Goal: Task Accomplishment & Management: Use online tool/utility

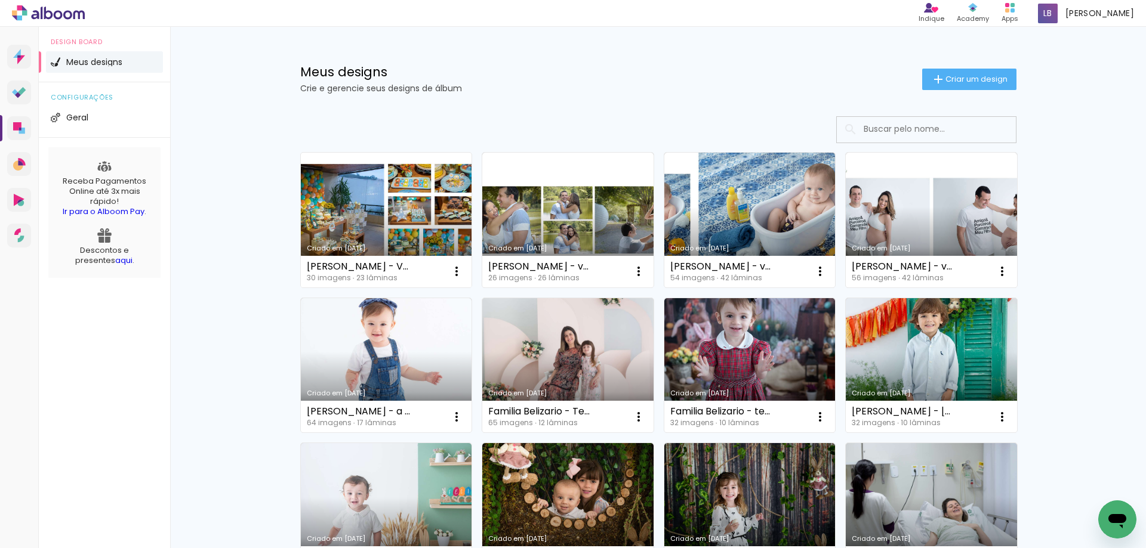
click at [415, 214] on link "Criado em [DATE]" at bounding box center [386, 220] width 171 height 135
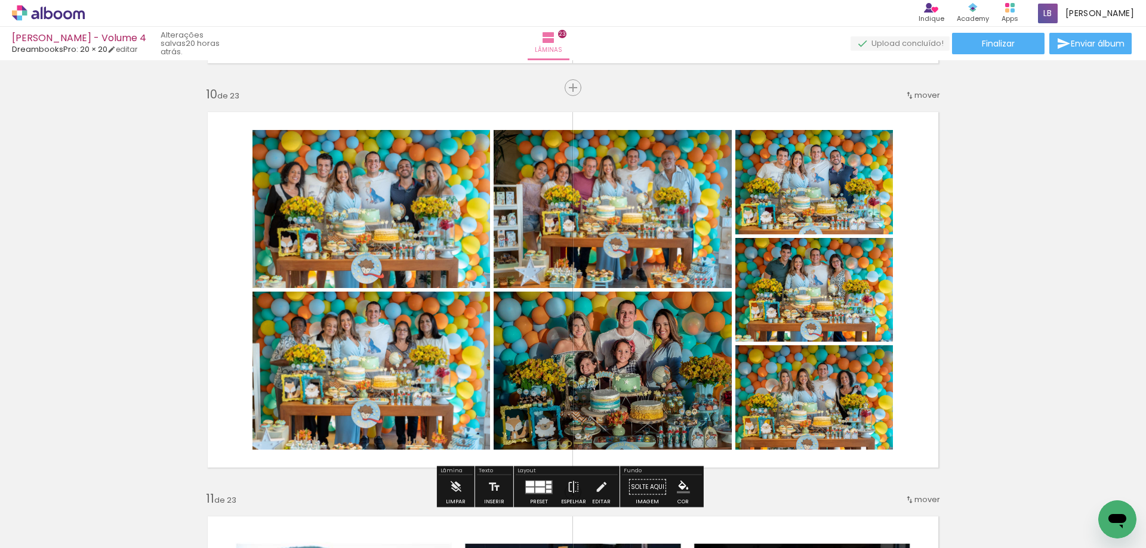
scroll to position [3640, 0]
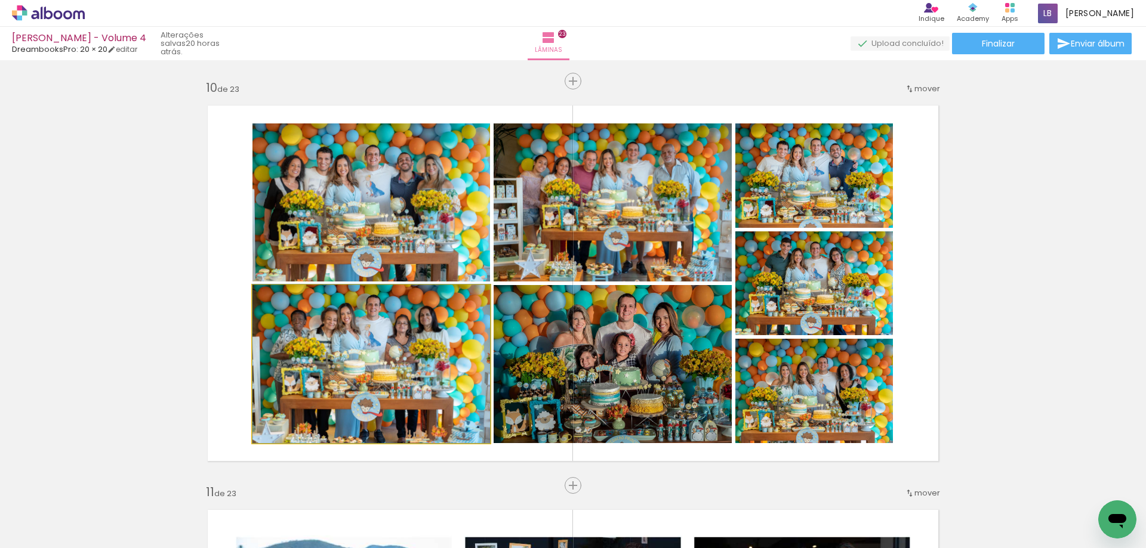
drag, startPoint x: 306, startPoint y: 359, endPoint x: 392, endPoint y: 350, distance: 86.5
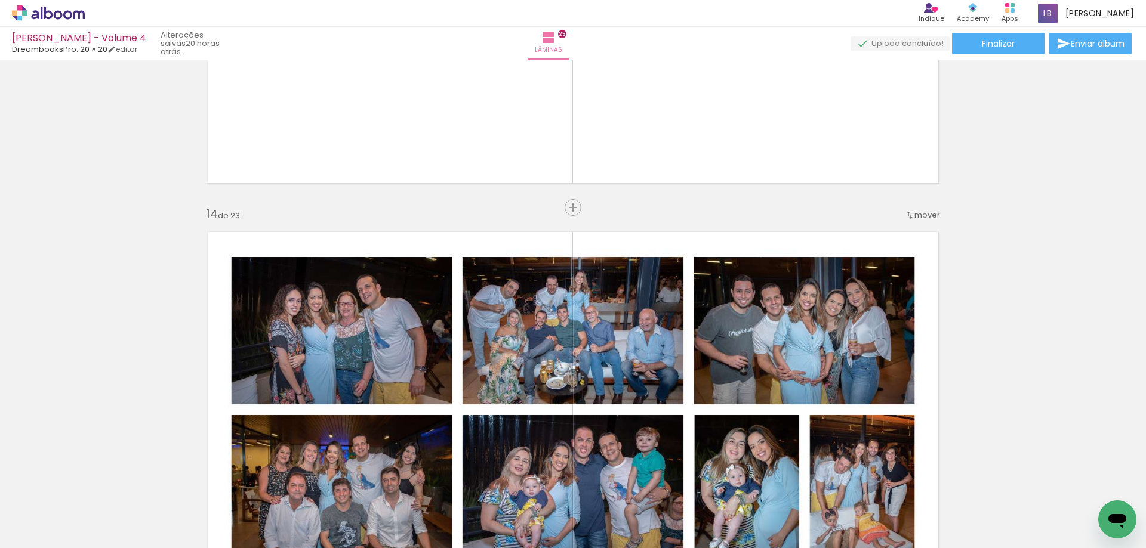
scroll to position [5191, 0]
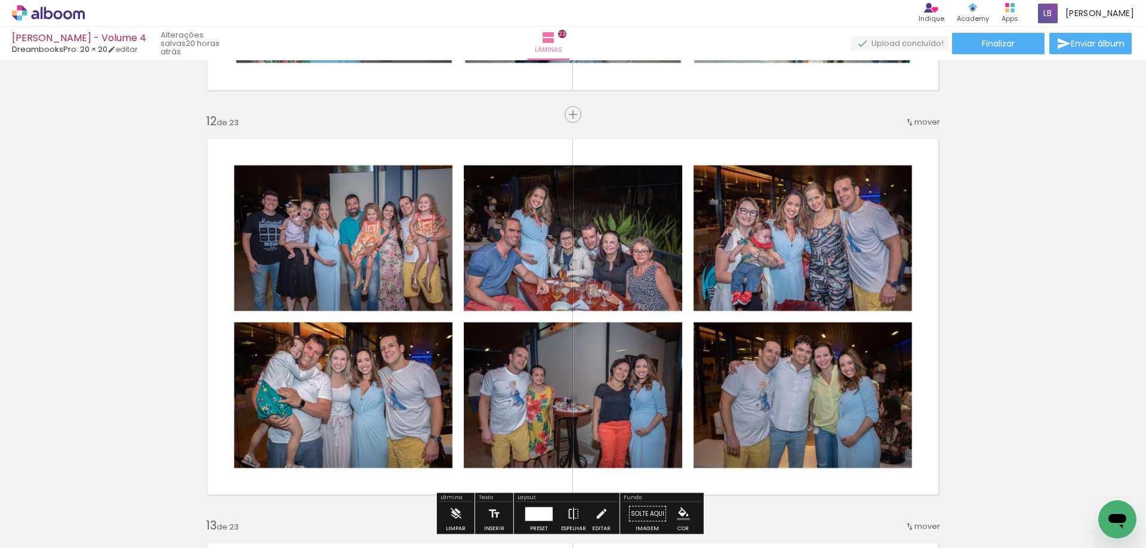
scroll to position [4475, 0]
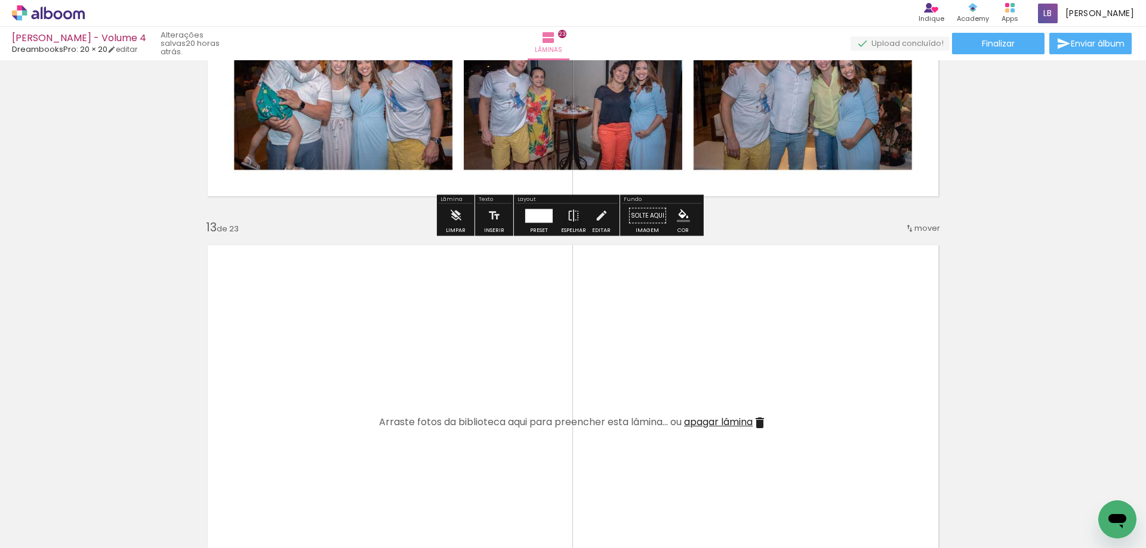
scroll to position [4773, 0]
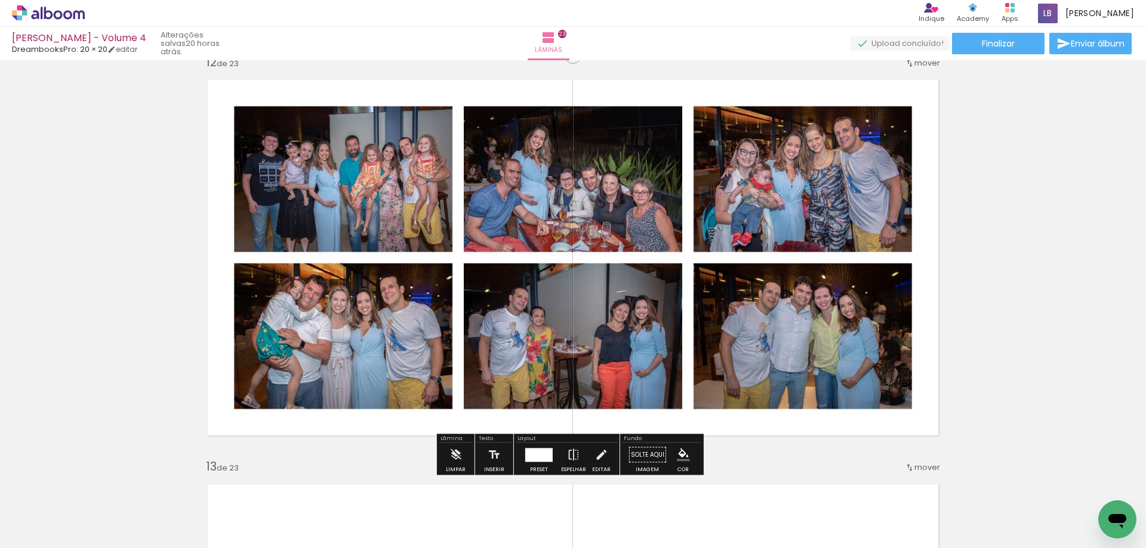
scroll to position [4475, 0]
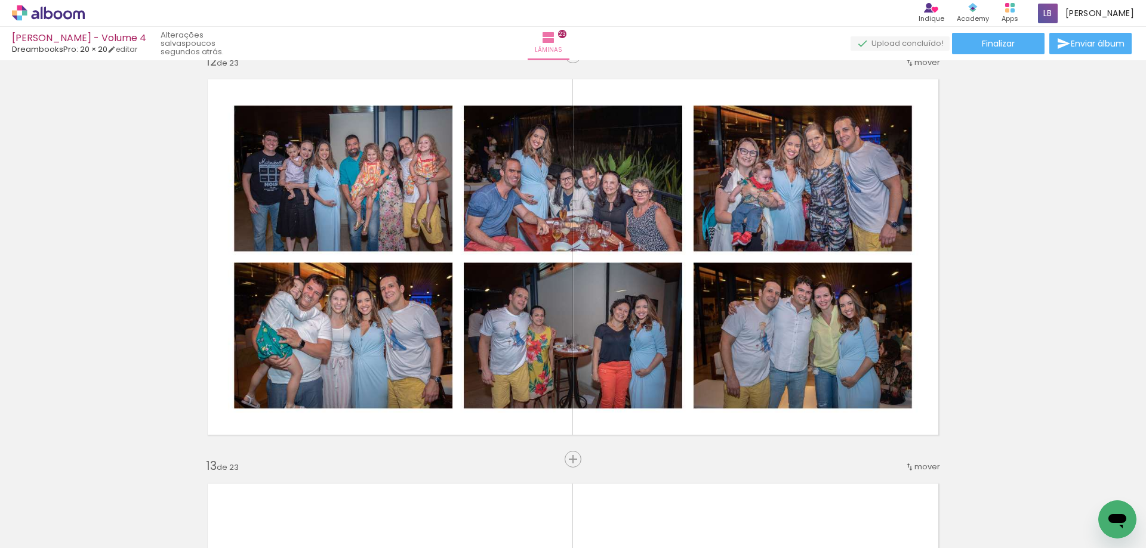
scroll to position [4833, 0]
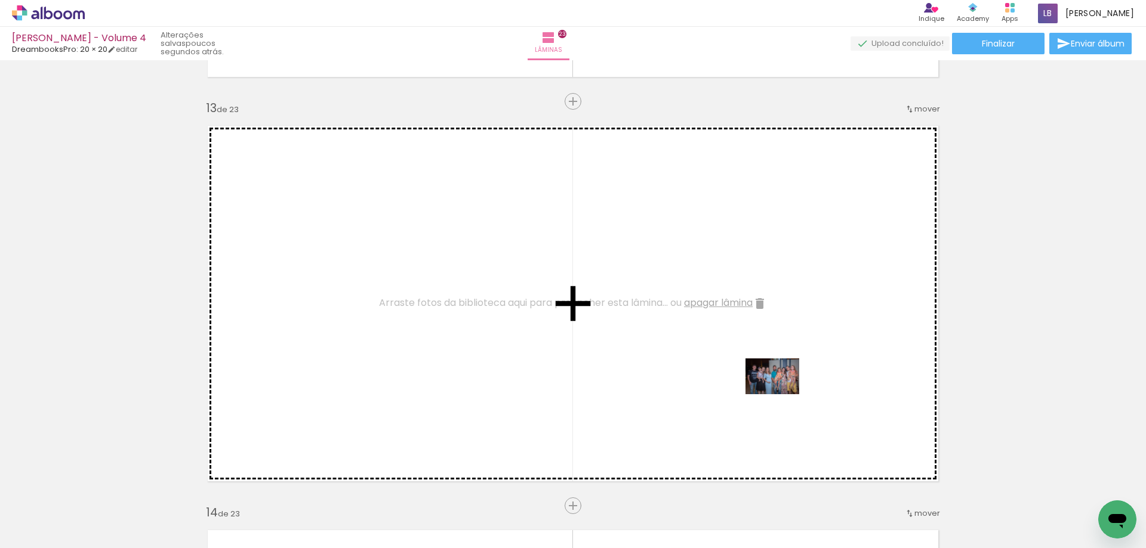
drag, startPoint x: 840, startPoint y: 508, endPoint x: 874, endPoint y: 500, distance: 34.9
click at [772, 381] on quentale-workspace at bounding box center [573, 274] width 1146 height 548
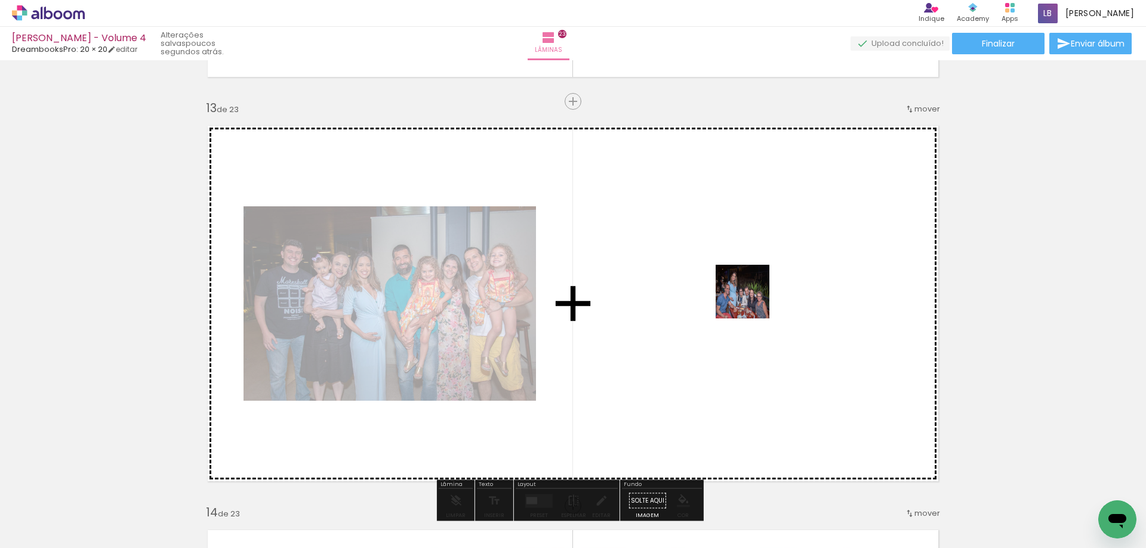
drag, startPoint x: 890, startPoint y: 509, endPoint x: 951, endPoint y: 465, distance: 75.7
click at [734, 276] on quentale-workspace at bounding box center [573, 274] width 1146 height 548
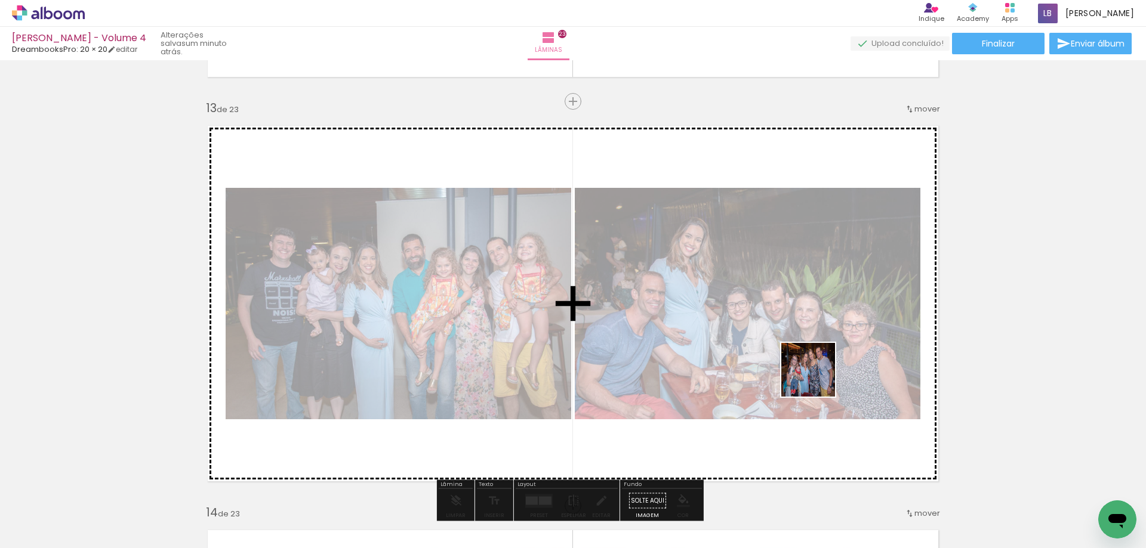
drag, startPoint x: 973, startPoint y: 514, endPoint x: 13, endPoint y: 33, distance: 1074.6
click at [817, 379] on quentale-workspace at bounding box center [573, 274] width 1146 height 548
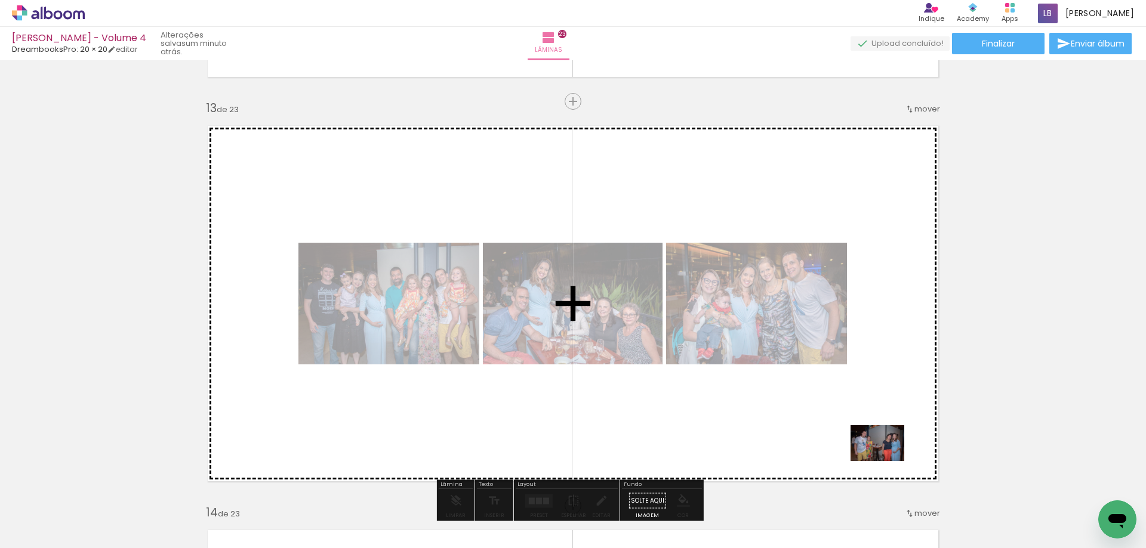
drag, startPoint x: 1042, startPoint y: 520, endPoint x: 879, endPoint y: 458, distance: 174.3
click at [879, 458] on quentale-workspace at bounding box center [573, 274] width 1146 height 548
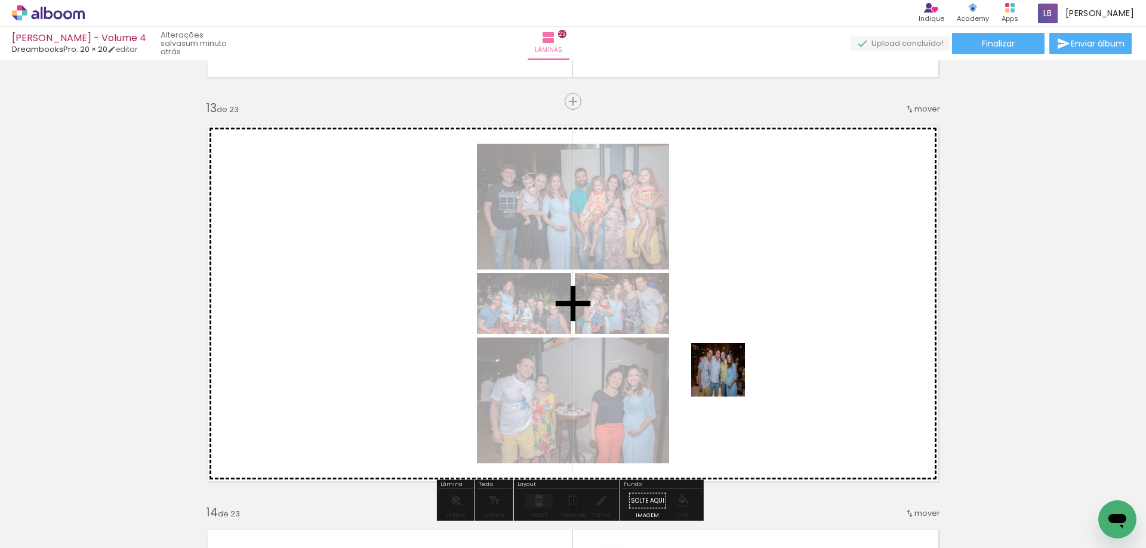
drag, startPoint x: 1083, startPoint y: 504, endPoint x: 727, endPoint y: 379, distance: 377.4
click at [727, 379] on quentale-workspace at bounding box center [573, 274] width 1146 height 548
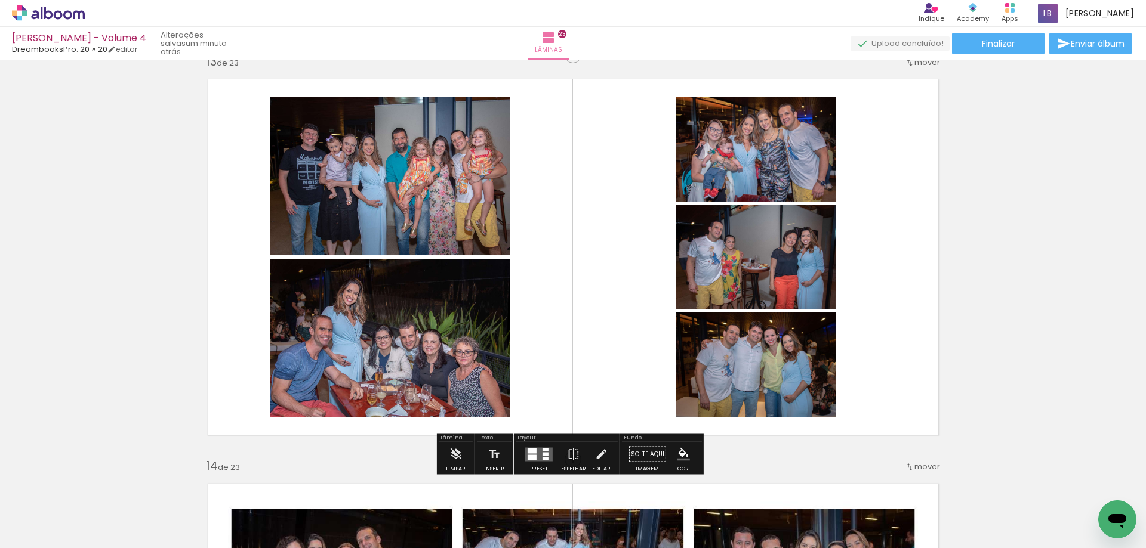
scroll to position [4893, 0]
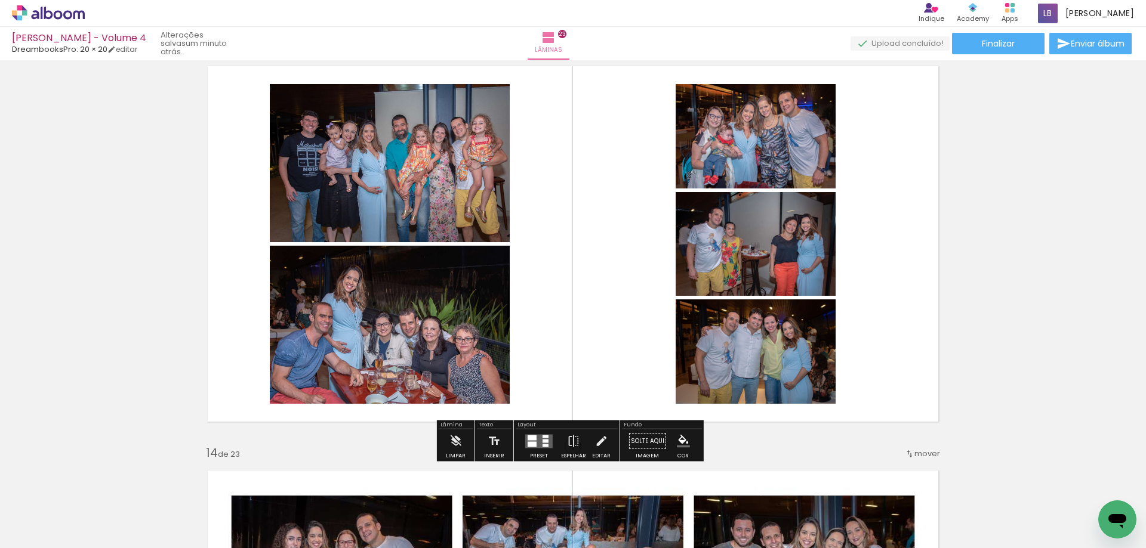
click at [532, 438] on div at bounding box center [531, 437] width 9 height 5
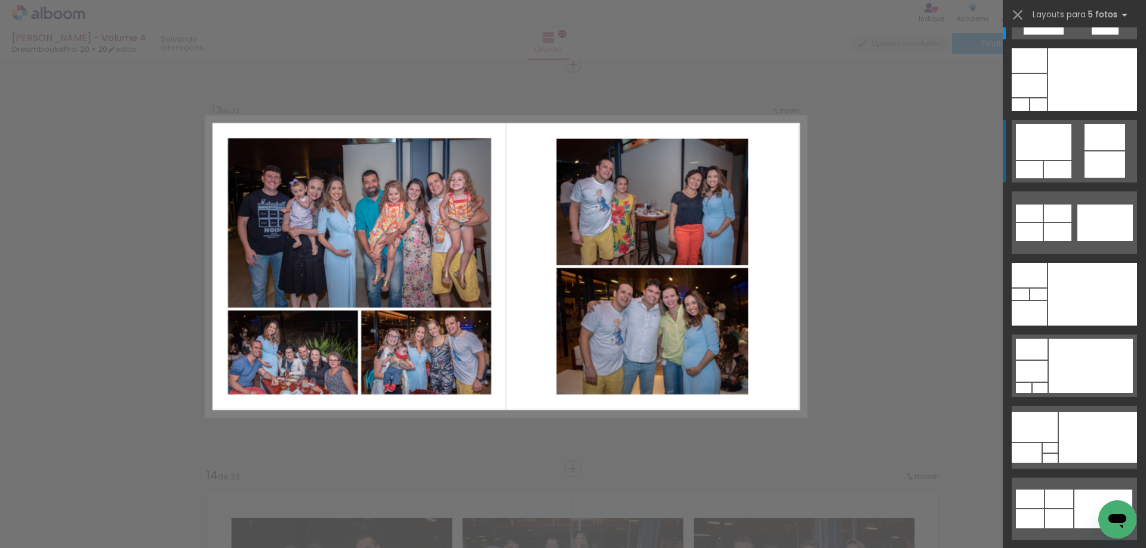
scroll to position [137, 0]
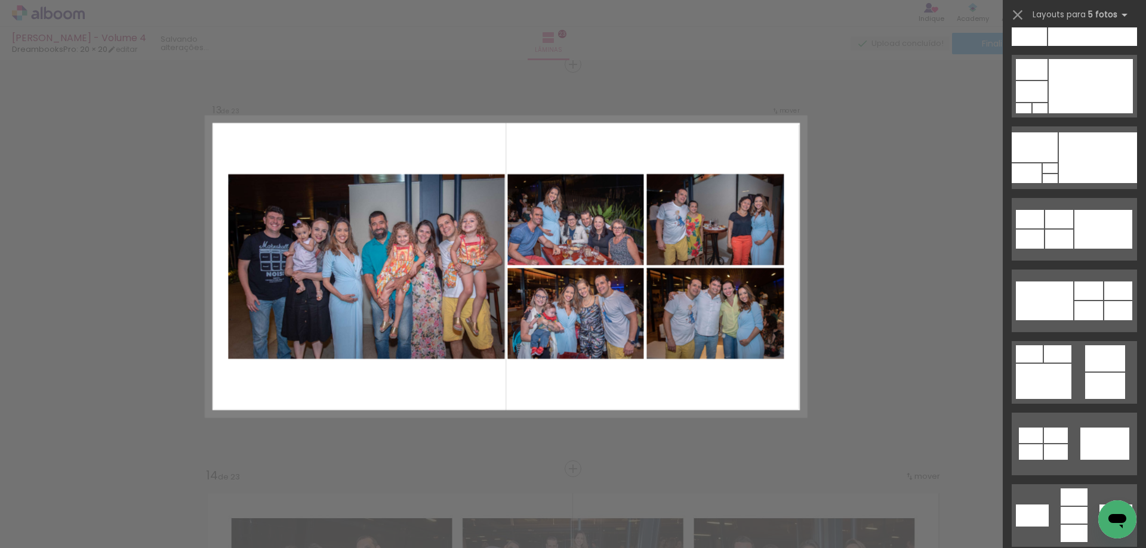
scroll to position [358, 0]
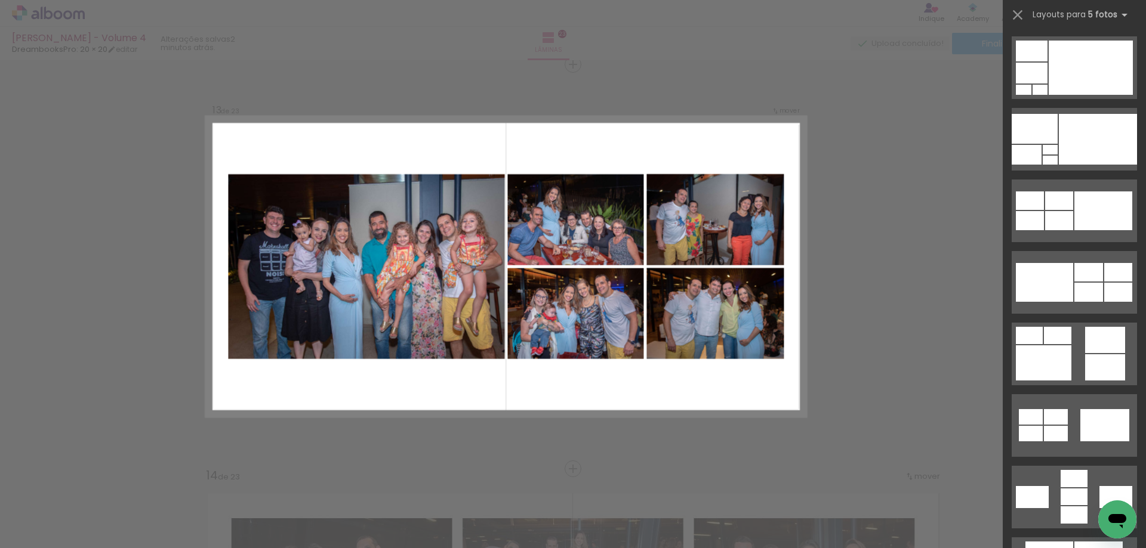
click at [1092, 280] on div at bounding box center [1088, 272] width 29 height 18
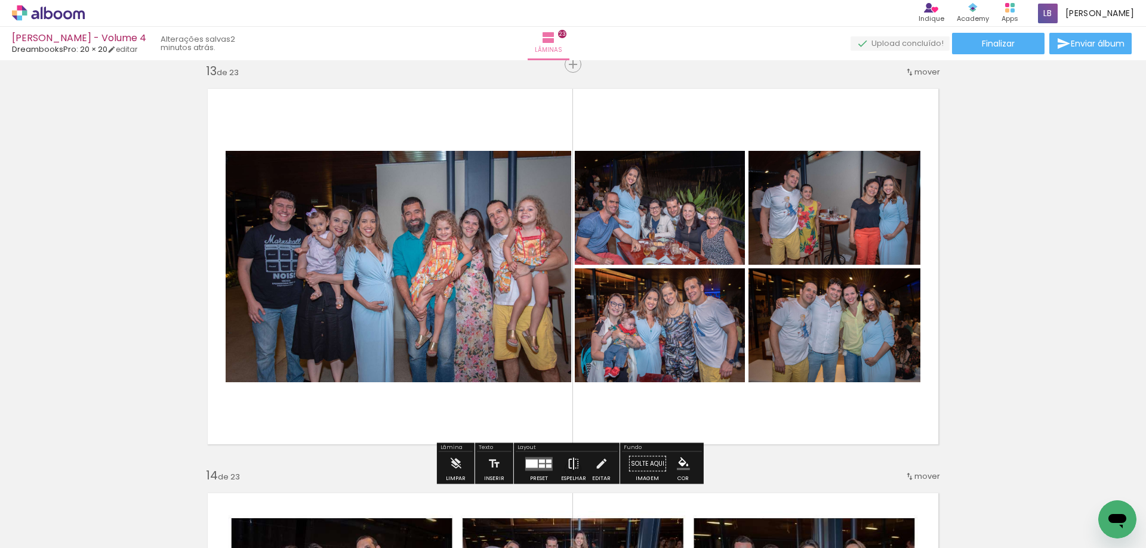
click at [578, 457] on paper-button "Espelhar" at bounding box center [573, 467] width 31 height 30
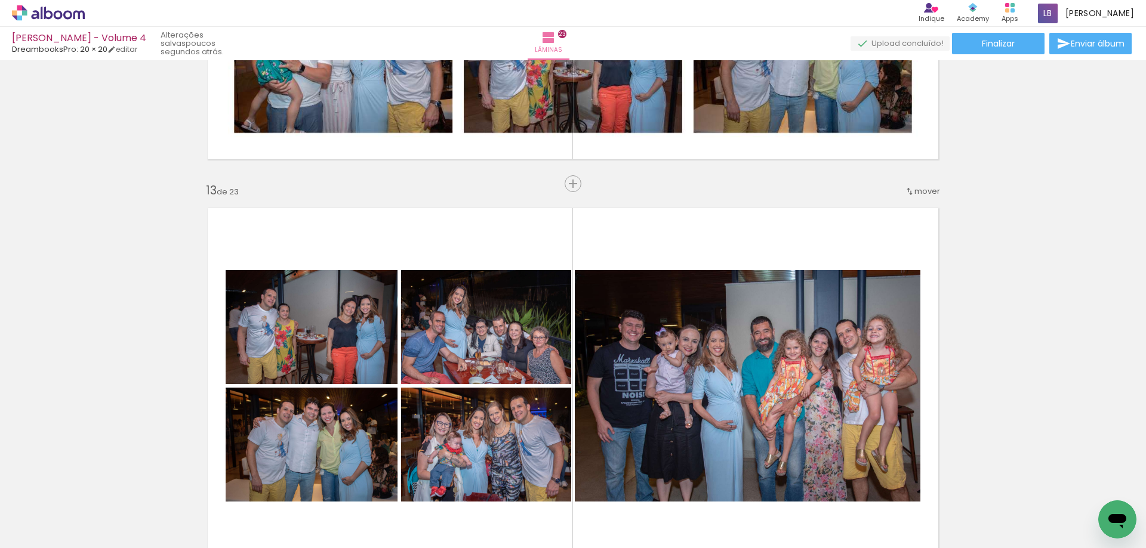
scroll to position [4452, 0]
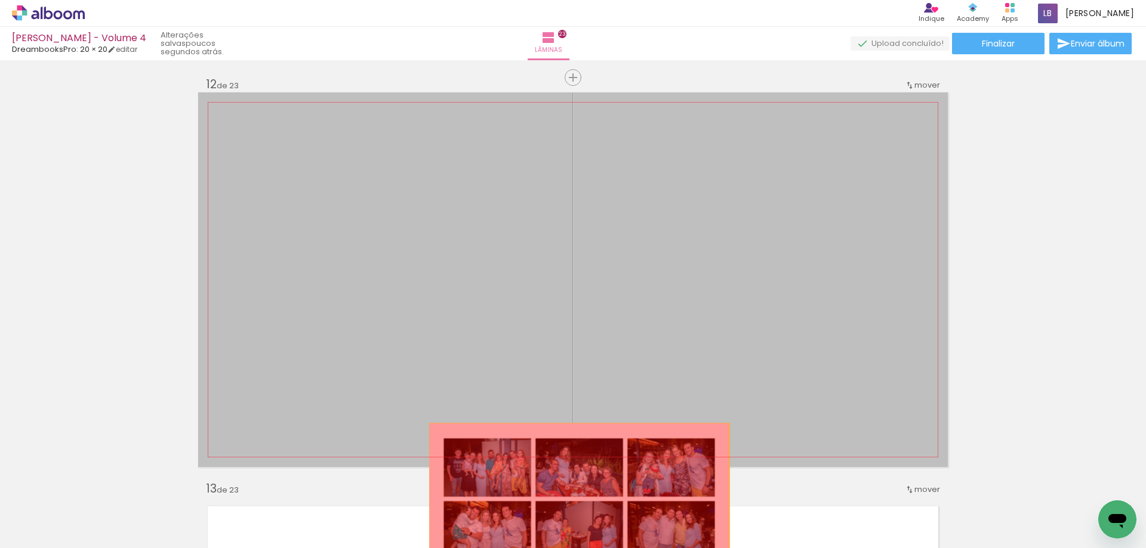
drag, startPoint x: 711, startPoint y: 248, endPoint x: 575, endPoint y: 498, distance: 285.4
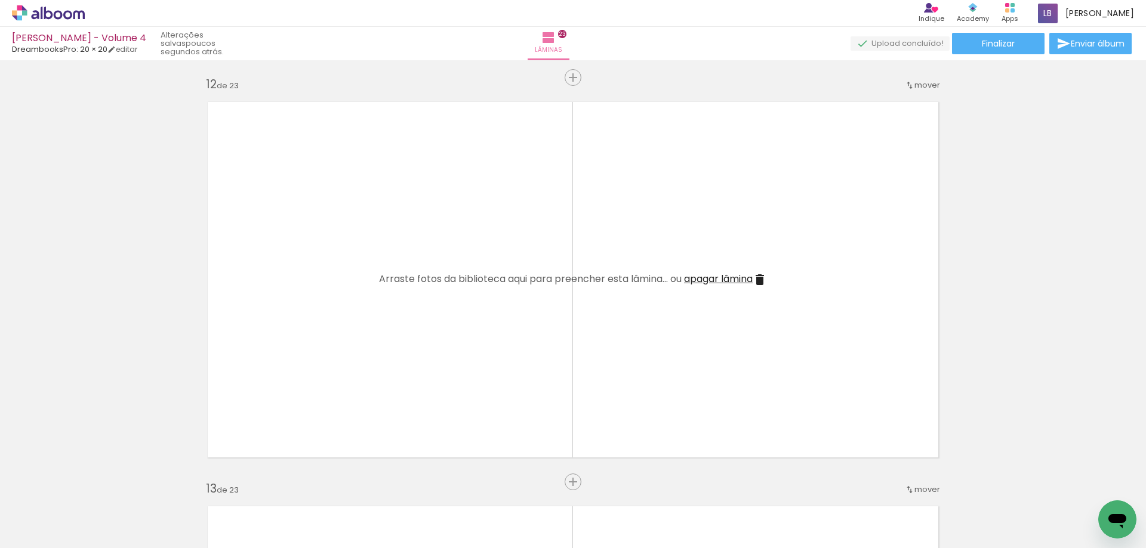
click at [691, 276] on span "apagar lâmina" at bounding box center [718, 279] width 69 height 14
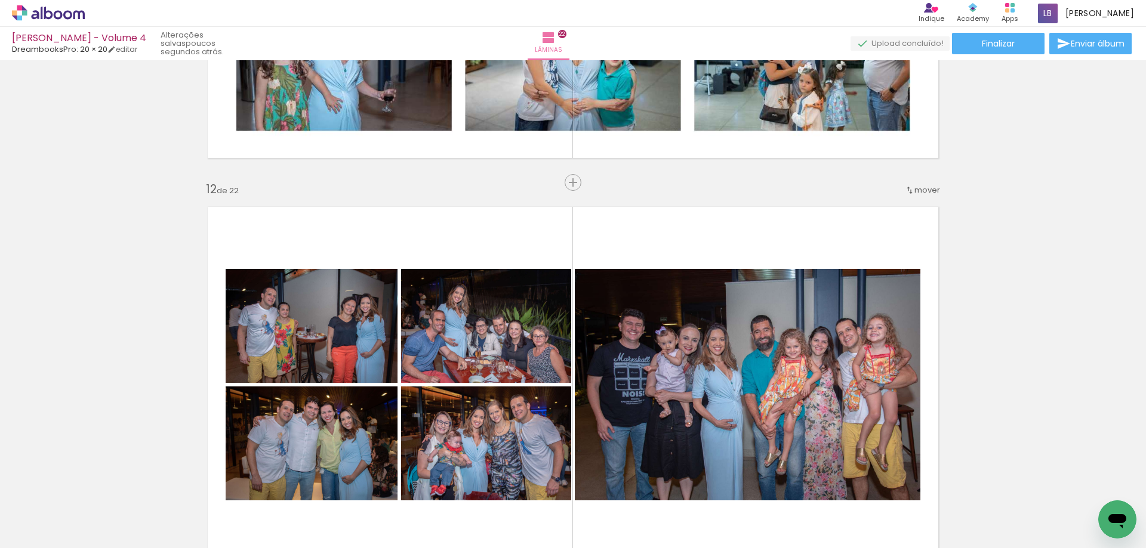
scroll to position [4333, 0]
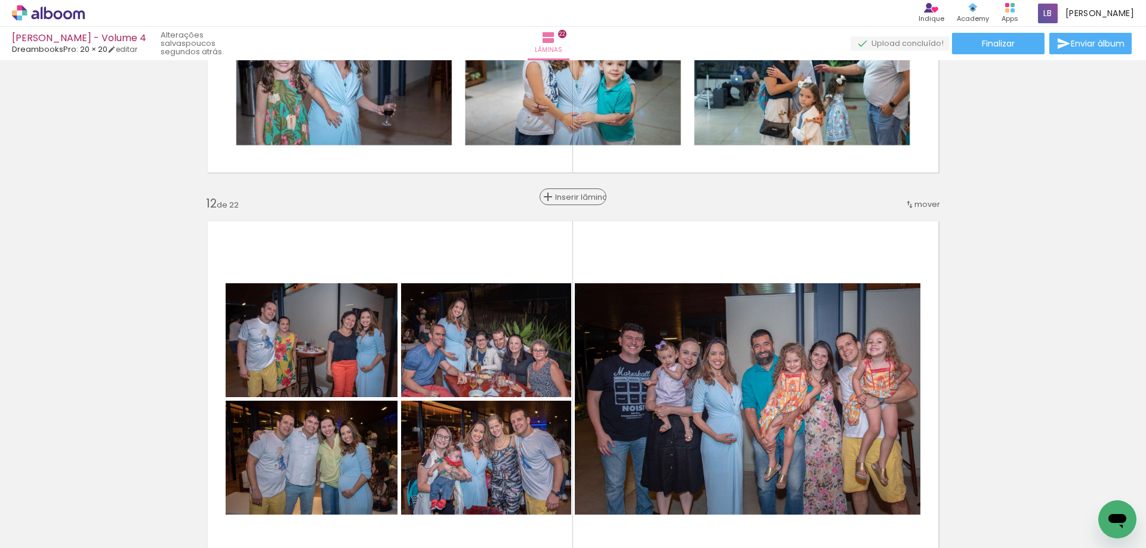
click at [567, 197] on span "Inserir lâmina" at bounding box center [578, 197] width 47 height 8
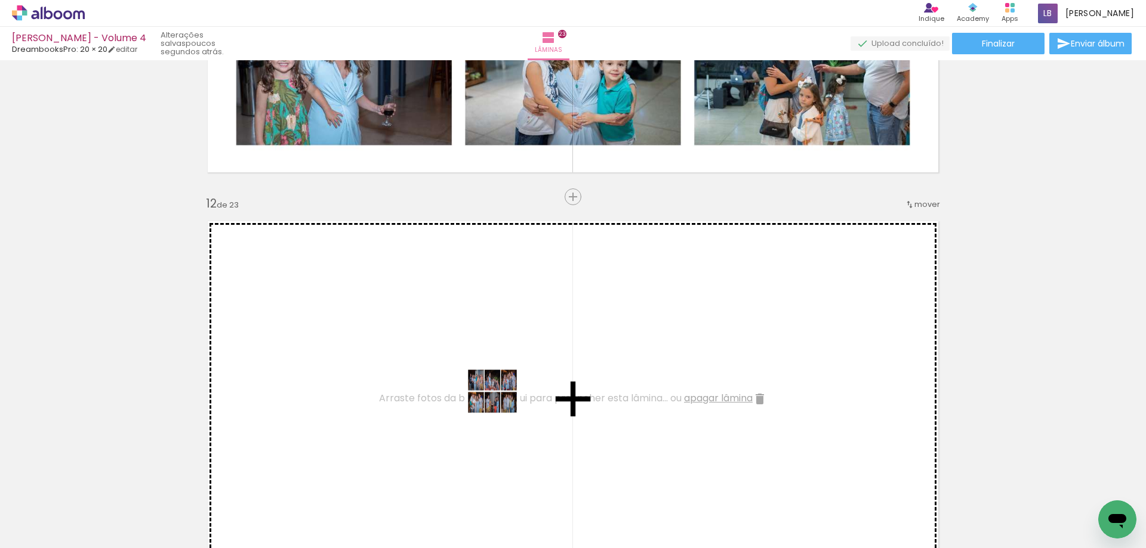
drag, startPoint x: 703, startPoint y: 434, endPoint x: 501, endPoint y: 400, distance: 205.0
click at [501, 400] on quentale-workspace at bounding box center [573, 274] width 1146 height 548
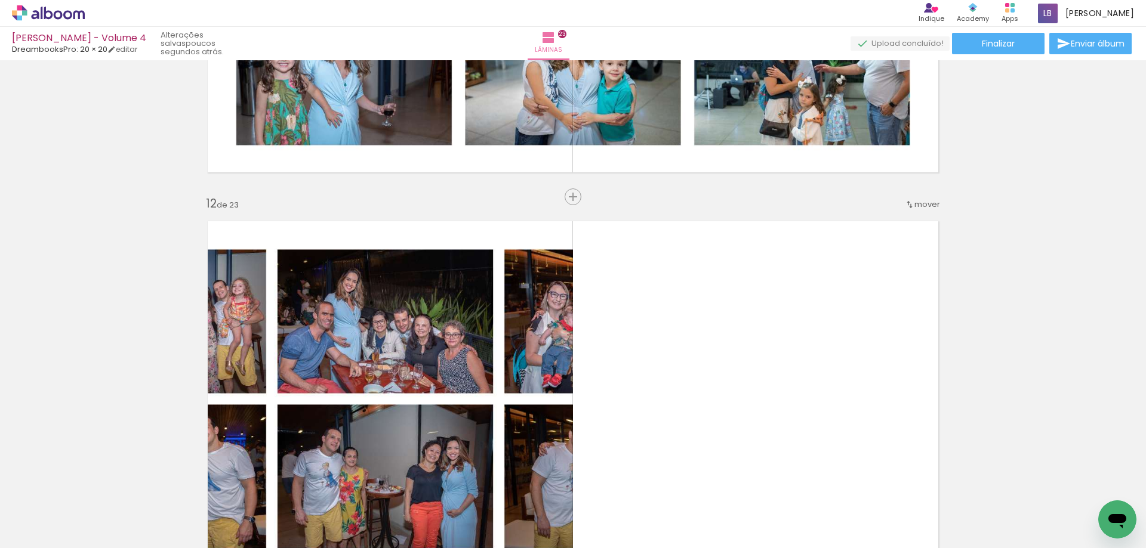
scroll to position [4512, 0]
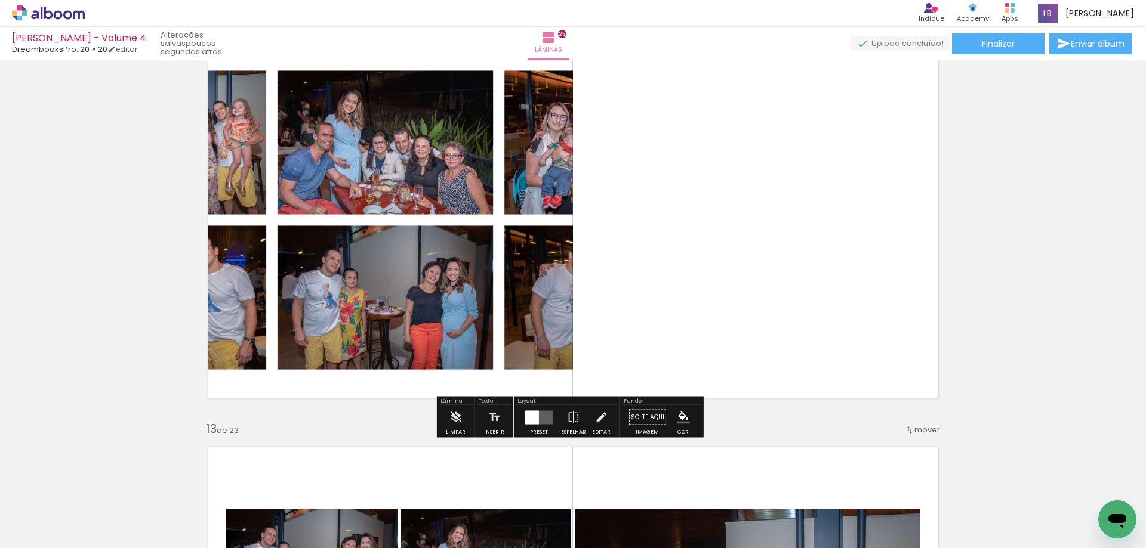
click at [526, 422] on div at bounding box center [532, 418] width 14 height 14
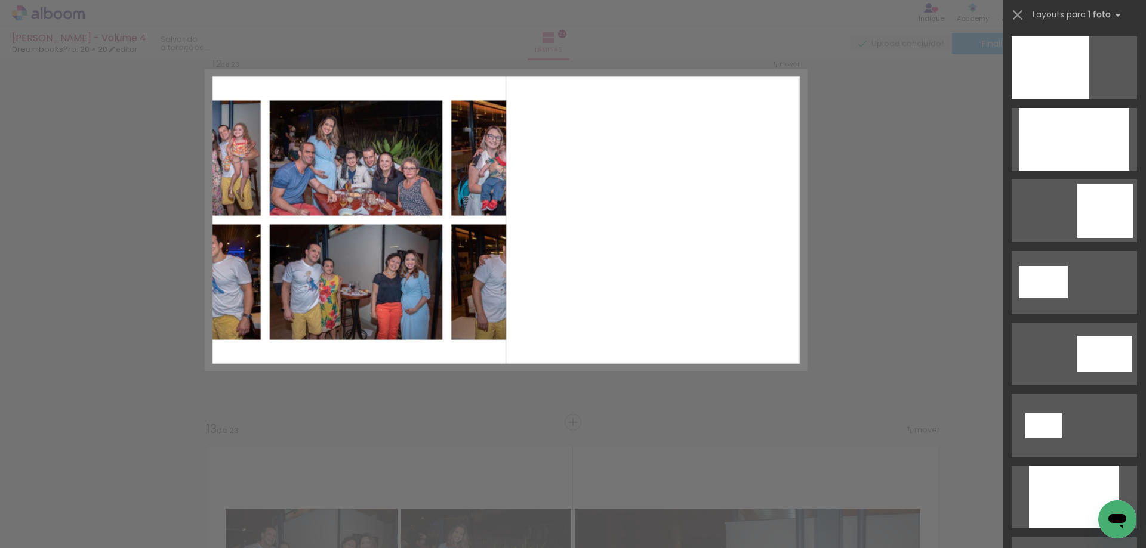
scroll to position [0, 0]
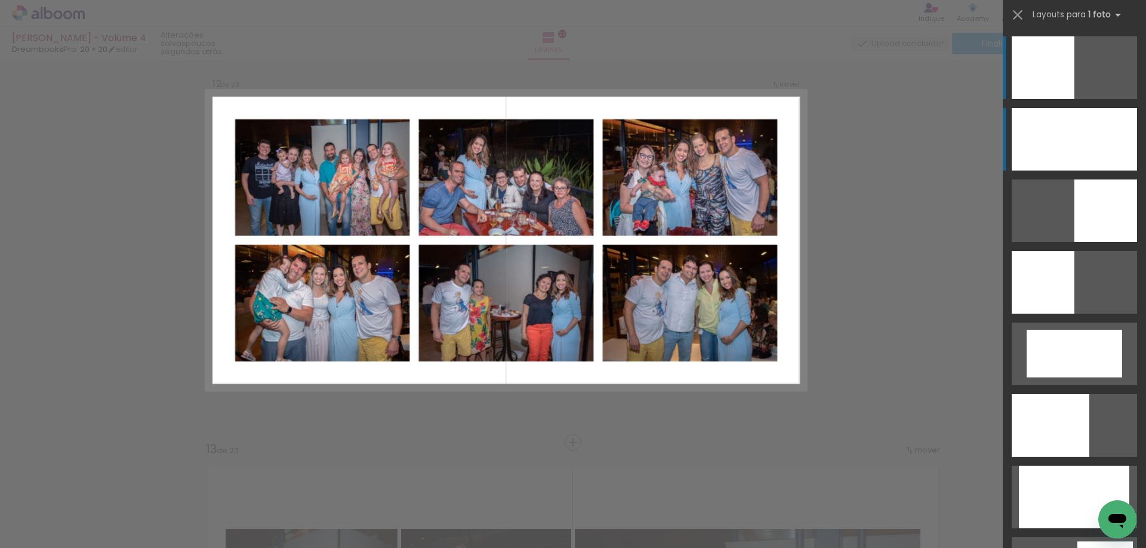
click at [1051, 147] on div at bounding box center [1073, 139] width 125 height 63
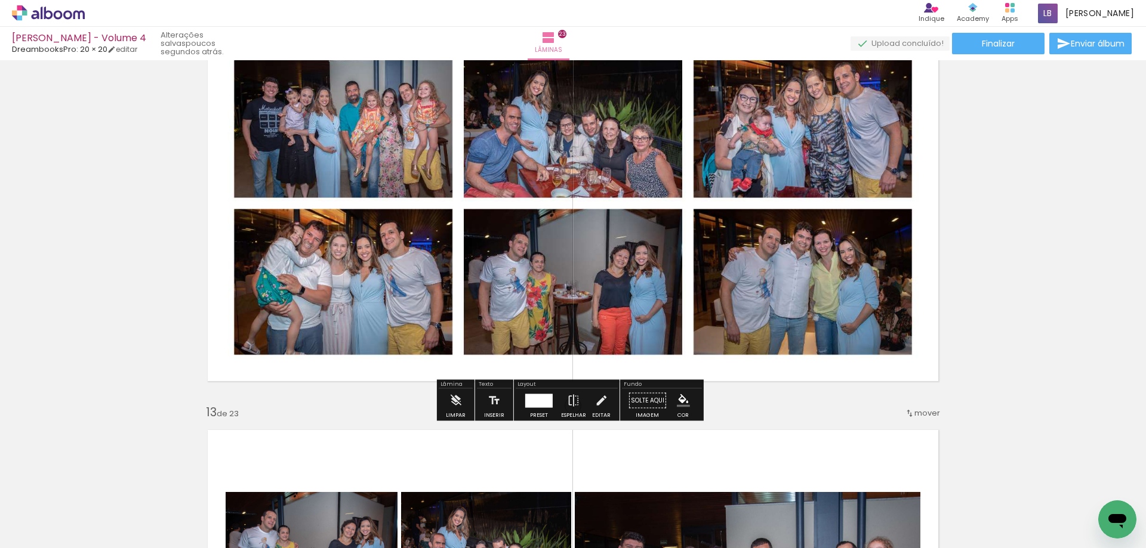
scroll to position [4525, 0]
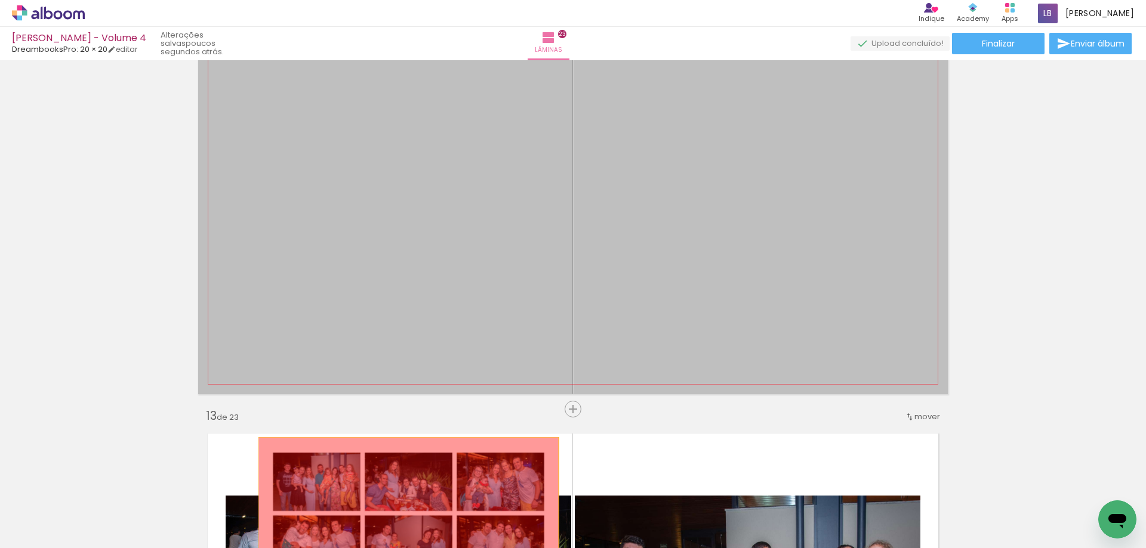
drag, startPoint x: 463, startPoint y: 205, endPoint x: 404, endPoint y: 513, distance: 313.5
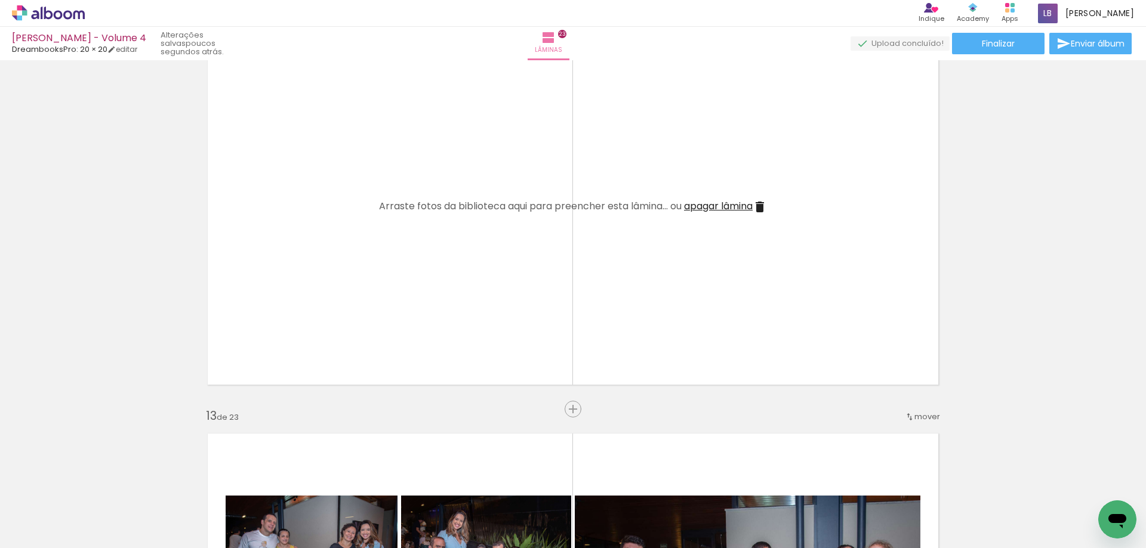
click at [729, 198] on quentale-layouter at bounding box center [572, 207] width 749 height 375
click at [730, 211] on span "apagar lâmina" at bounding box center [718, 206] width 69 height 14
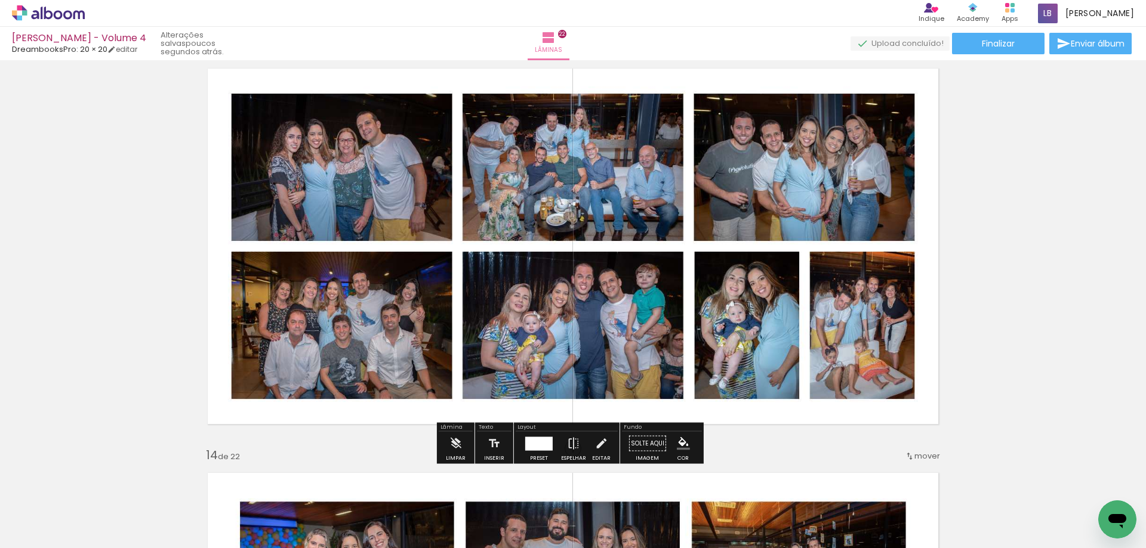
scroll to position [4883, 0]
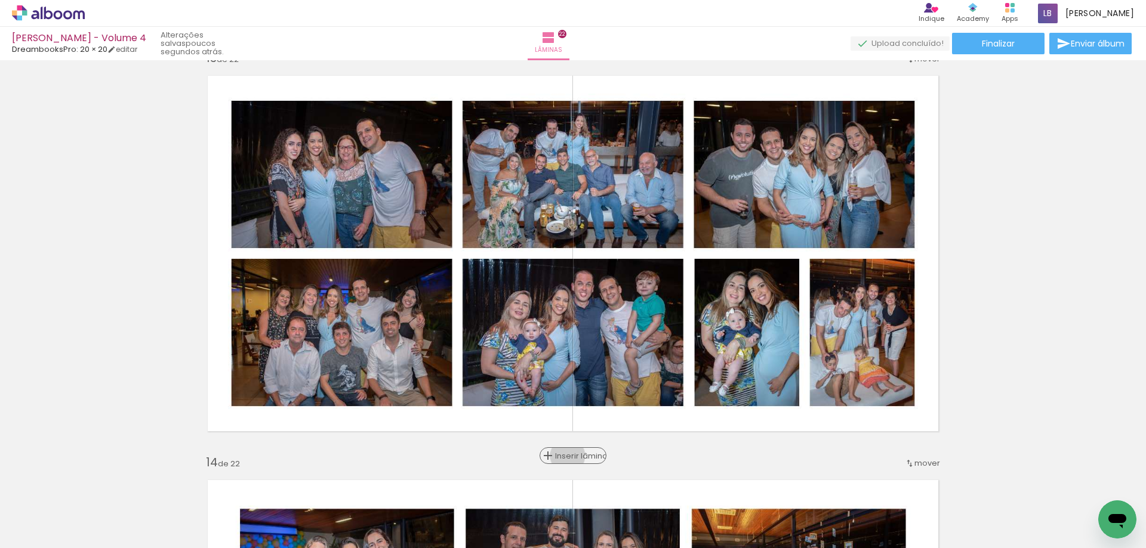
click at [567, 456] on span "Inserir lâmina" at bounding box center [578, 456] width 47 height 8
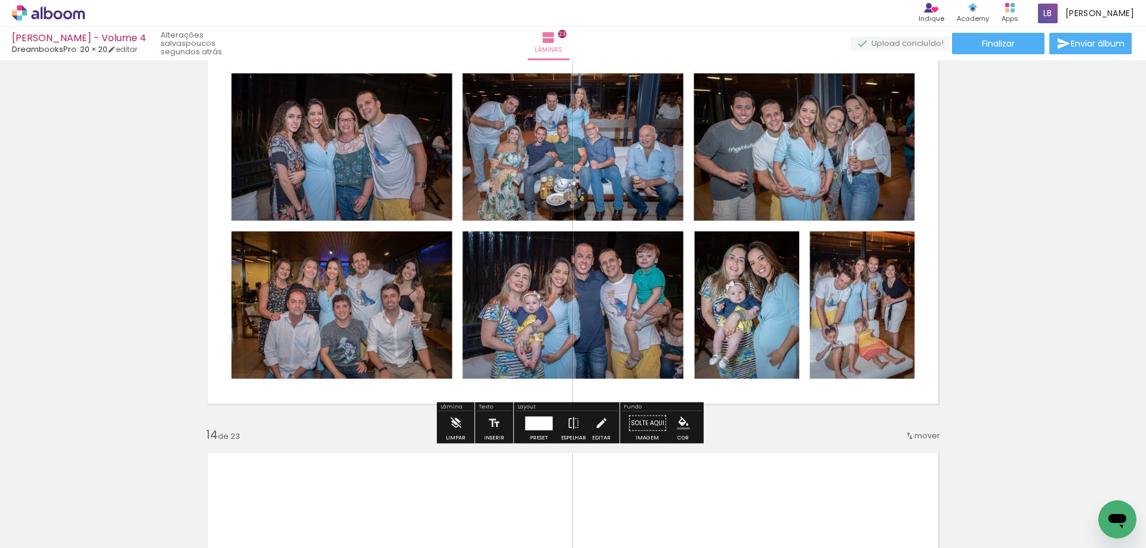
scroll to position [4883, 0]
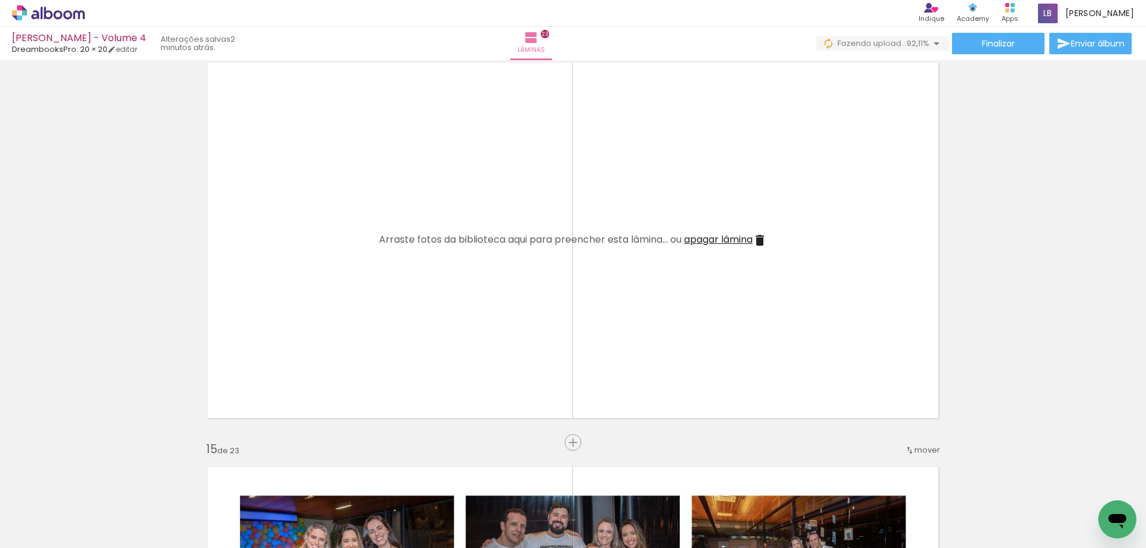
scroll to position [0, 1696]
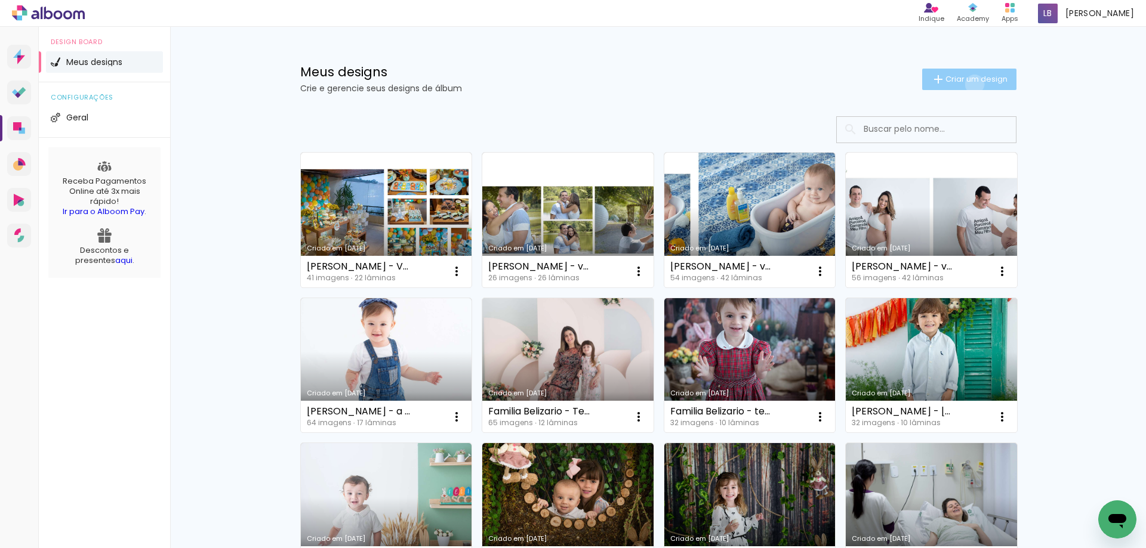
click at [967, 83] on span "Criar um design" at bounding box center [976, 79] width 62 height 8
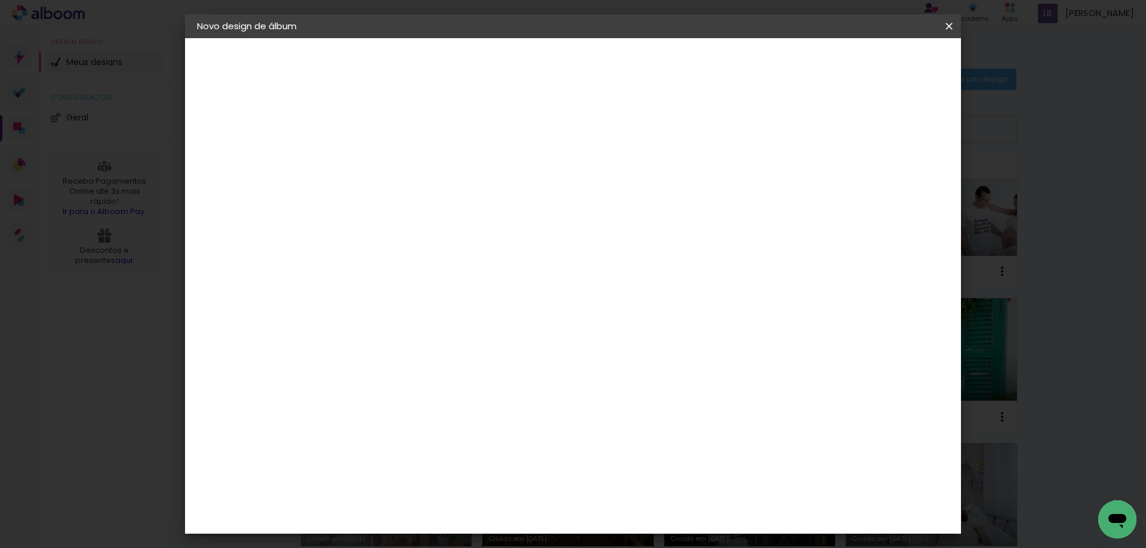
click at [392, 166] on input at bounding box center [392, 160] width 0 height 18
type input "[PERSON_NAME] - Volume 5"
type paper-input "[PERSON_NAME] - Volume 5"
click at [0, 0] on slot "Avançar" at bounding box center [0, 0] width 0 height 0
click at [487, 217] on paper-input-container at bounding box center [422, 227] width 129 height 27
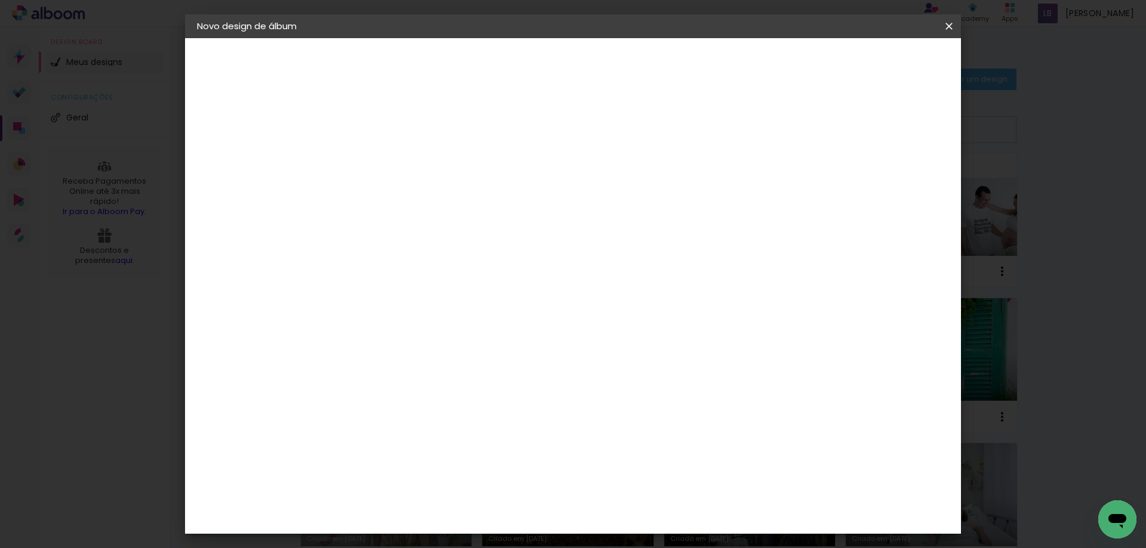
type input "dre"
type paper-input "dre"
click at [468, 278] on paper-item "DreambooksPro" at bounding box center [413, 270] width 110 height 26
click at [0, 0] on slot "Avançar" at bounding box center [0, 0] width 0 height 0
click at [439, 199] on input "text" at bounding box center [415, 208] width 47 height 18
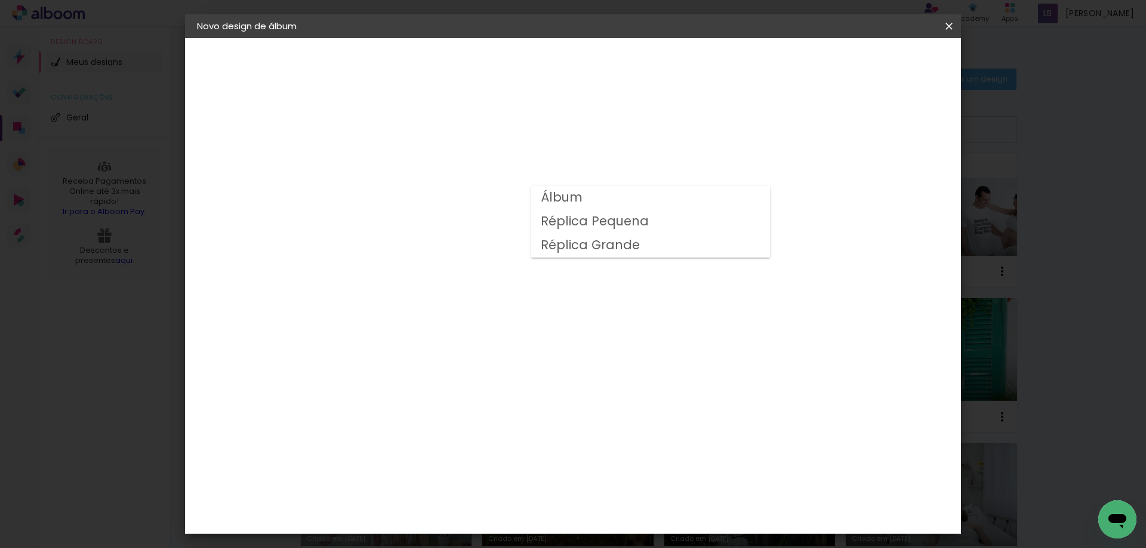
click at [610, 203] on paper-item "Álbum" at bounding box center [650, 198] width 239 height 24
type input "Álbum"
click at [473, 517] on span "20 × 20" at bounding box center [444, 529] width 55 height 24
click at [0, 0] on slot "Avançar" at bounding box center [0, 0] width 0 height 0
click at [872, 122] on div "Mostrar sangria" at bounding box center [846, 129] width 79 height 15
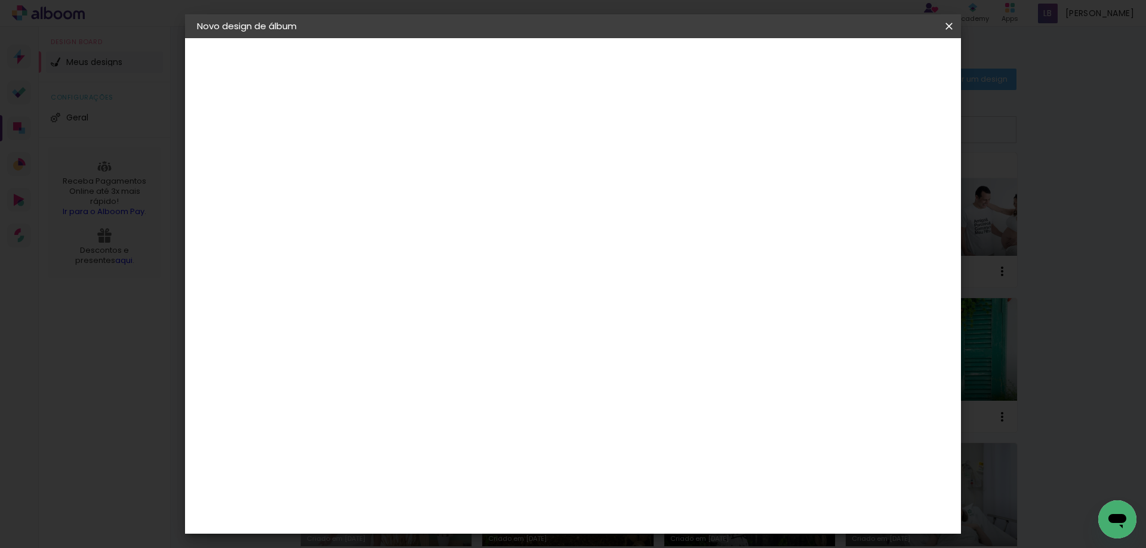
type paper-checkbox "on"
click at [874, 60] on span "Iniciar design" at bounding box center [847, 63] width 54 height 8
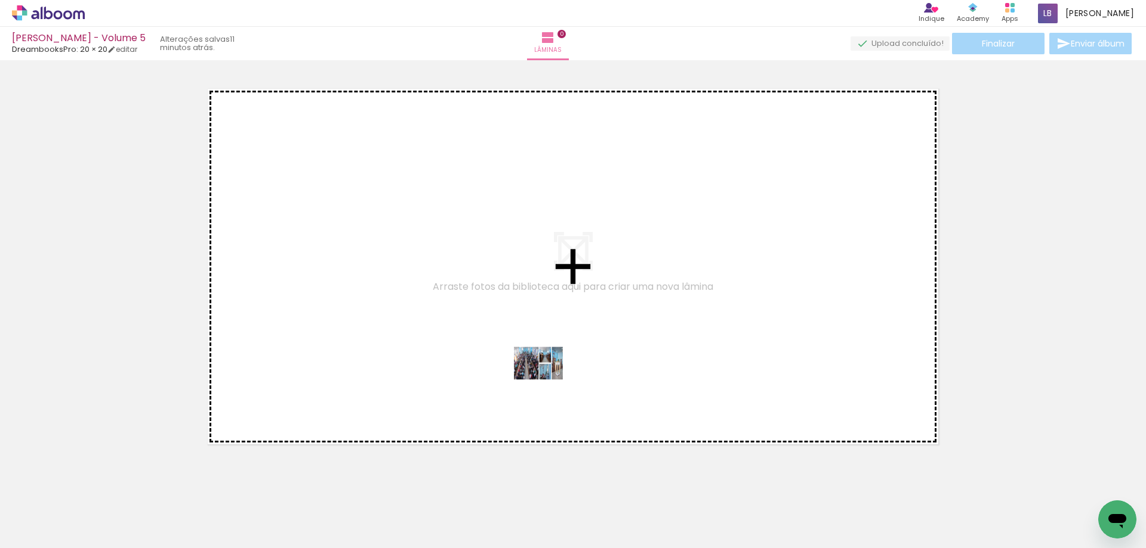
drag, startPoint x: 117, startPoint y: 513, endPoint x: 552, endPoint y: 371, distance: 457.6
click at [552, 371] on quentale-workspace at bounding box center [573, 274] width 1146 height 548
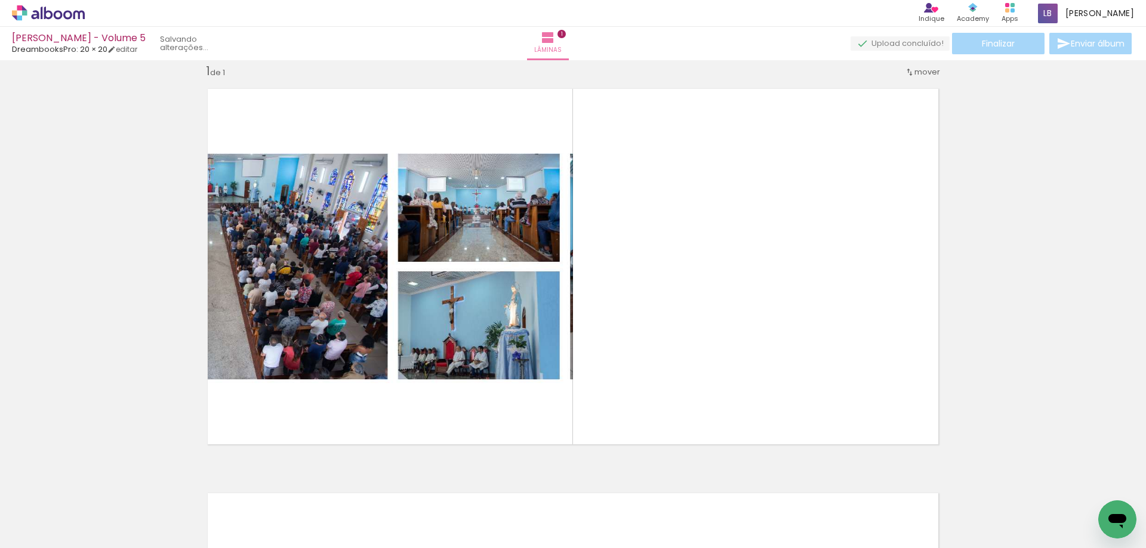
scroll to position [16, 0]
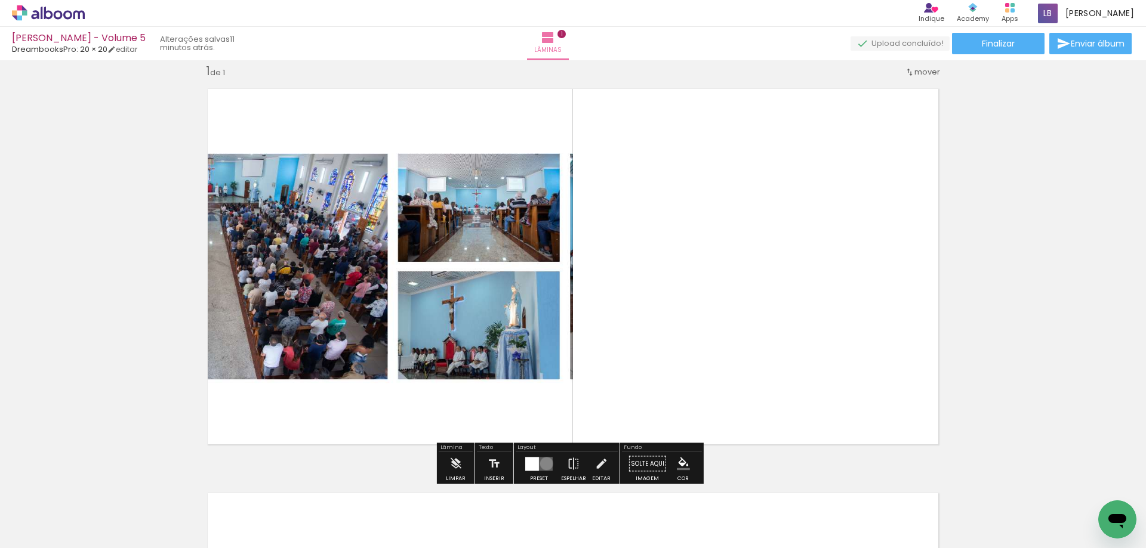
click at [544, 464] on quentale-layouter at bounding box center [538, 464] width 27 height 14
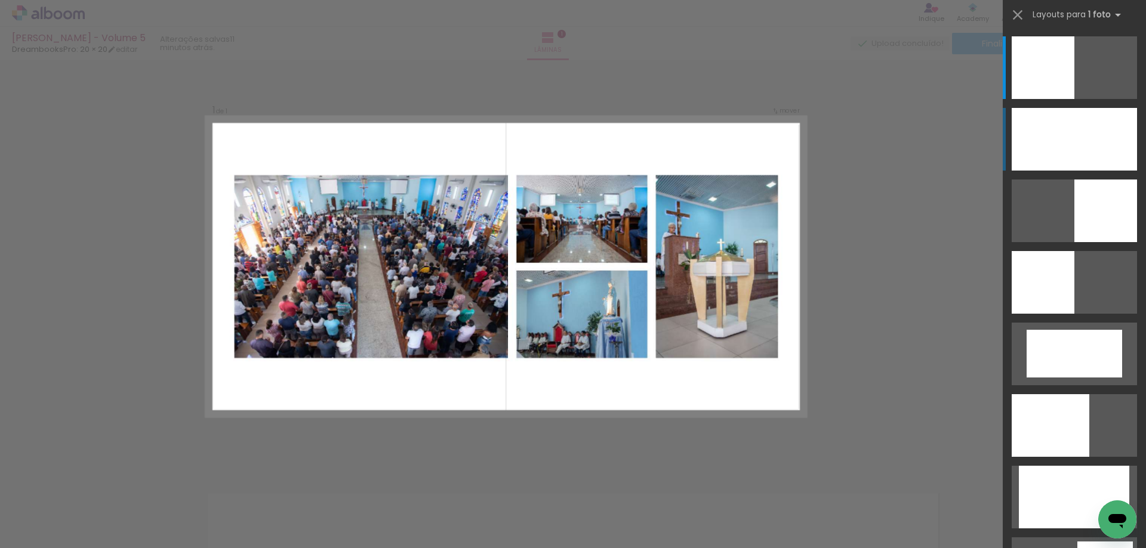
click at [1114, 126] on div at bounding box center [1073, 139] width 125 height 63
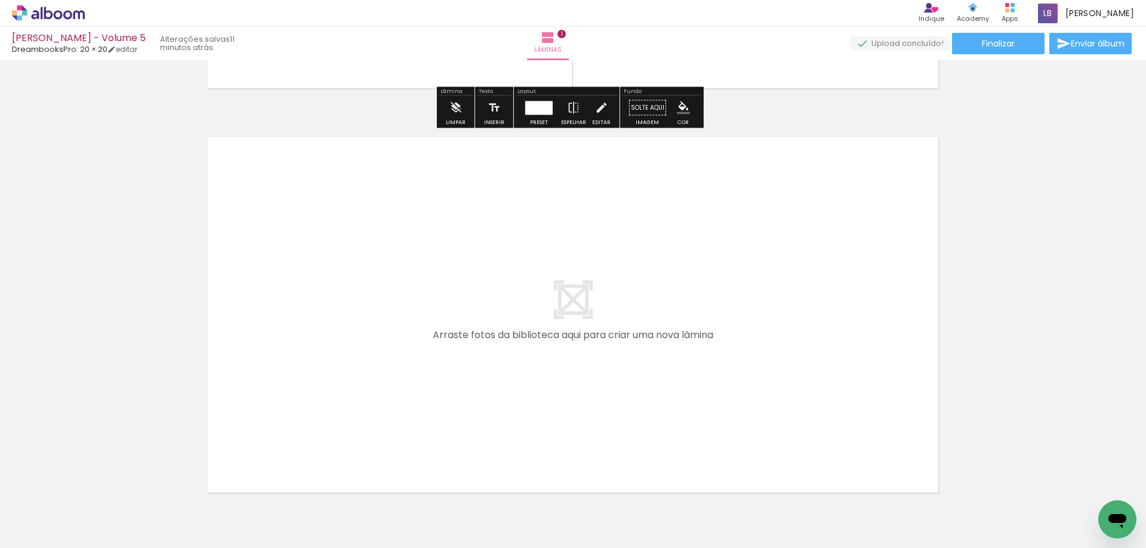
scroll to position [374, 0]
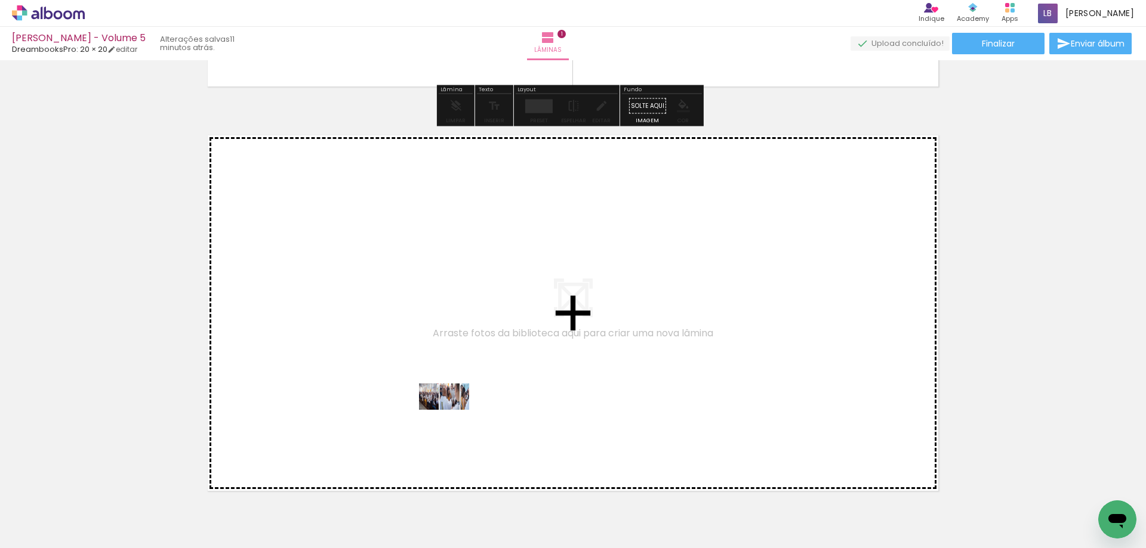
drag, startPoint x: 205, startPoint y: 516, endPoint x: 453, endPoint y: 406, distance: 270.9
click at [453, 406] on quentale-workspace at bounding box center [573, 274] width 1146 height 548
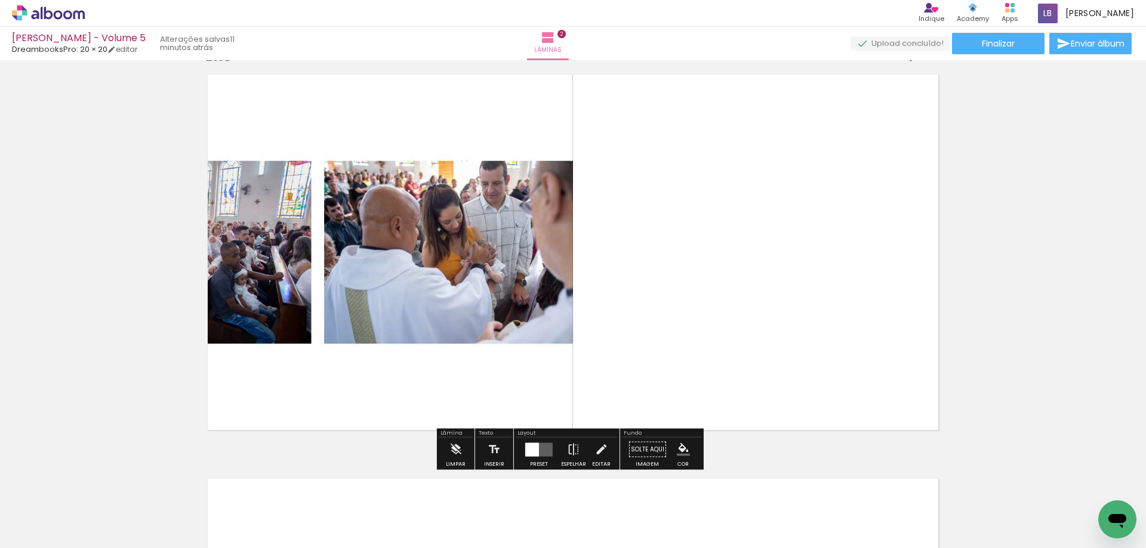
scroll to position [480, 0]
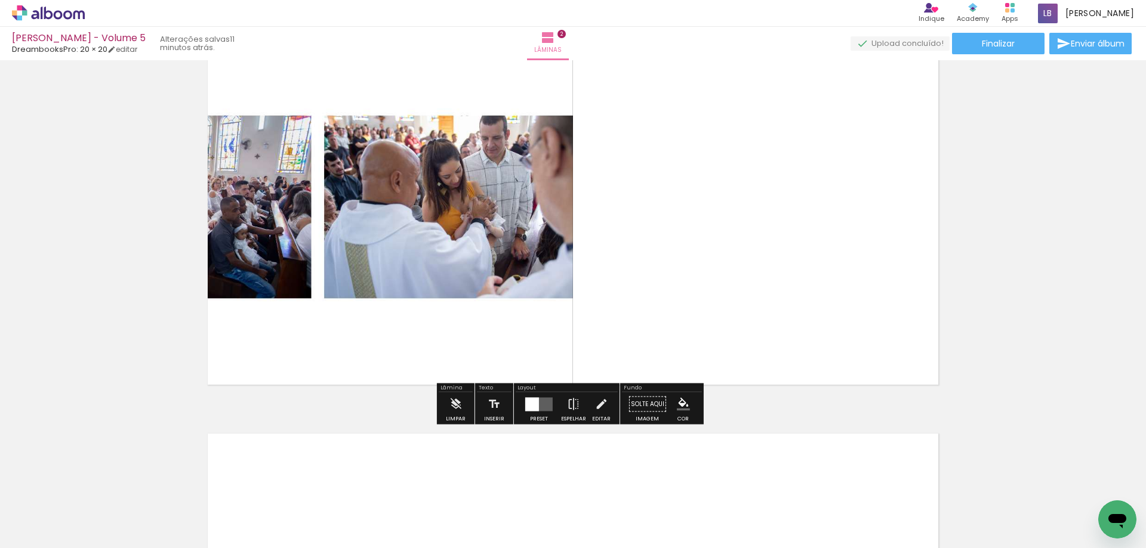
click at [554, 401] on paper-button "Preset" at bounding box center [539, 408] width 38 height 30
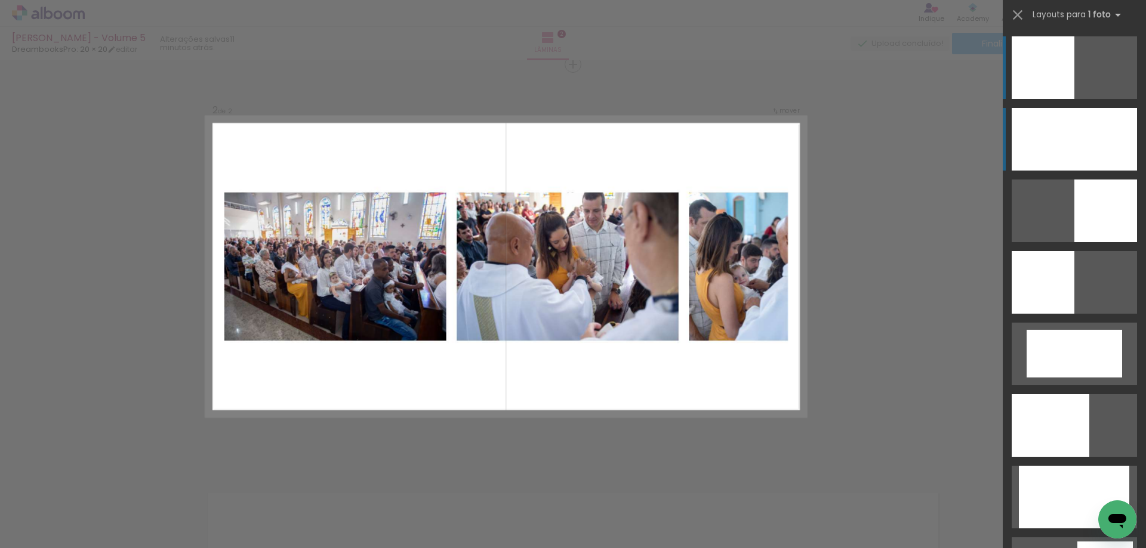
scroll to position [420, 0]
click at [1099, 142] on div at bounding box center [1073, 139] width 125 height 63
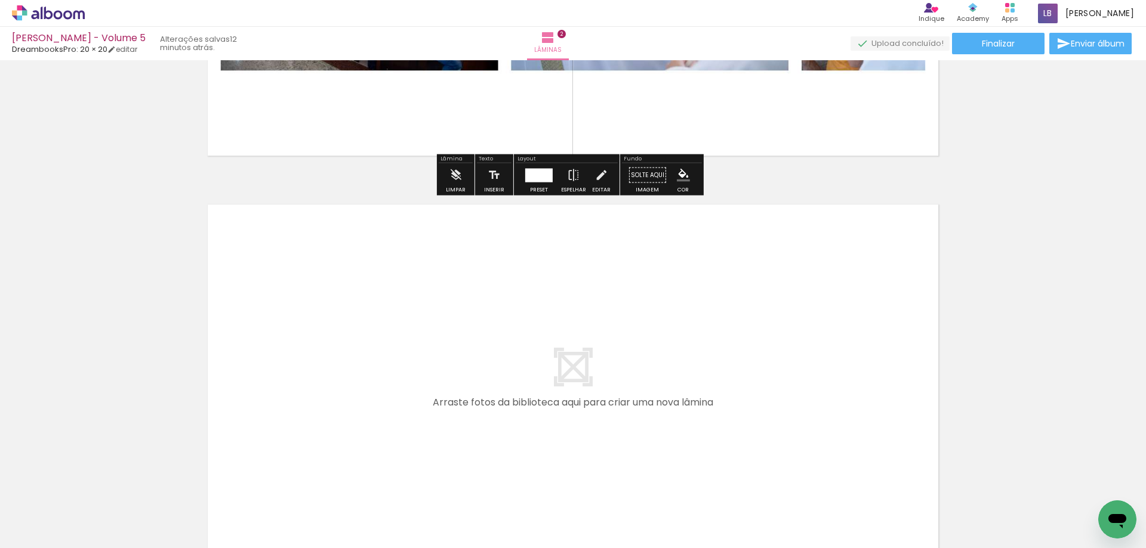
scroll to position [718, 0]
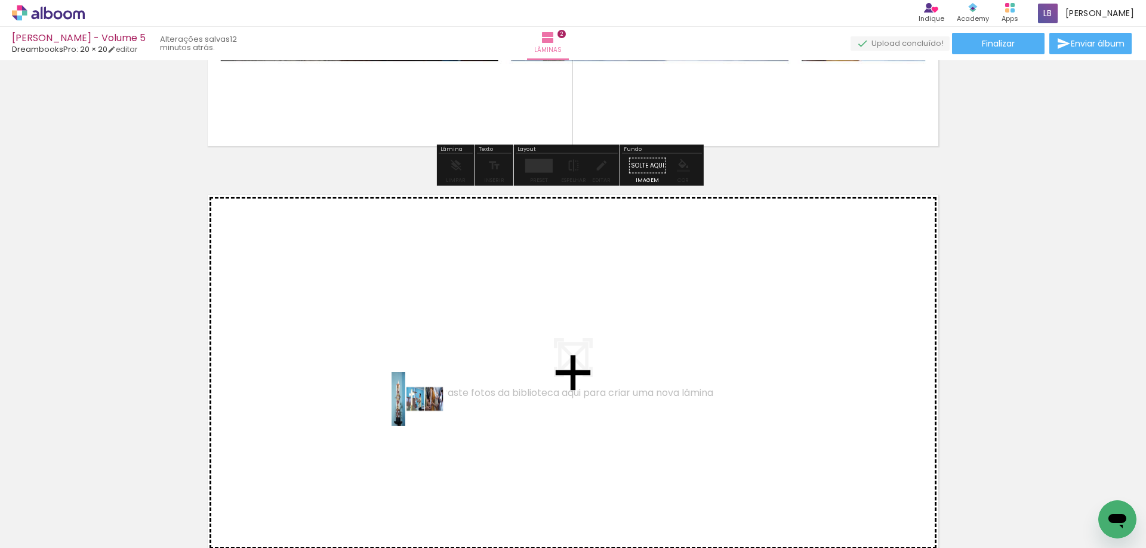
drag, startPoint x: 269, startPoint y: 519, endPoint x: 456, endPoint y: 386, distance: 229.3
click at [456, 386] on quentale-workspace at bounding box center [573, 274] width 1146 height 548
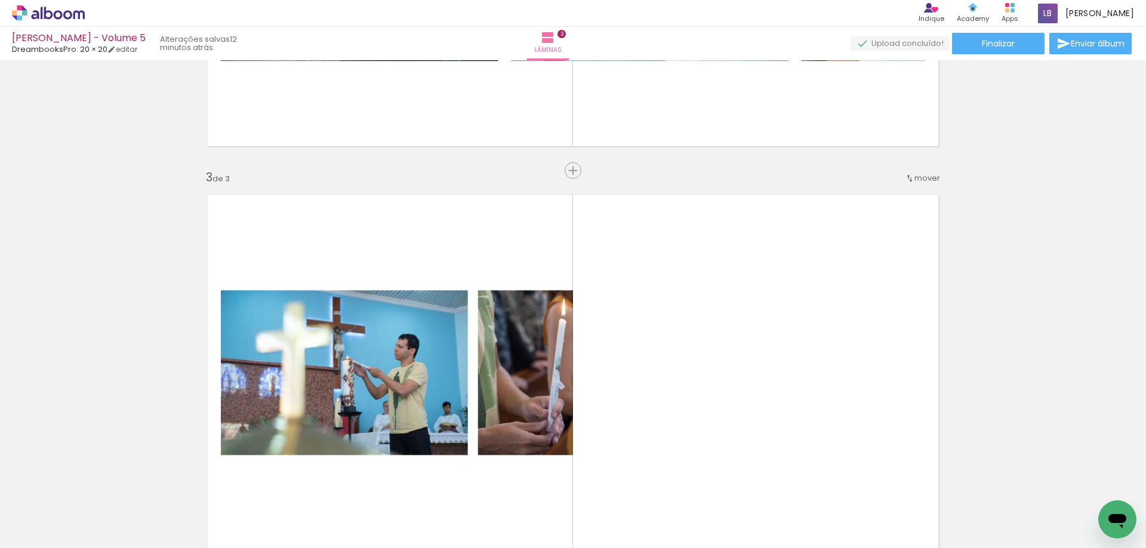
scroll to position [825, 0]
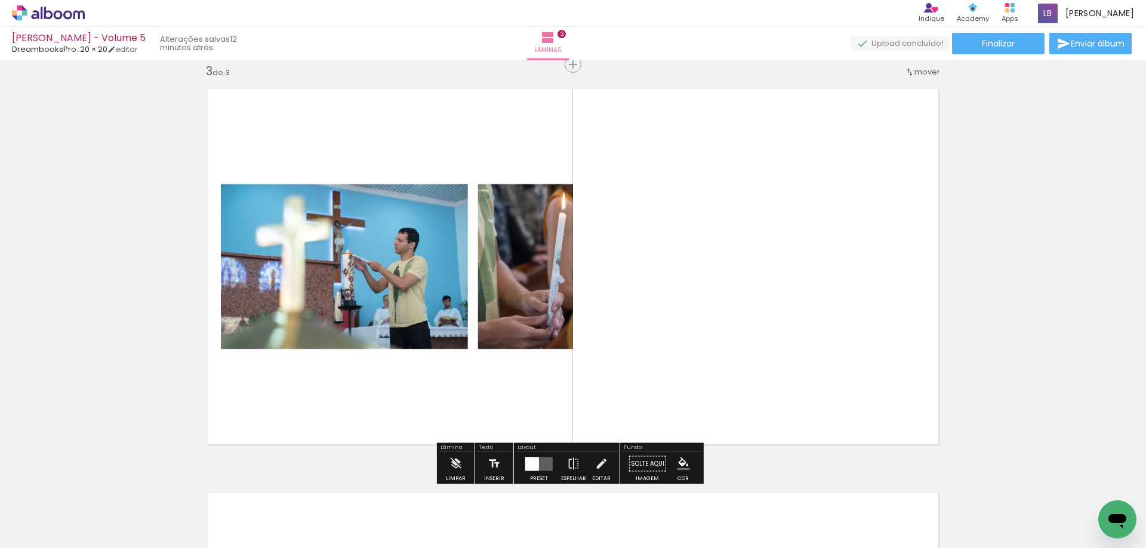
click at [532, 471] on div at bounding box center [539, 464] width 32 height 24
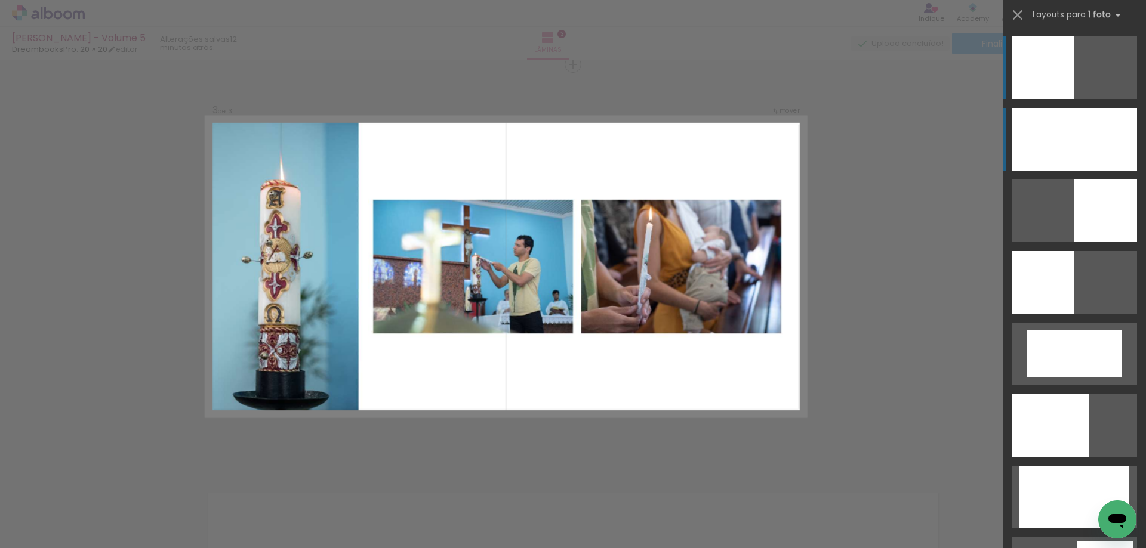
click at [1022, 141] on div at bounding box center [1073, 139] width 125 height 63
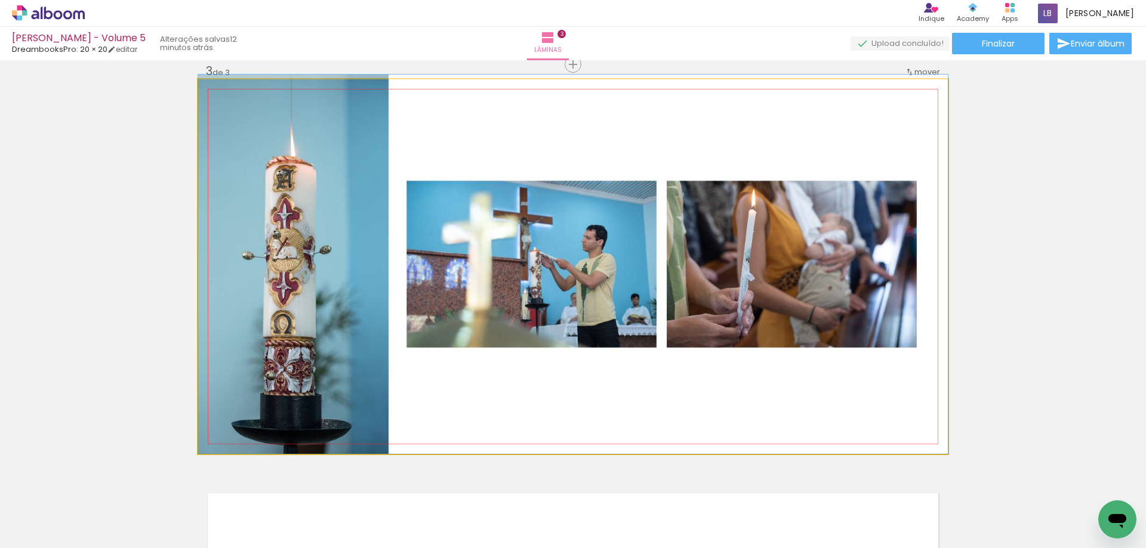
drag, startPoint x: 411, startPoint y: 312, endPoint x: 409, endPoint y: 284, distance: 28.1
click at [409, 284] on quentale-photo at bounding box center [572, 266] width 749 height 375
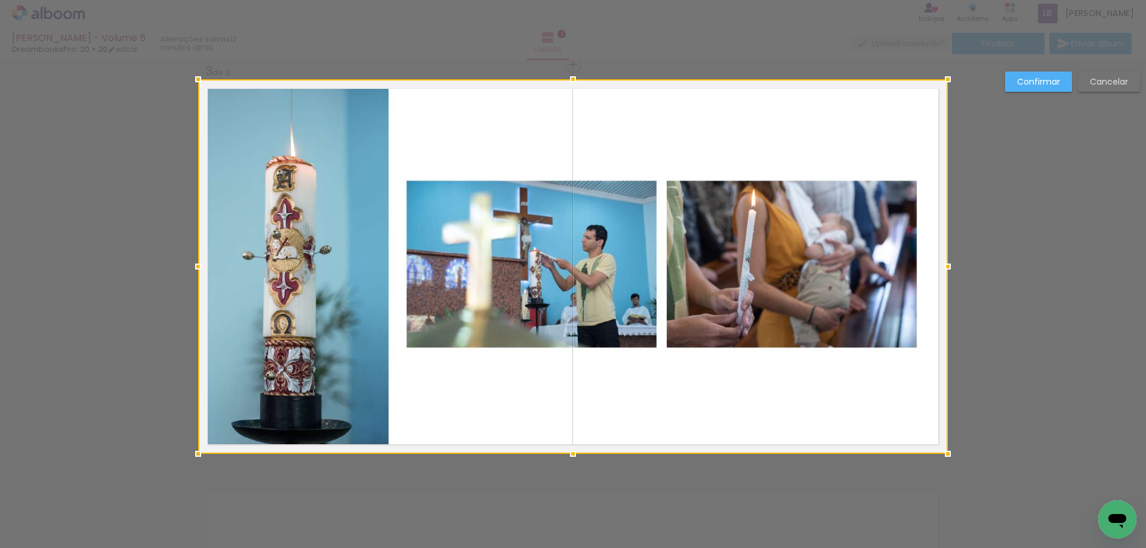
click at [0, 0] on slot "Cancelar" at bounding box center [0, 0] width 0 height 0
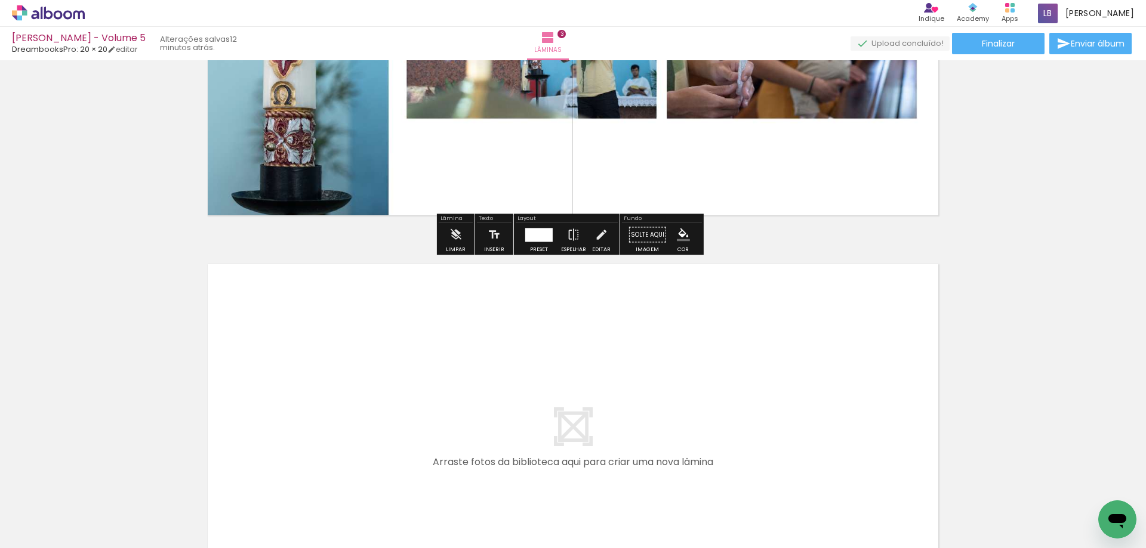
scroll to position [1183, 0]
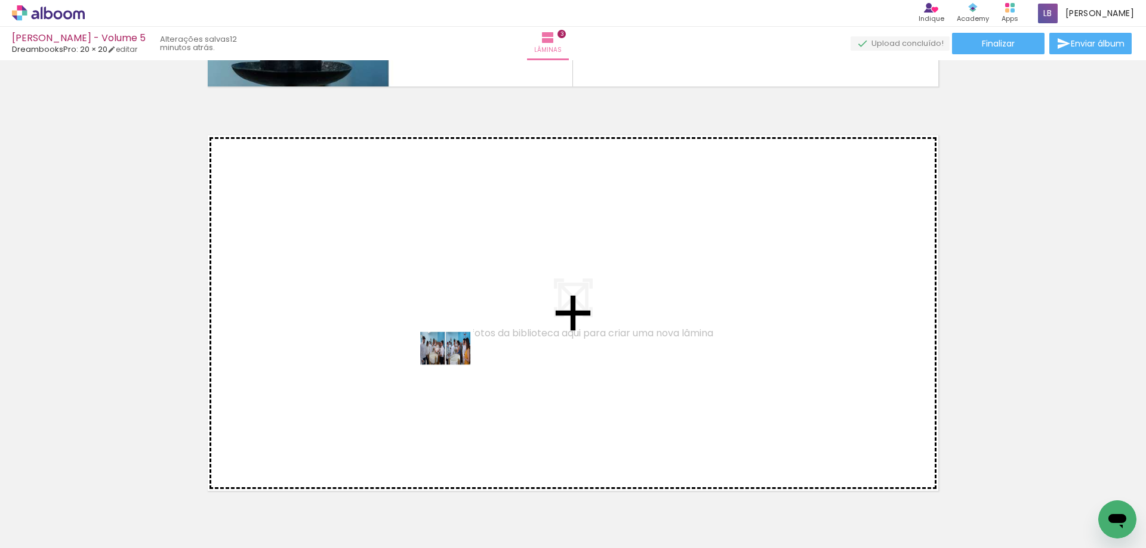
drag, startPoint x: 321, startPoint y: 502, endPoint x: 454, endPoint y: 357, distance: 196.8
click at [454, 357] on quentale-workspace at bounding box center [573, 274] width 1146 height 548
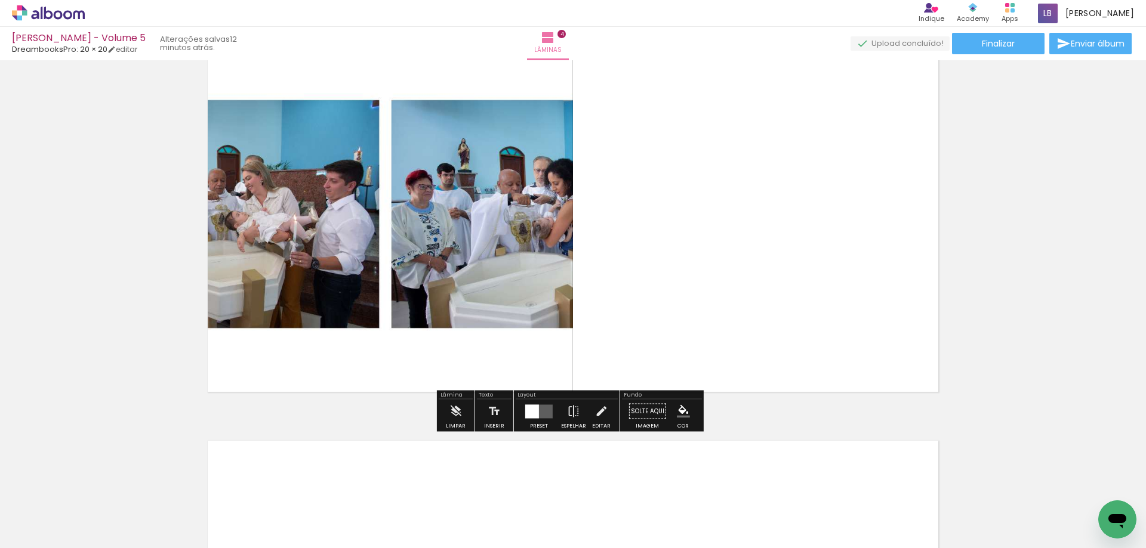
scroll to position [1289, 0]
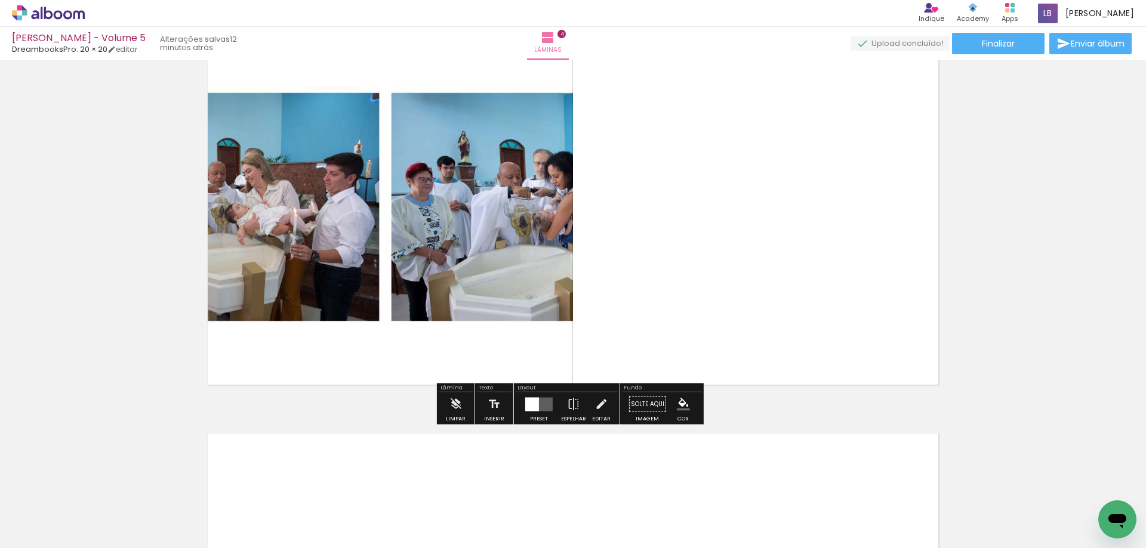
click at [552, 406] on div at bounding box center [539, 405] width 32 height 24
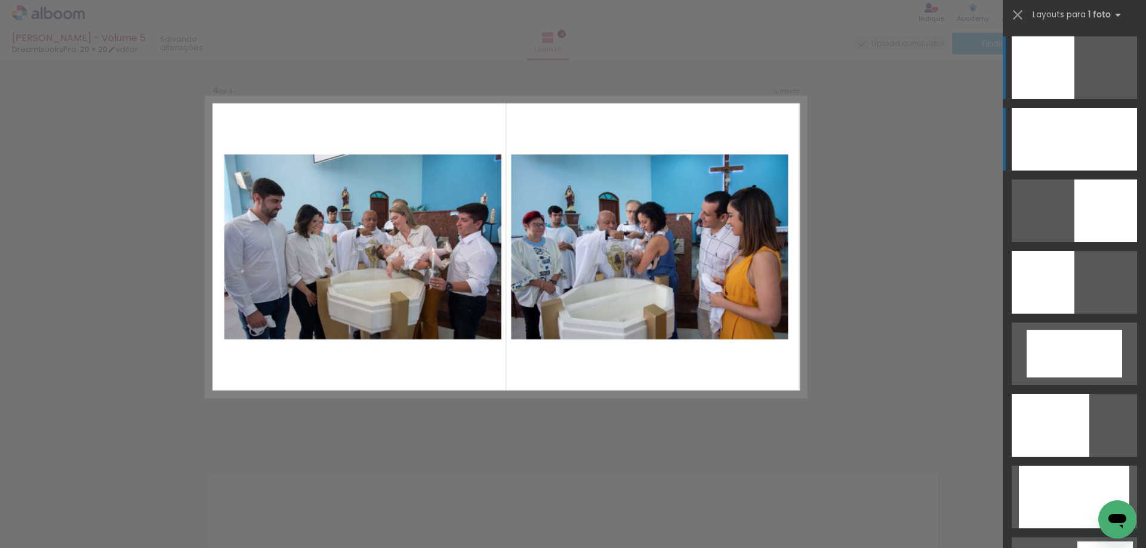
click at [1089, 136] on div at bounding box center [1073, 139] width 125 height 63
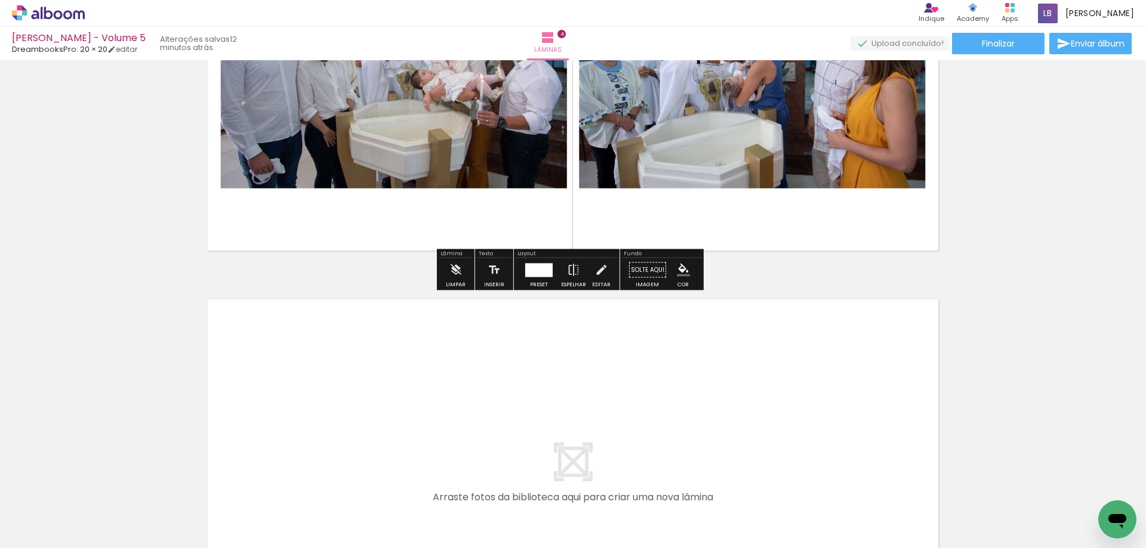
scroll to position [1527, 0]
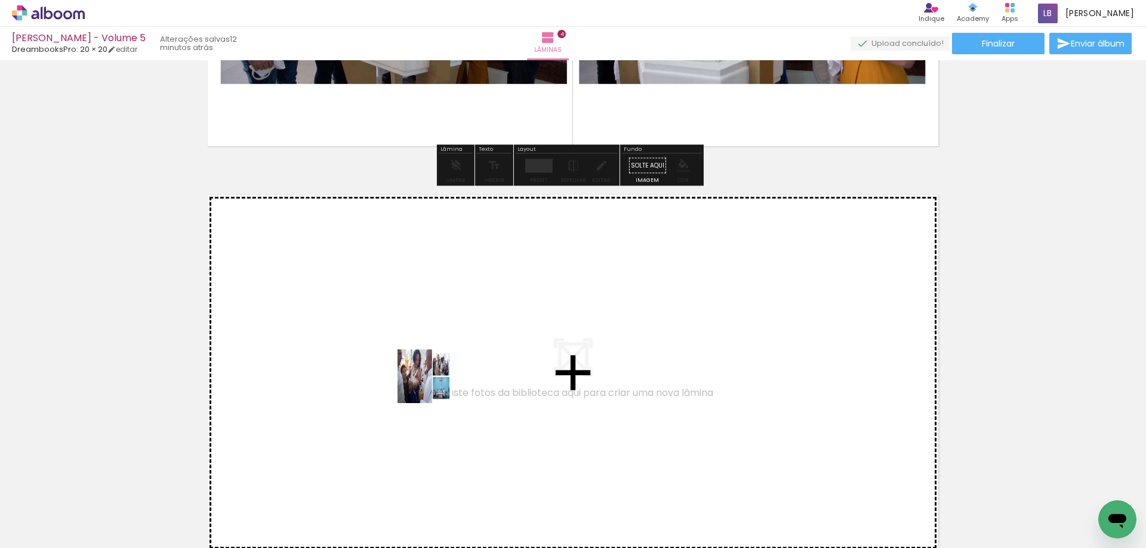
drag, startPoint x: 393, startPoint y: 496, endPoint x: 433, endPoint y: 385, distance: 117.6
click at [433, 385] on quentale-workspace at bounding box center [573, 274] width 1146 height 548
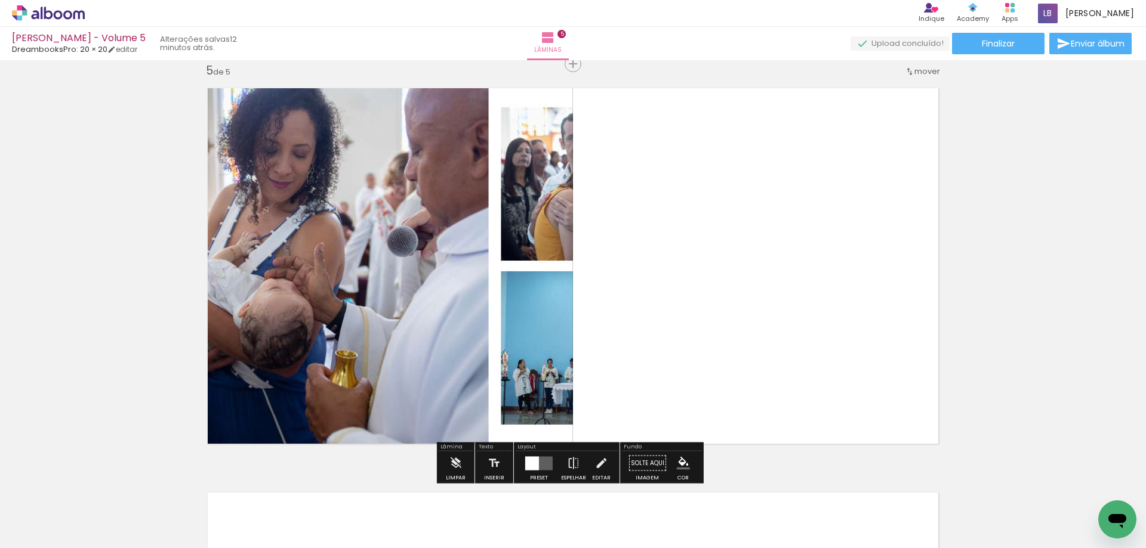
scroll to position [1693, 0]
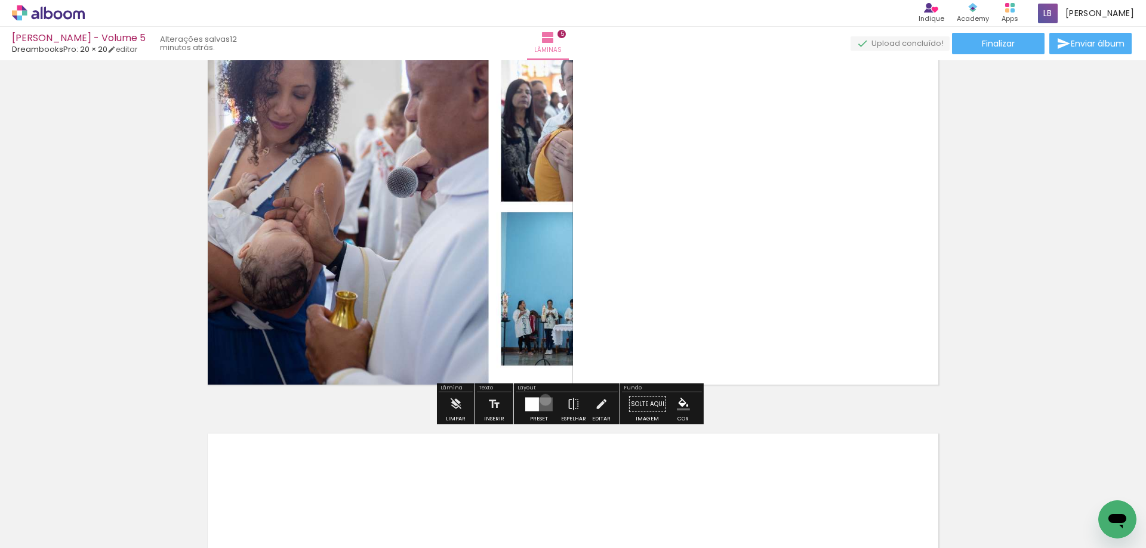
click at [542, 400] on quentale-layouter at bounding box center [538, 404] width 27 height 14
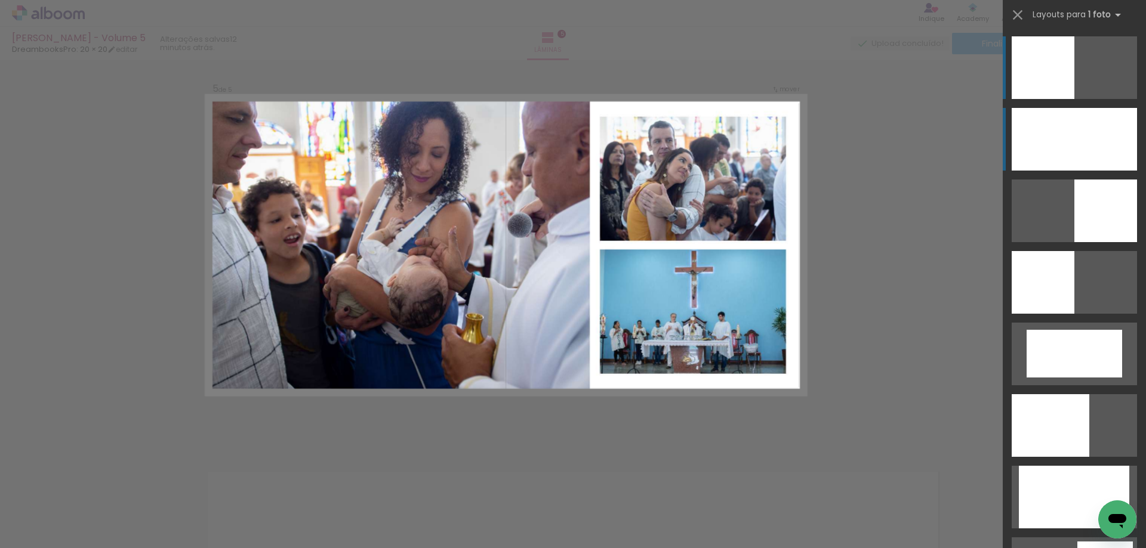
scroll to position [1634, 0]
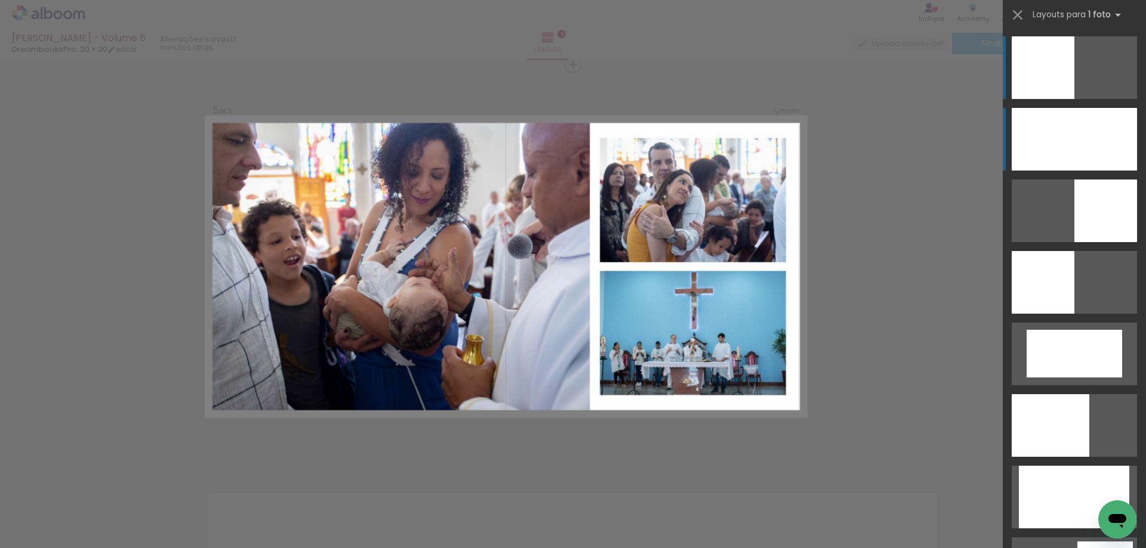
click at [1086, 144] on div at bounding box center [1073, 139] width 125 height 63
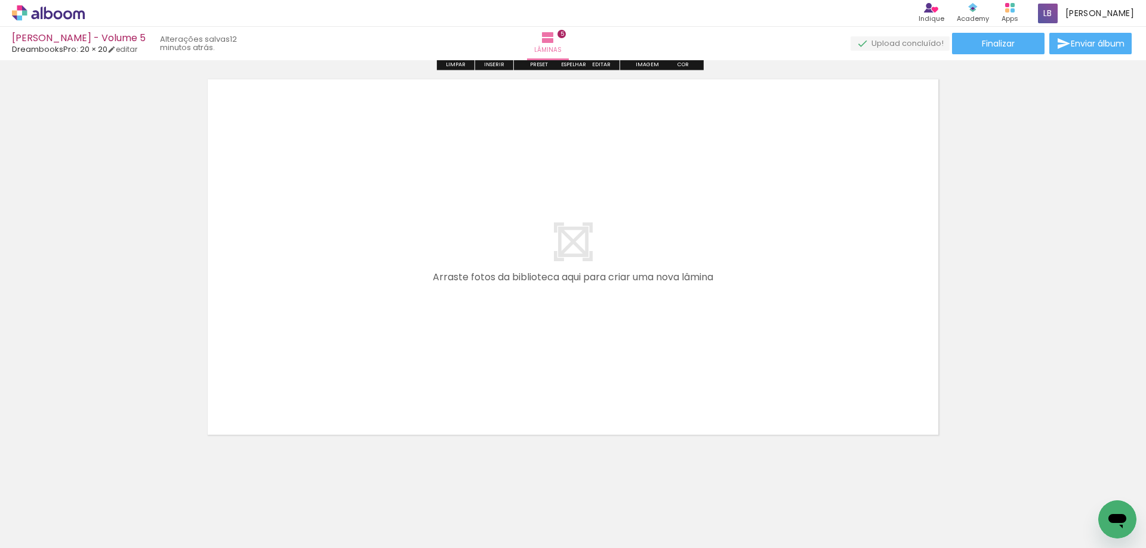
scroll to position [2051, 0]
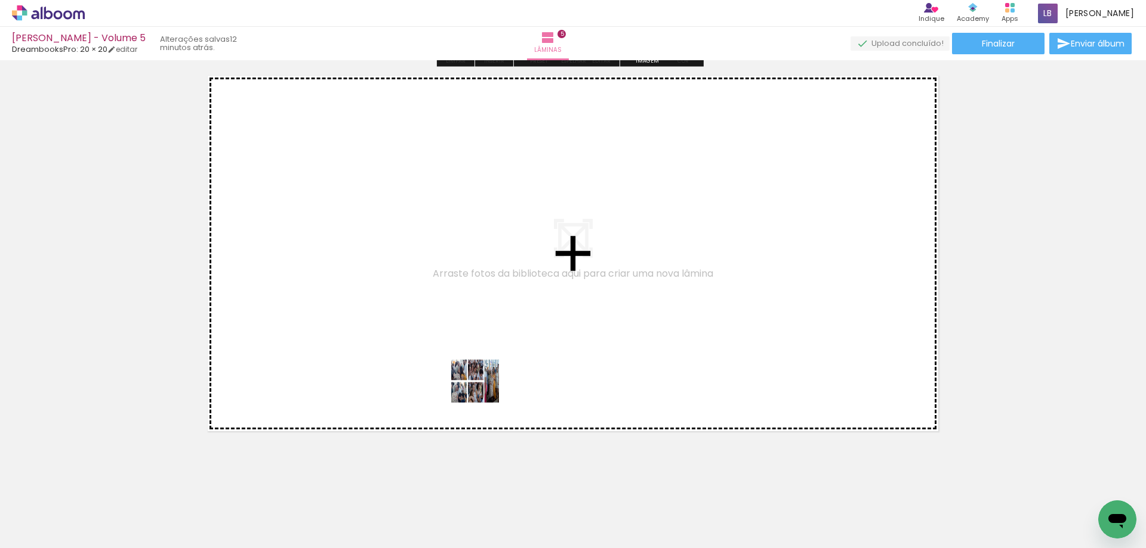
drag, startPoint x: 452, startPoint y: 514, endPoint x: 484, endPoint y: 390, distance: 127.6
click at [484, 390] on quentale-workspace at bounding box center [573, 274] width 1146 height 548
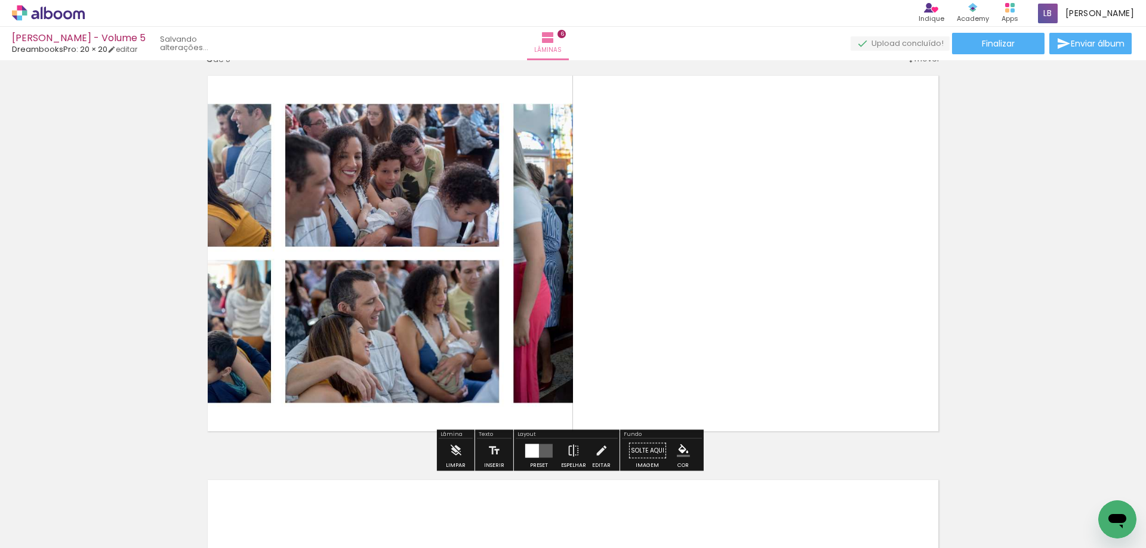
scroll to position [2038, 0]
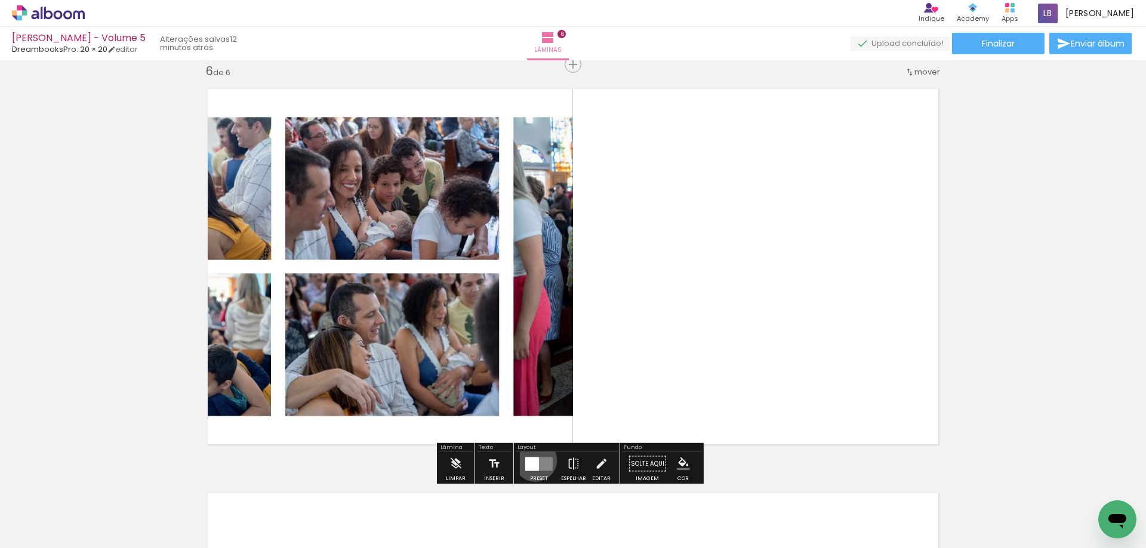
click at [532, 461] on div at bounding box center [532, 464] width 14 height 14
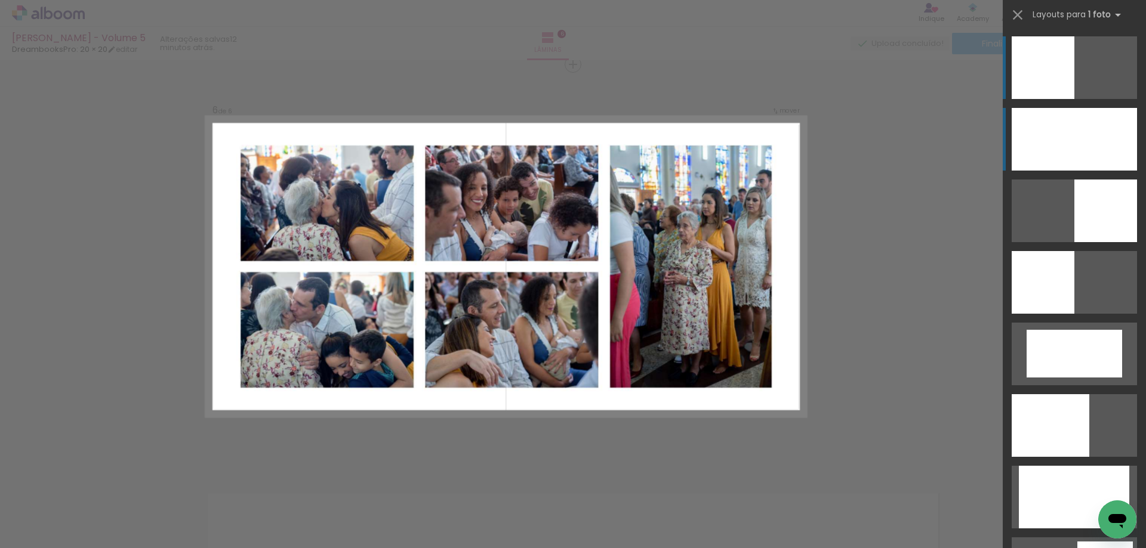
click at [1087, 122] on div at bounding box center [1073, 139] width 125 height 63
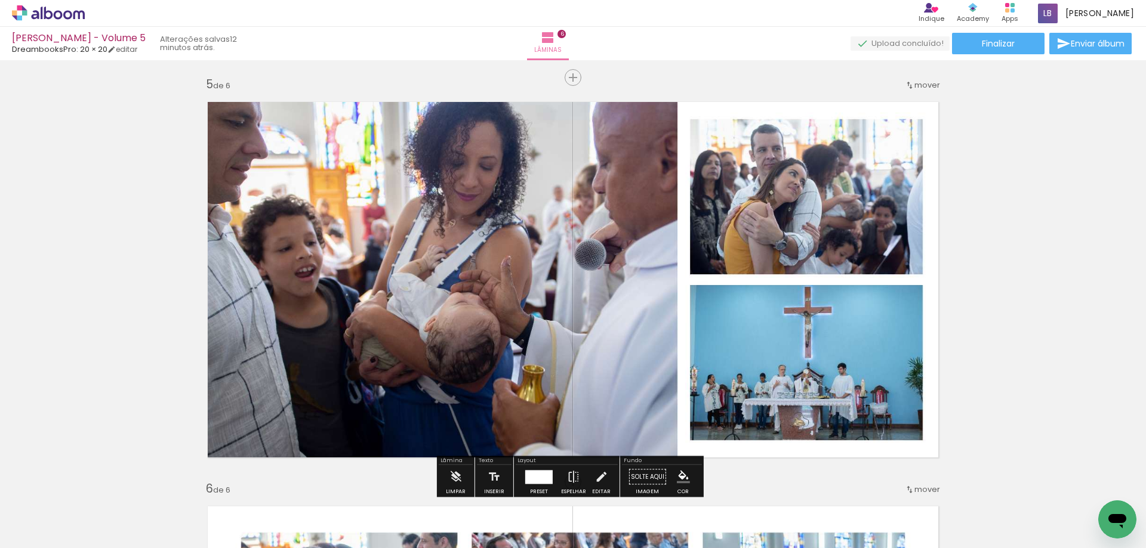
scroll to position [1680, 0]
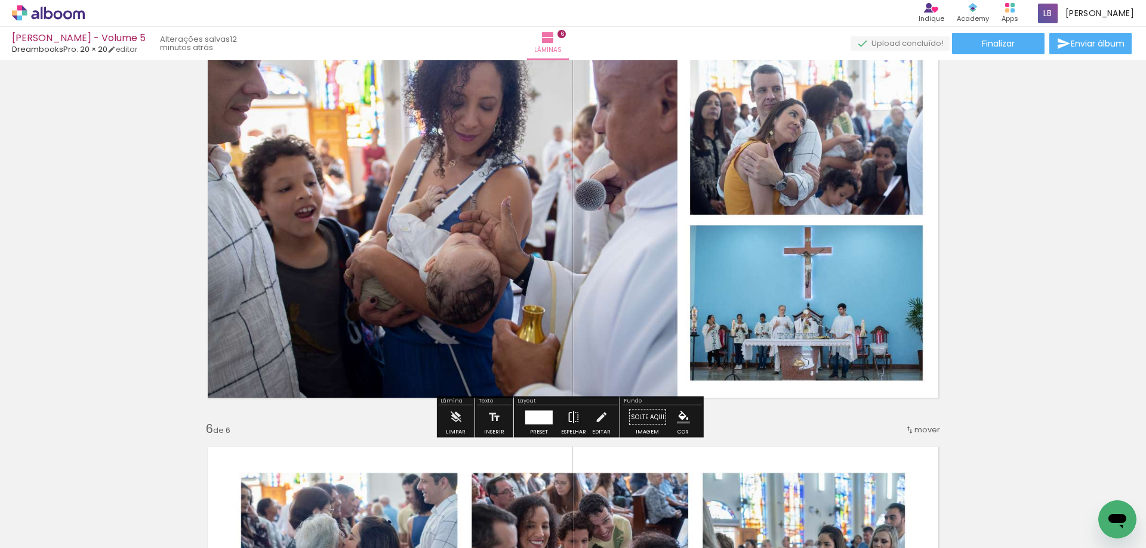
click at [571, 422] on iron-icon at bounding box center [573, 418] width 13 height 24
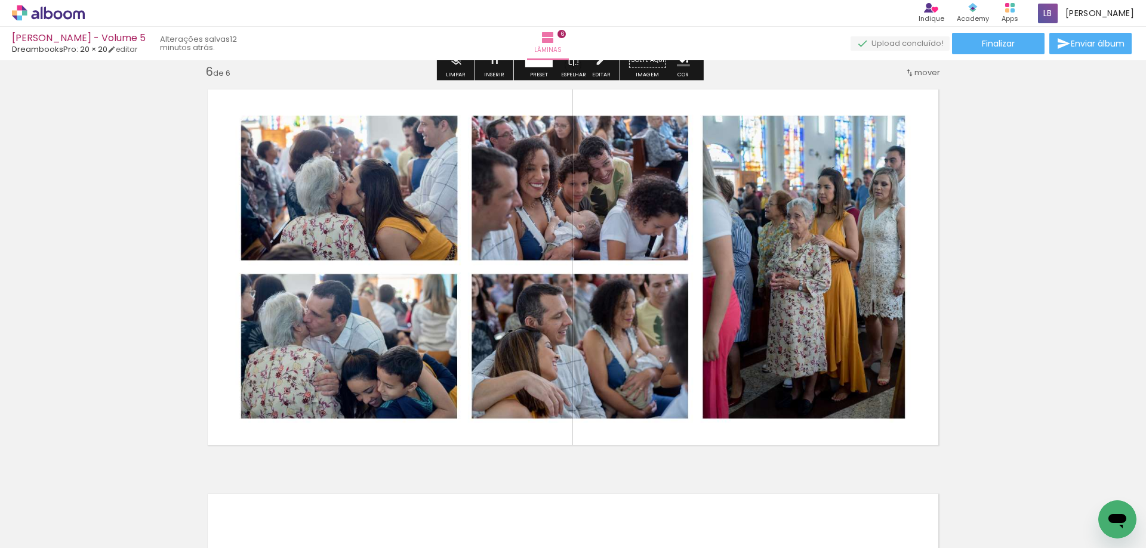
scroll to position [2038, 0]
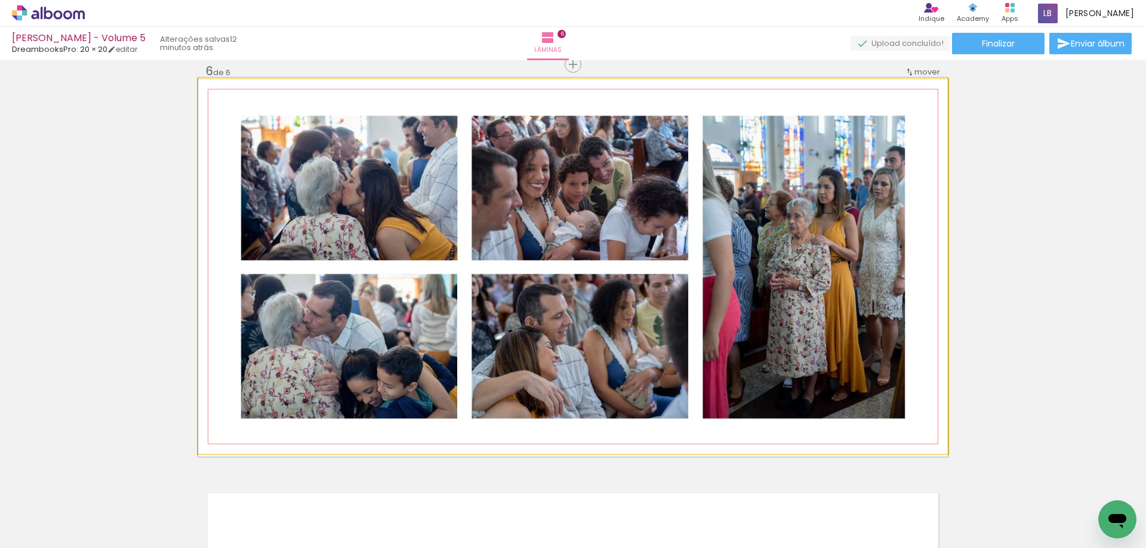
drag, startPoint x: 653, startPoint y: 238, endPoint x: 677, endPoint y: 239, distance: 23.3
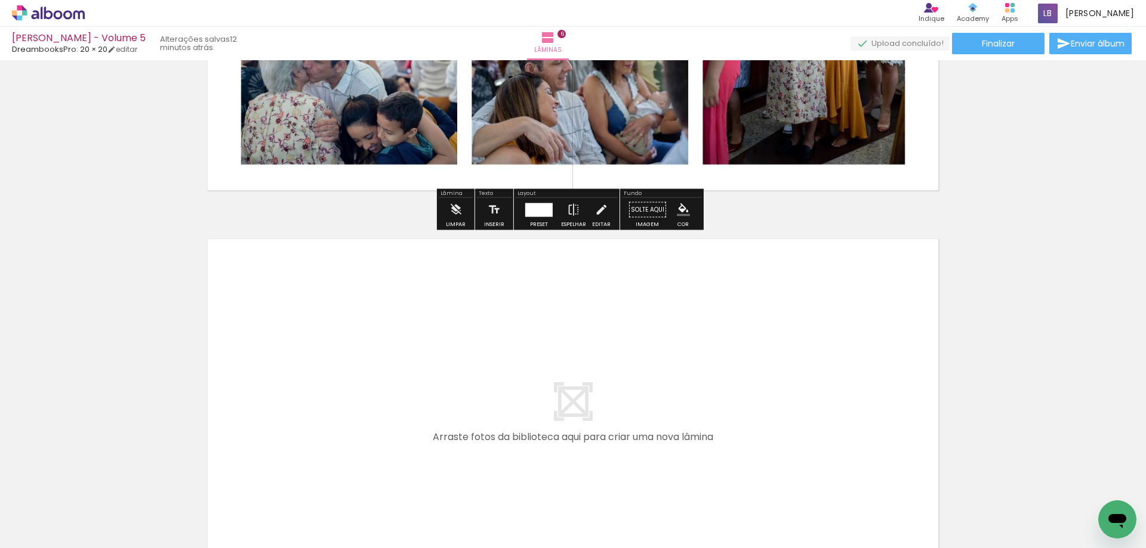
scroll to position [2337, 0]
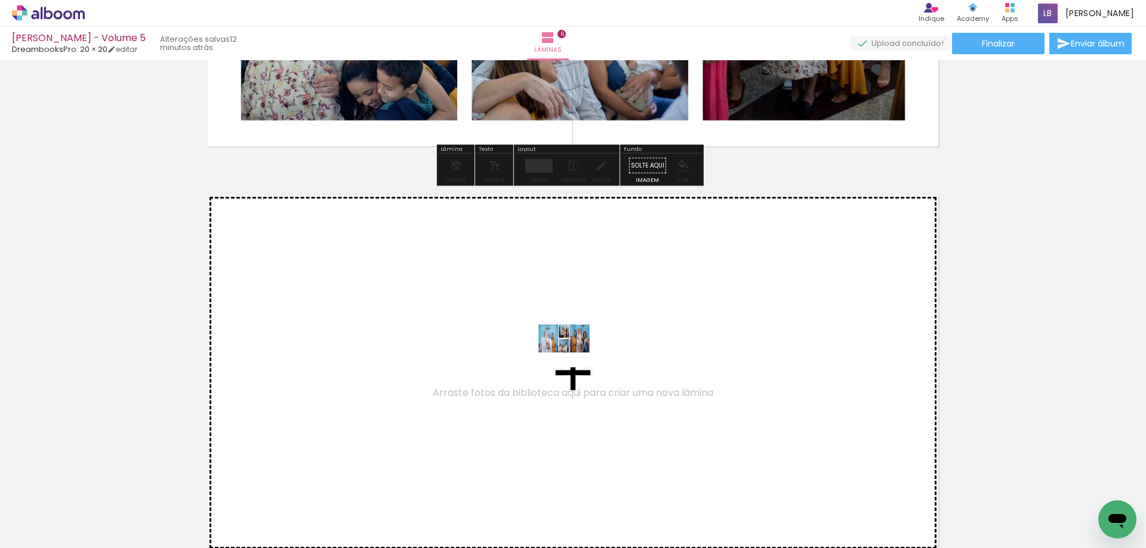
drag, startPoint x: 535, startPoint y: 517, endPoint x: 573, endPoint y: 348, distance: 173.0
click at [573, 348] on quentale-workspace at bounding box center [573, 274] width 1146 height 548
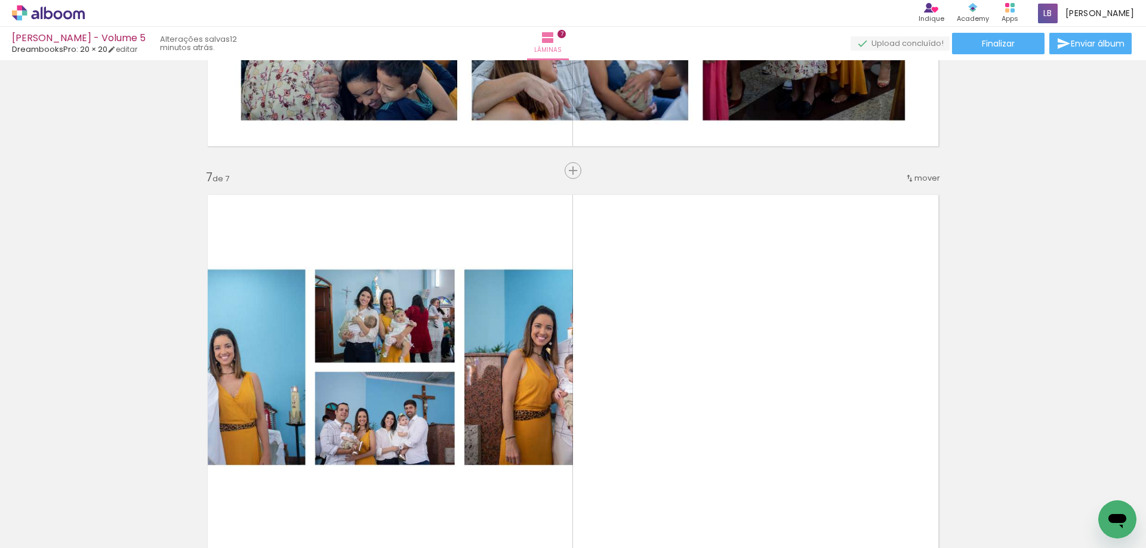
scroll to position [2443, 0]
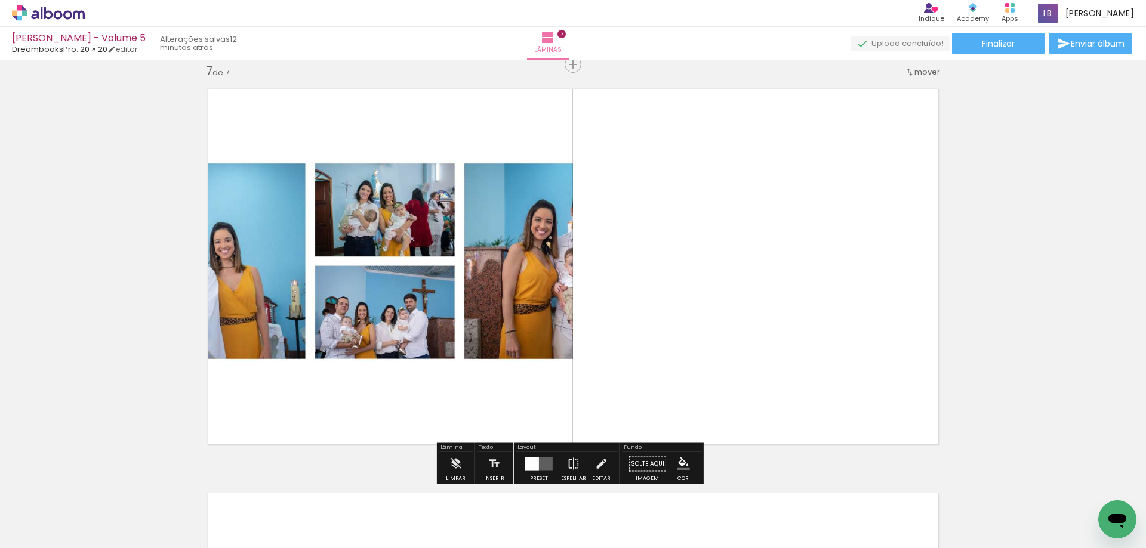
click at [550, 464] on div at bounding box center [539, 464] width 32 height 24
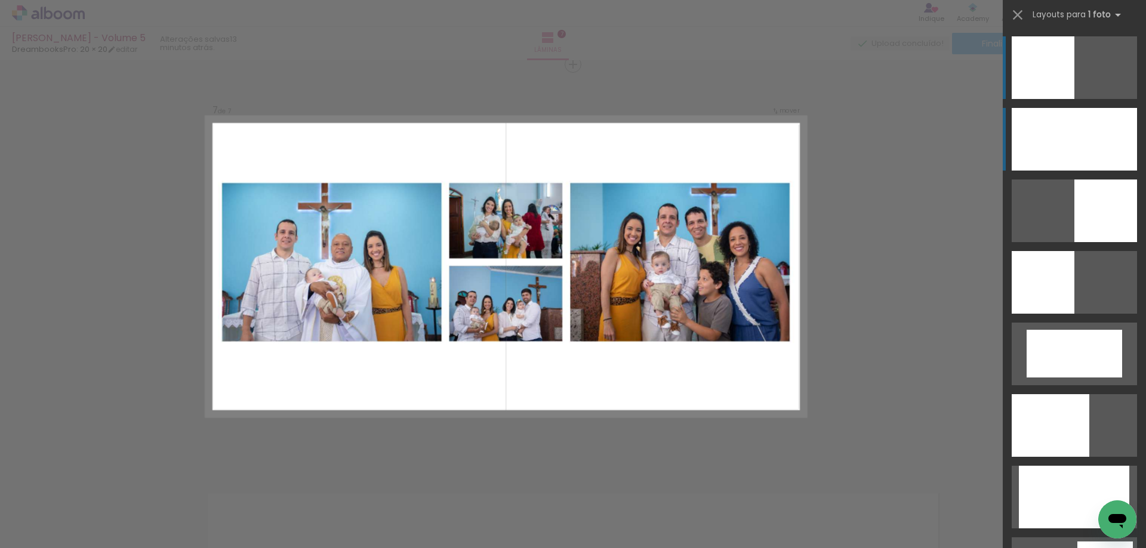
click at [1094, 141] on div at bounding box center [1073, 139] width 125 height 63
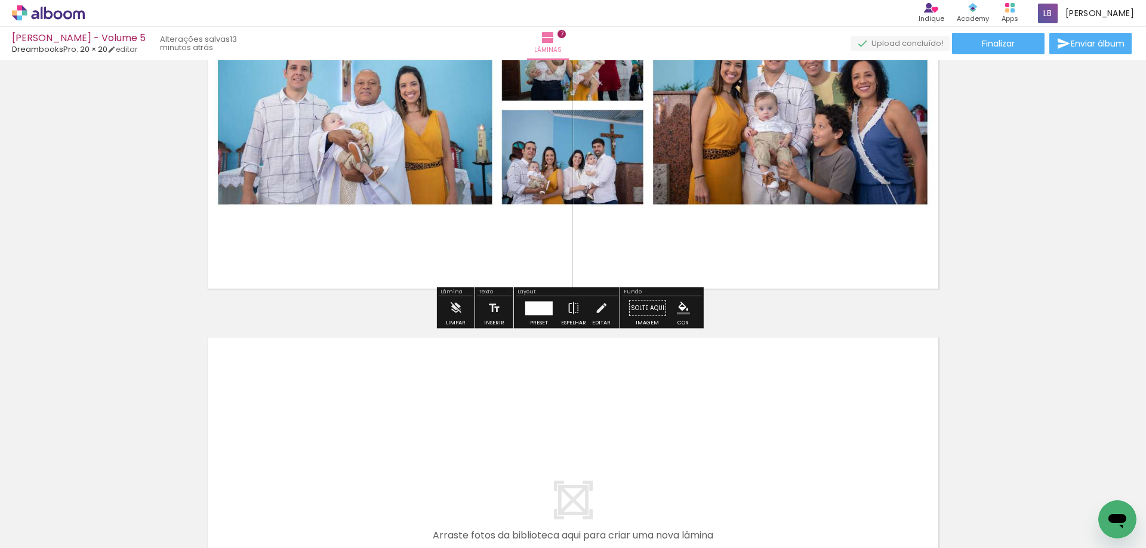
scroll to position [2800, 0]
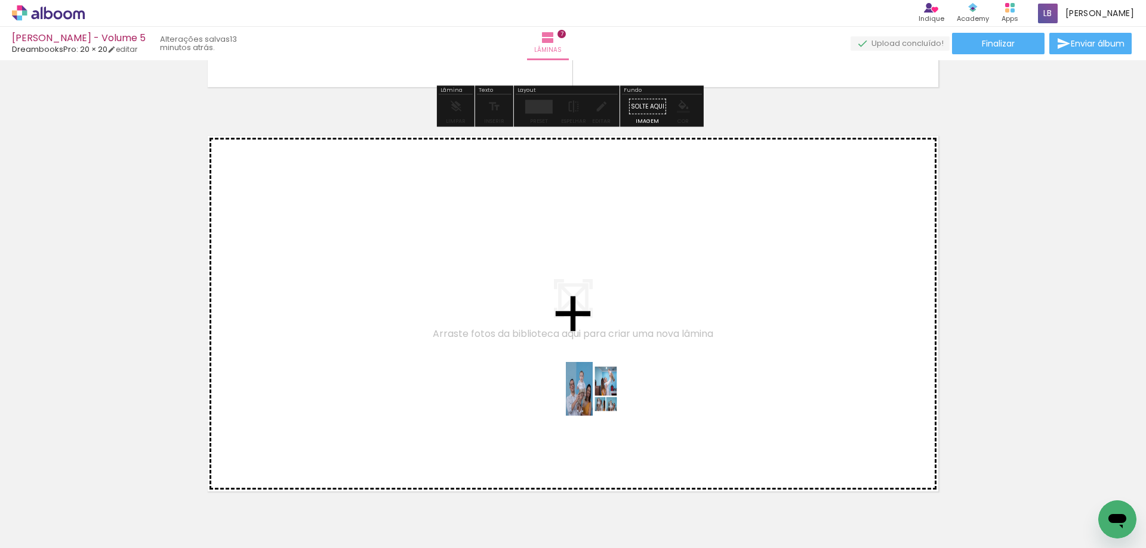
drag, startPoint x: 606, startPoint y: 514, endPoint x: 601, endPoint y: 397, distance: 117.0
click at [601, 397] on quentale-workspace at bounding box center [573, 274] width 1146 height 548
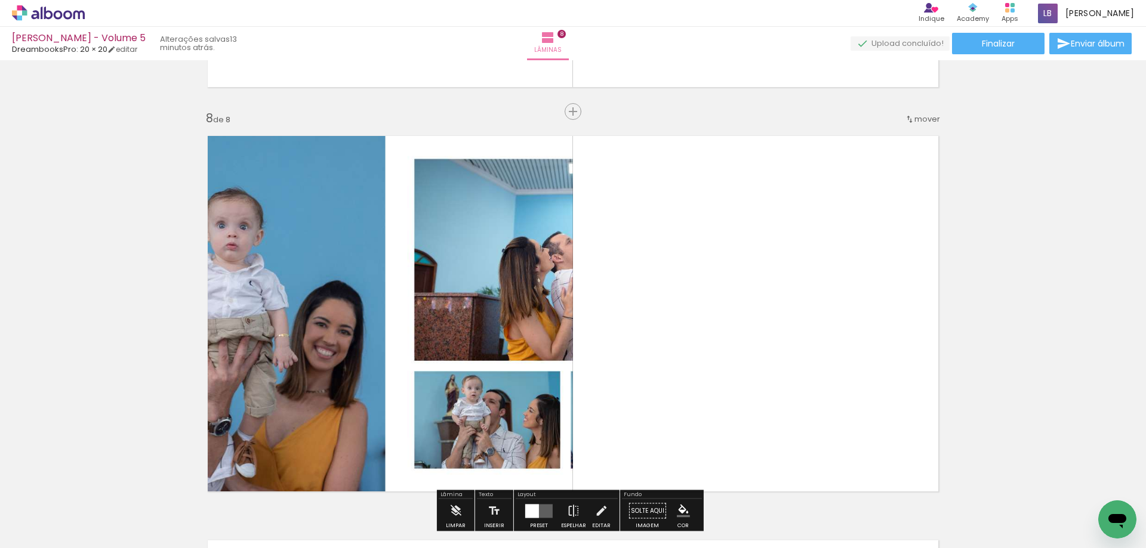
scroll to position [2847, 0]
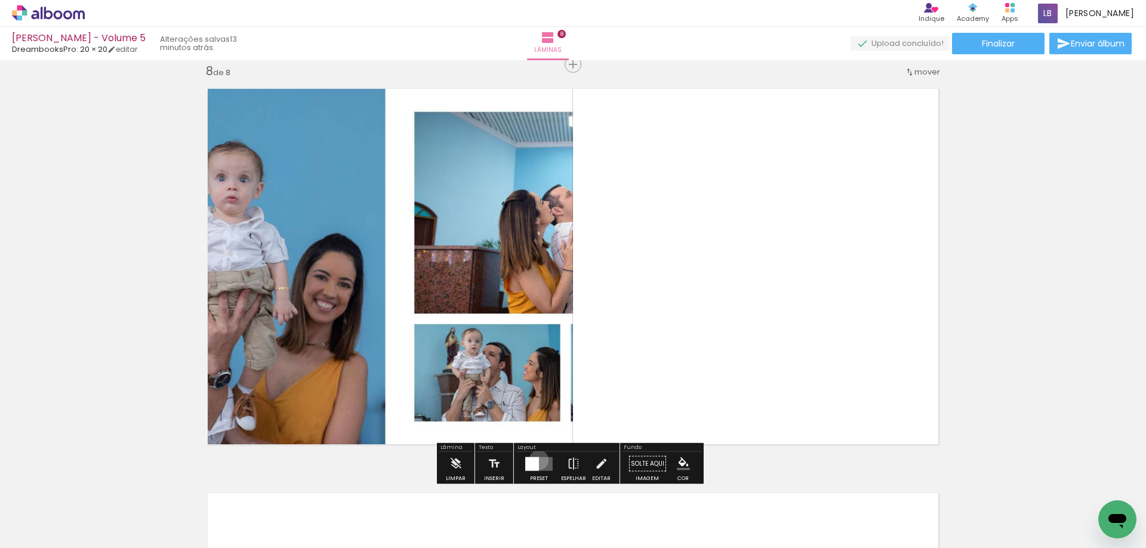
click at [536, 460] on div at bounding box center [532, 464] width 14 height 14
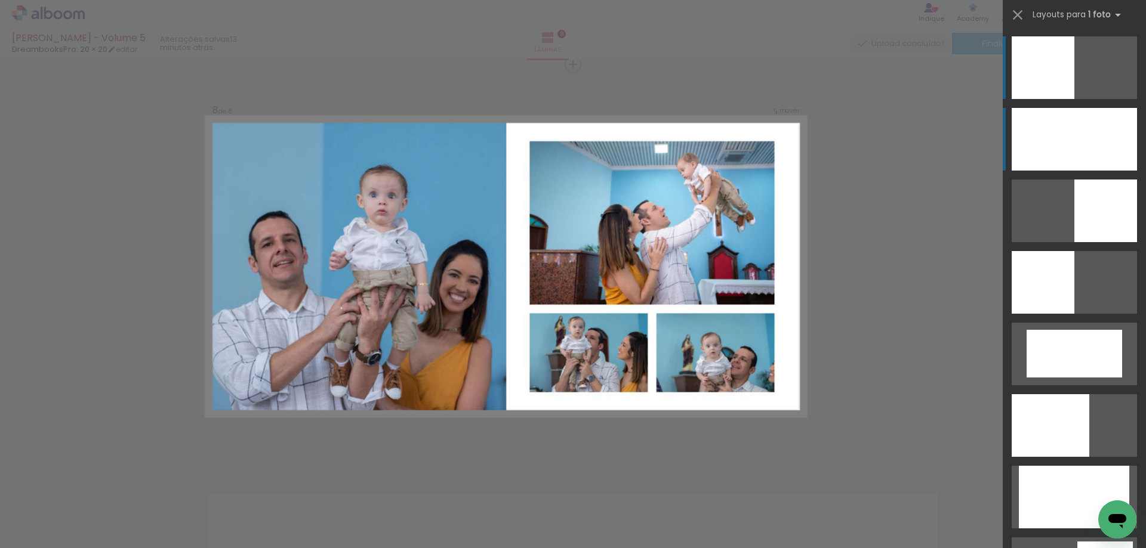
click at [1034, 141] on div at bounding box center [1073, 139] width 125 height 63
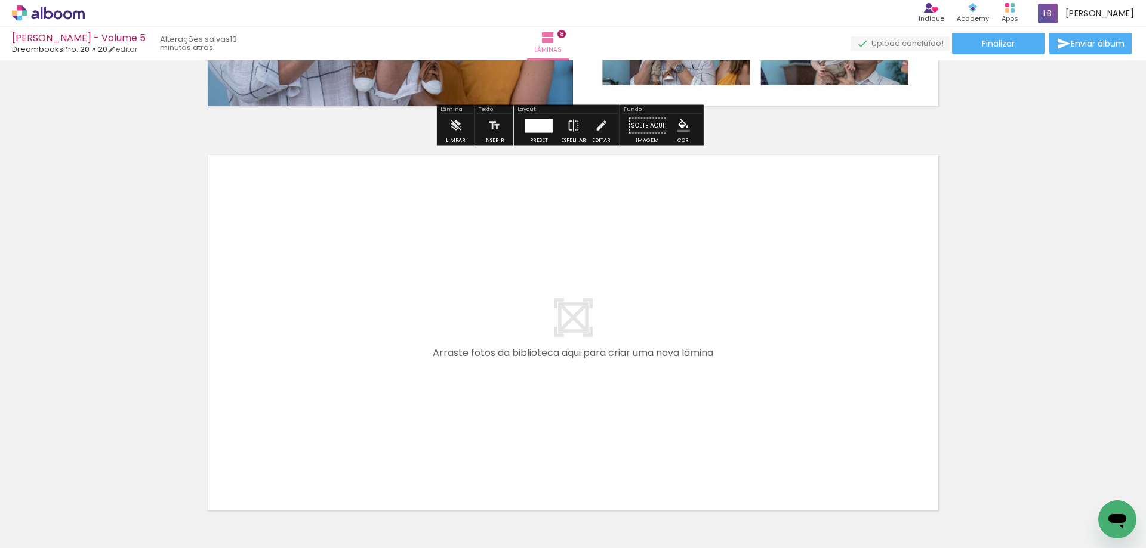
scroll to position [3265, 0]
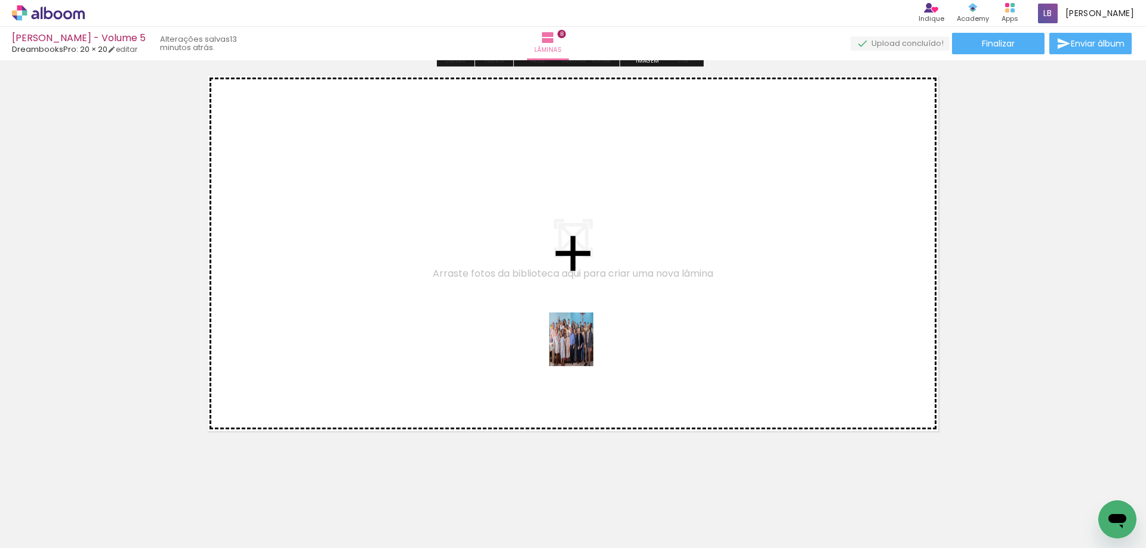
drag, startPoint x: 658, startPoint y: 516, endPoint x: 580, endPoint y: 348, distance: 185.0
click at [580, 348] on quentale-workspace at bounding box center [573, 274] width 1146 height 548
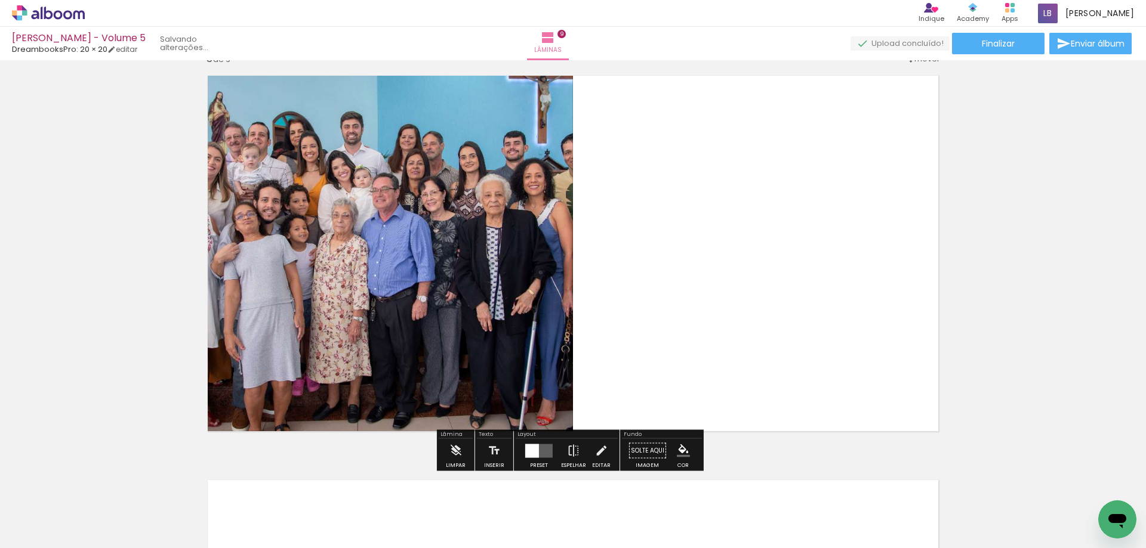
scroll to position [3252, 0]
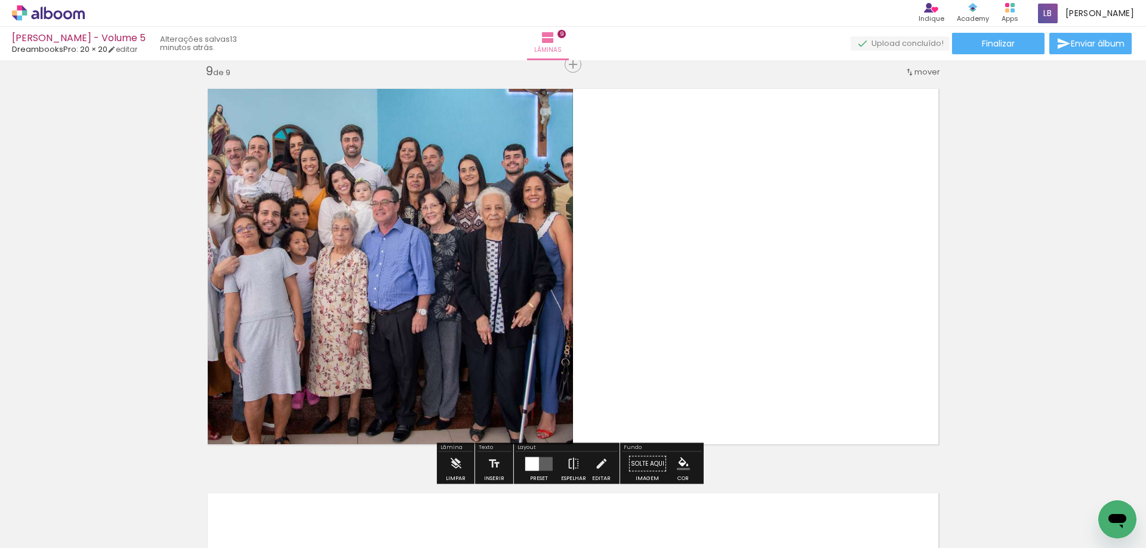
click at [543, 460] on quentale-layouter at bounding box center [538, 464] width 27 height 14
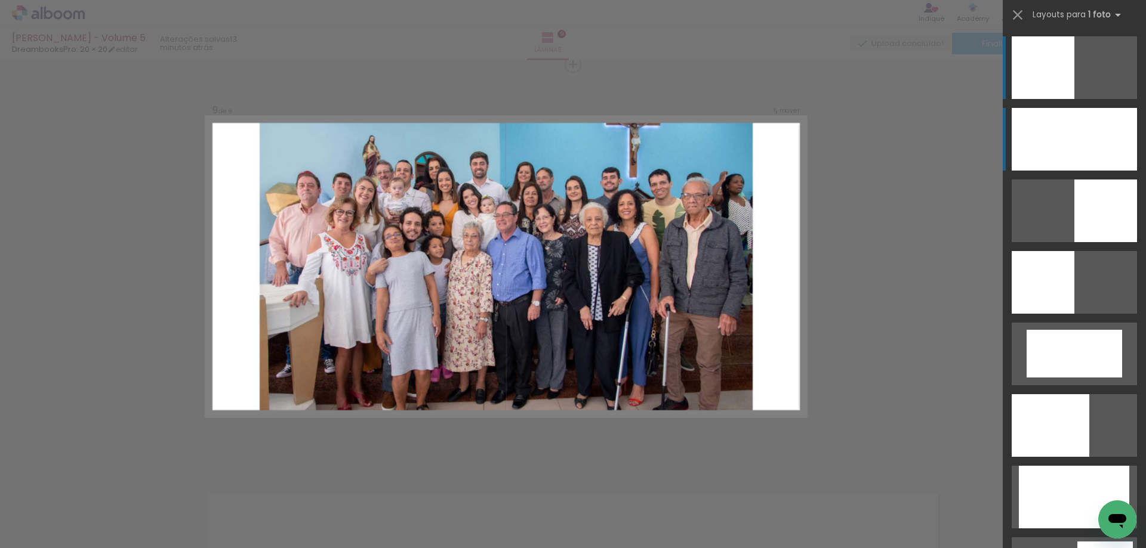
click at [1109, 132] on div at bounding box center [1073, 139] width 125 height 63
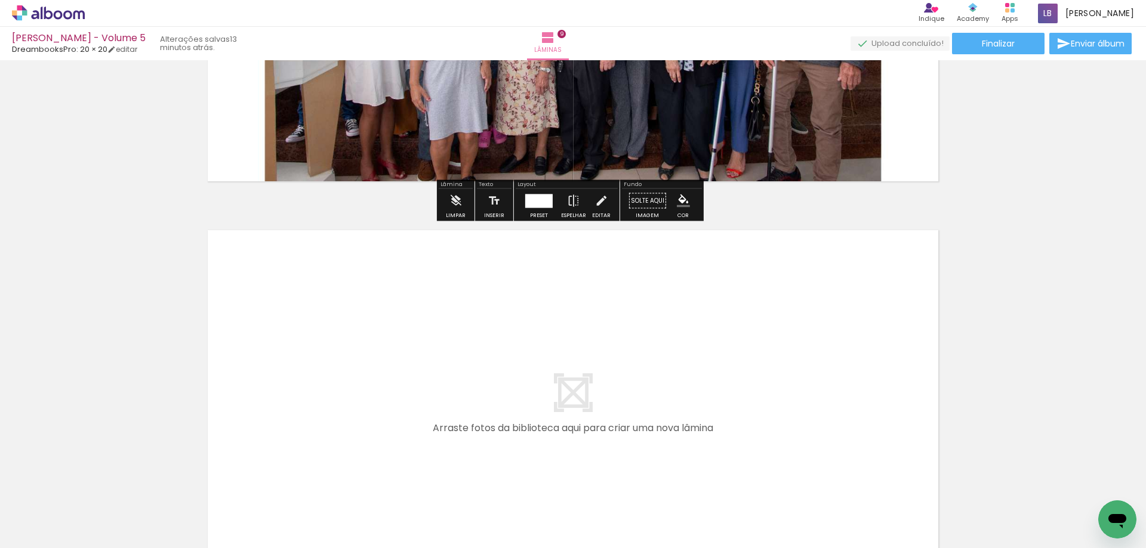
scroll to position [3550, 0]
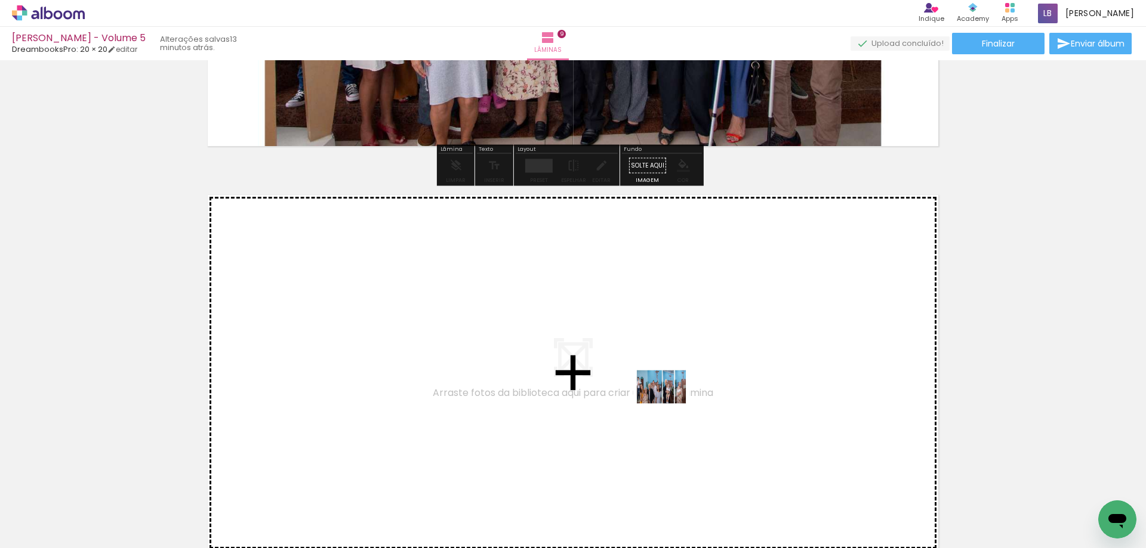
drag, startPoint x: 715, startPoint y: 504, endPoint x: 670, endPoint y: 396, distance: 116.9
click at [670, 396] on quentale-workspace at bounding box center [573, 274] width 1146 height 548
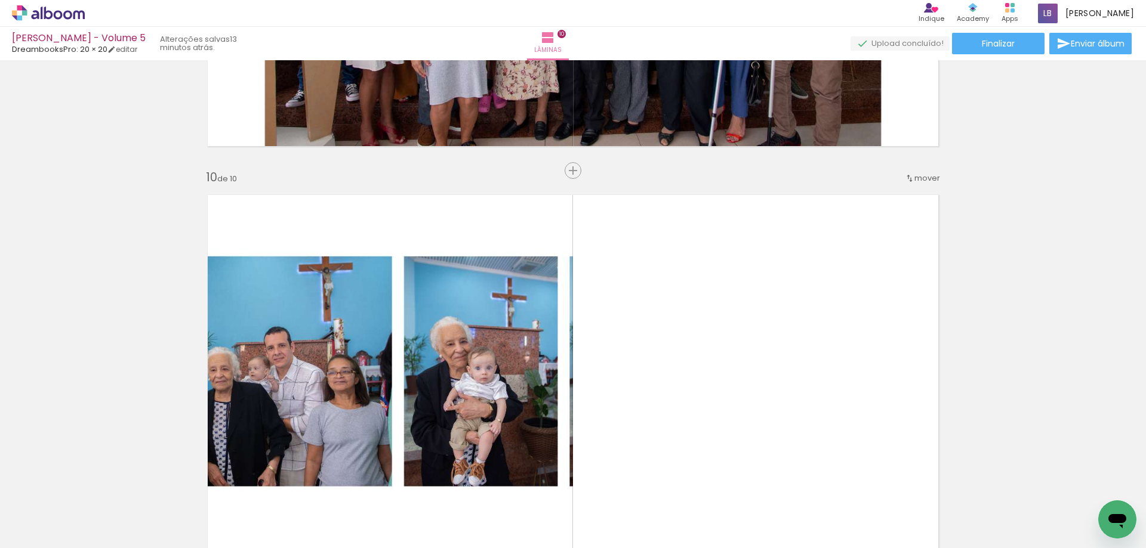
scroll to position [3656, 0]
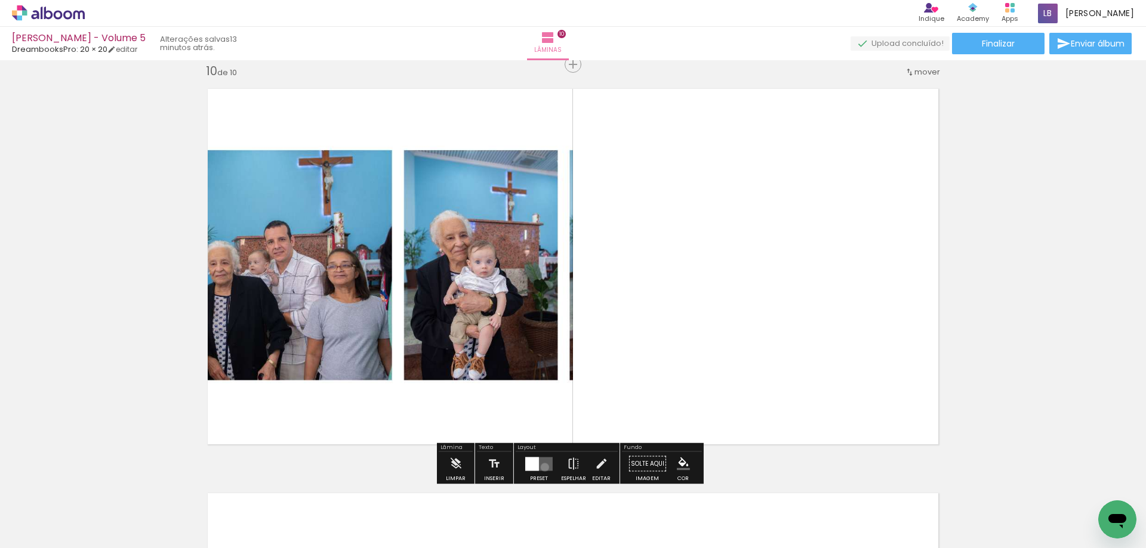
click at [542, 467] on quentale-layouter at bounding box center [538, 464] width 27 height 14
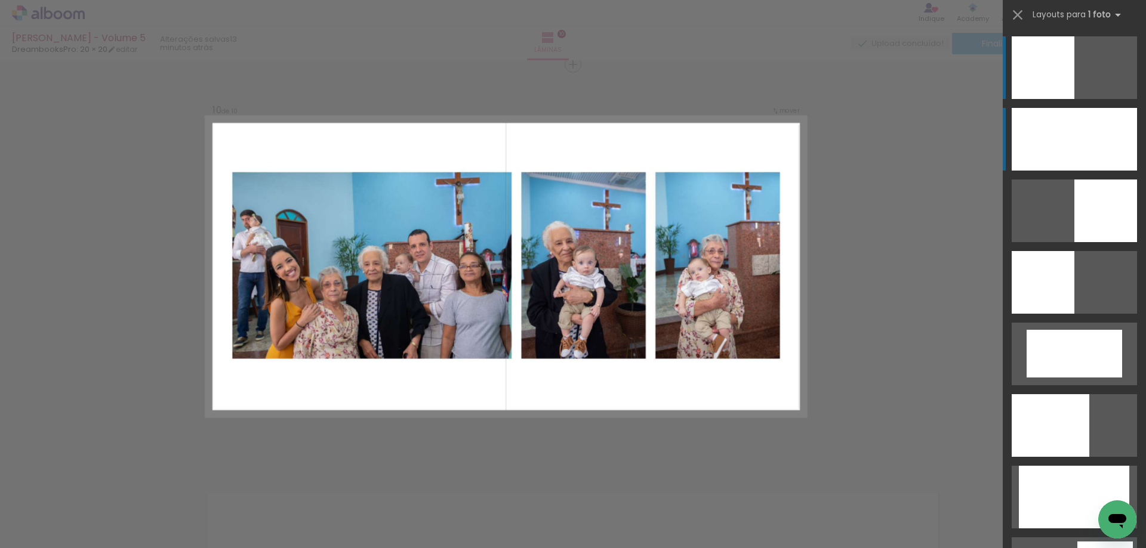
click at [1094, 120] on div at bounding box center [1073, 139] width 125 height 63
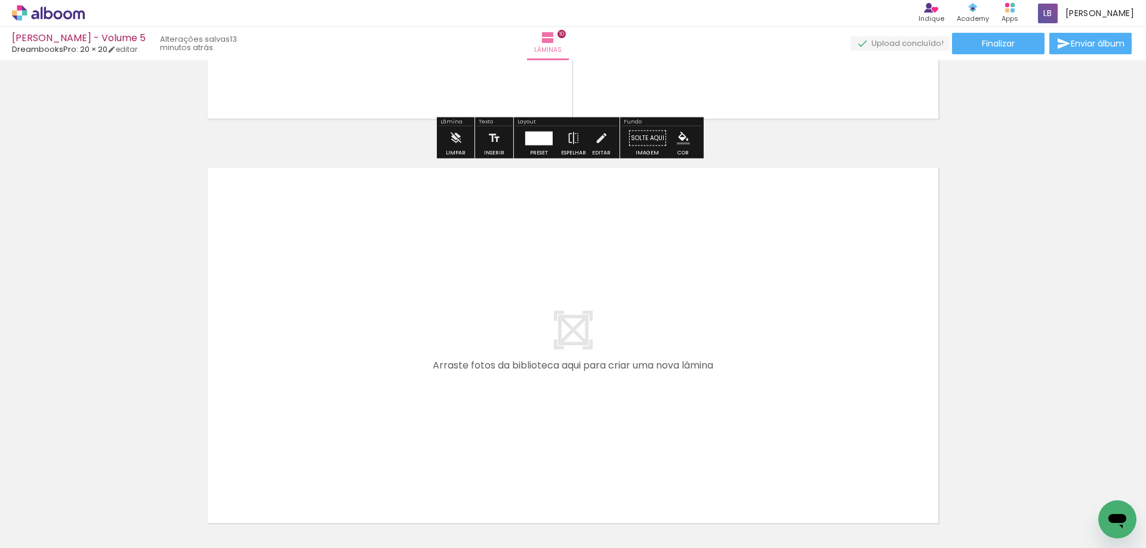
scroll to position [4014, 0]
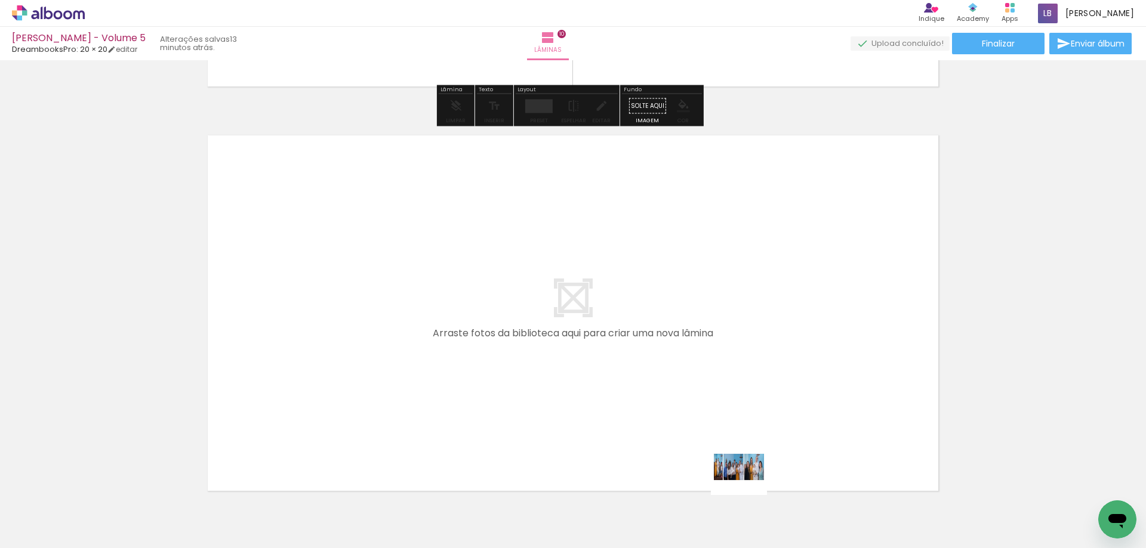
drag, startPoint x: 748, startPoint y: 476, endPoint x: 680, endPoint y: 338, distance: 153.4
click at [680, 338] on quentale-workspace at bounding box center [573, 274] width 1146 height 548
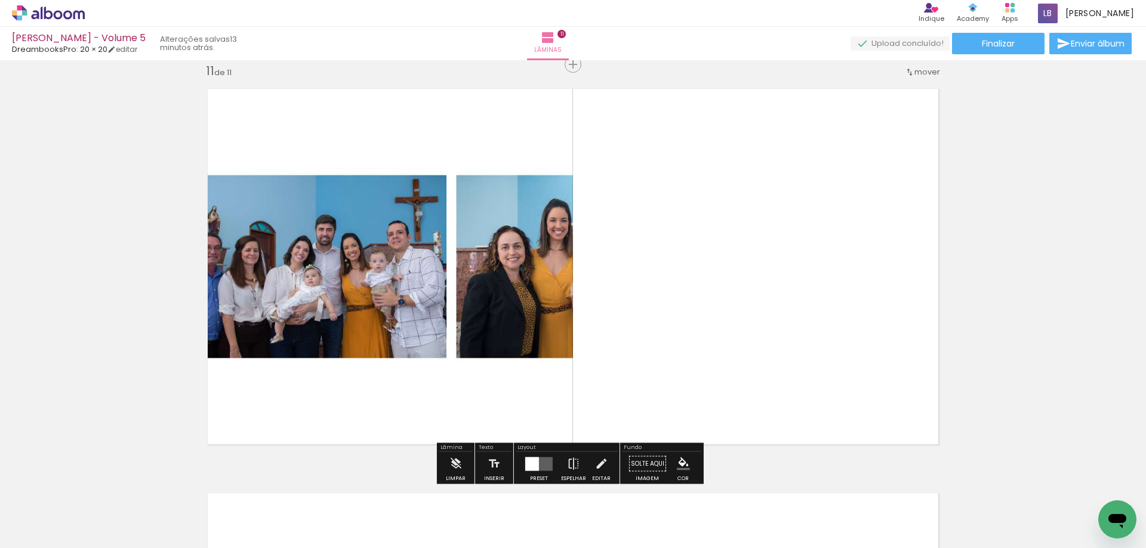
scroll to position [4121, 0]
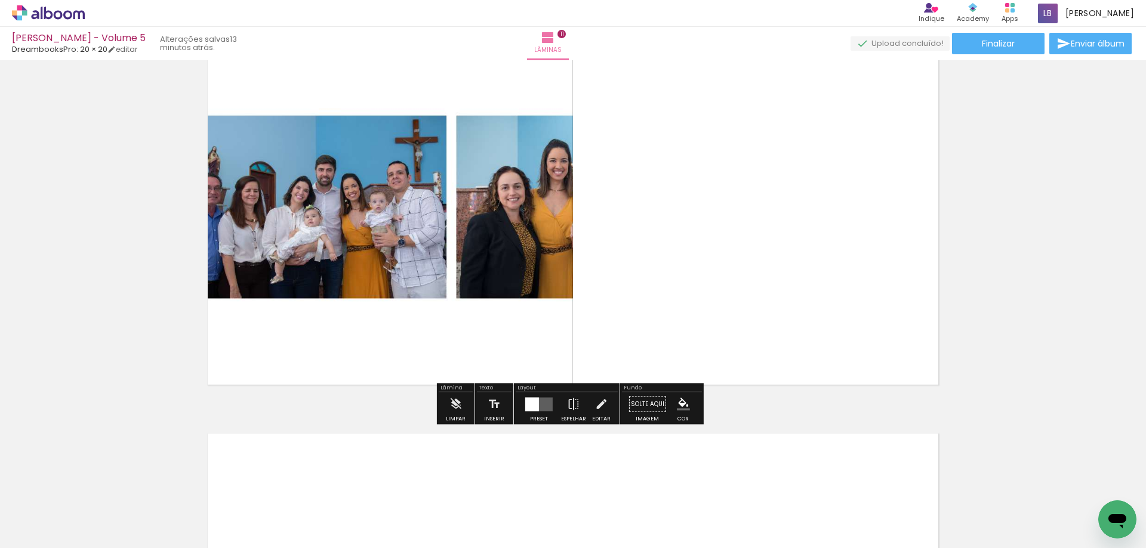
click at [539, 403] on quentale-layouter at bounding box center [538, 404] width 27 height 14
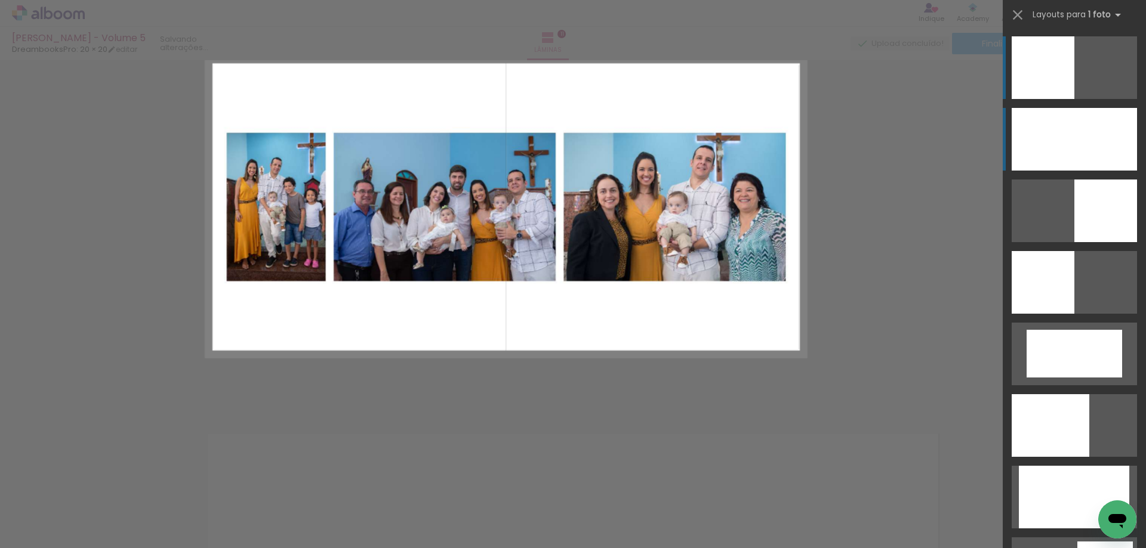
scroll to position [4061, 0]
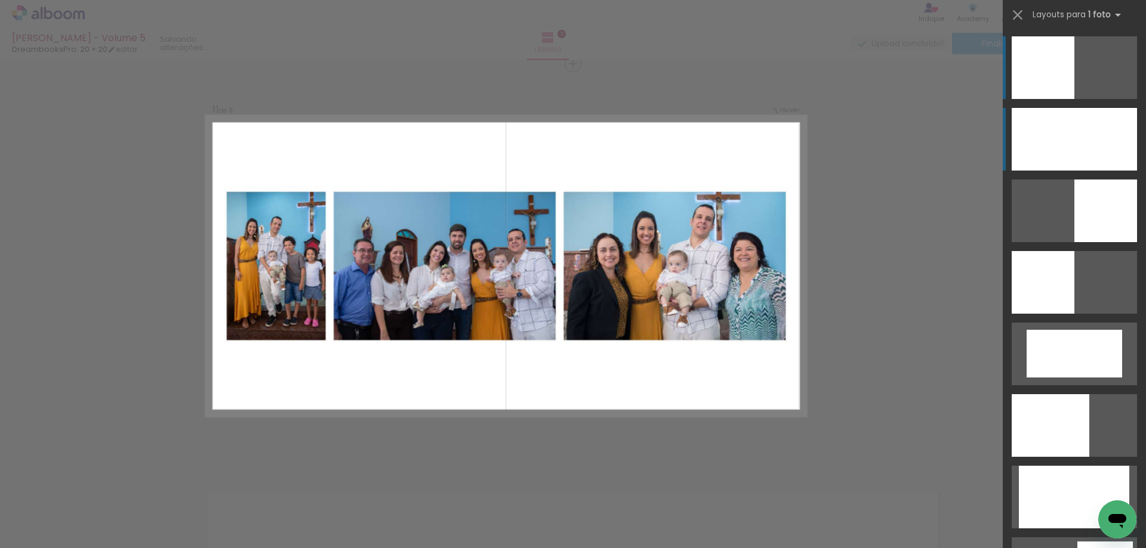
click at [1082, 157] on div at bounding box center [1073, 139] width 125 height 63
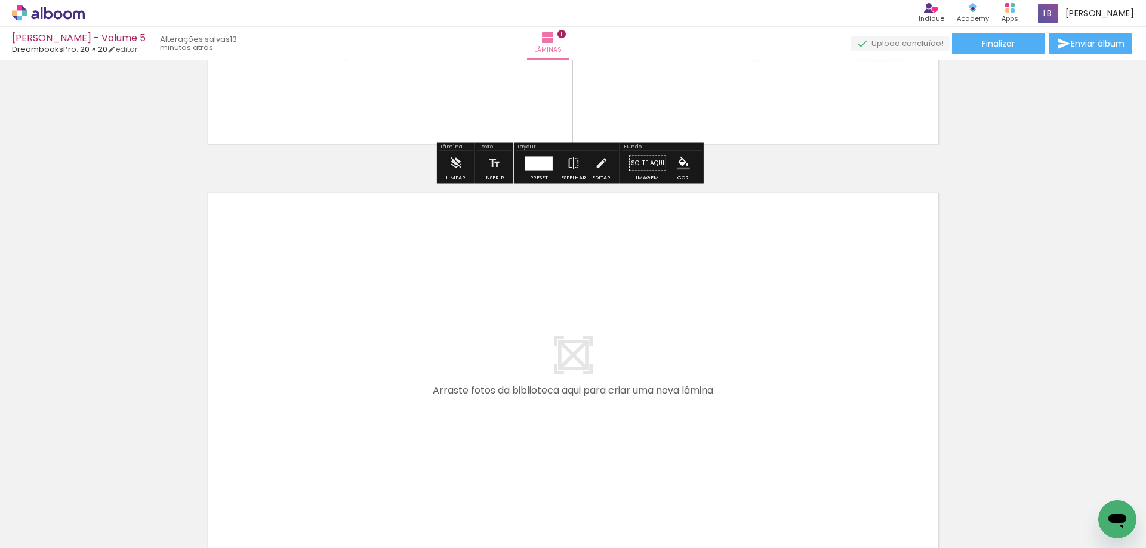
scroll to position [4488, 0]
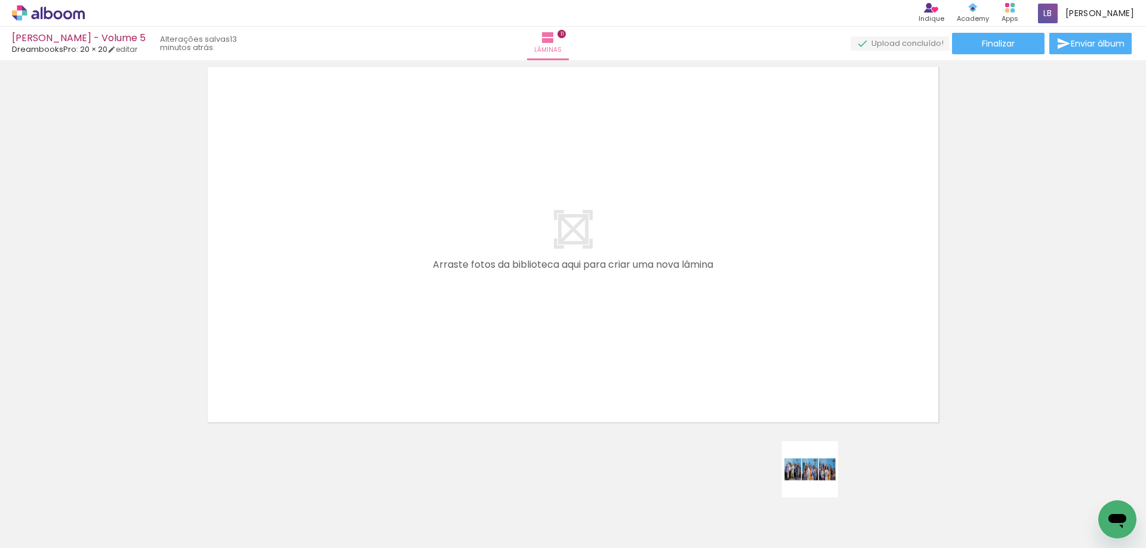
drag, startPoint x: 819, startPoint y: 479, endPoint x: 709, endPoint y: 332, distance: 182.5
click at [709, 332] on quentale-workspace at bounding box center [573, 274] width 1146 height 548
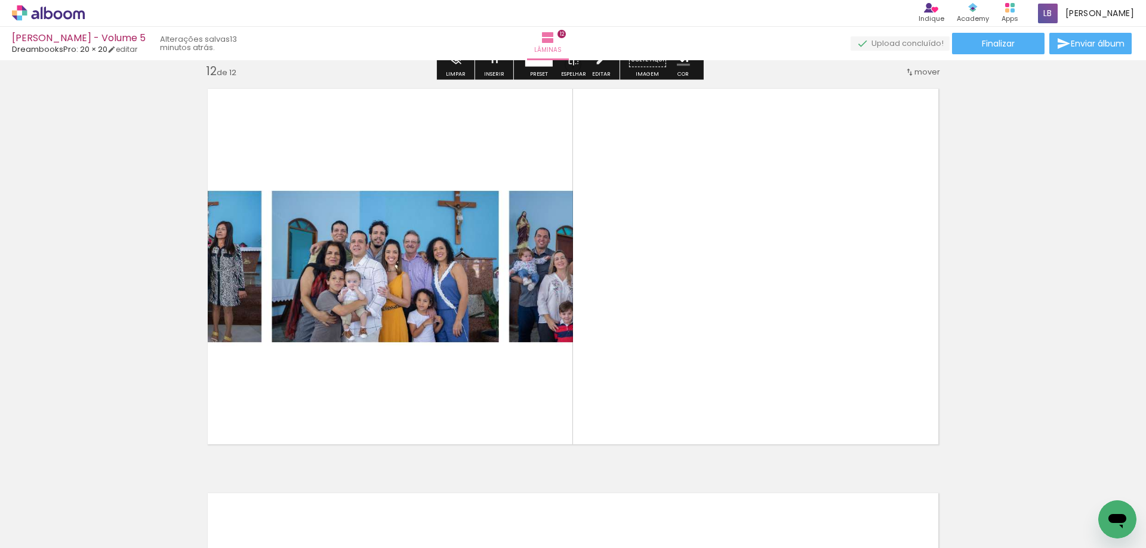
scroll to position [4466, 0]
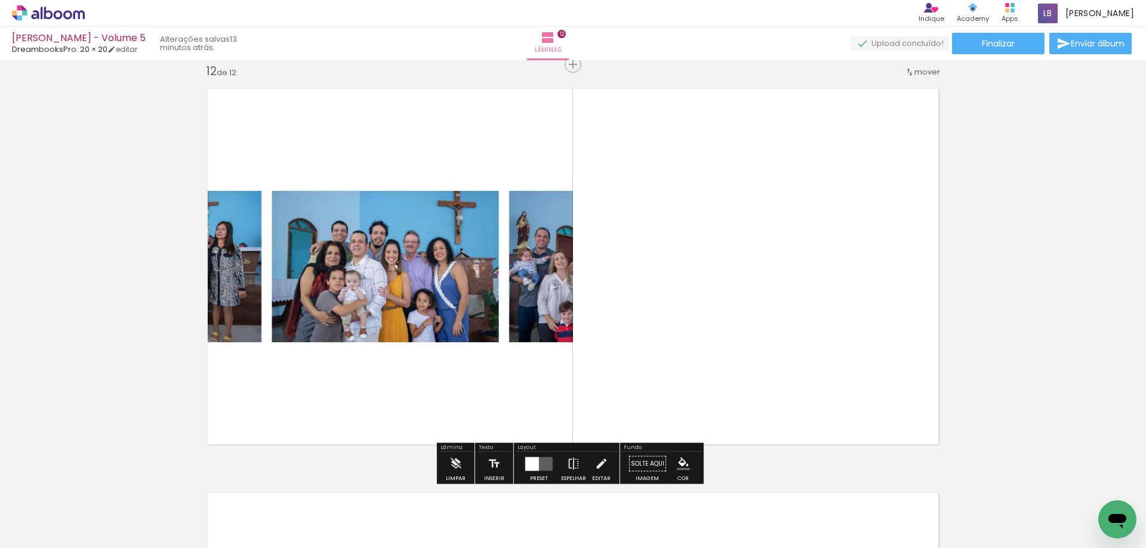
click at [536, 460] on div at bounding box center [532, 464] width 14 height 14
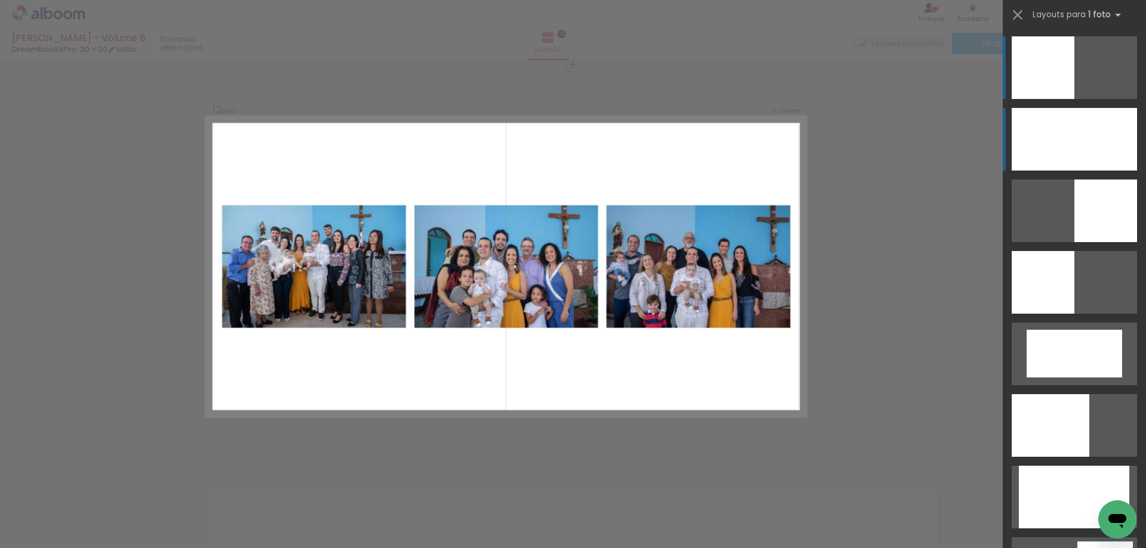
click at [1078, 120] on div at bounding box center [1073, 139] width 125 height 63
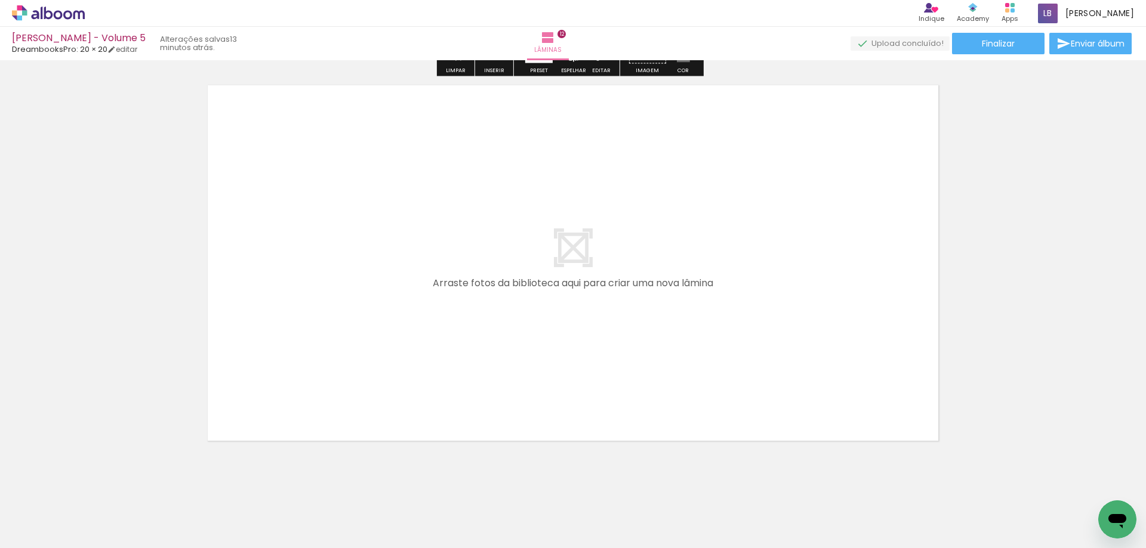
scroll to position [4883, 0]
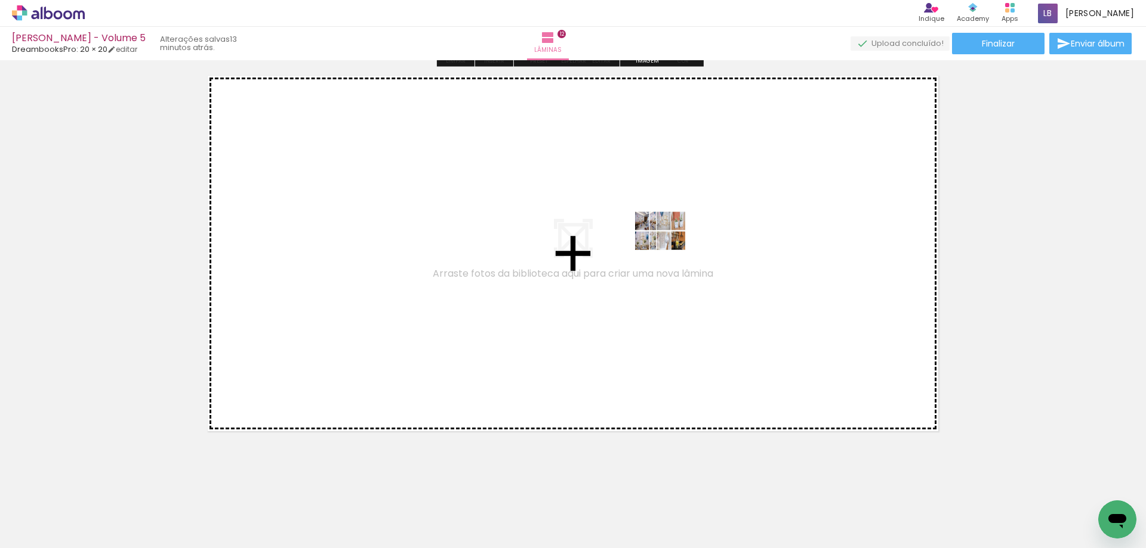
drag, startPoint x: 930, startPoint y: 510, endPoint x: 669, endPoint y: 240, distance: 375.1
click at [669, 240] on quentale-workspace at bounding box center [573, 274] width 1146 height 548
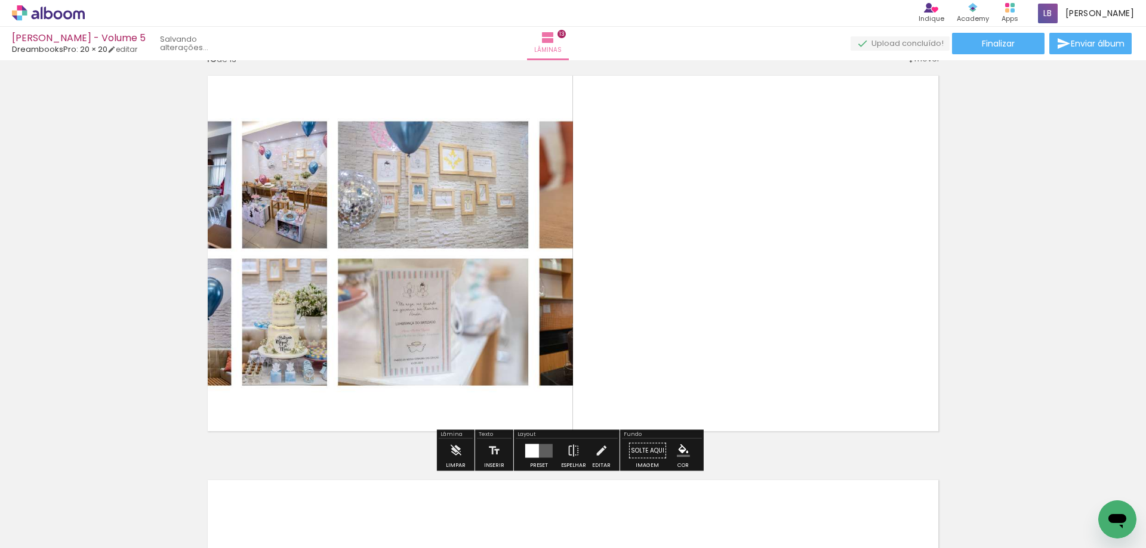
scroll to position [4870, 0]
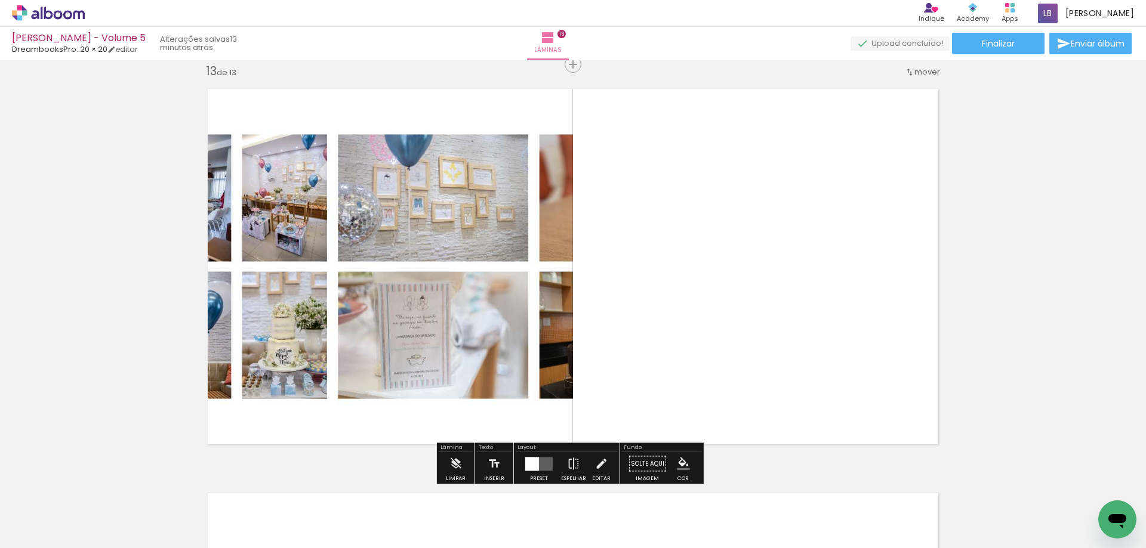
click at [537, 457] on quentale-layouter at bounding box center [538, 464] width 27 height 14
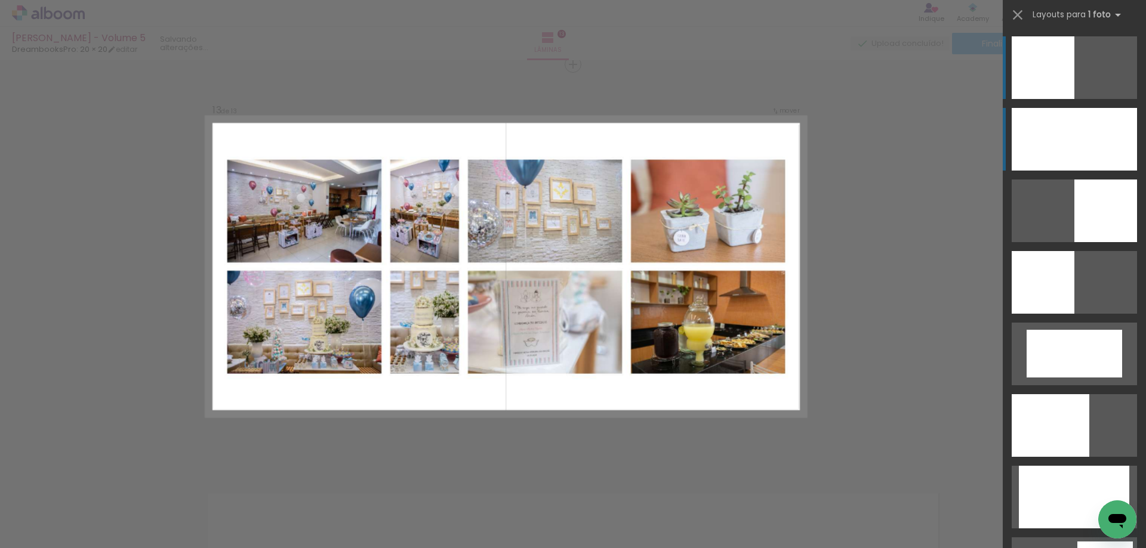
click at [1102, 148] on div at bounding box center [1073, 139] width 125 height 63
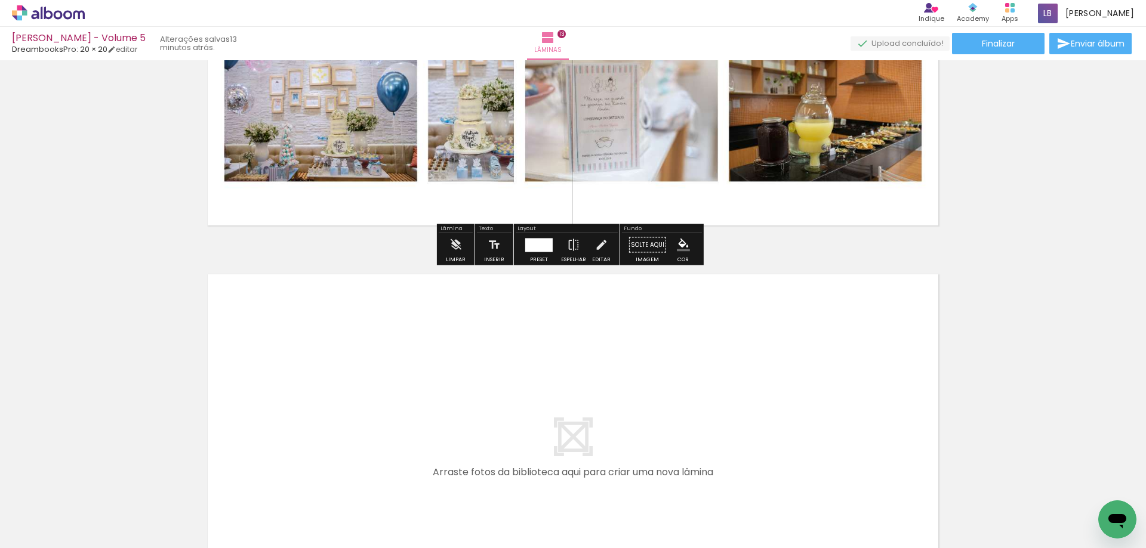
scroll to position [5288, 0]
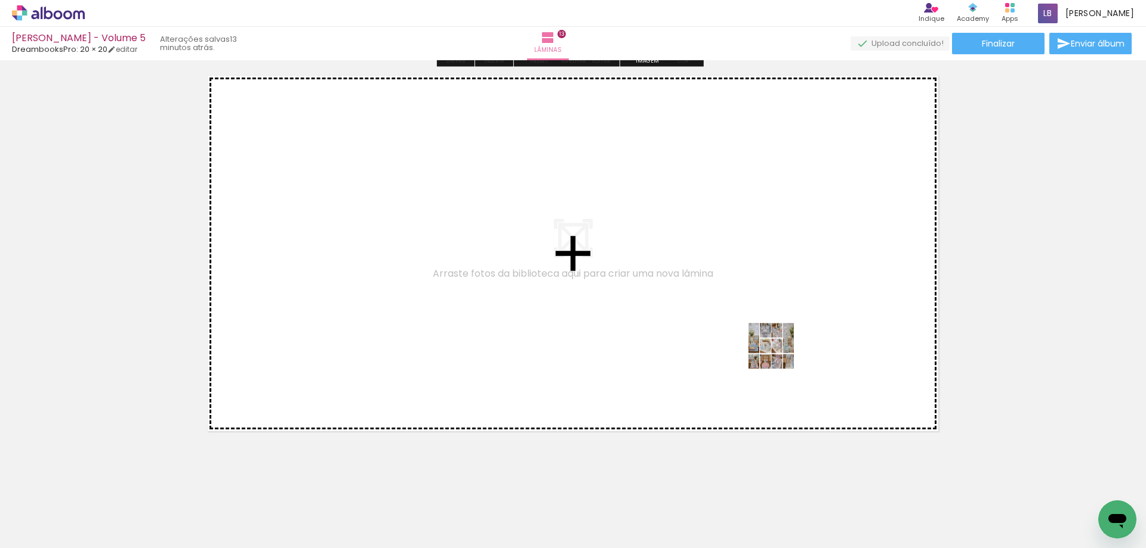
drag, startPoint x: 992, startPoint y: 504, endPoint x: 780, endPoint y: 355, distance: 258.7
click at [780, 355] on quentale-workspace at bounding box center [573, 274] width 1146 height 548
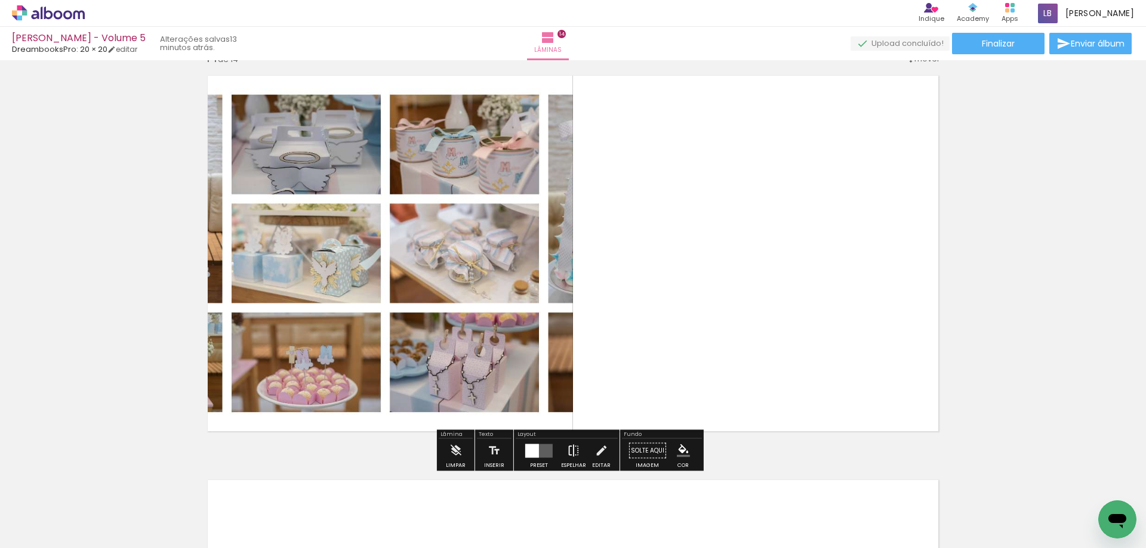
scroll to position [5275, 0]
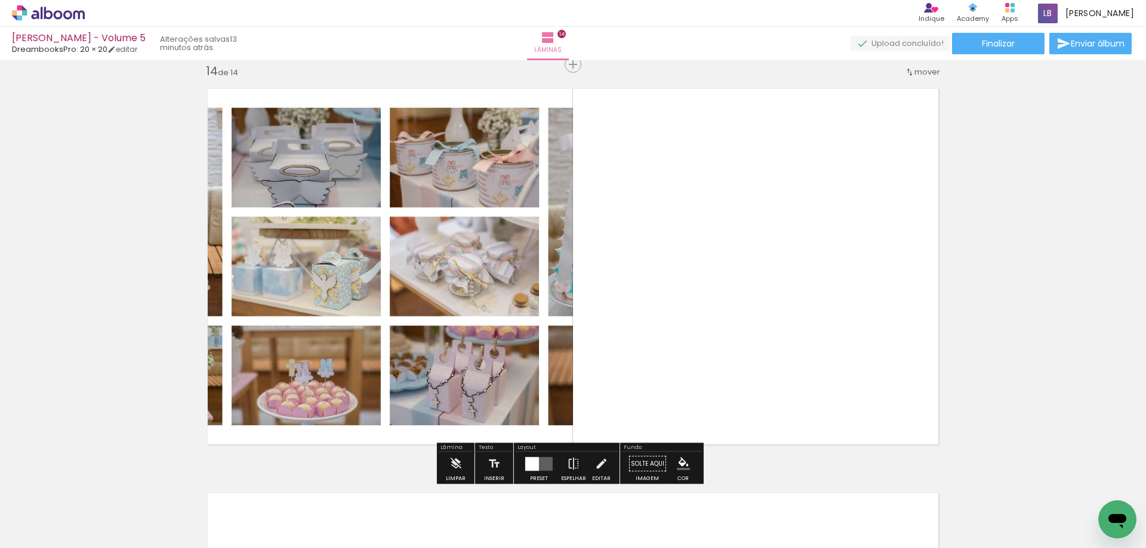
click at [543, 455] on div at bounding box center [539, 464] width 32 height 24
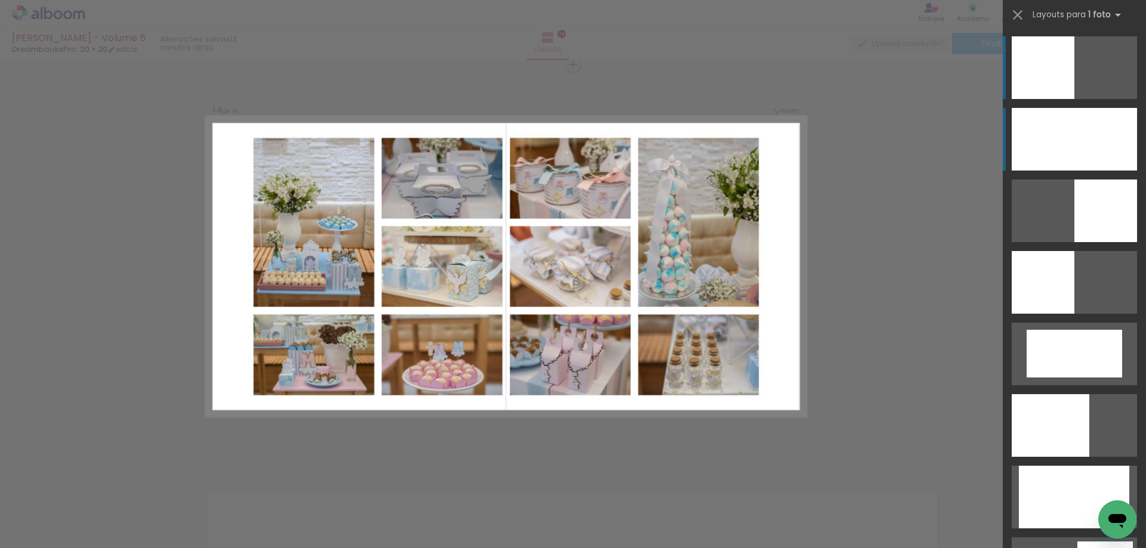
click at [1096, 137] on div at bounding box center [1073, 139] width 125 height 63
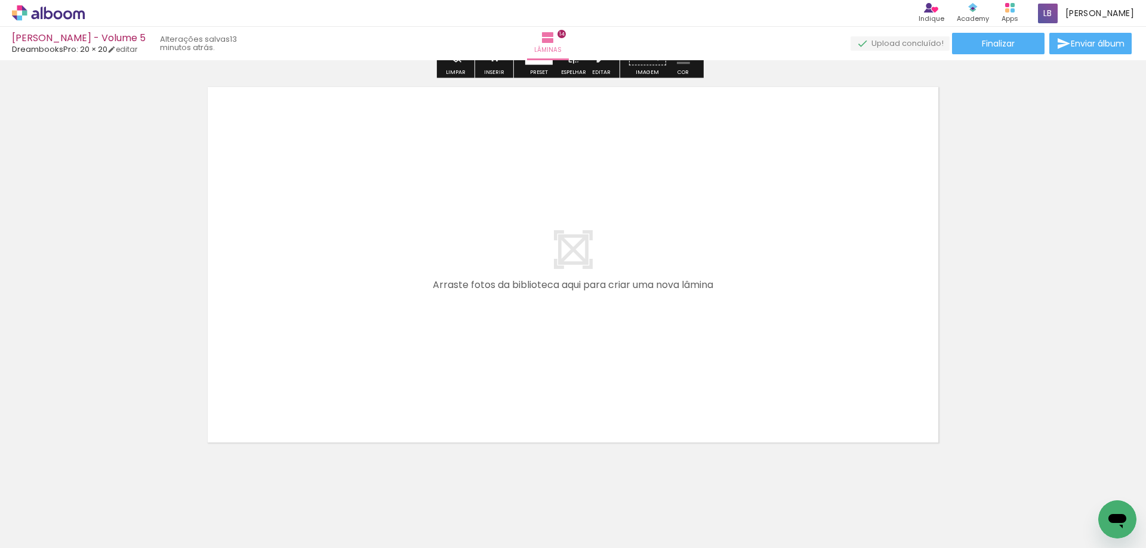
scroll to position [5692, 0]
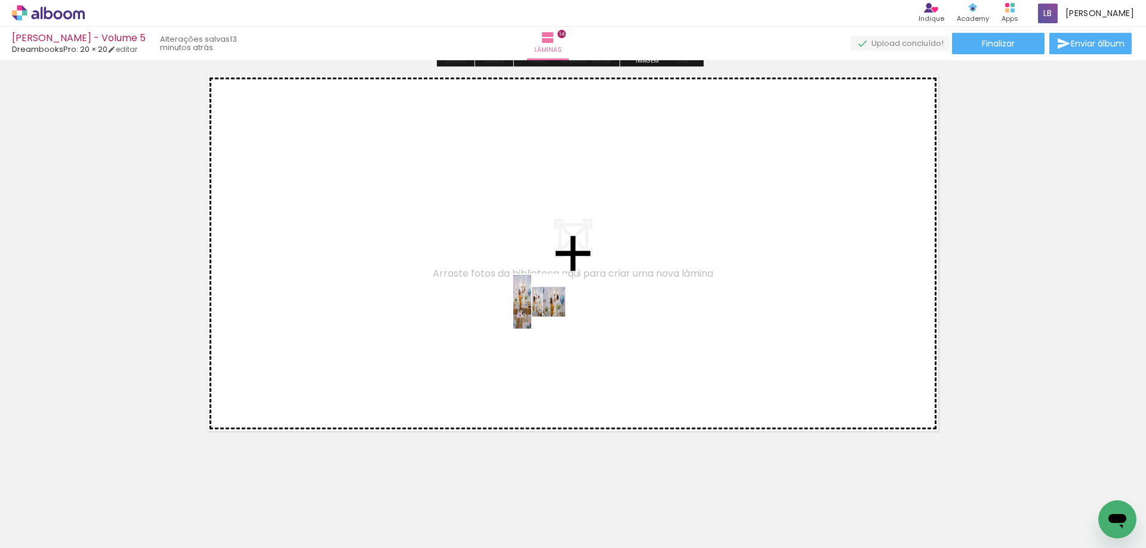
drag, startPoint x: 1045, startPoint y: 510, endPoint x: 549, endPoint y: 311, distance: 534.4
click at [549, 311] on quentale-workspace at bounding box center [573, 274] width 1146 height 548
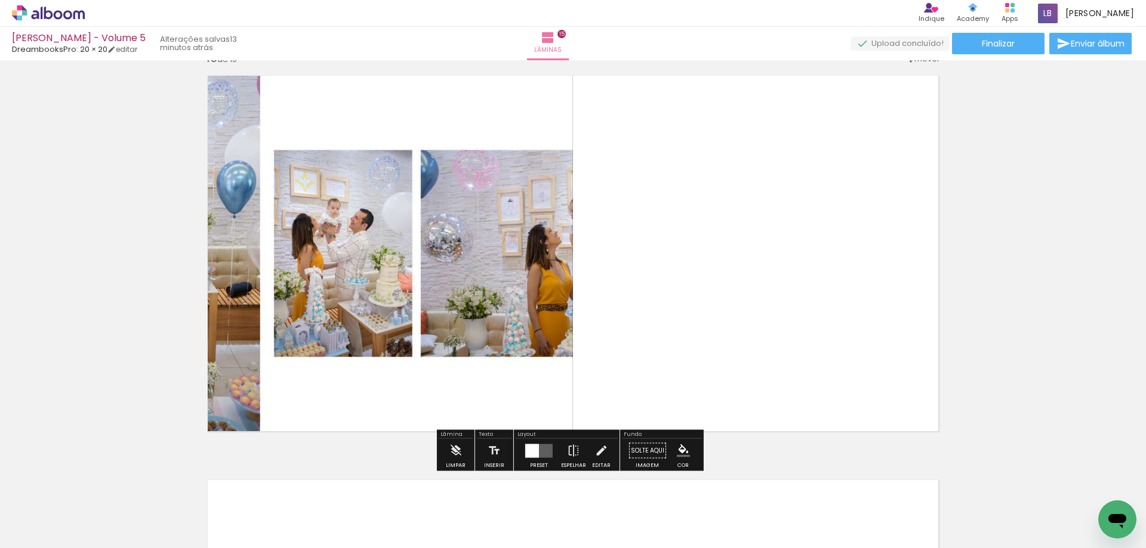
scroll to position [5679, 0]
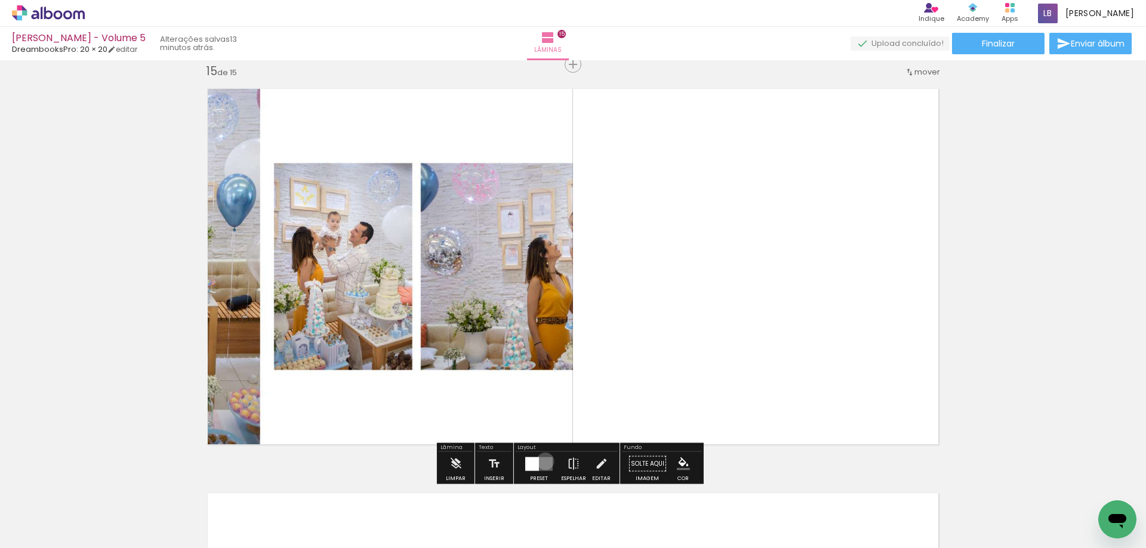
click at [542, 461] on quentale-layouter at bounding box center [538, 464] width 27 height 14
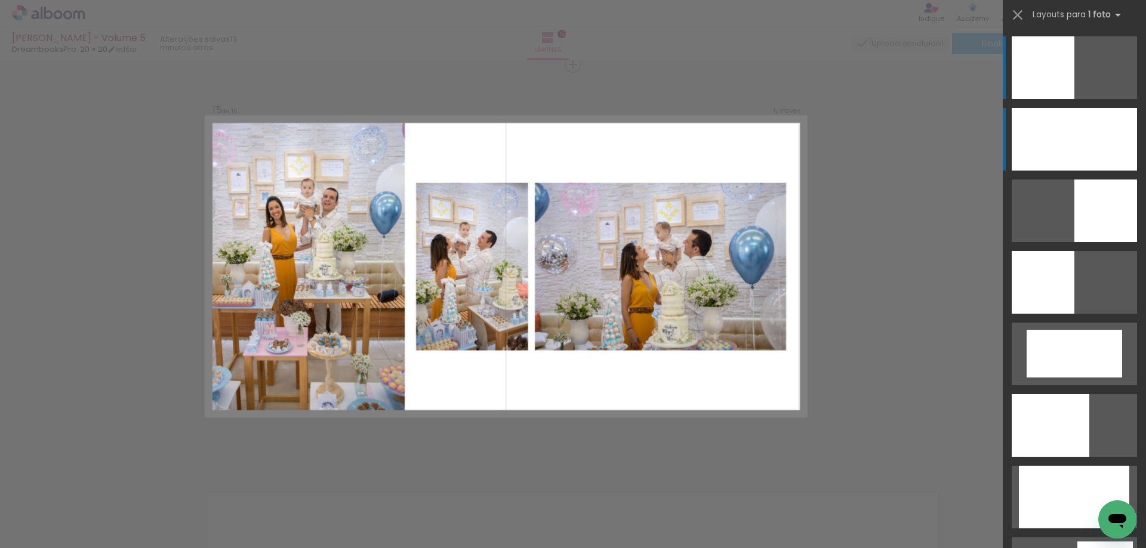
click at [1095, 123] on div at bounding box center [1073, 139] width 125 height 63
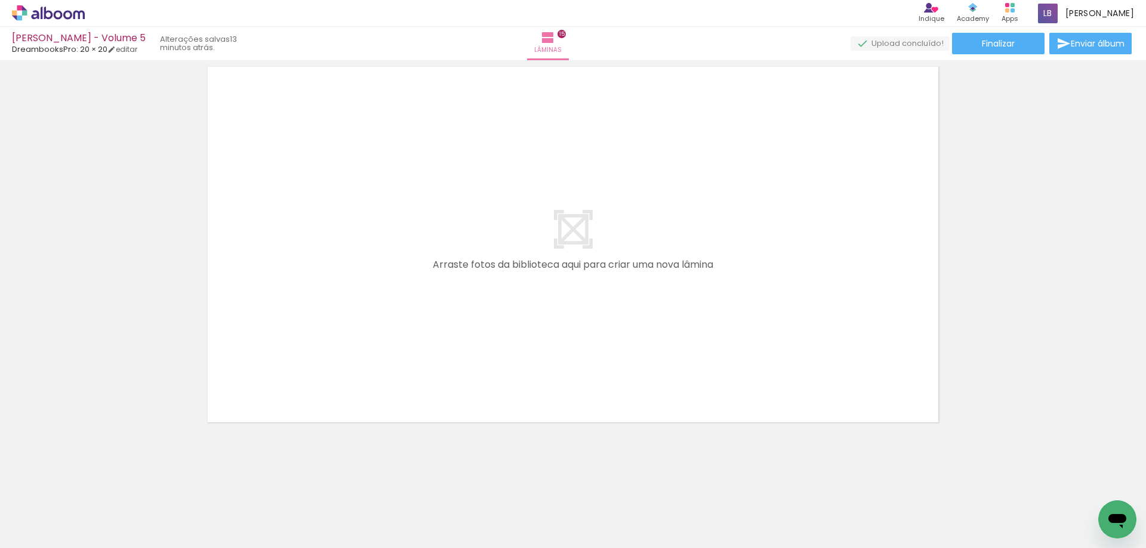
scroll to position [0, 426]
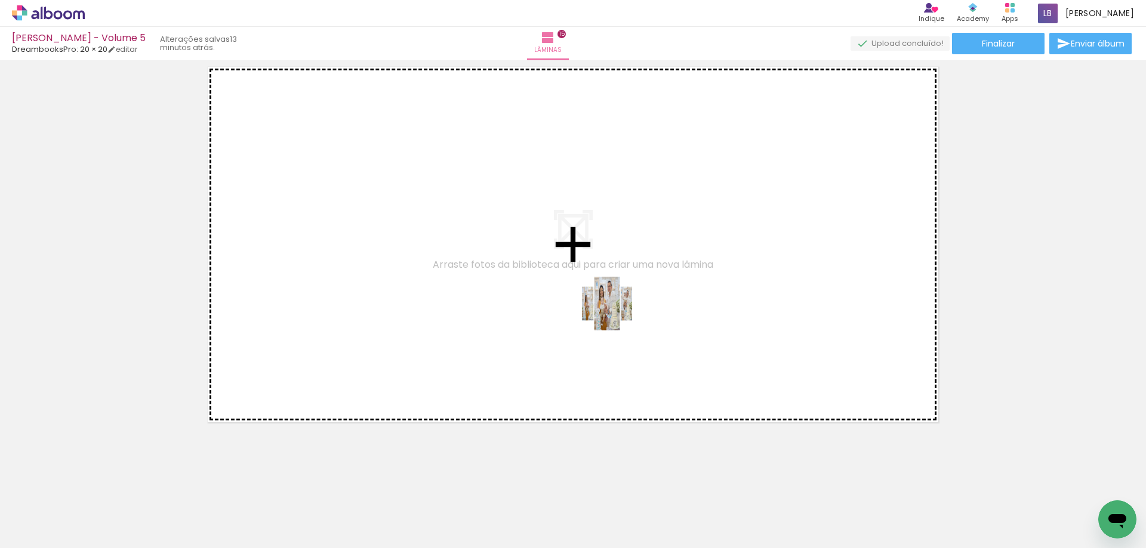
drag, startPoint x: 710, startPoint y: 507, endPoint x: 616, endPoint y: 313, distance: 216.2
click at [616, 313] on quentale-workspace at bounding box center [573, 274] width 1146 height 548
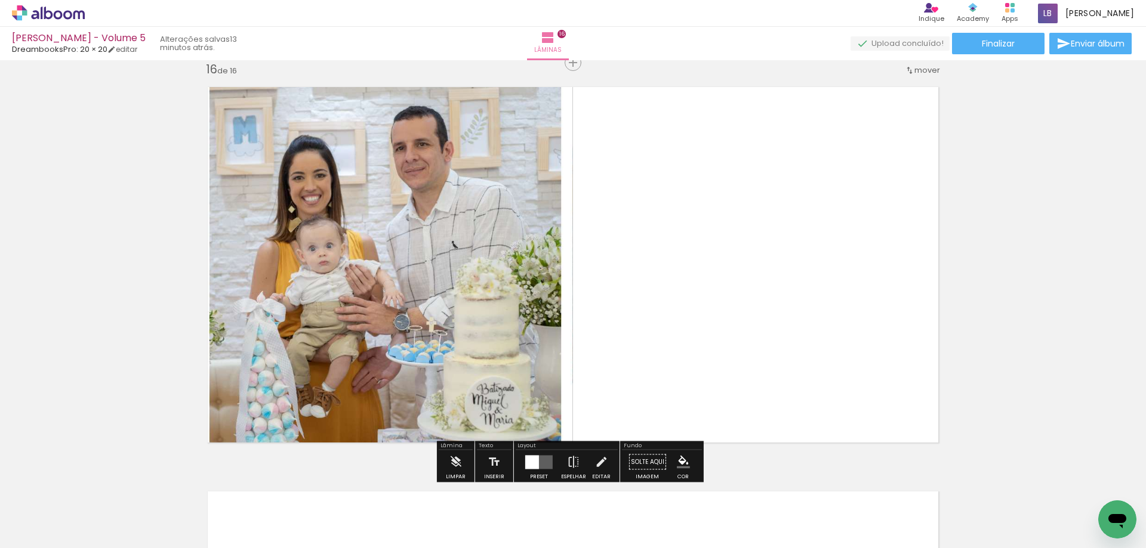
scroll to position [6084, 0]
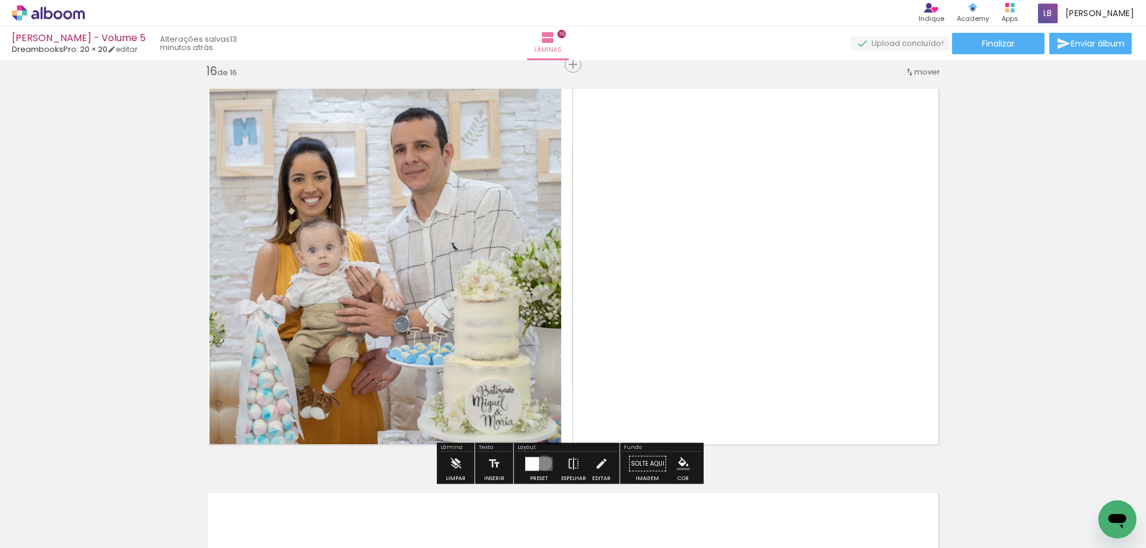
click at [541, 463] on quentale-layouter at bounding box center [538, 464] width 27 height 14
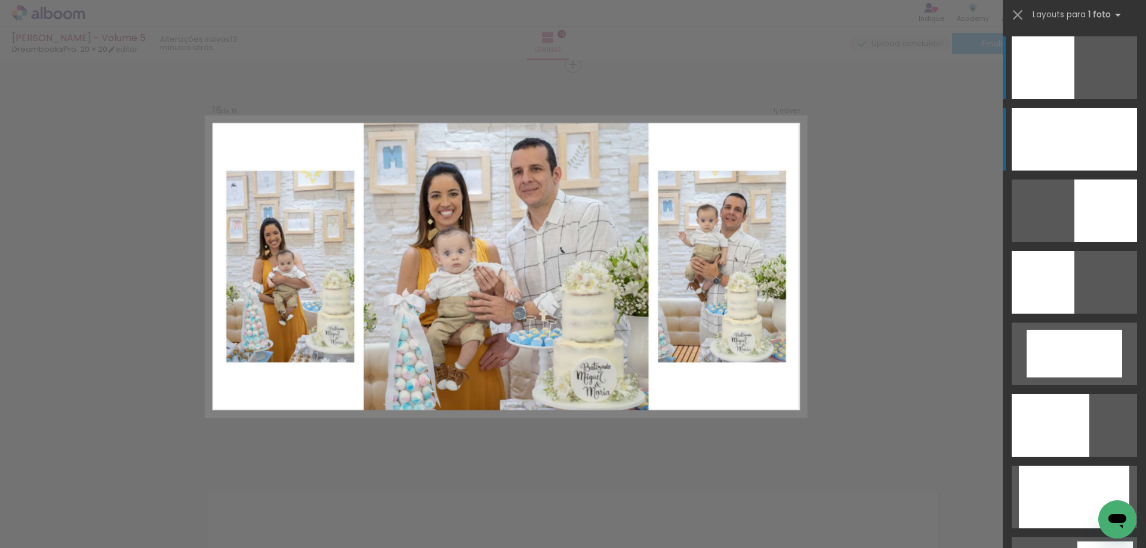
click at [1071, 128] on div at bounding box center [1073, 139] width 125 height 63
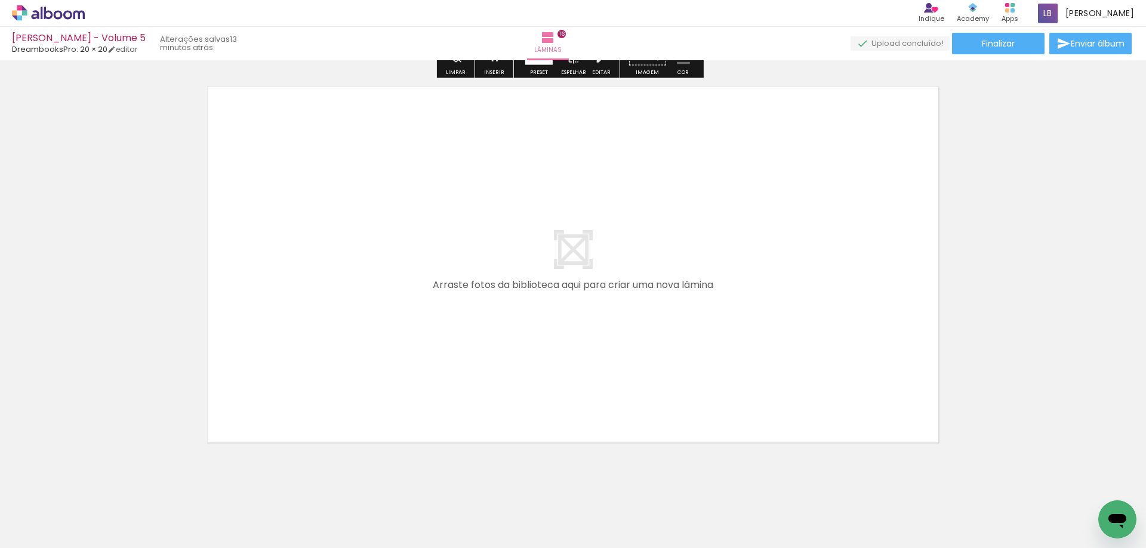
scroll to position [6501, 0]
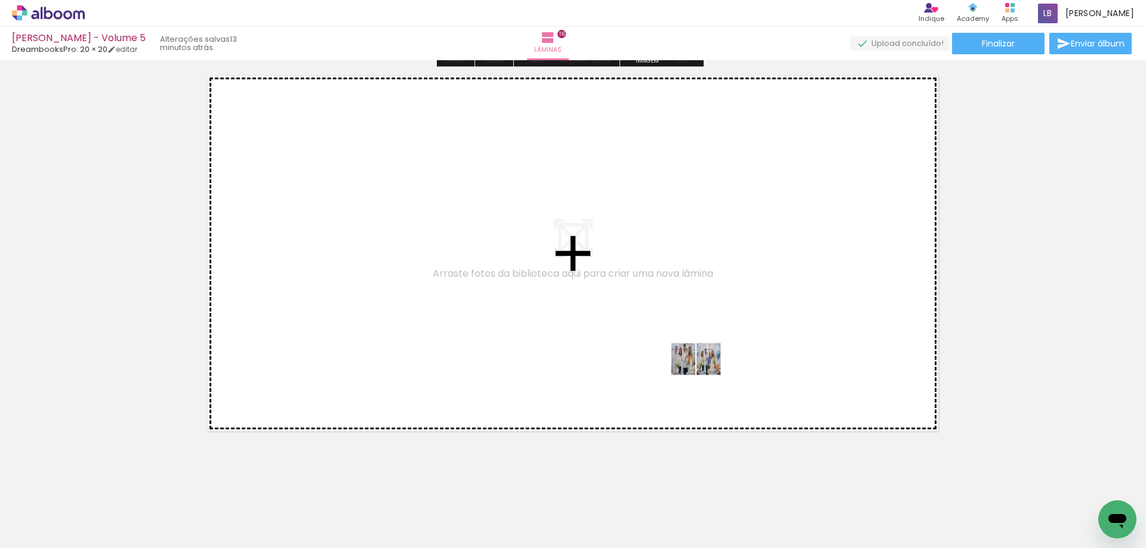
drag, startPoint x: 778, startPoint y: 502, endPoint x: 703, endPoint y: 366, distance: 155.1
click at [703, 366] on quentale-workspace at bounding box center [573, 274] width 1146 height 548
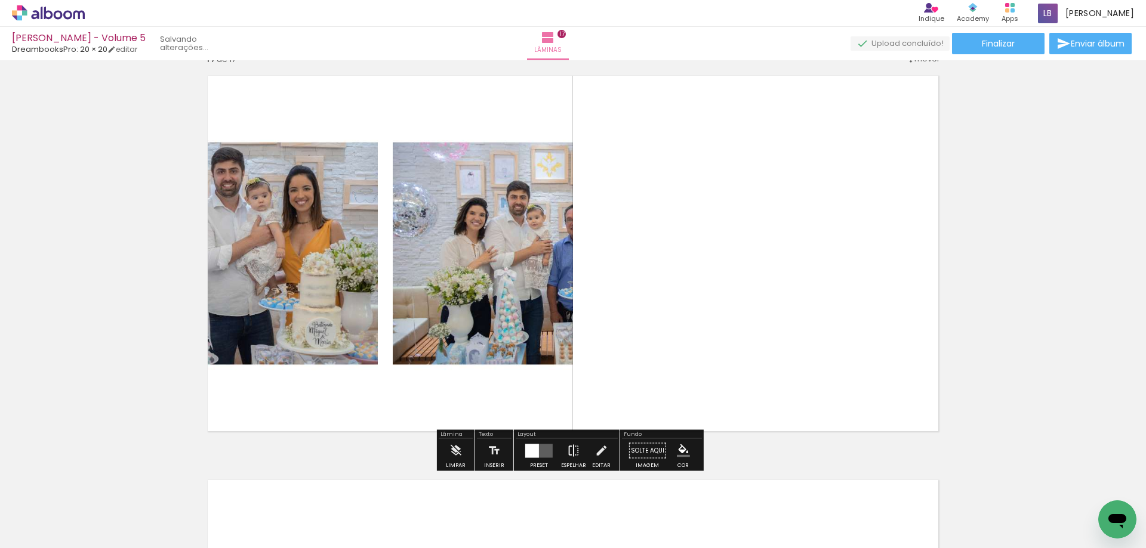
scroll to position [6488, 0]
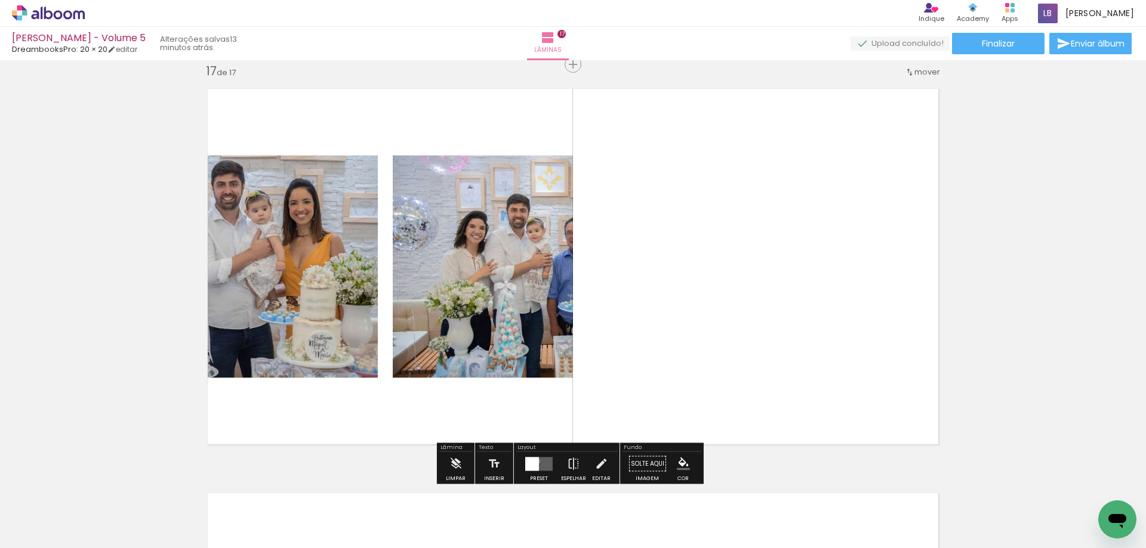
click at [535, 461] on div at bounding box center [532, 464] width 14 height 14
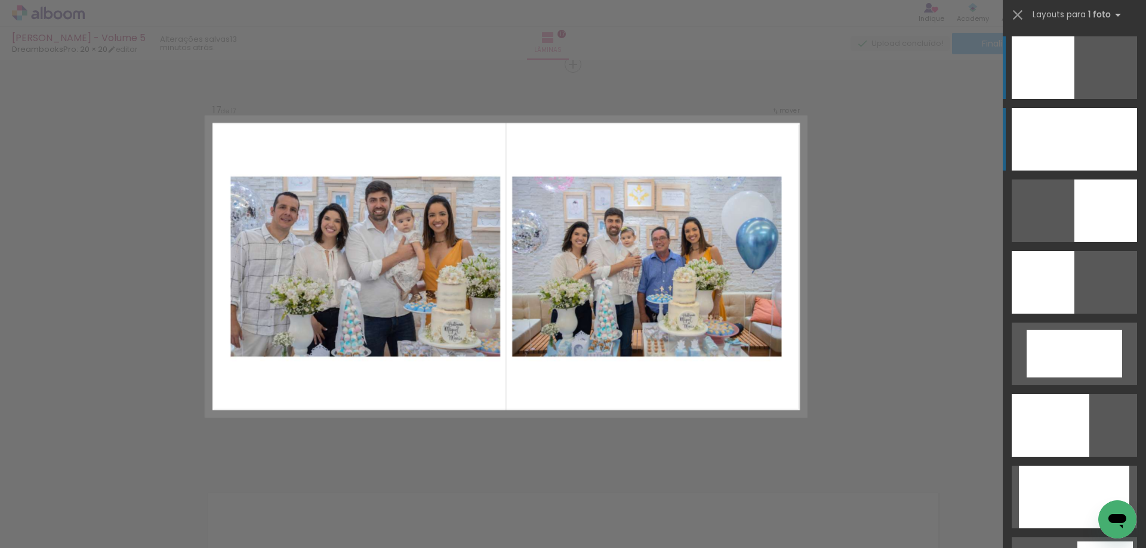
click at [1070, 140] on div at bounding box center [1073, 139] width 125 height 63
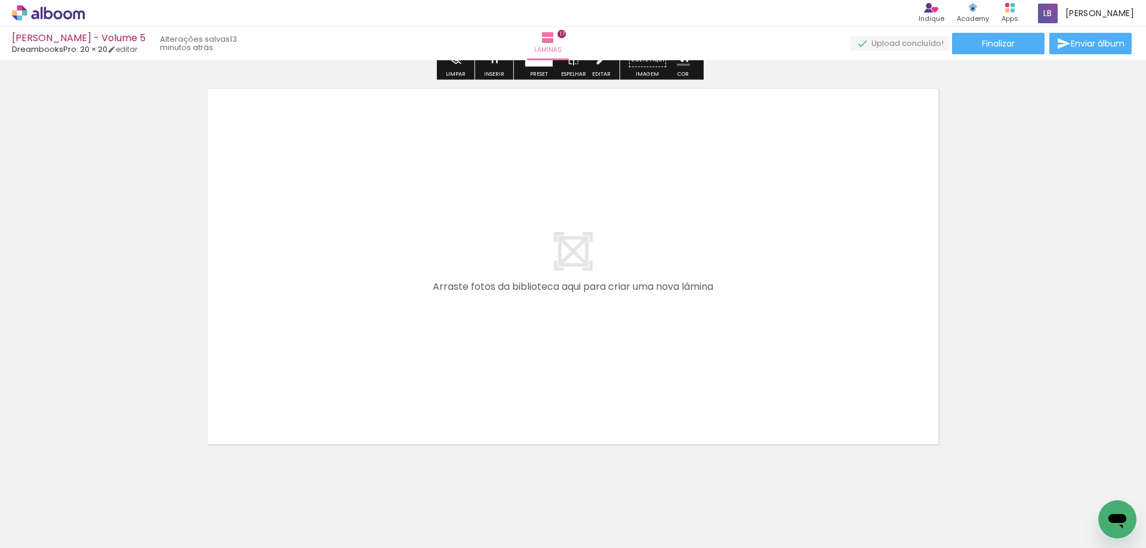
scroll to position [6906, 0]
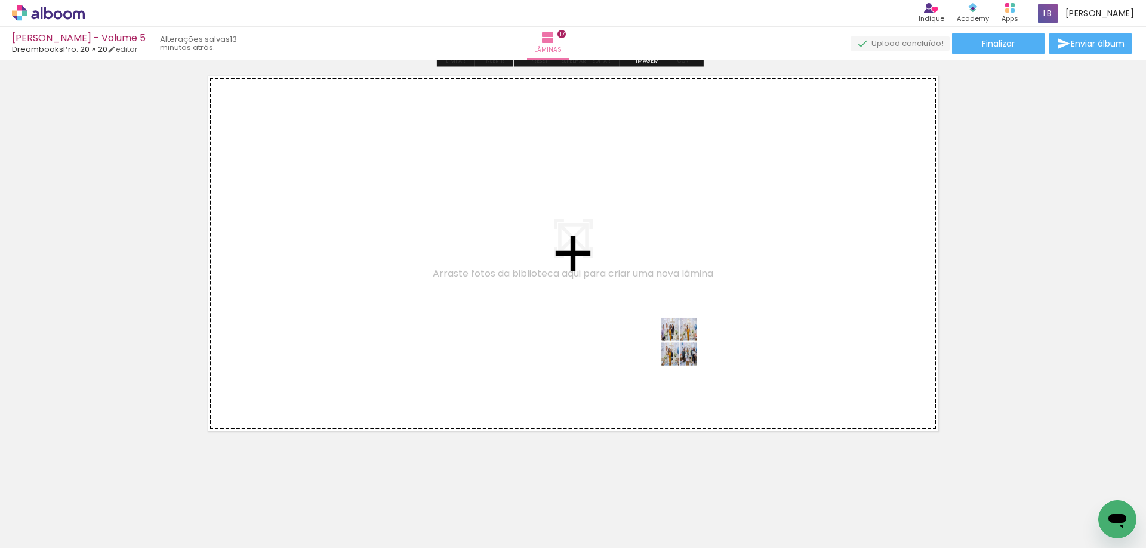
drag, startPoint x: 850, startPoint y: 513, endPoint x: 688, endPoint y: 351, distance: 229.1
click at [688, 351] on quentale-workspace at bounding box center [573, 274] width 1146 height 548
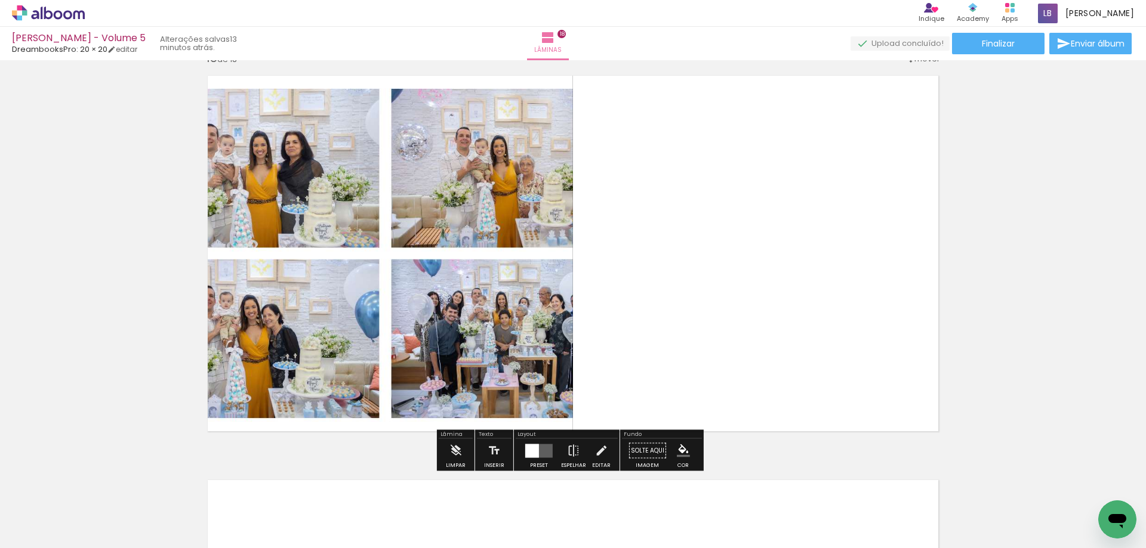
scroll to position [6893, 0]
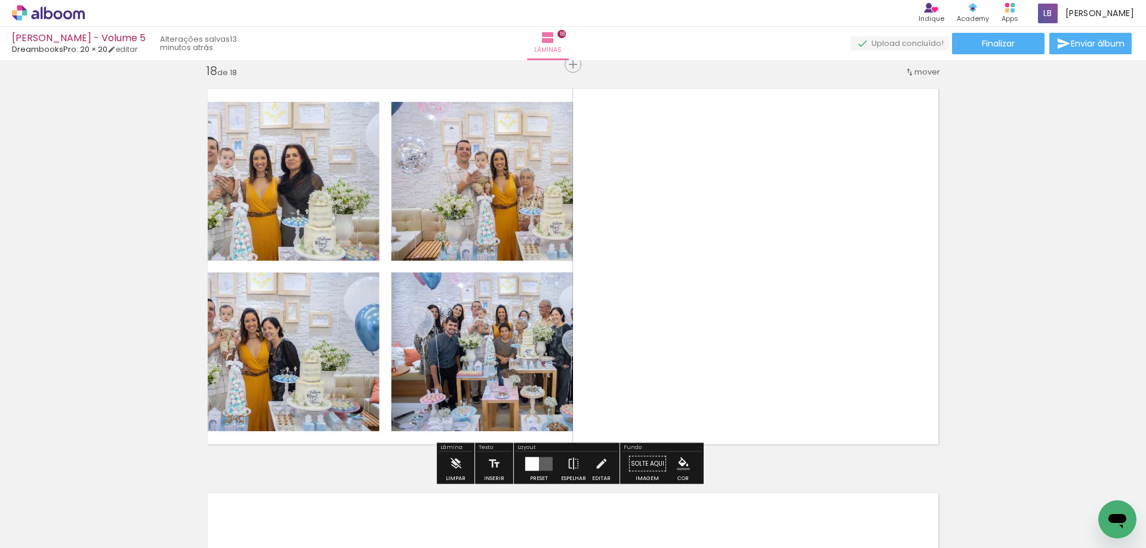
click at [531, 465] on div at bounding box center [532, 464] width 14 height 14
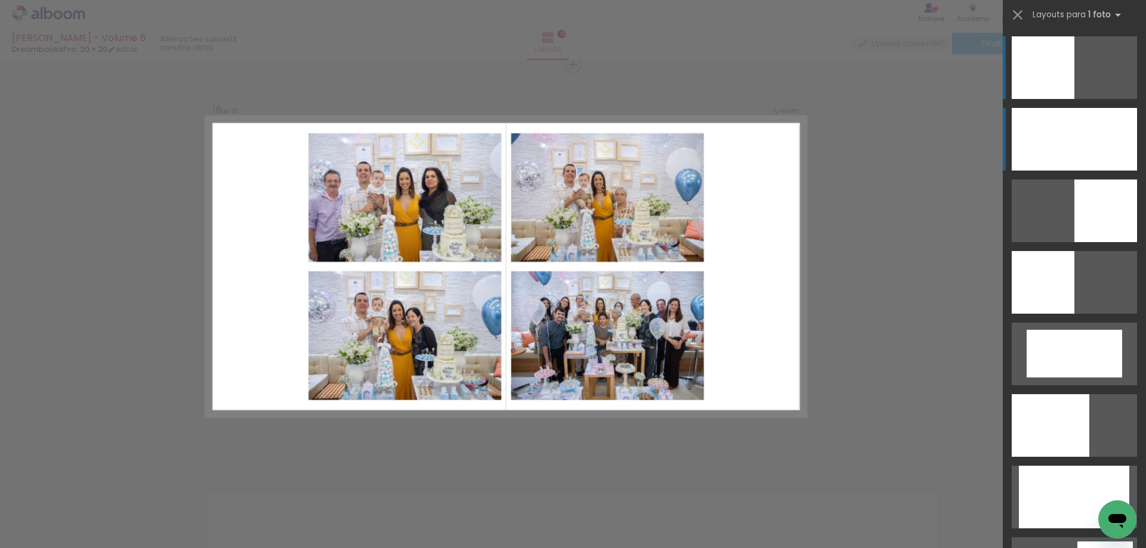
click at [1044, 156] on div at bounding box center [1073, 139] width 125 height 63
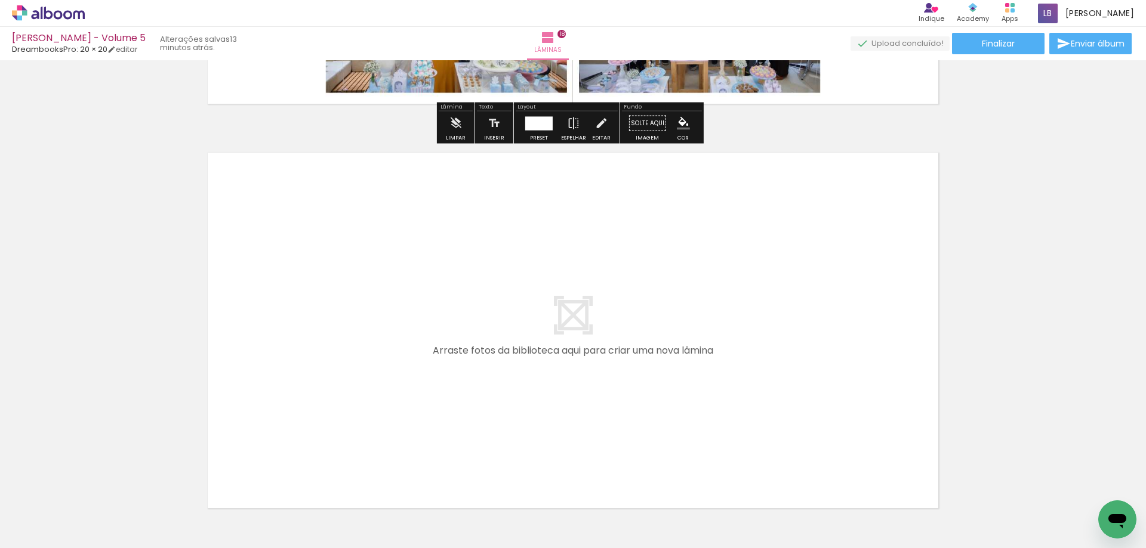
scroll to position [7311, 0]
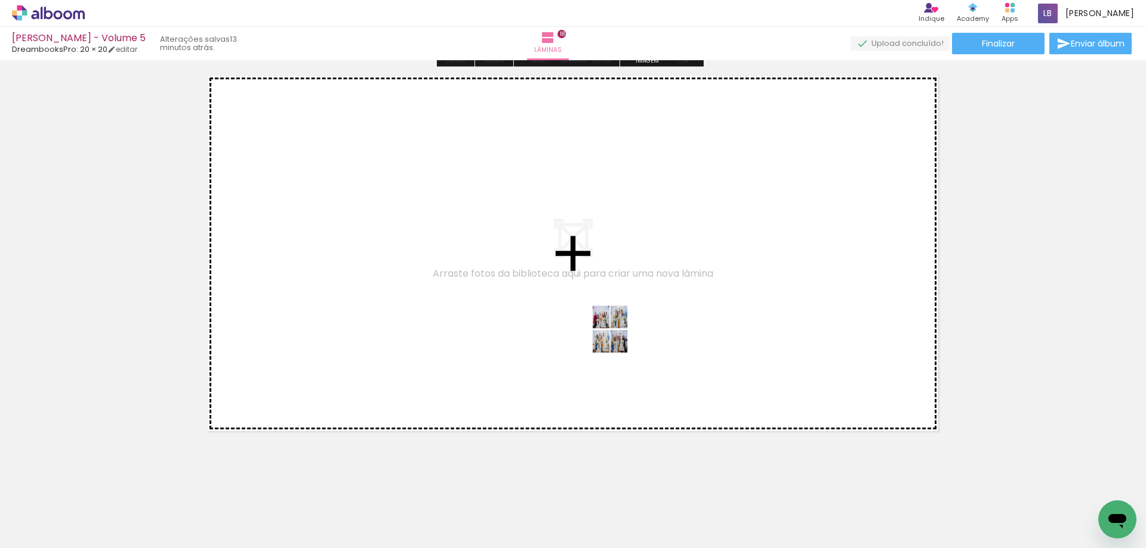
drag, startPoint x: 894, startPoint y: 505, endPoint x: 616, endPoint y: 338, distance: 324.2
click at [616, 338] on quentale-workspace at bounding box center [573, 274] width 1146 height 548
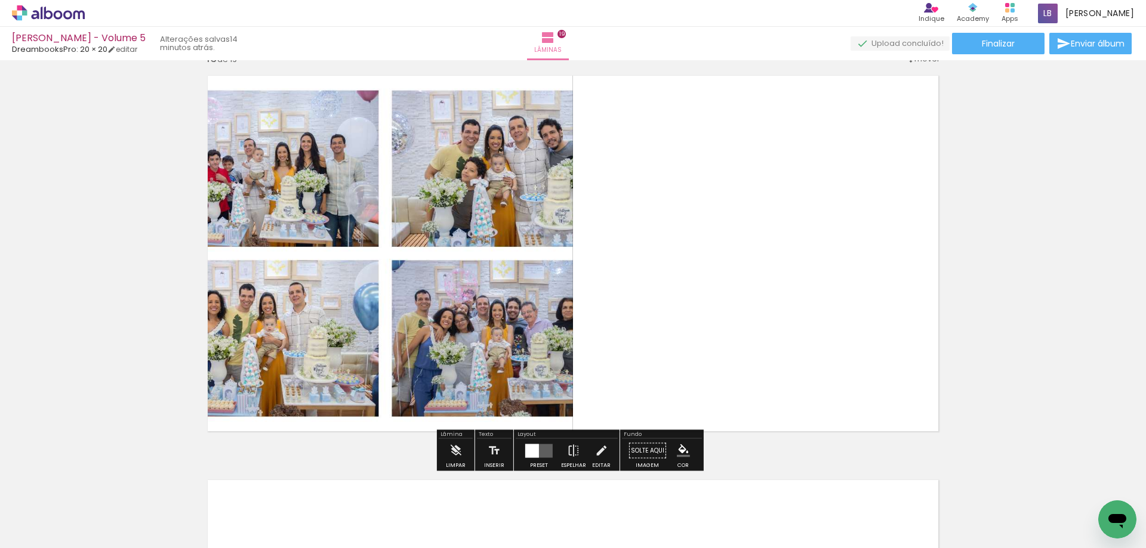
scroll to position [7297, 0]
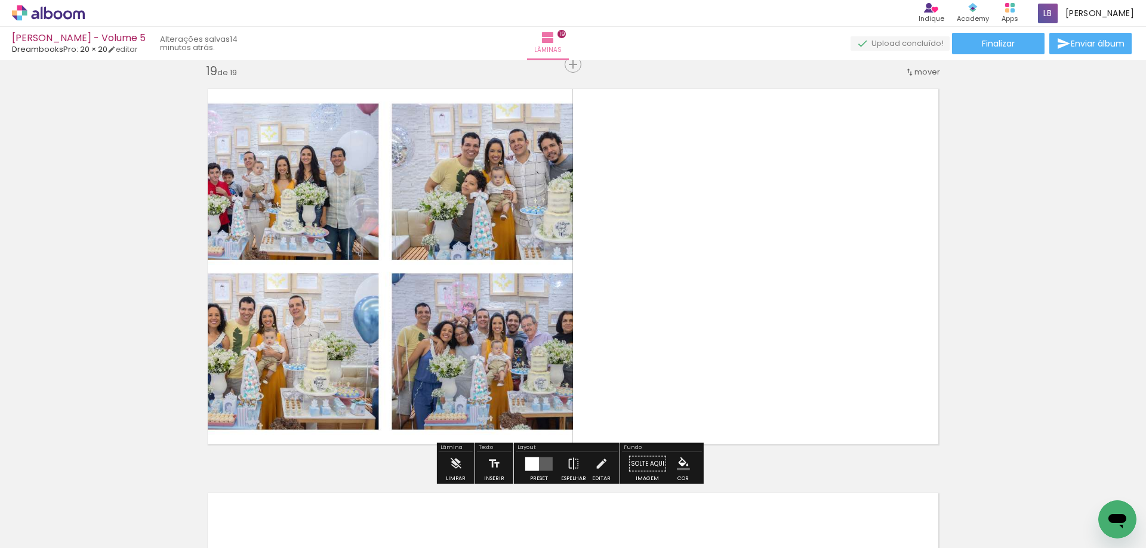
click at [534, 464] on div at bounding box center [532, 464] width 14 height 14
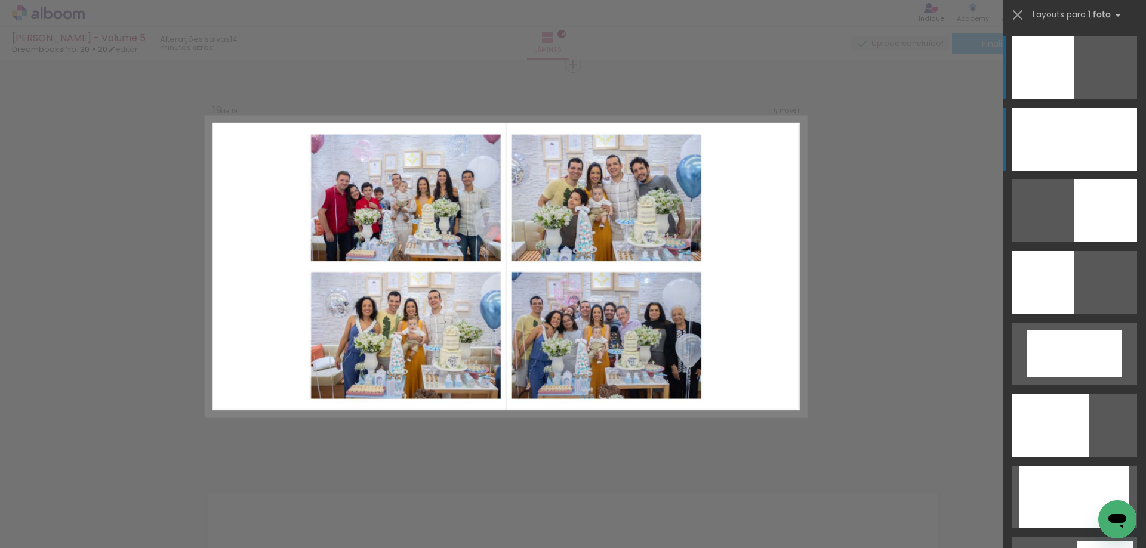
click at [1106, 146] on div at bounding box center [1073, 139] width 125 height 63
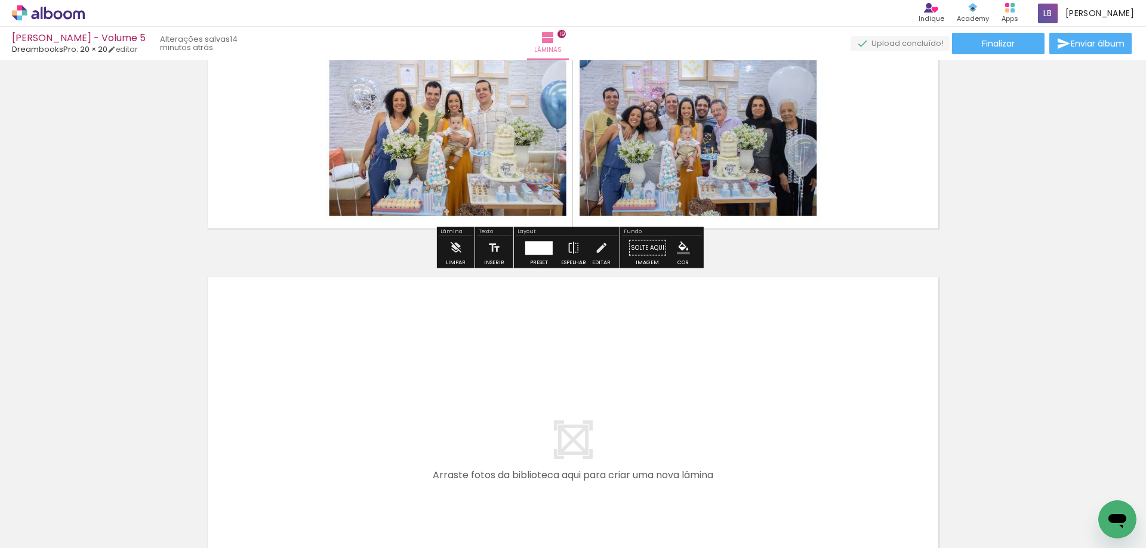
scroll to position [7655, 0]
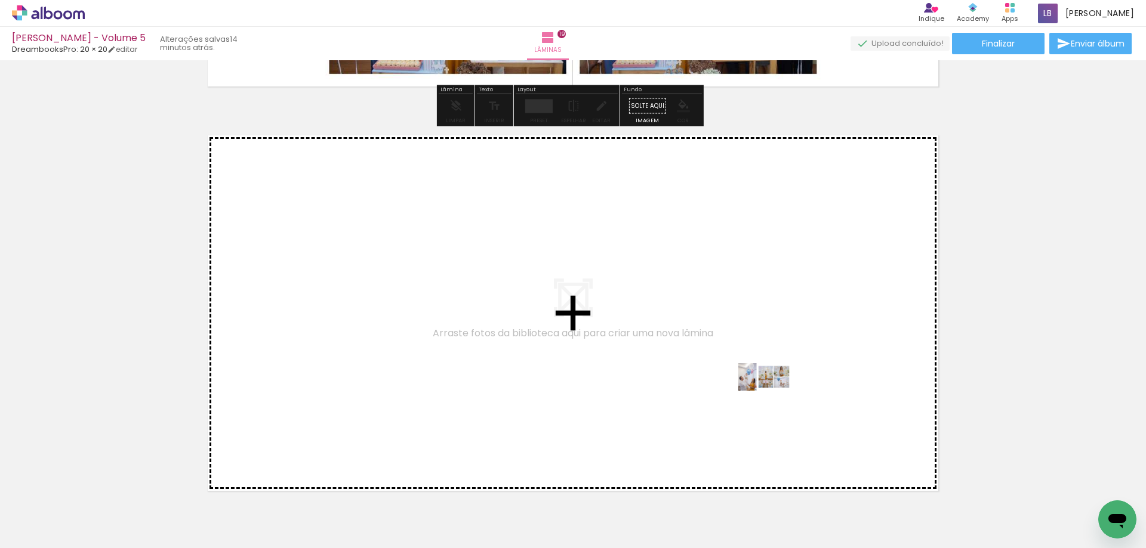
drag, startPoint x: 975, startPoint y: 504, endPoint x: 772, endPoint y: 399, distance: 228.2
click at [772, 399] on quentale-workspace at bounding box center [573, 274] width 1146 height 548
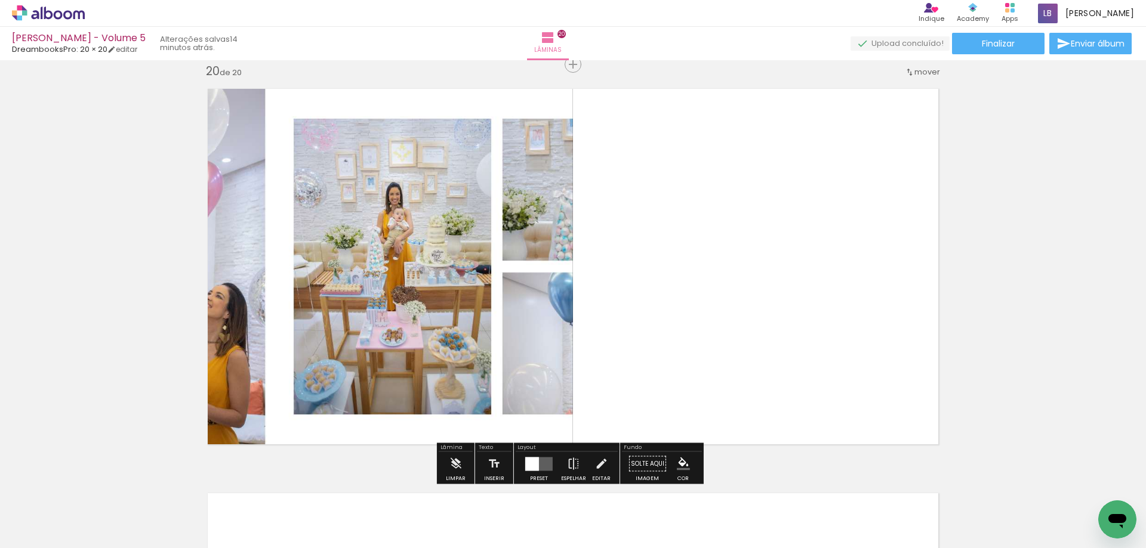
scroll to position [7762, 0]
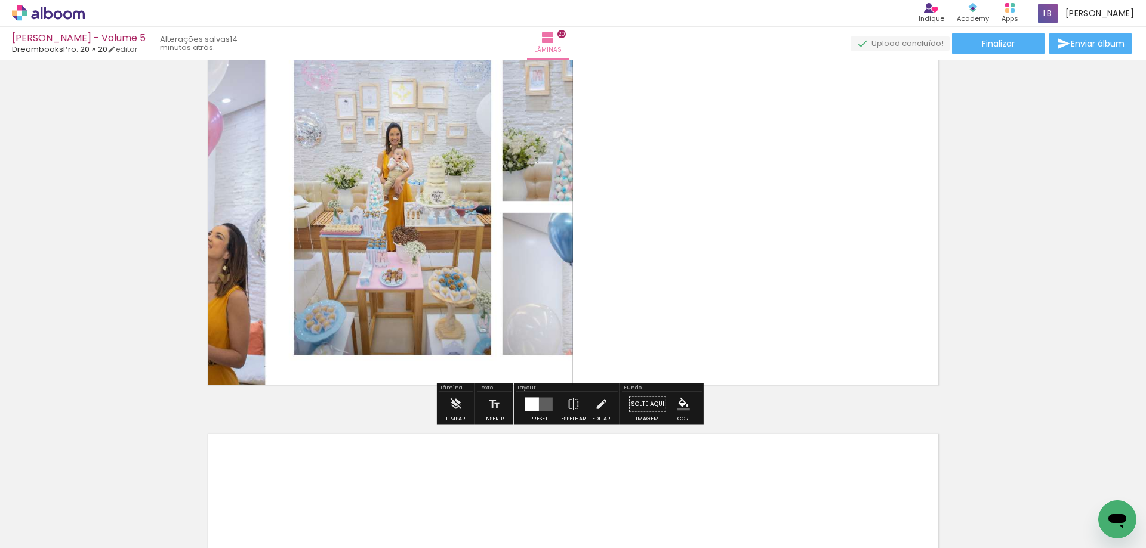
click at [532, 400] on div at bounding box center [532, 404] width 14 height 14
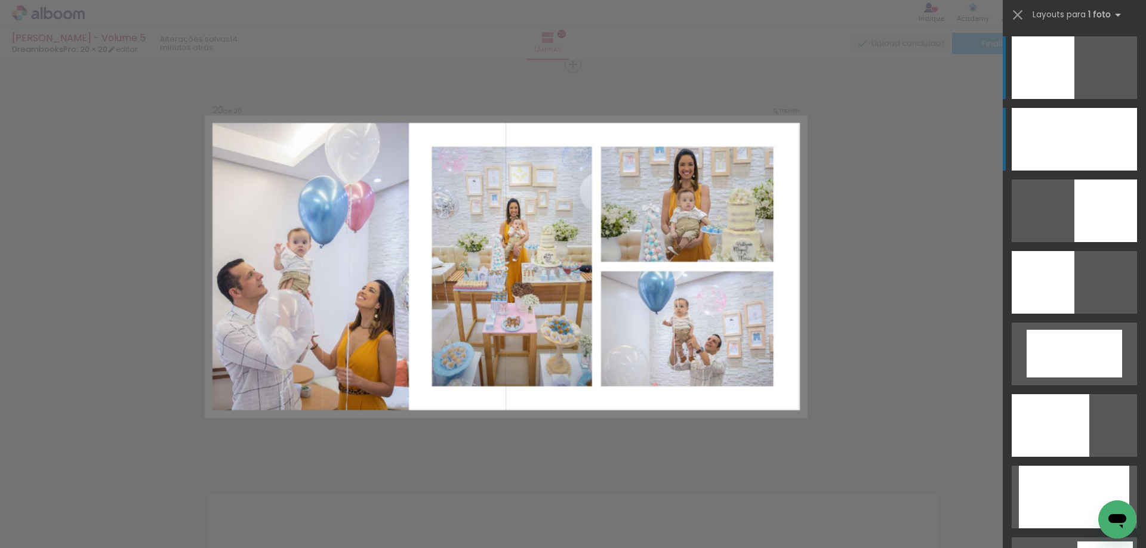
click at [1051, 122] on div at bounding box center [1073, 139] width 125 height 63
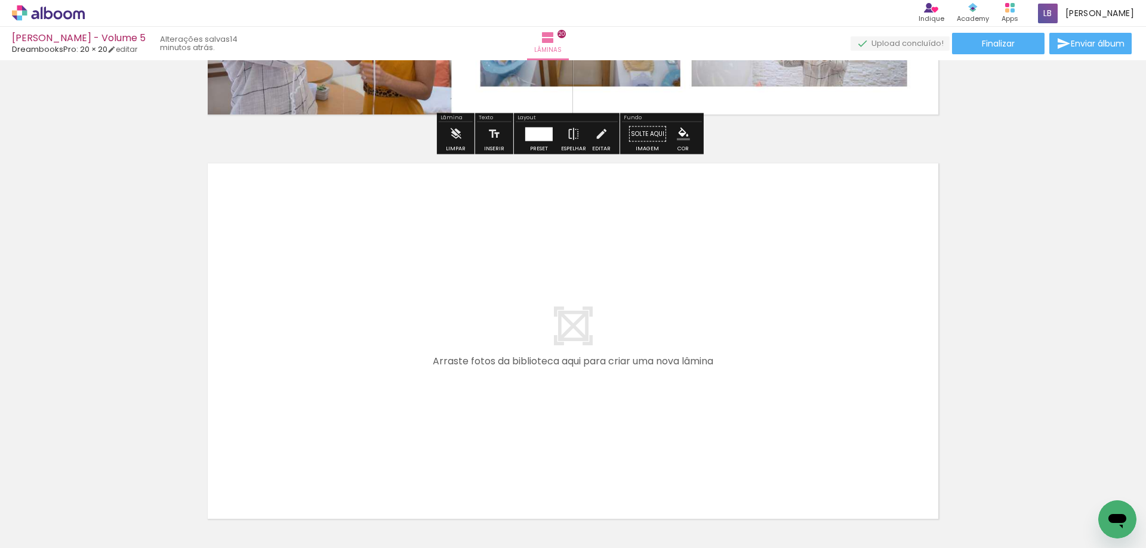
scroll to position [8060, 0]
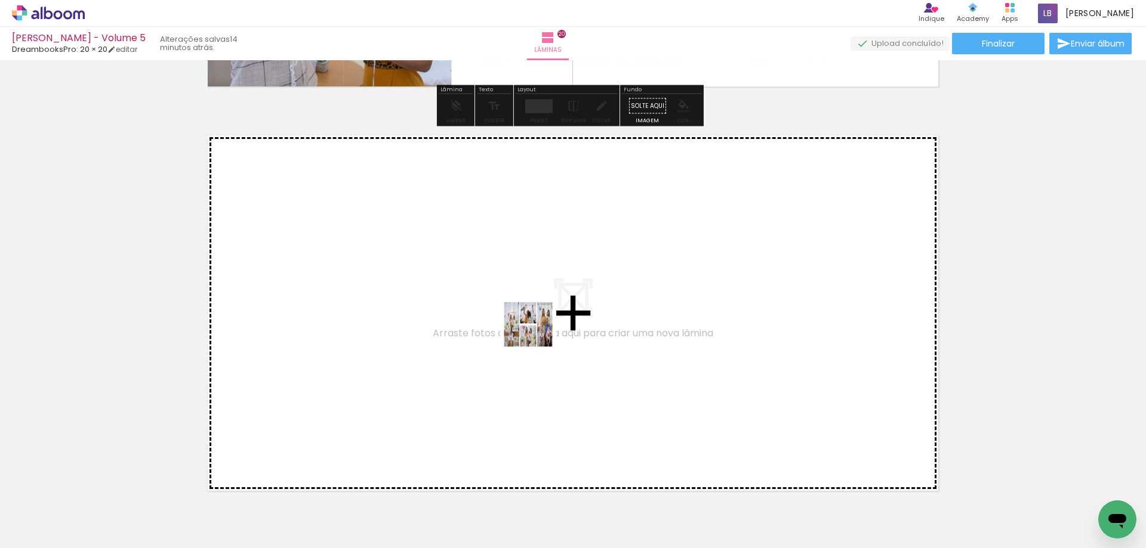
drag, startPoint x: 1036, startPoint y: 513, endPoint x: 537, endPoint y: 334, distance: 530.0
click at [537, 334] on quentale-workspace at bounding box center [573, 274] width 1146 height 548
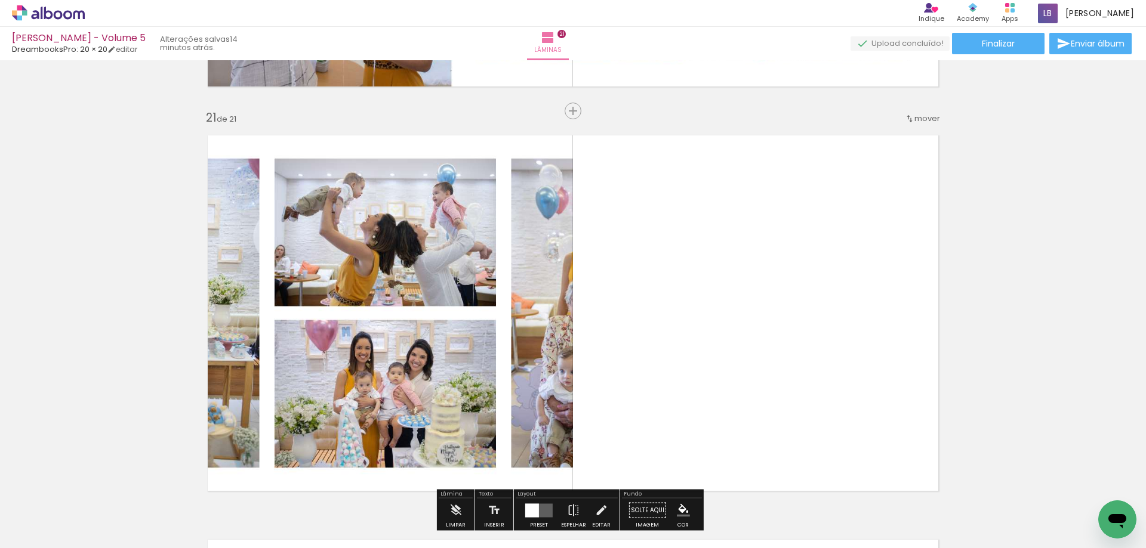
scroll to position [8106, 0]
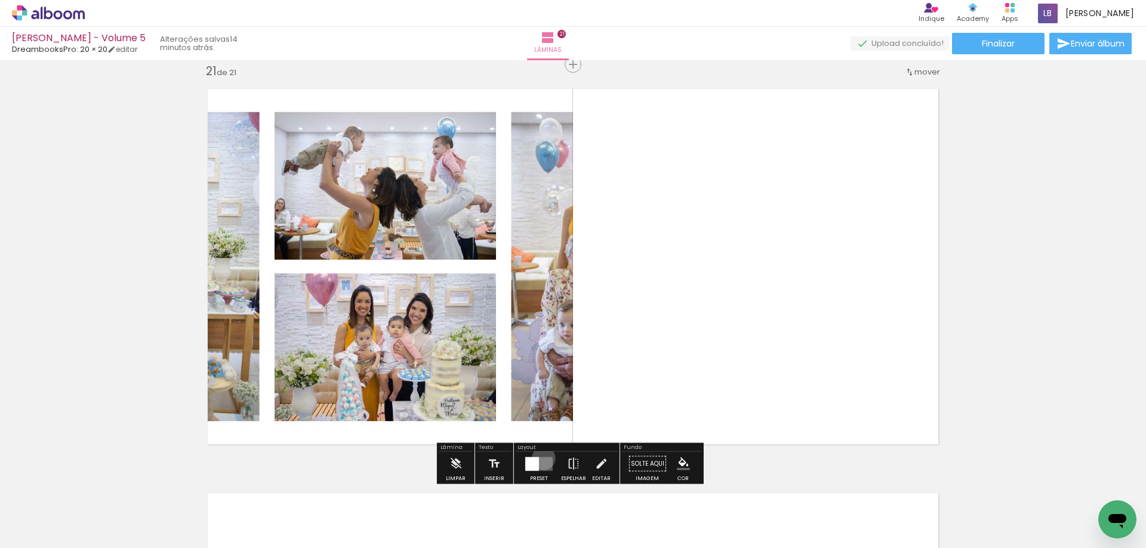
click at [541, 458] on quentale-layouter at bounding box center [538, 464] width 27 height 14
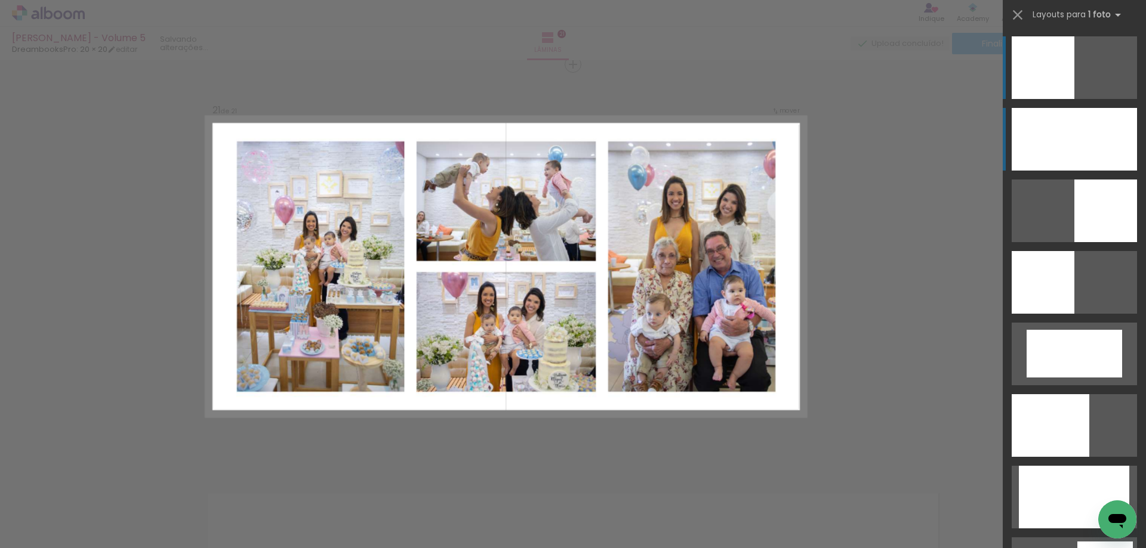
click at [1049, 118] on div at bounding box center [1073, 139] width 125 height 63
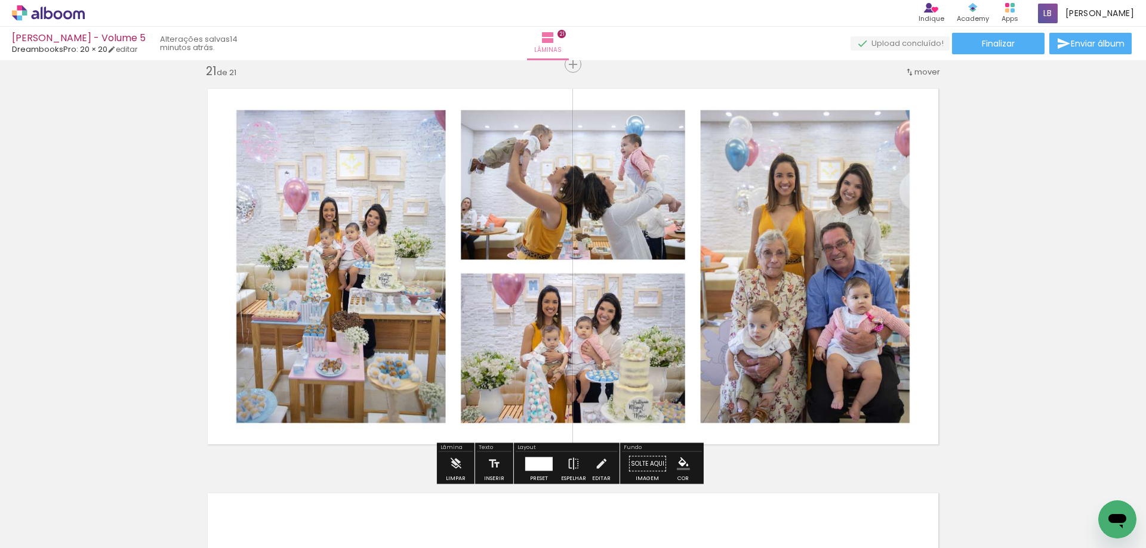
scroll to position [8464, 0]
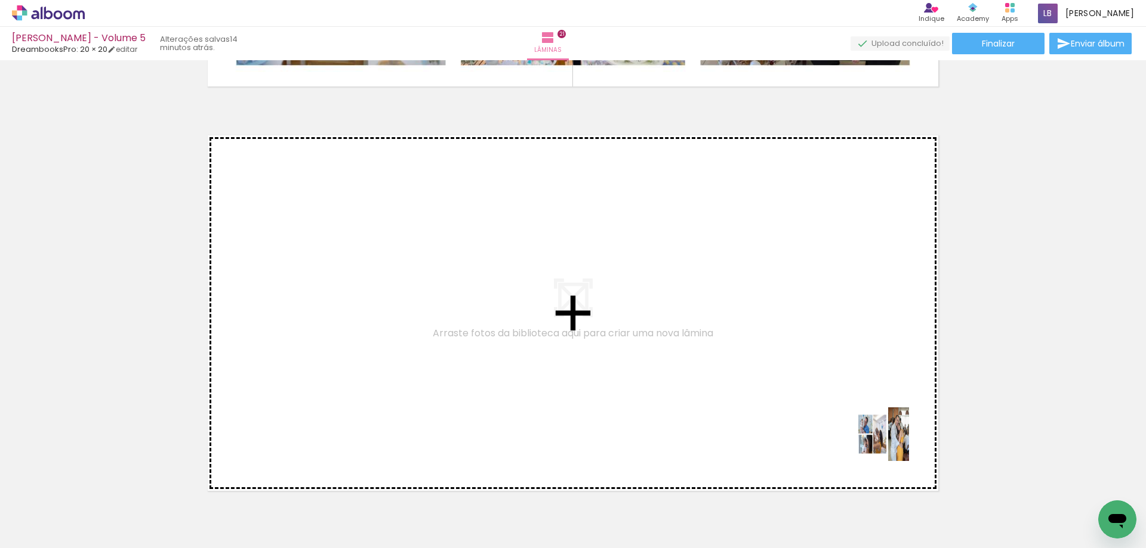
drag, startPoint x: 1084, startPoint y: 508, endPoint x: 673, endPoint y: 356, distance: 437.6
click at [673, 356] on quentale-workspace at bounding box center [573, 274] width 1146 height 548
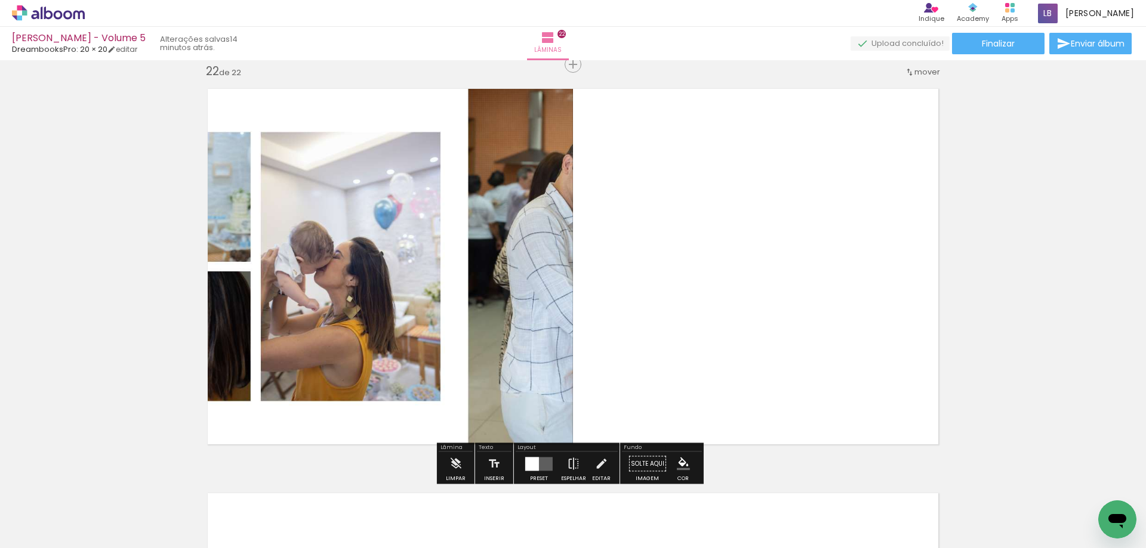
scroll to position [8571, 0]
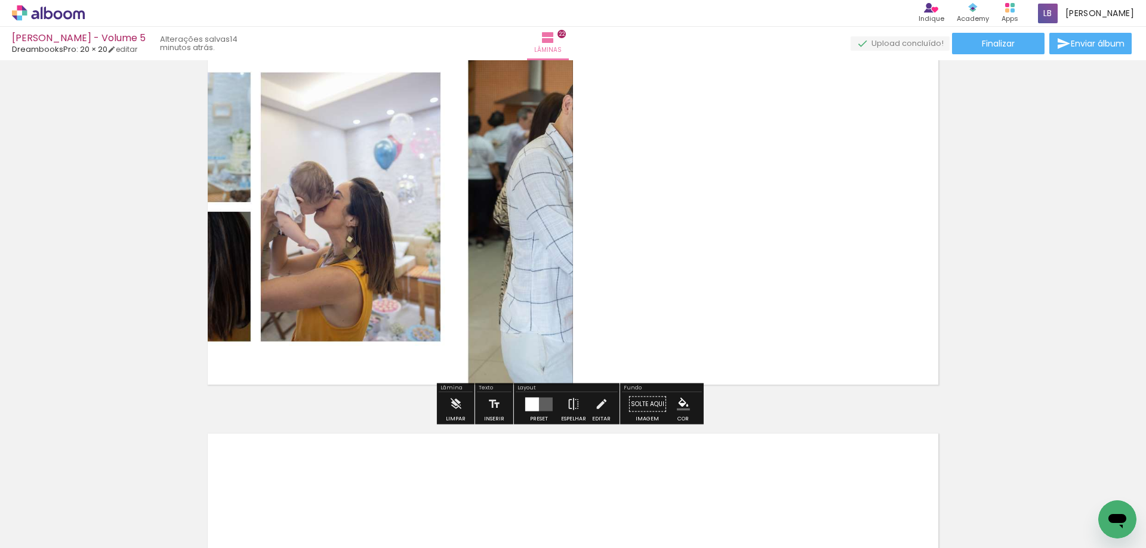
click at [538, 400] on quentale-layouter at bounding box center [538, 404] width 27 height 14
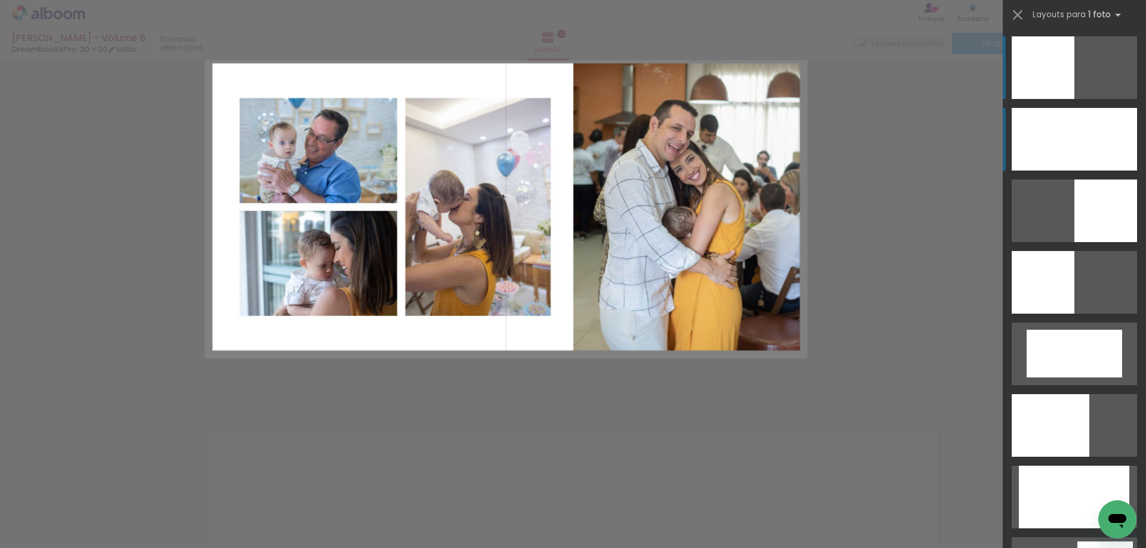
click at [1075, 128] on div at bounding box center [1073, 139] width 125 height 63
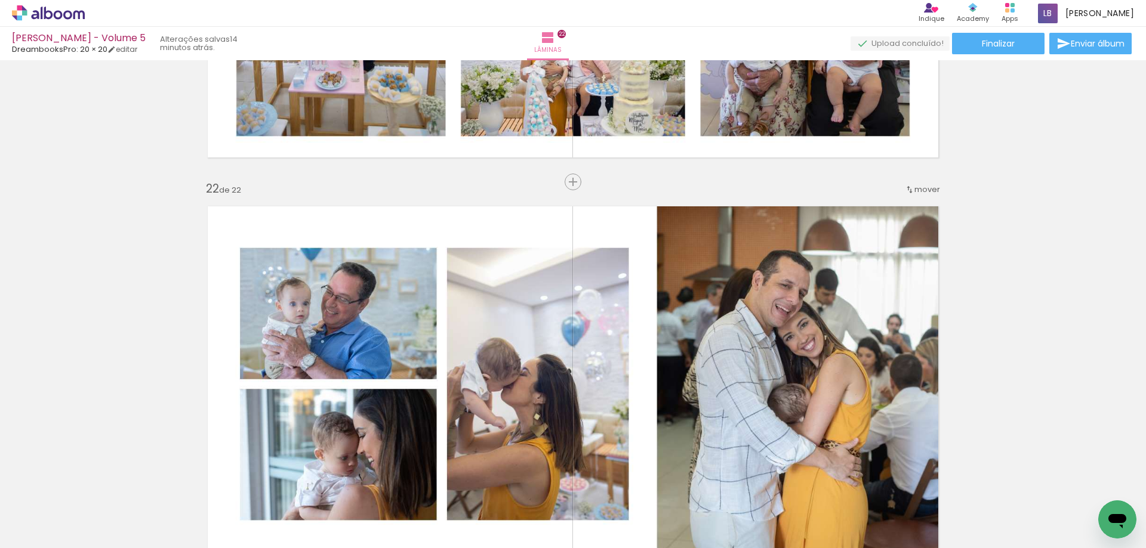
scroll to position [8392, 0]
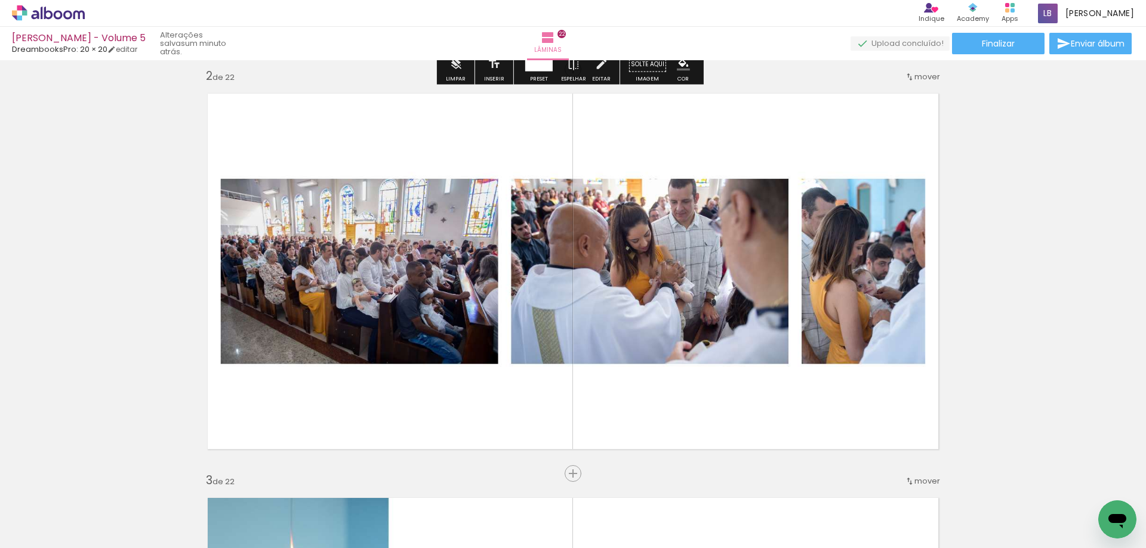
scroll to position [537, 0]
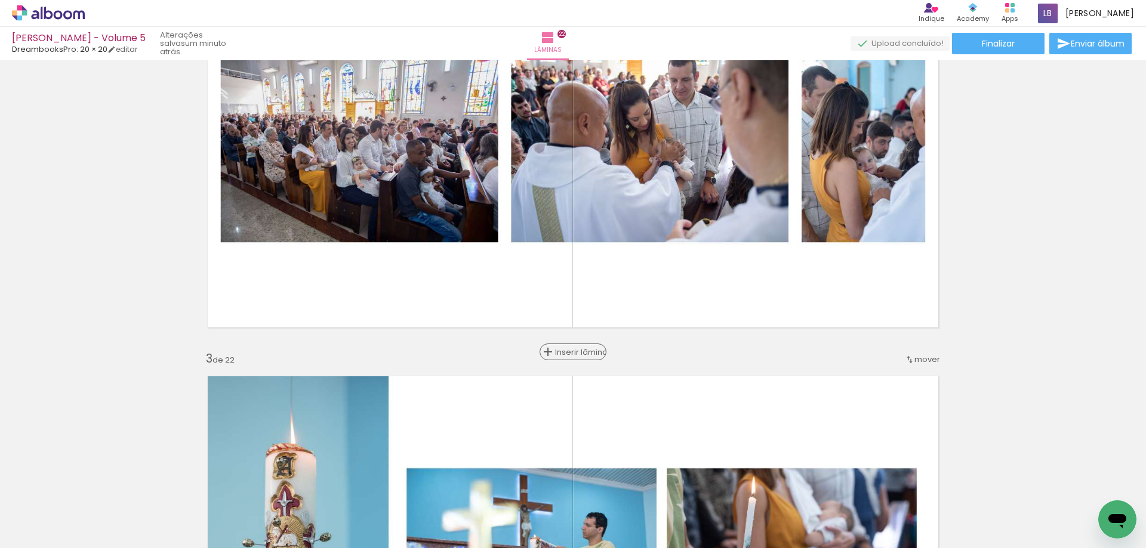
click at [570, 348] on span "Inserir lâmina" at bounding box center [578, 352] width 47 height 8
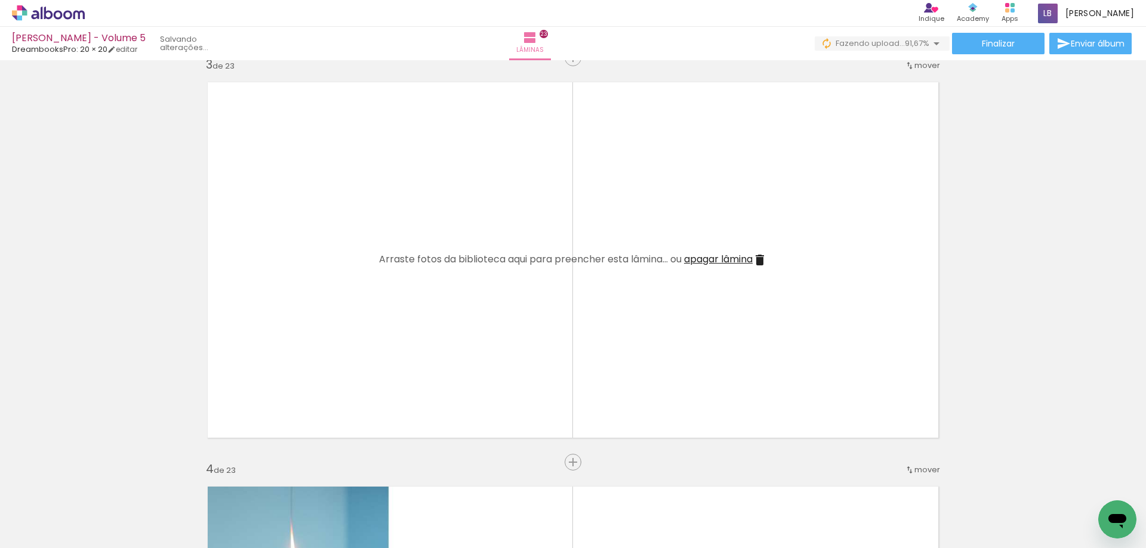
scroll to position [835, 0]
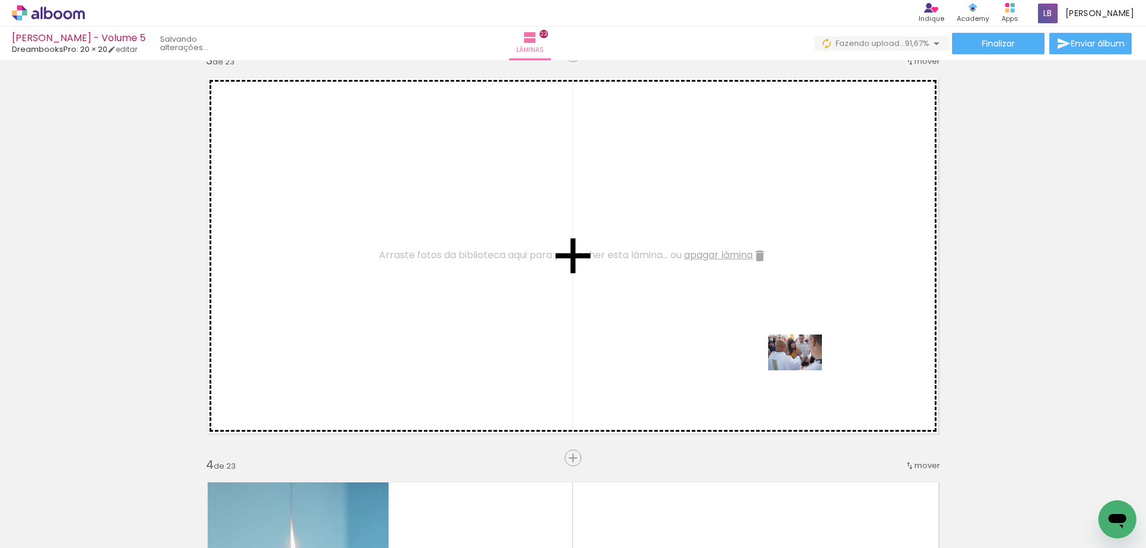
drag, startPoint x: 1026, startPoint y: 525, endPoint x: 804, endPoint y: 371, distance: 270.5
click at [804, 371] on quentale-workspace at bounding box center [573, 274] width 1146 height 548
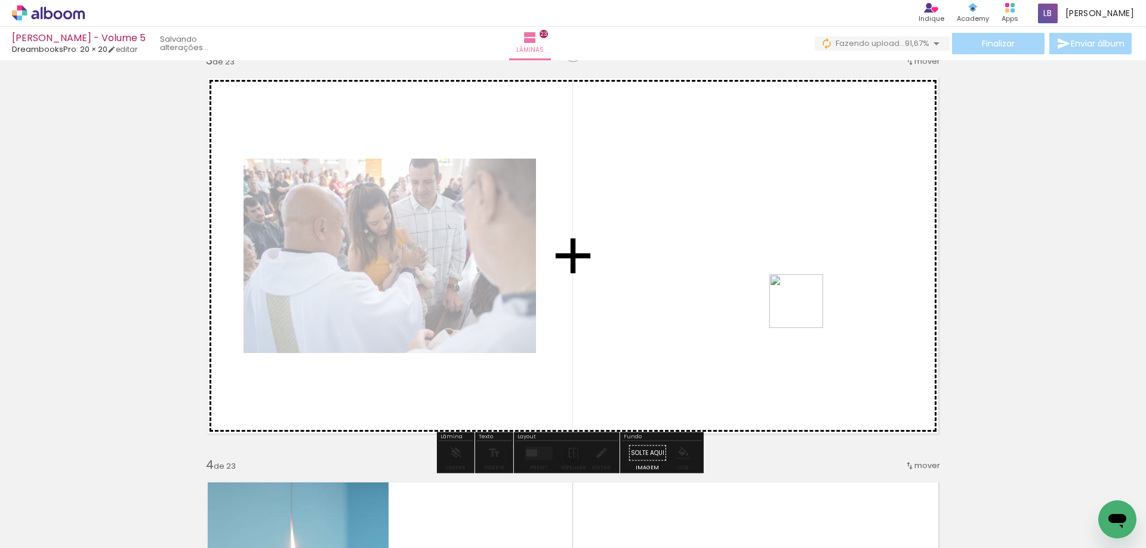
drag, startPoint x: 1096, startPoint y: 509, endPoint x: 805, endPoint y: 310, distance: 352.0
click at [805, 310] on quentale-workspace at bounding box center [573, 274] width 1146 height 548
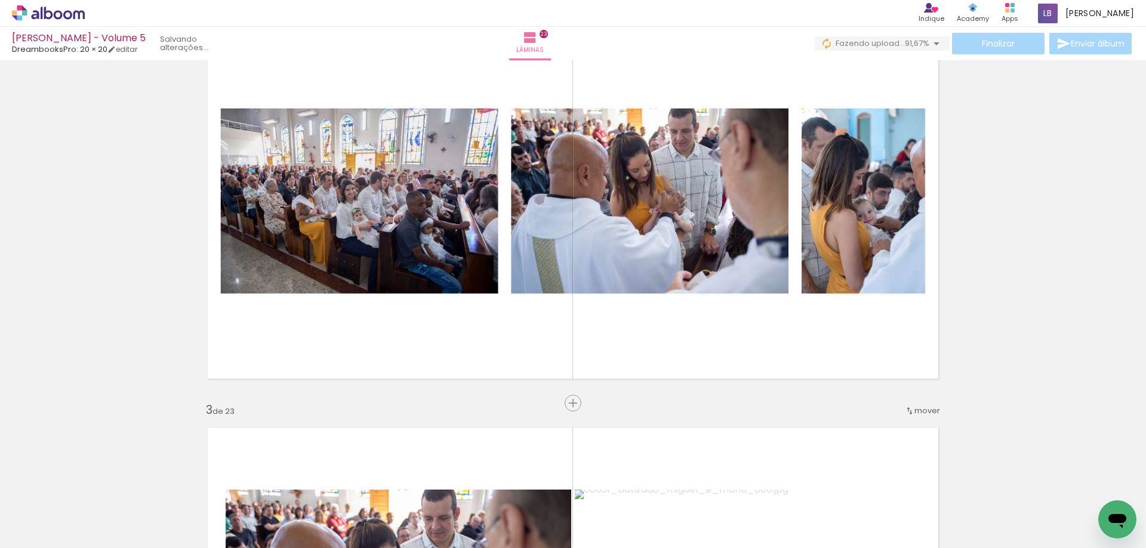
scroll to position [477, 0]
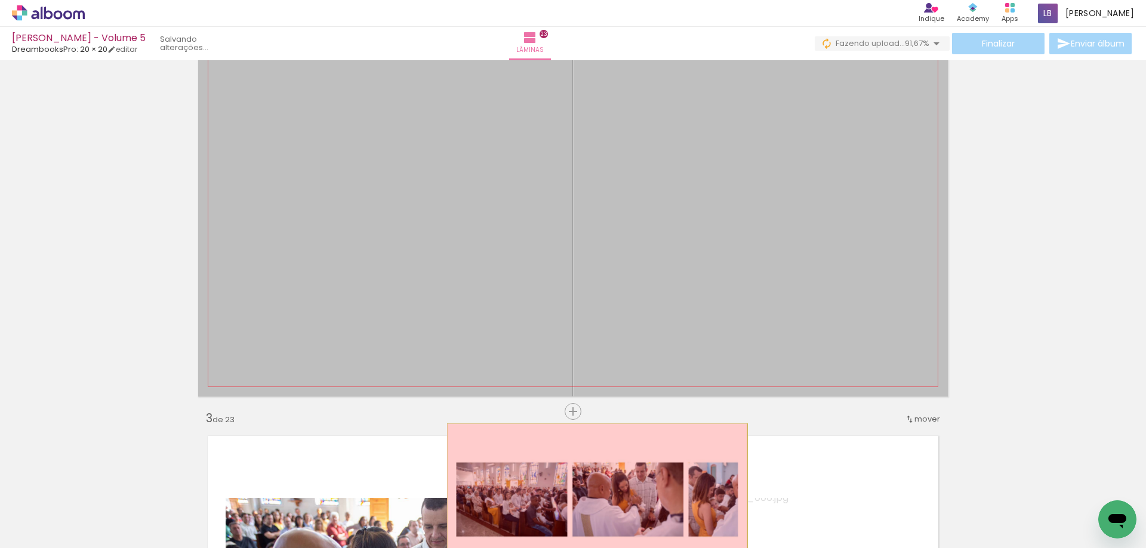
drag, startPoint x: 723, startPoint y: 212, endPoint x: 585, endPoint y: 514, distance: 332.1
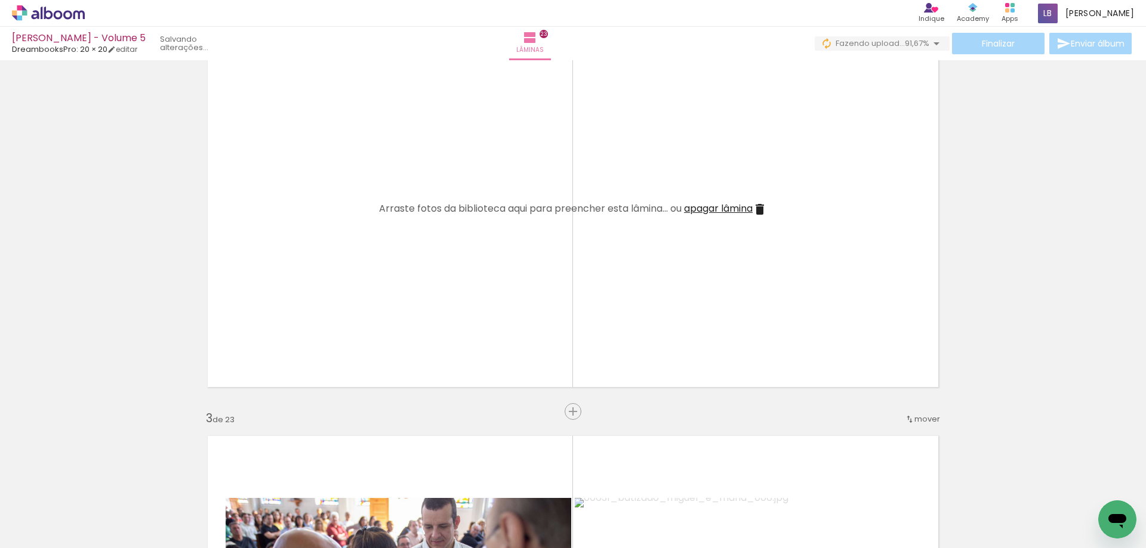
click at [693, 206] on span "apagar lâmina" at bounding box center [718, 209] width 69 height 14
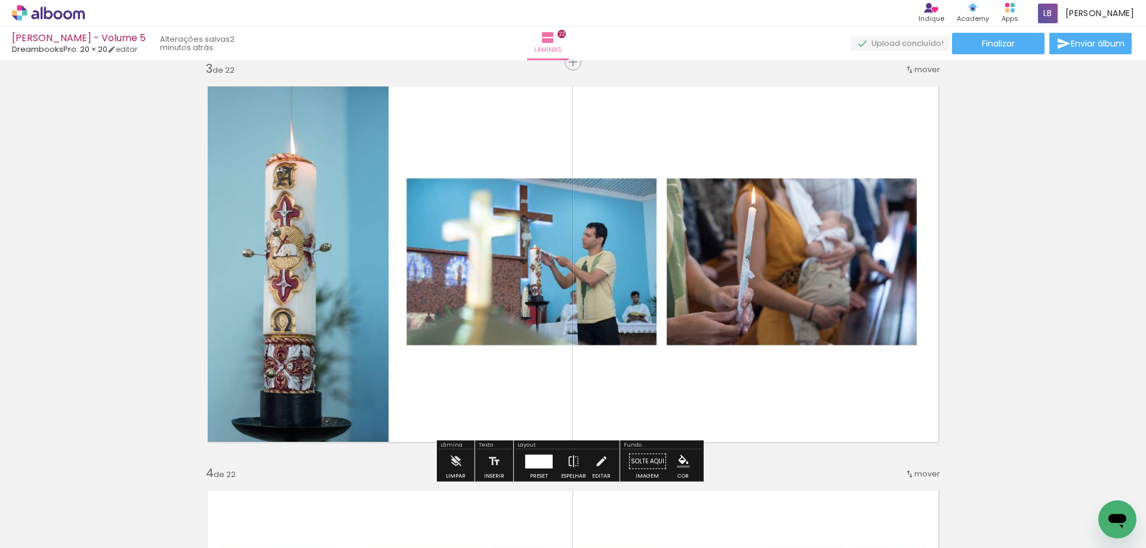
scroll to position [835, 0]
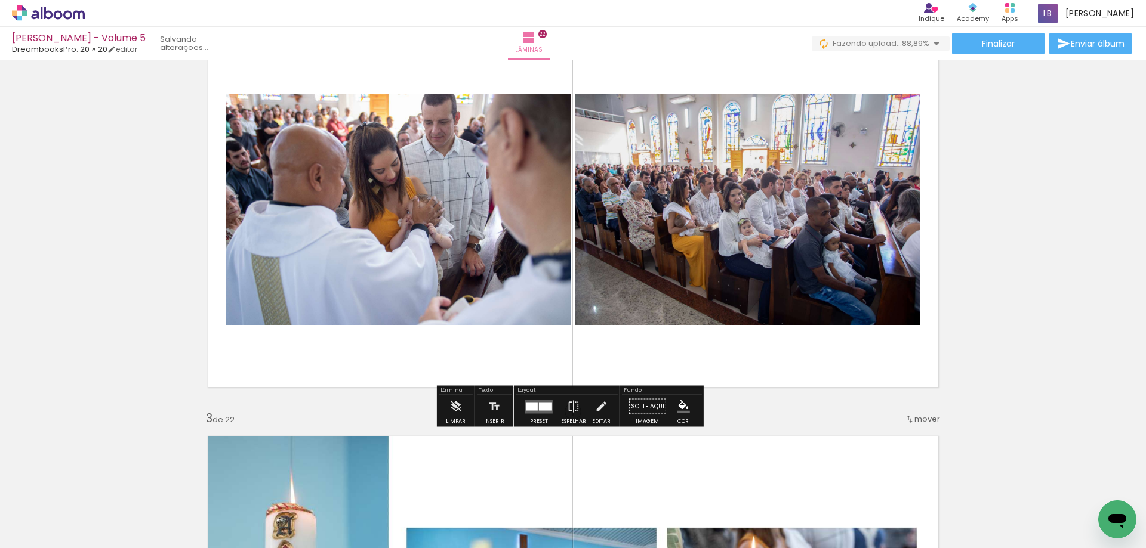
scroll to position [418, 0]
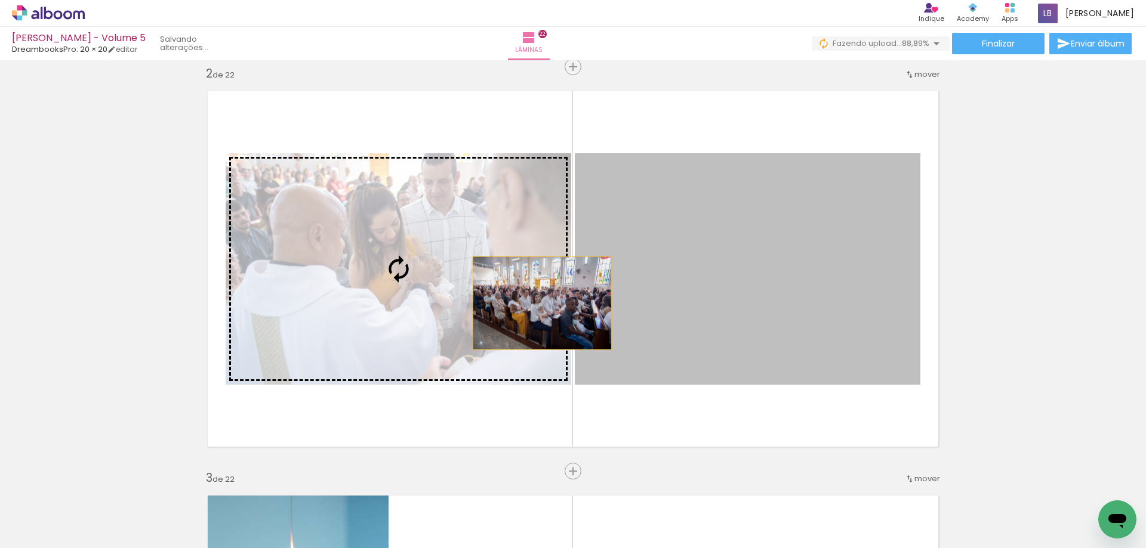
drag, startPoint x: 696, startPoint y: 291, endPoint x: 455, endPoint y: 301, distance: 241.3
click at [0, 0] on slot at bounding box center [0, 0] width 0 height 0
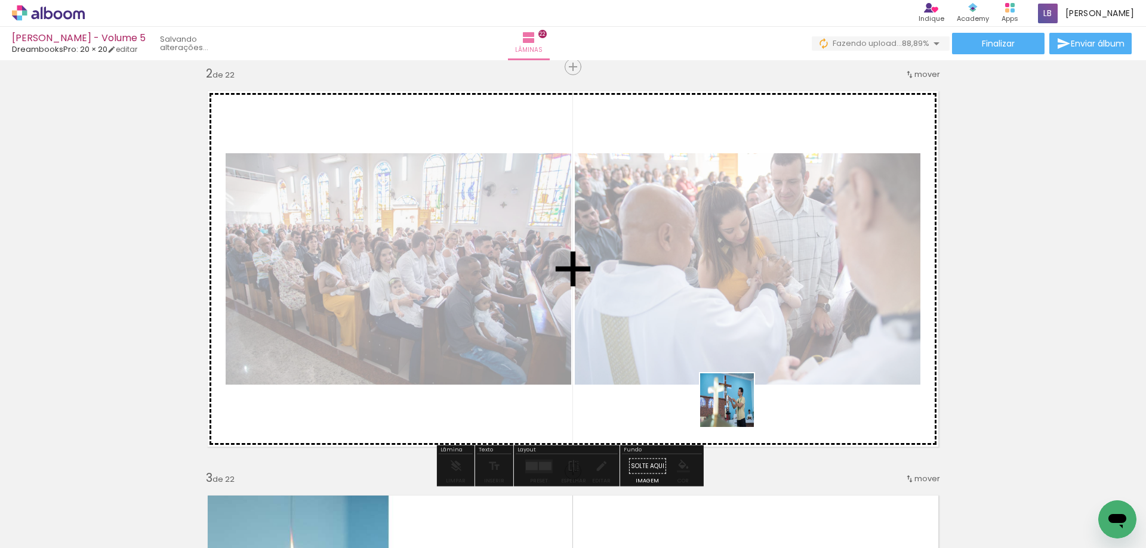
drag, startPoint x: 970, startPoint y: 513, endPoint x: 736, endPoint y: 409, distance: 256.5
click at [736, 409] on quentale-workspace at bounding box center [573, 274] width 1146 height 548
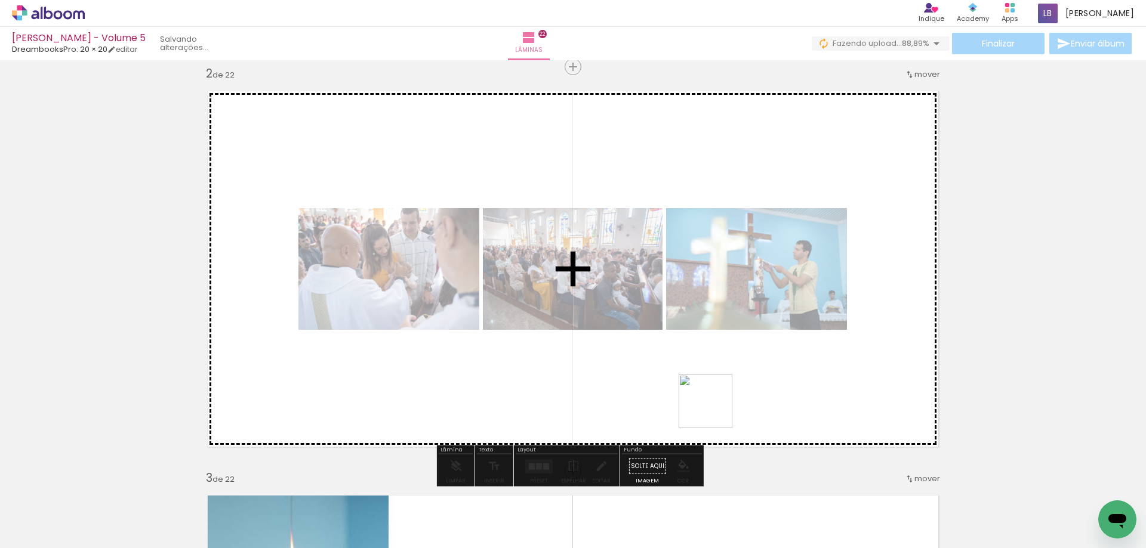
drag, startPoint x: 1036, startPoint y: 516, endPoint x: 714, endPoint y: 411, distance: 338.3
click at [714, 411] on quentale-workspace at bounding box center [573, 274] width 1146 height 548
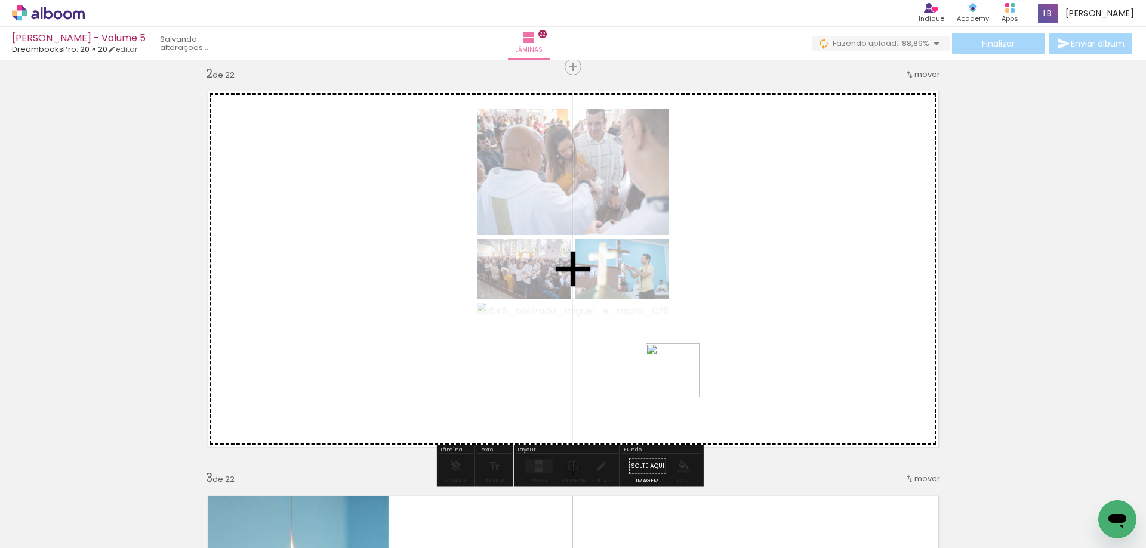
drag, startPoint x: 1093, startPoint y: 513, endPoint x: 618, endPoint y: 362, distance: 497.8
click at [618, 362] on quentale-workspace at bounding box center [573, 274] width 1146 height 548
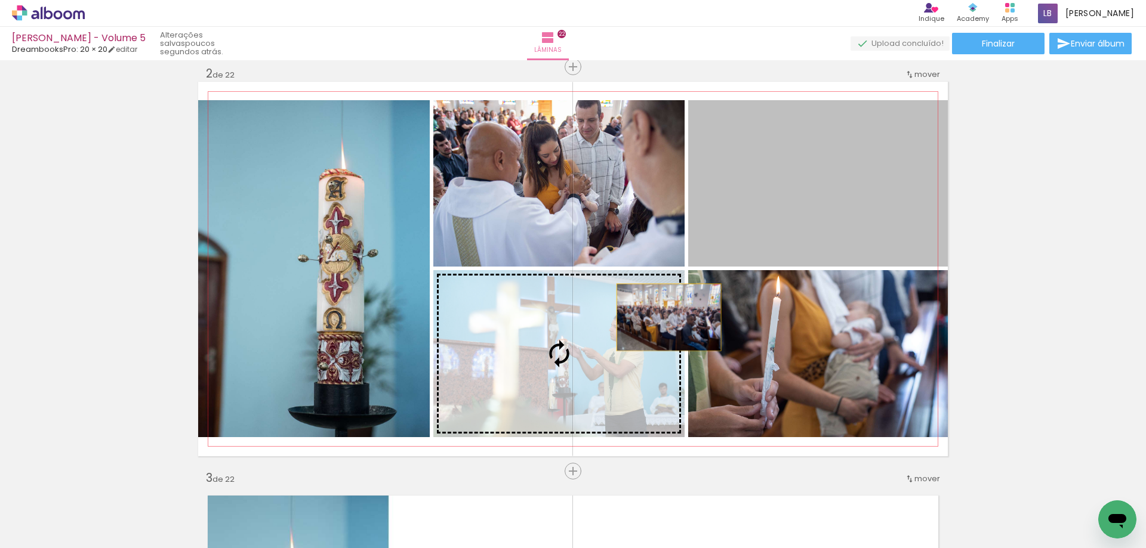
drag, startPoint x: 835, startPoint y: 191, endPoint x: 967, endPoint y: 175, distance: 132.8
click at [0, 0] on slot at bounding box center [0, 0] width 0 height 0
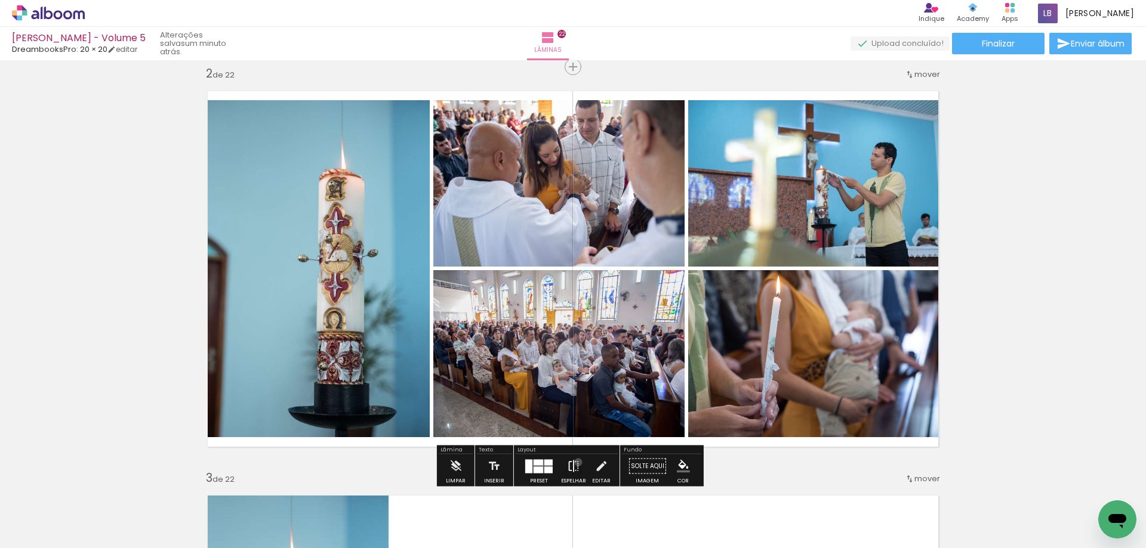
click at [575, 462] on iron-icon at bounding box center [573, 467] width 13 height 24
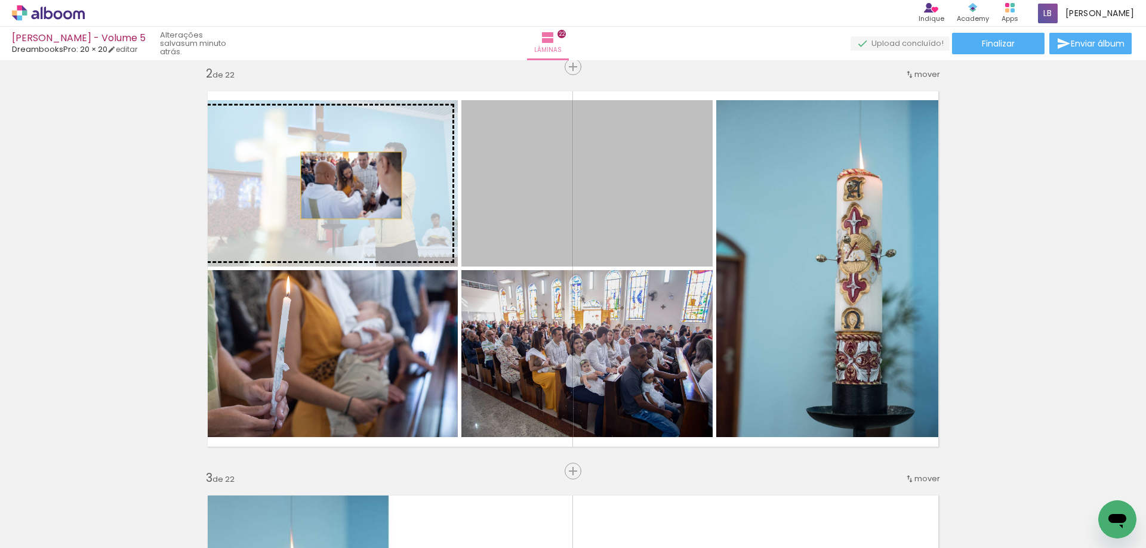
drag, startPoint x: 609, startPoint y: 202, endPoint x: 307, endPoint y: 183, distance: 302.5
click at [0, 0] on slot at bounding box center [0, 0] width 0 height 0
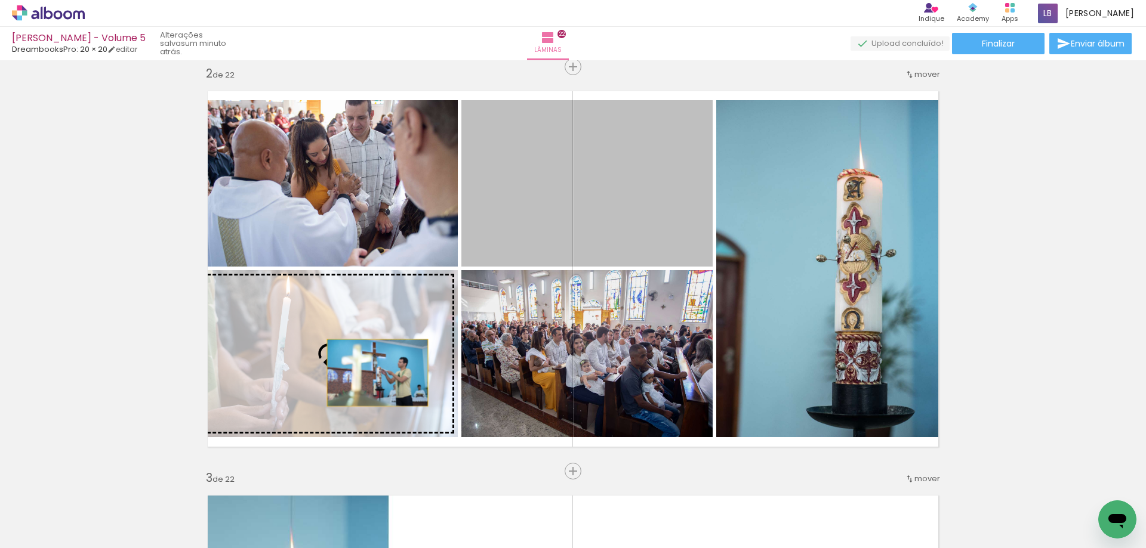
drag, startPoint x: 635, startPoint y: 172, endPoint x: 372, endPoint y: 374, distance: 332.0
click at [0, 0] on slot at bounding box center [0, 0] width 0 height 0
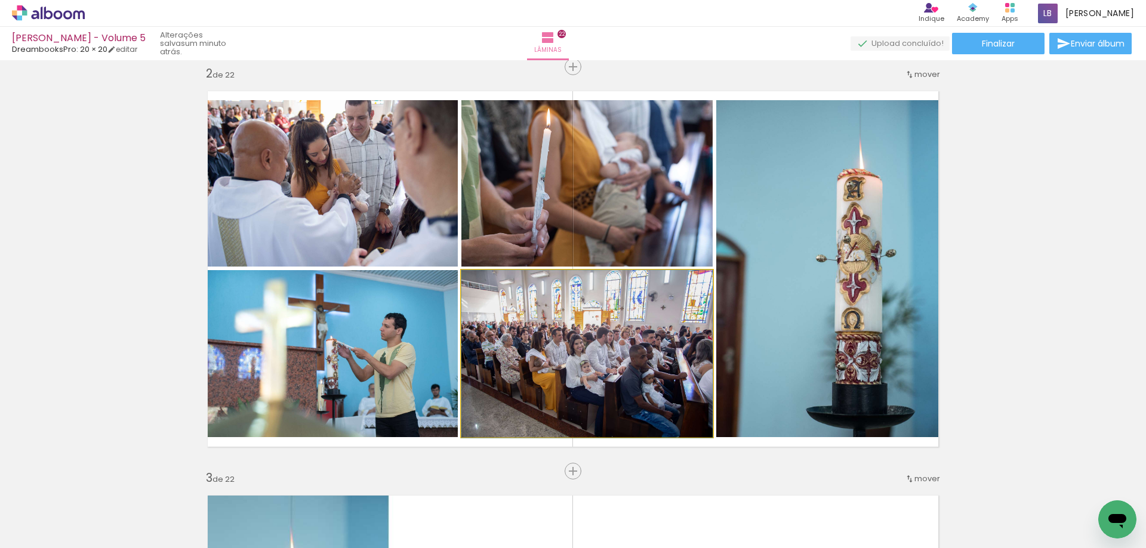
drag, startPoint x: 601, startPoint y: 334, endPoint x: 337, endPoint y: 348, distance: 265.3
click at [0, 0] on slot at bounding box center [0, 0] width 0 height 0
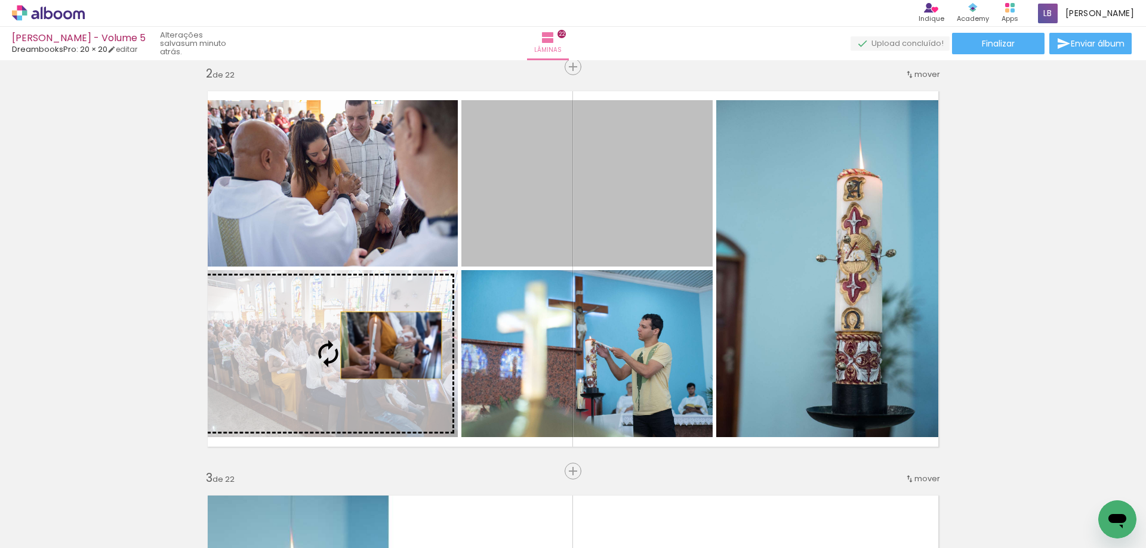
drag, startPoint x: 582, startPoint y: 186, endPoint x: 344, endPoint y: 382, distance: 309.0
click at [0, 0] on slot at bounding box center [0, 0] width 0 height 0
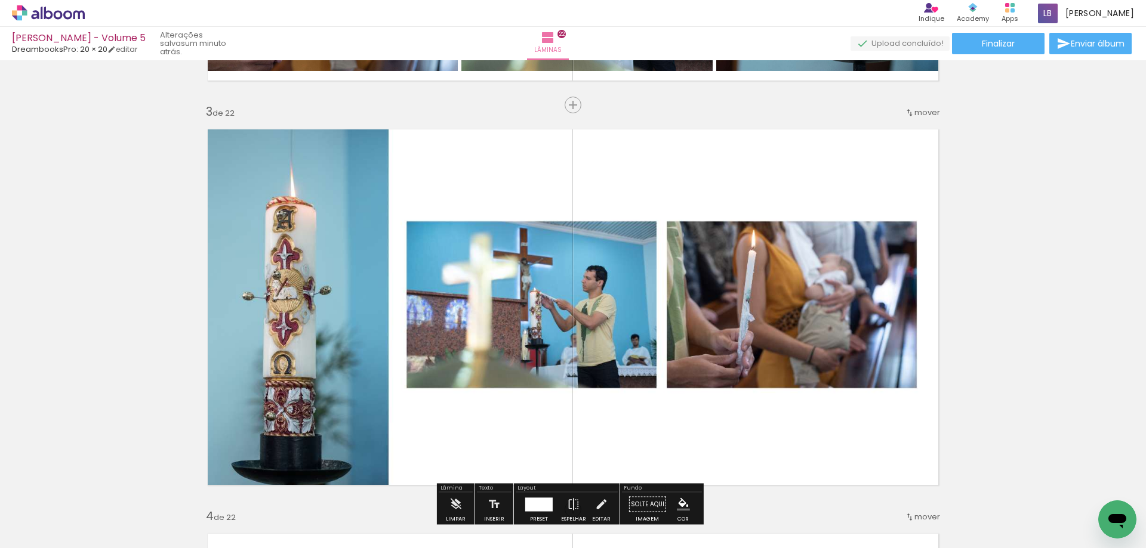
scroll to position [776, 0]
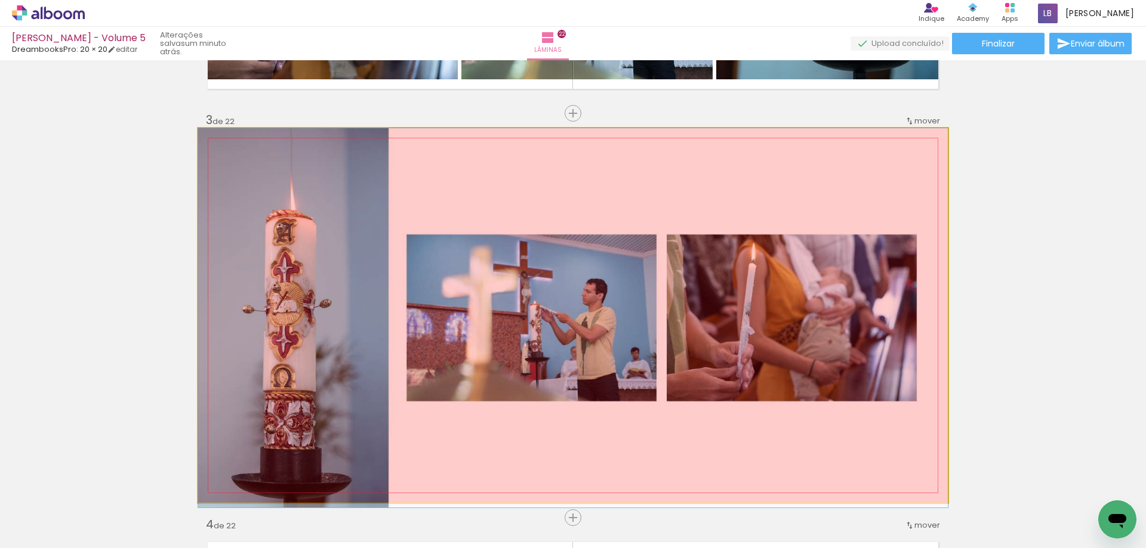
drag, startPoint x: 684, startPoint y: 199, endPoint x: 576, endPoint y: 496, distance: 316.4
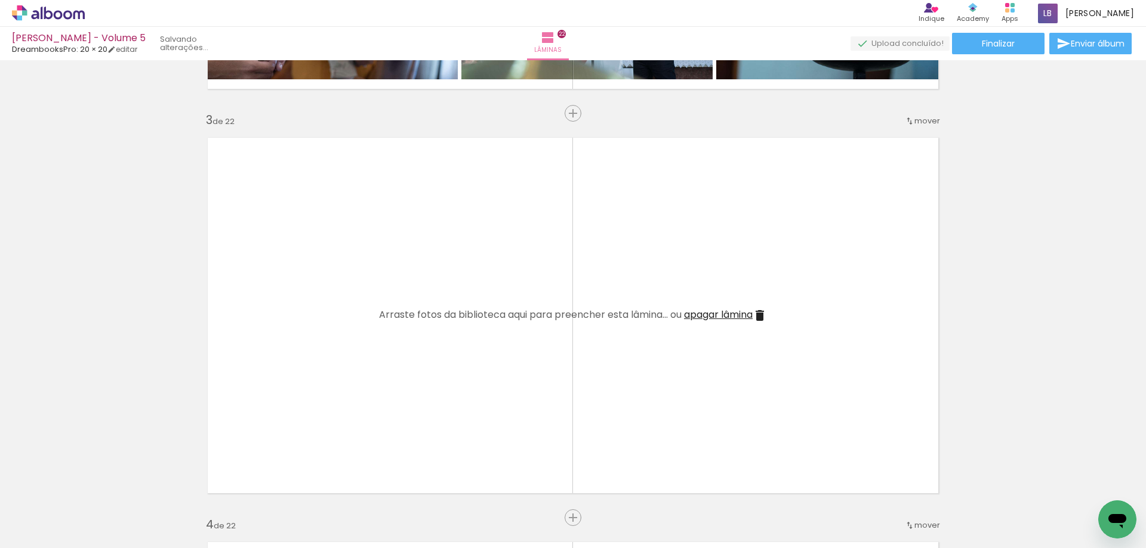
click at [718, 319] on span "apagar lâmina" at bounding box center [718, 315] width 69 height 14
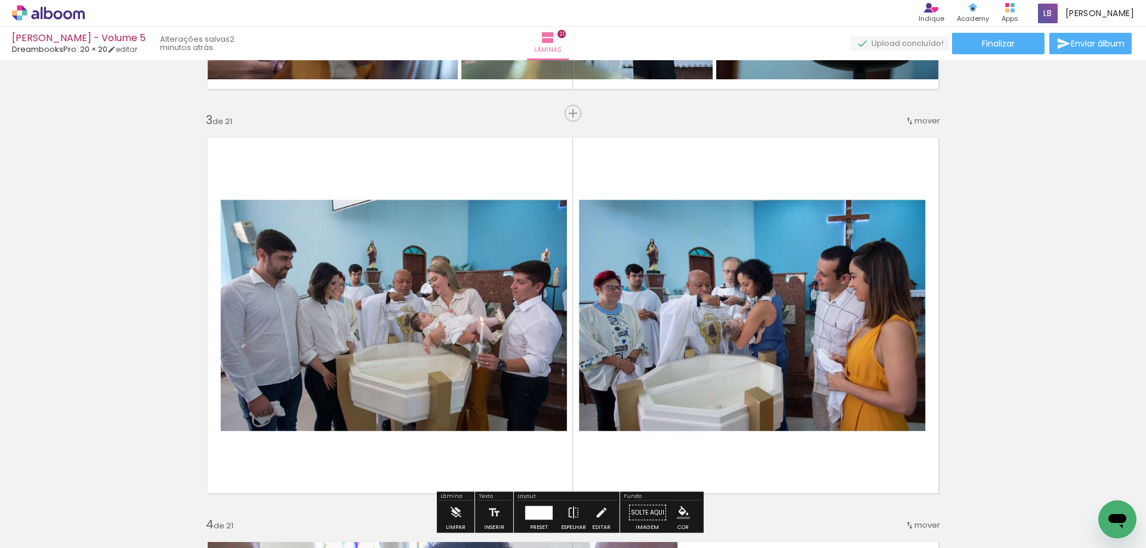
scroll to position [1014, 0]
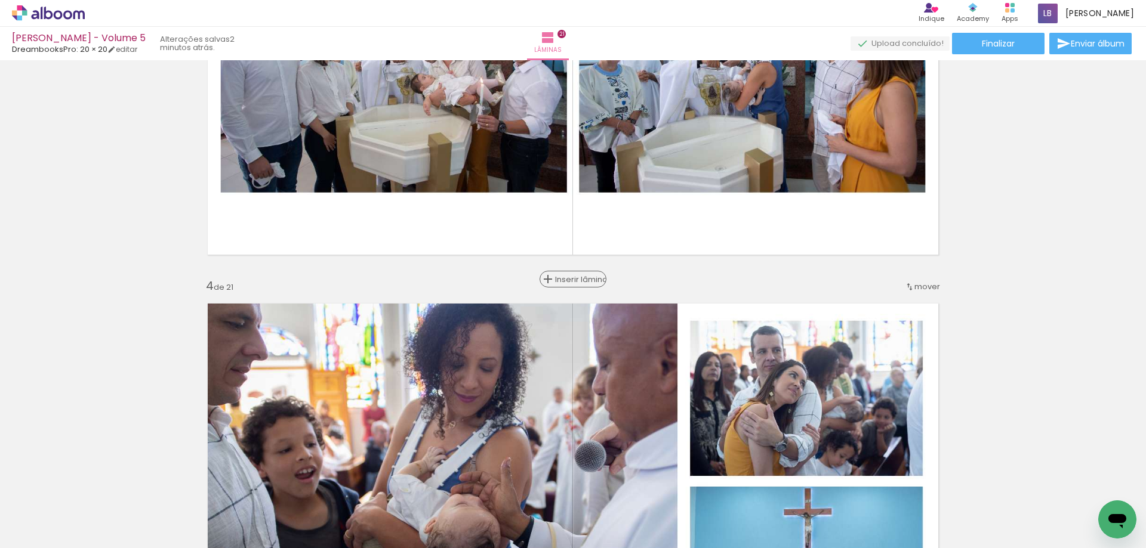
click at [566, 282] on span "Inserir lâmina" at bounding box center [578, 280] width 47 height 8
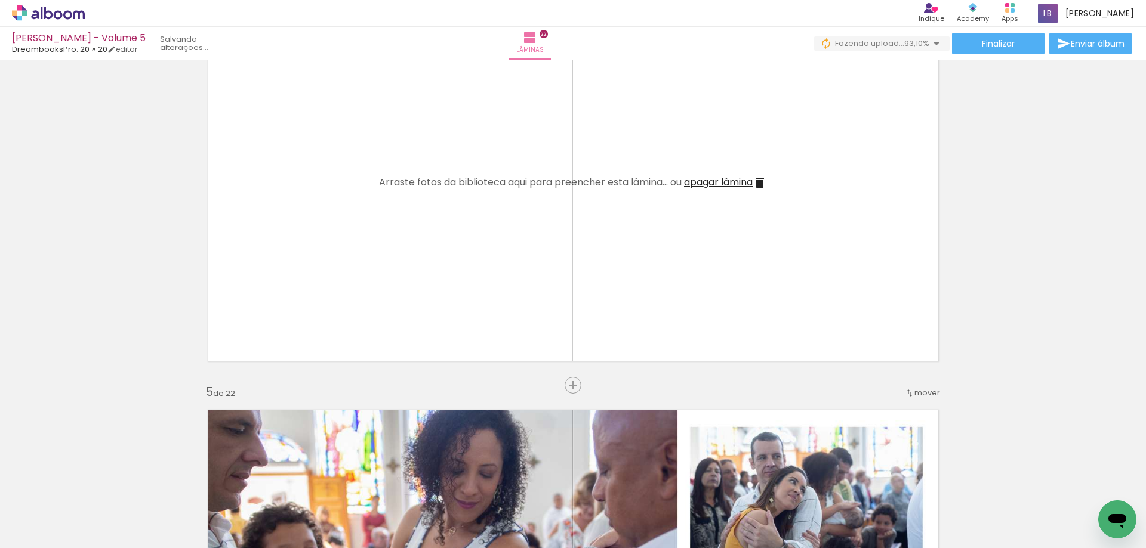
scroll to position [1193, 0]
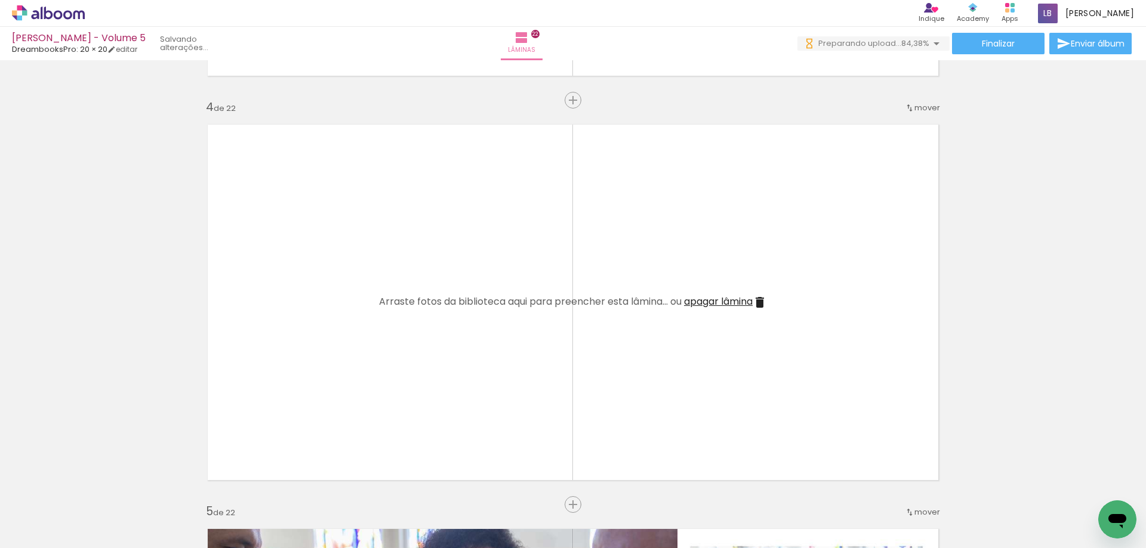
scroll to position [0, 1094]
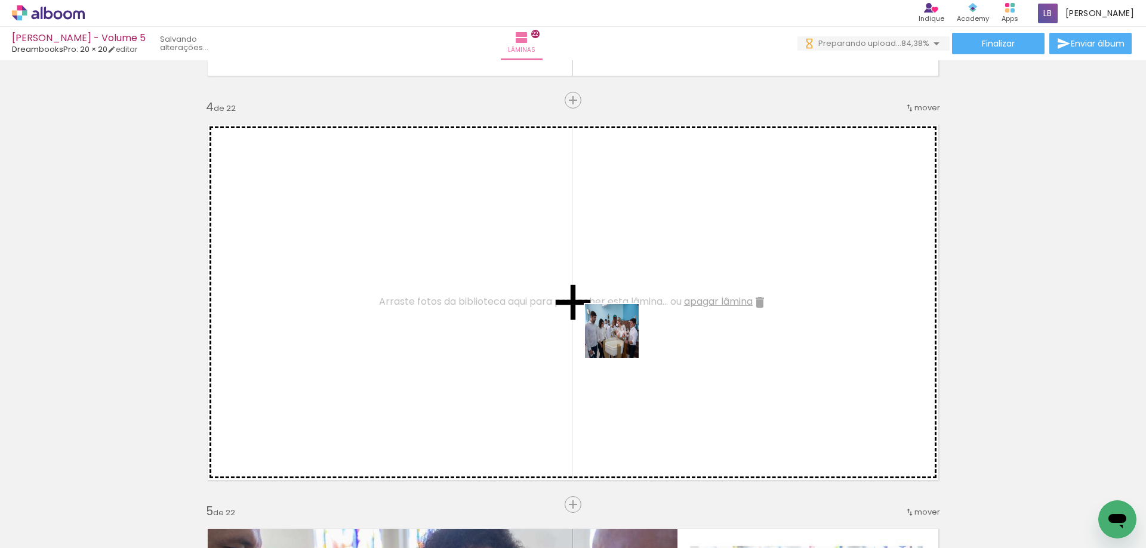
drag, startPoint x: 838, startPoint y: 517, endPoint x: 600, endPoint y: 329, distance: 302.5
click at [600, 329] on quentale-workspace at bounding box center [573, 274] width 1146 height 548
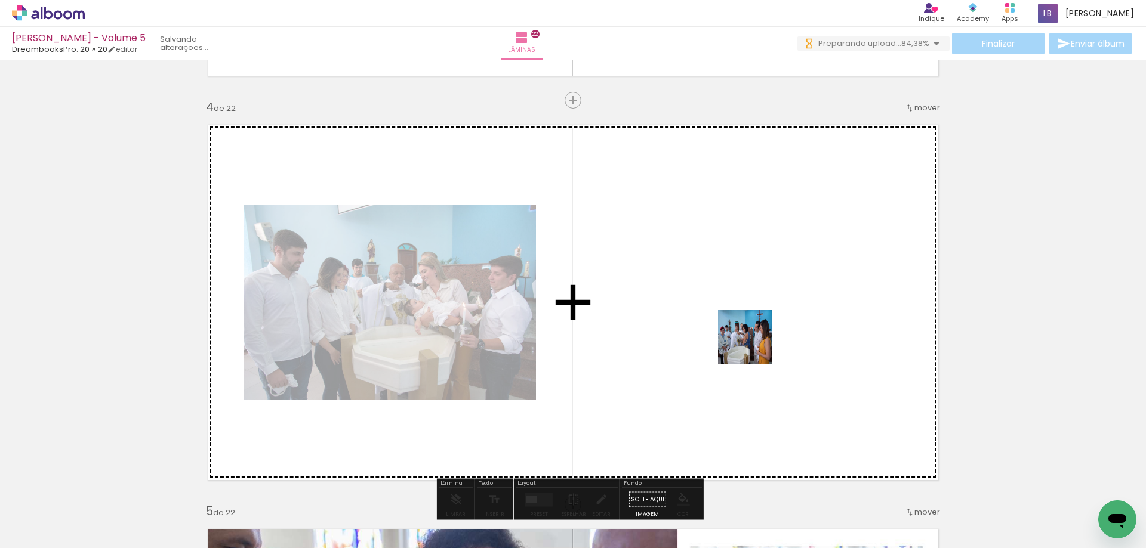
drag, startPoint x: 903, startPoint y: 519, endPoint x: 754, endPoint y: 346, distance: 228.4
click at [754, 346] on quentale-workspace at bounding box center [573, 274] width 1146 height 548
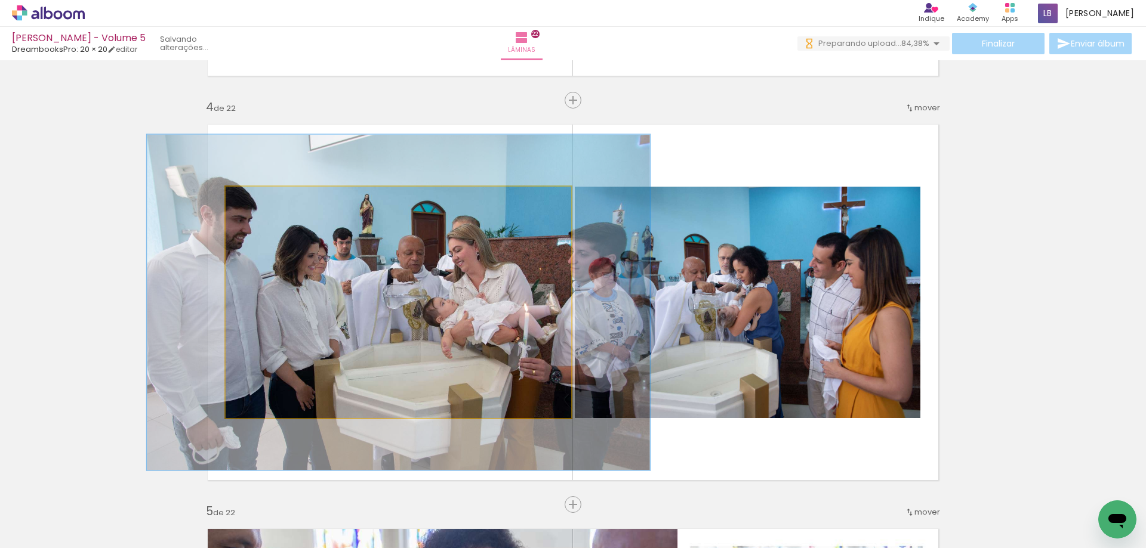
drag, startPoint x: 249, startPoint y: 203, endPoint x: 267, endPoint y: 212, distance: 20.5
click at [267, 212] on quentale-photo at bounding box center [398, 303] width 345 height 232
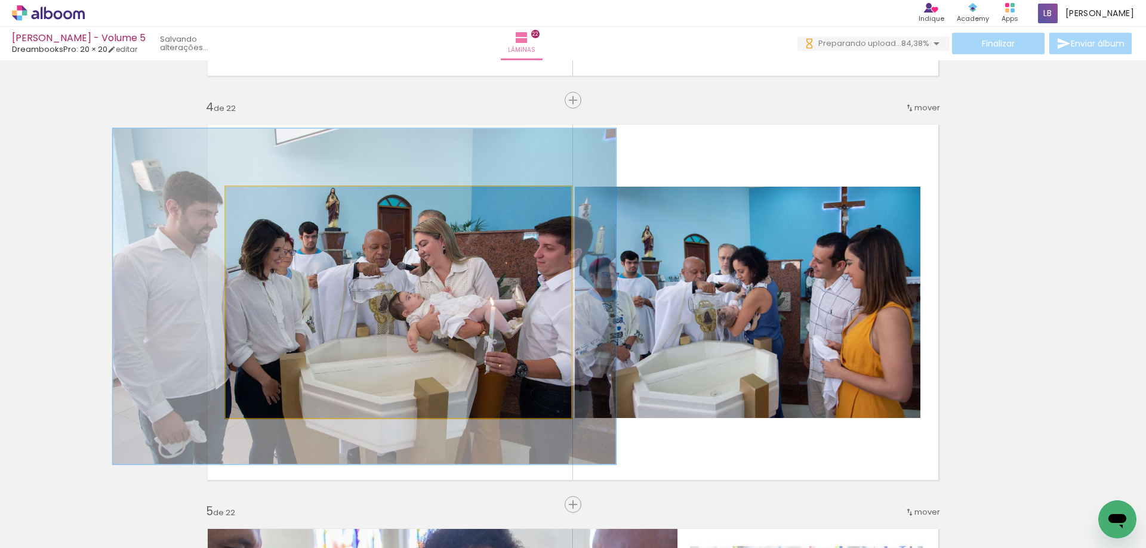
drag, startPoint x: 414, startPoint y: 286, endPoint x: 380, endPoint y: 280, distance: 34.5
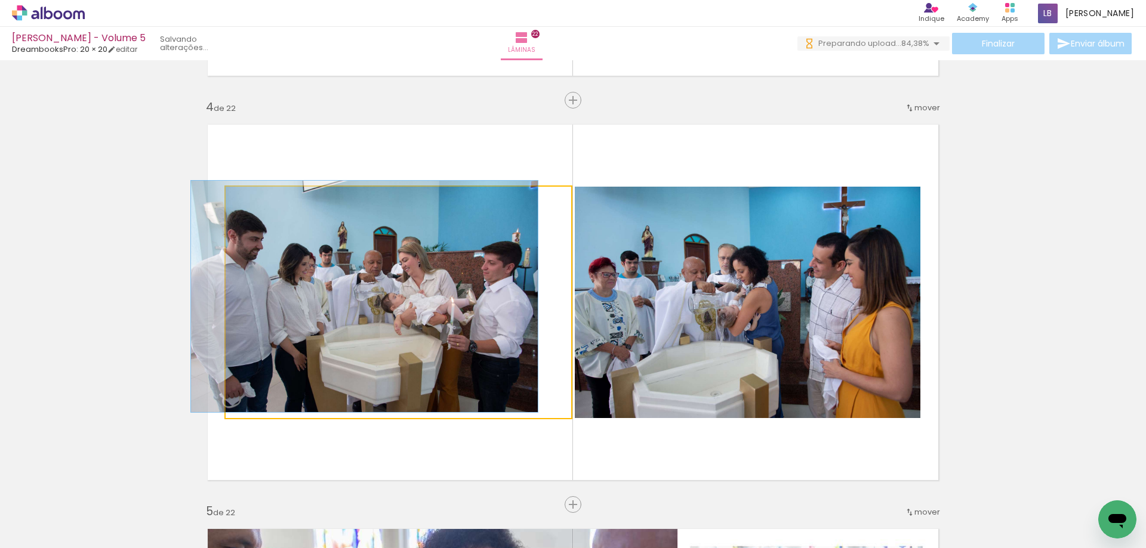
drag, startPoint x: 269, startPoint y: 200, endPoint x: 246, endPoint y: 211, distance: 25.1
click at [246, 211] on quentale-photo at bounding box center [398, 303] width 345 height 232
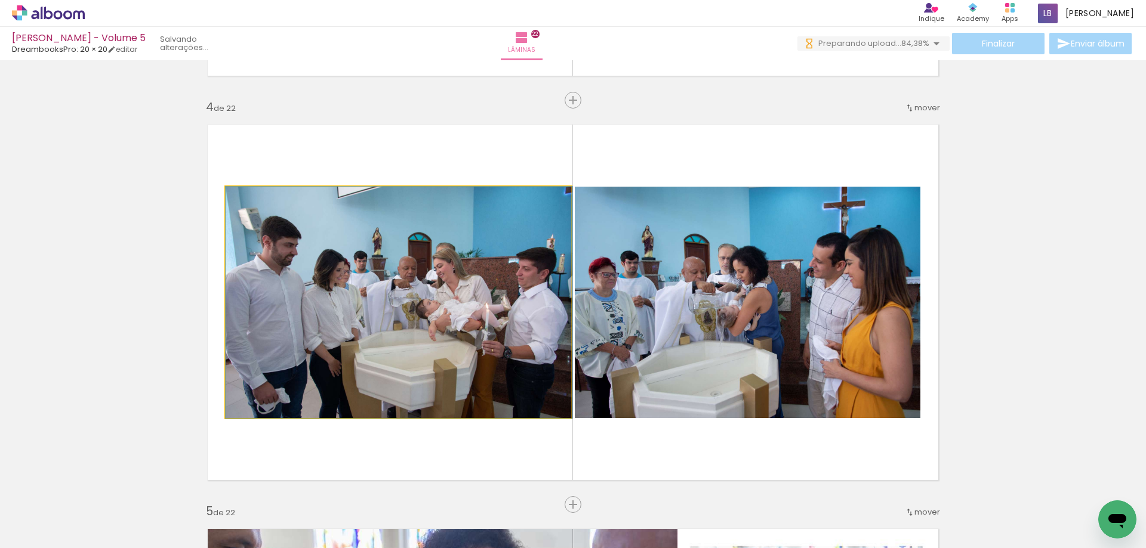
drag, startPoint x: 413, startPoint y: 275, endPoint x: 442, endPoint y: 278, distance: 28.8
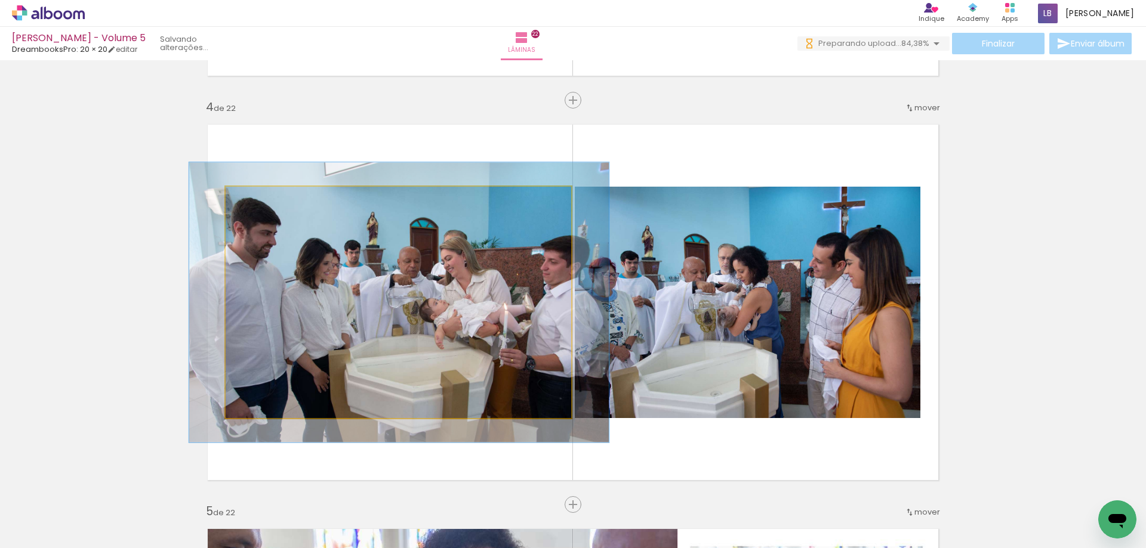
drag, startPoint x: 254, startPoint y: 203, endPoint x: 263, endPoint y: 206, distance: 9.6
click at [263, 206] on div at bounding box center [262, 199] width 19 height 19
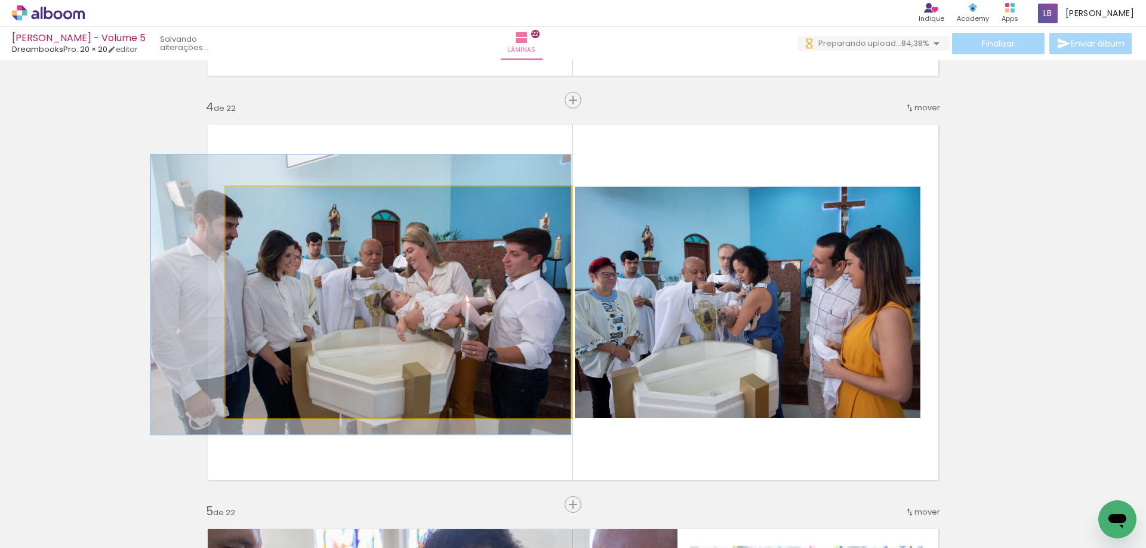
drag, startPoint x: 473, startPoint y: 344, endPoint x: 328, endPoint y: 297, distance: 152.5
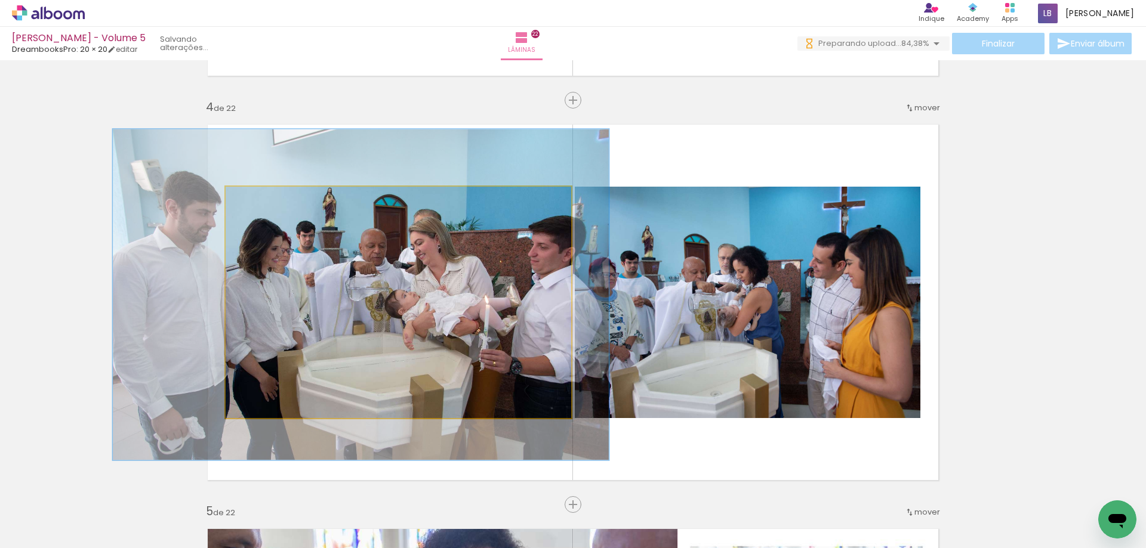
drag, startPoint x: 261, startPoint y: 206, endPoint x: 271, endPoint y: 218, distance: 15.7
click at [271, 218] on quentale-photo at bounding box center [398, 303] width 345 height 232
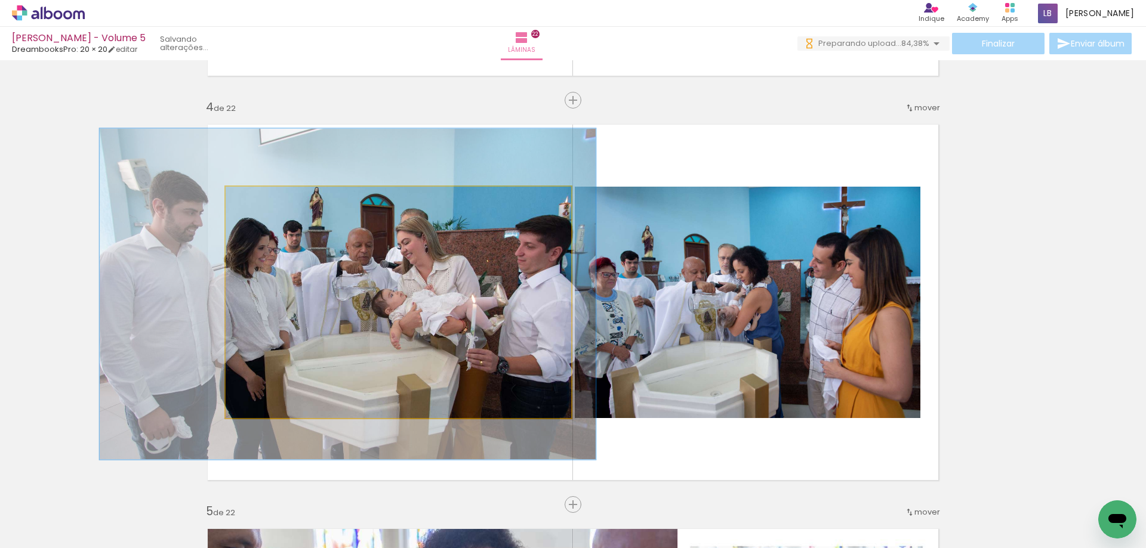
drag, startPoint x: 322, startPoint y: 296, endPoint x: 309, endPoint y: 295, distance: 13.1
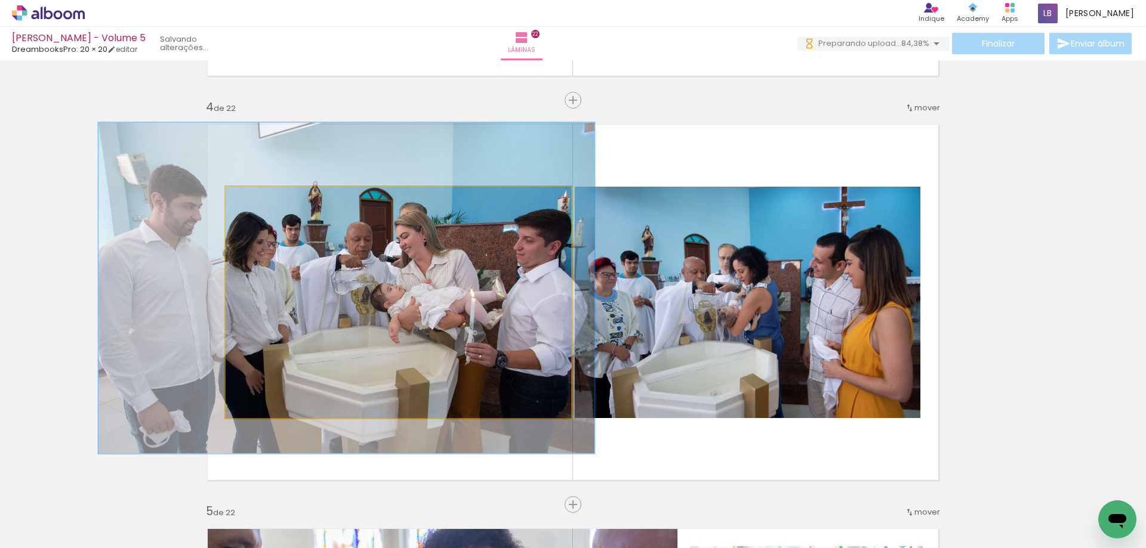
drag, startPoint x: 347, startPoint y: 310, endPoint x: 346, endPoint y: 304, distance: 6.1
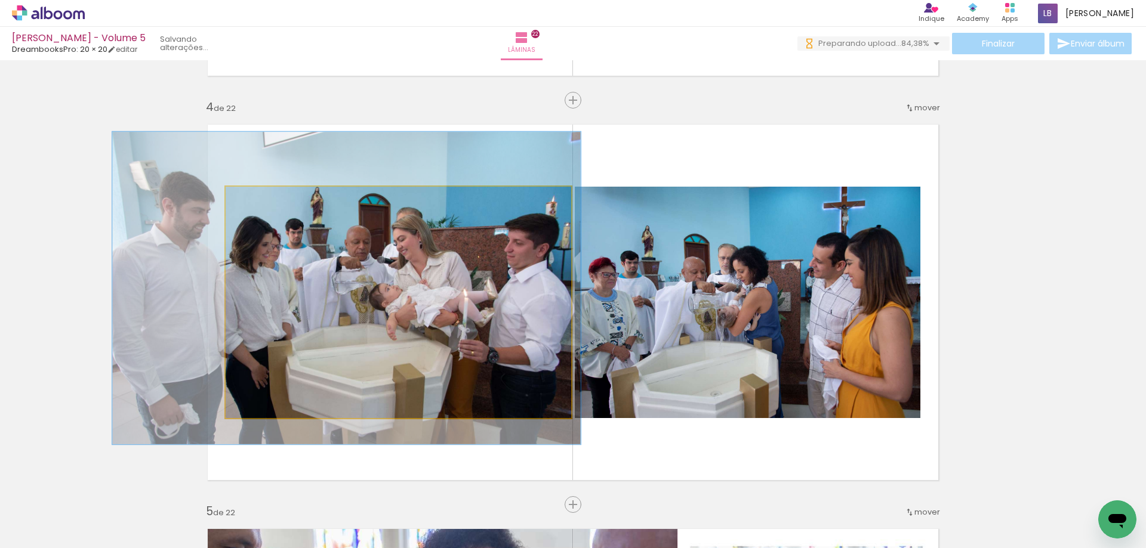
type paper-slider "135"
click at [268, 204] on div at bounding box center [269, 199] width 19 height 19
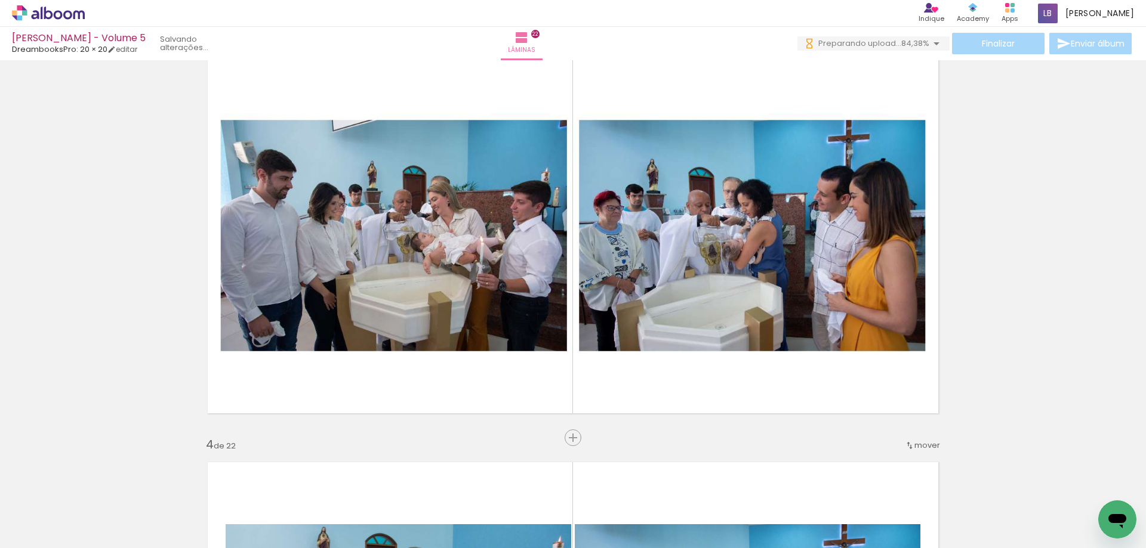
scroll to position [835, 0]
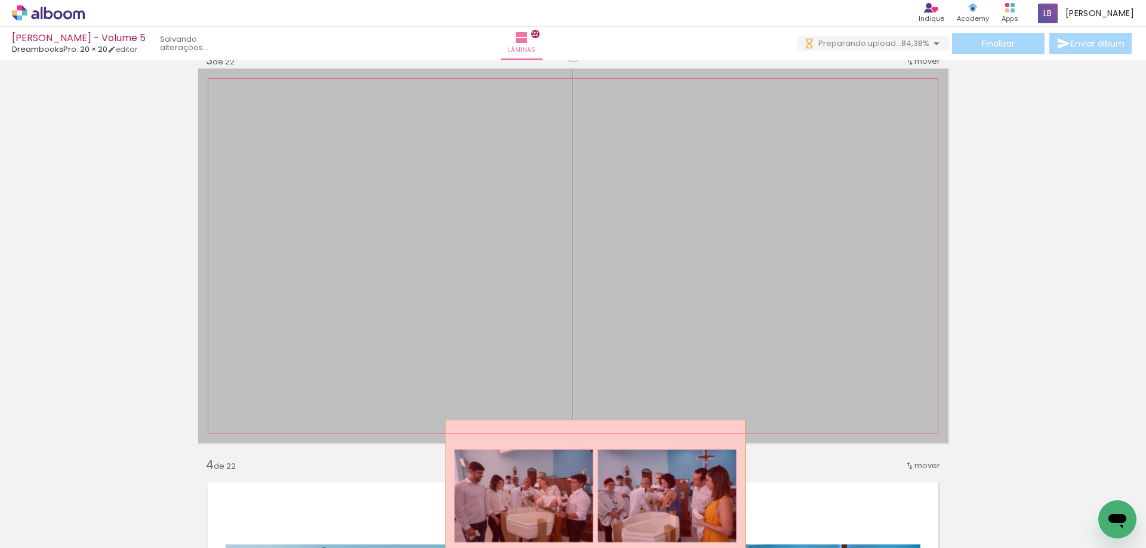
drag, startPoint x: 665, startPoint y: 217, endPoint x: 588, endPoint y: 501, distance: 294.3
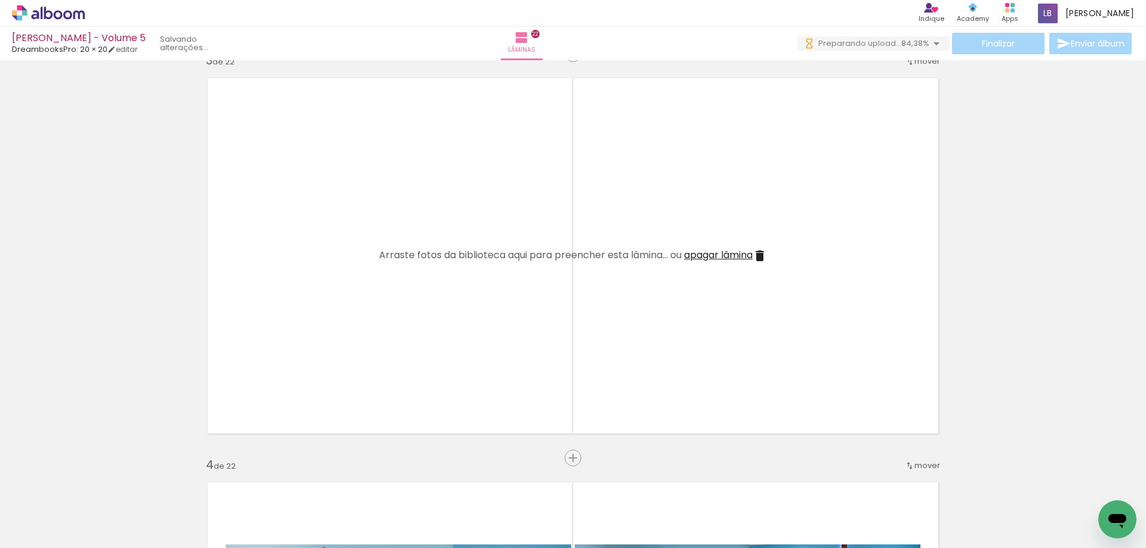
click at [694, 255] on span "apagar lâmina" at bounding box center [718, 255] width 69 height 14
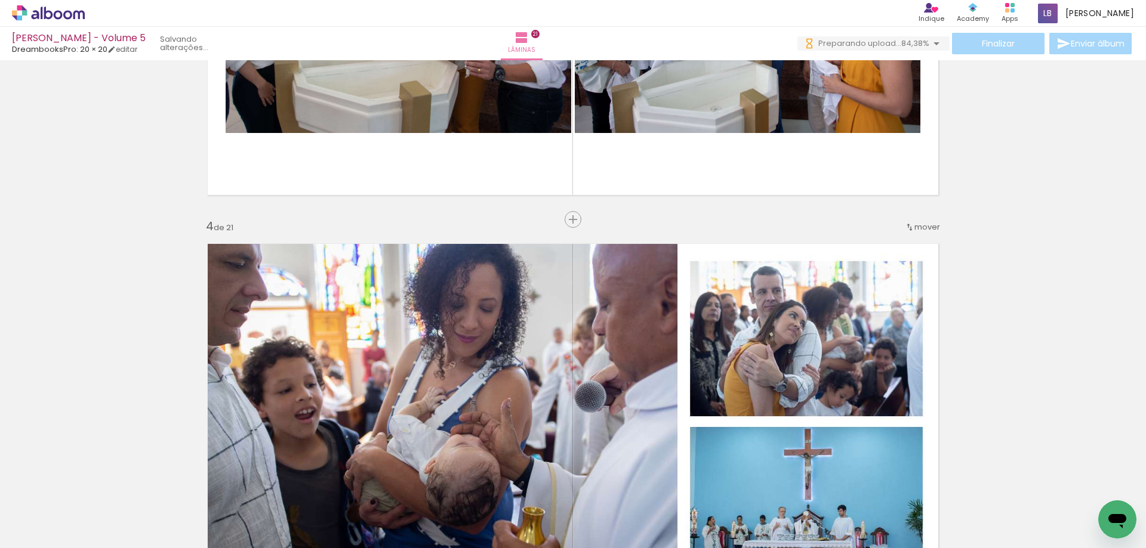
scroll to position [1372, 0]
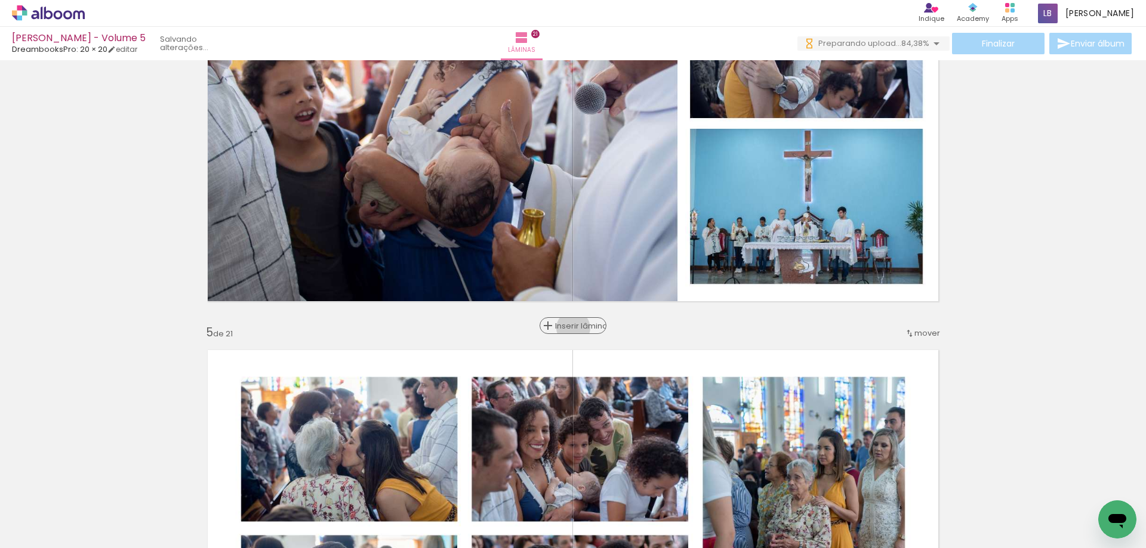
click at [569, 328] on span "Inserir lâmina" at bounding box center [578, 326] width 47 height 8
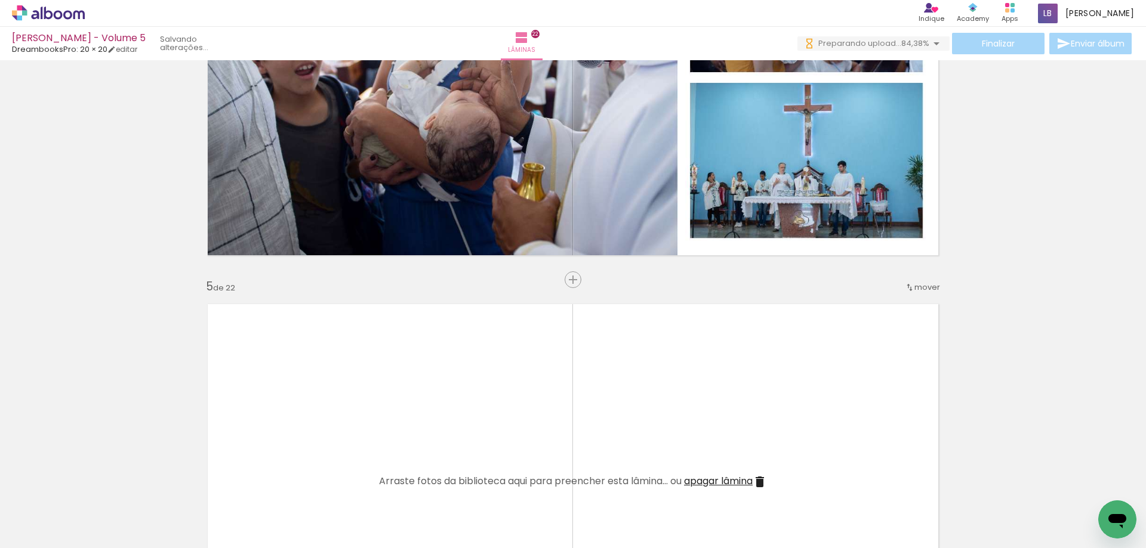
scroll to position [1551, 0]
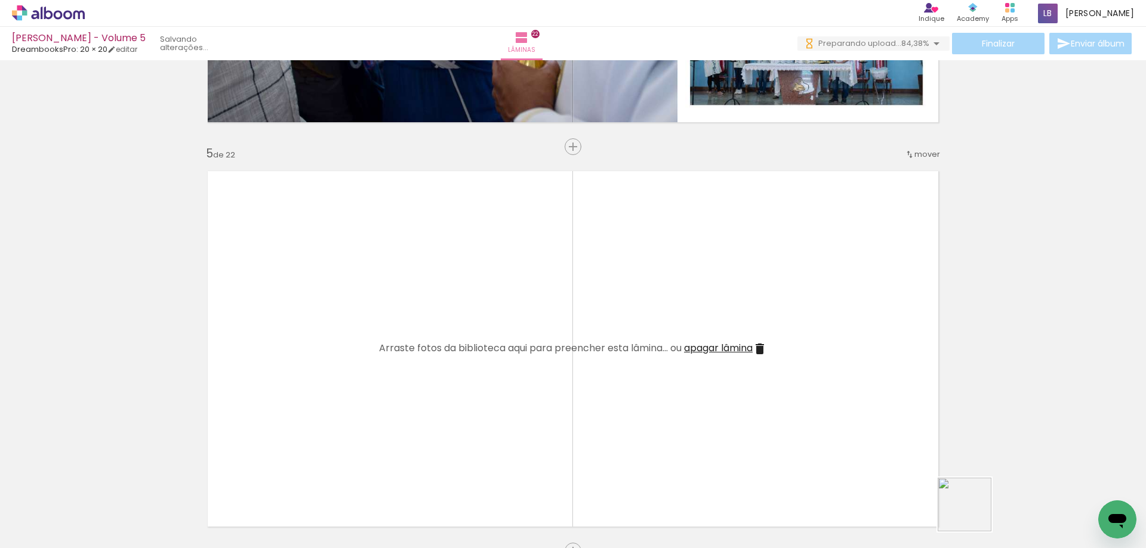
drag, startPoint x: 987, startPoint y: 516, endPoint x: 619, endPoint y: 374, distance: 394.4
click at [619, 374] on quentale-workspace at bounding box center [573, 274] width 1146 height 548
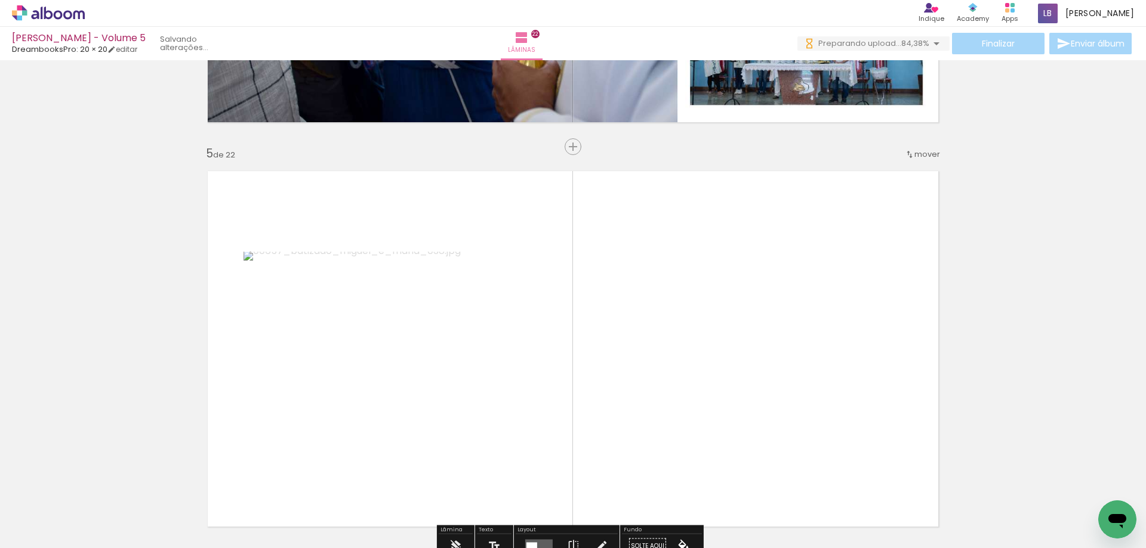
drag, startPoint x: 1039, startPoint y: 515, endPoint x: 671, endPoint y: 360, distance: 398.7
click at [671, 360] on quentale-workspace at bounding box center [573, 274] width 1146 height 548
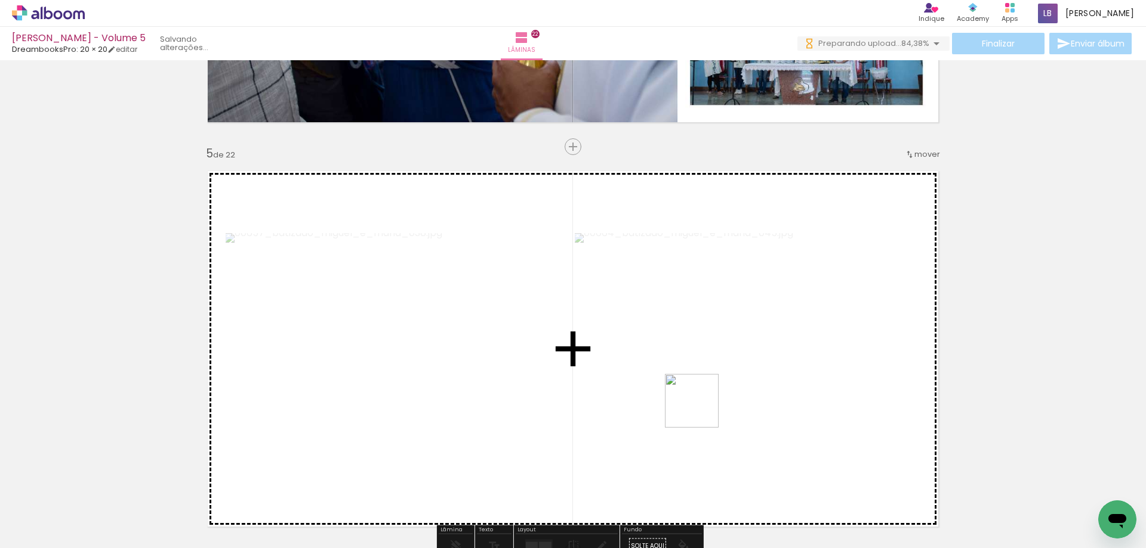
drag, startPoint x: 1093, startPoint y: 507, endPoint x: 701, endPoint y: 410, distance: 403.9
click at [701, 410] on quentale-workspace at bounding box center [573, 274] width 1146 height 548
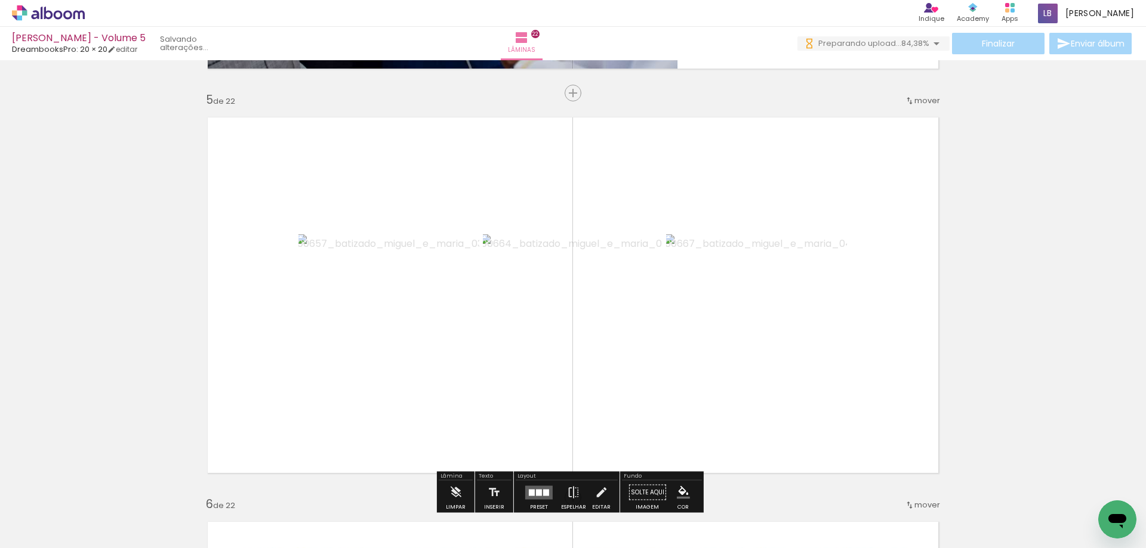
scroll to position [1671, 0]
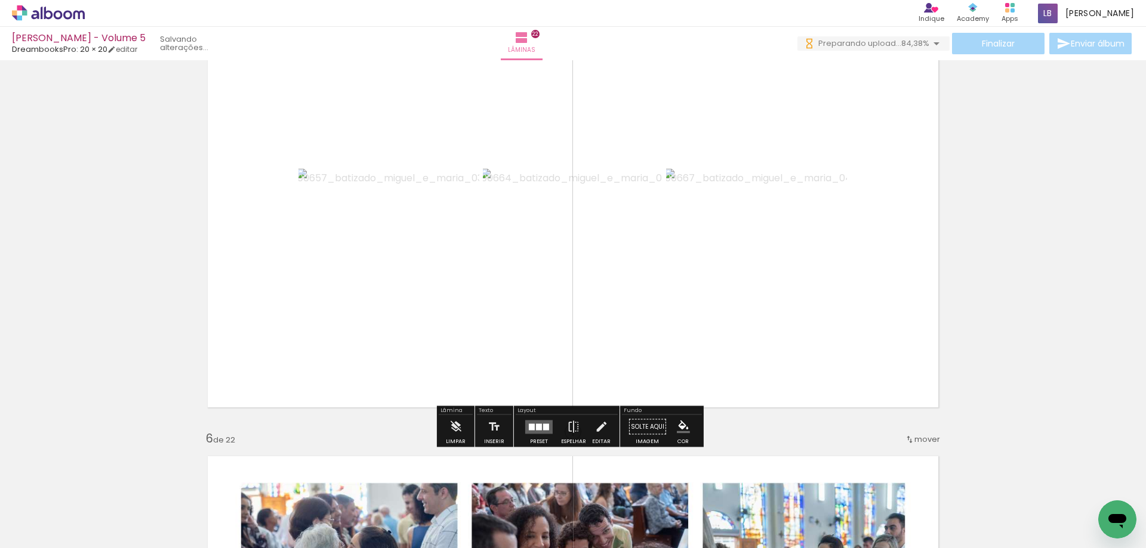
click at [536, 426] on div at bounding box center [539, 427] width 6 height 7
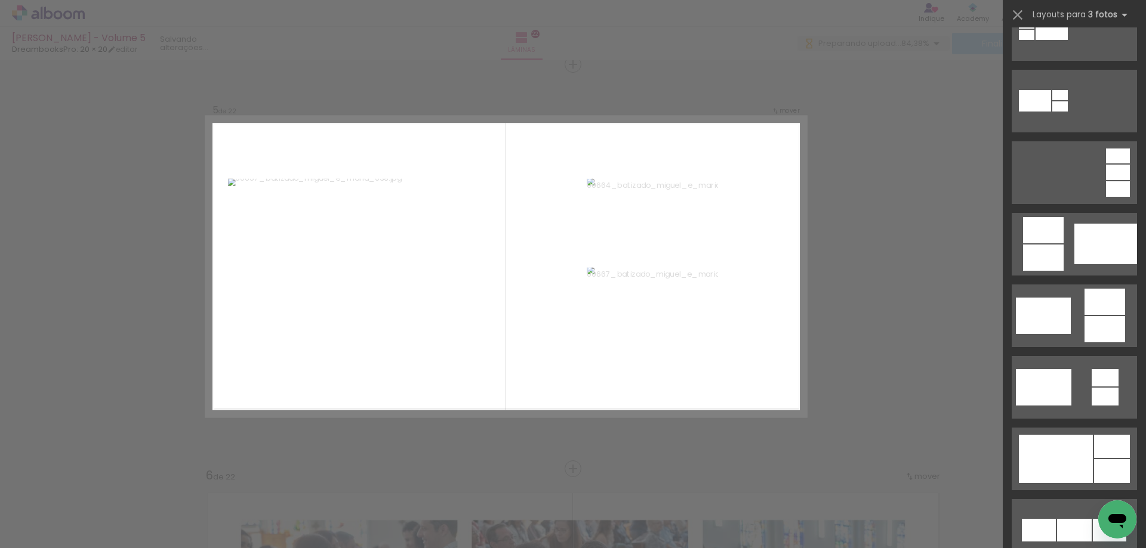
scroll to position [239, 0]
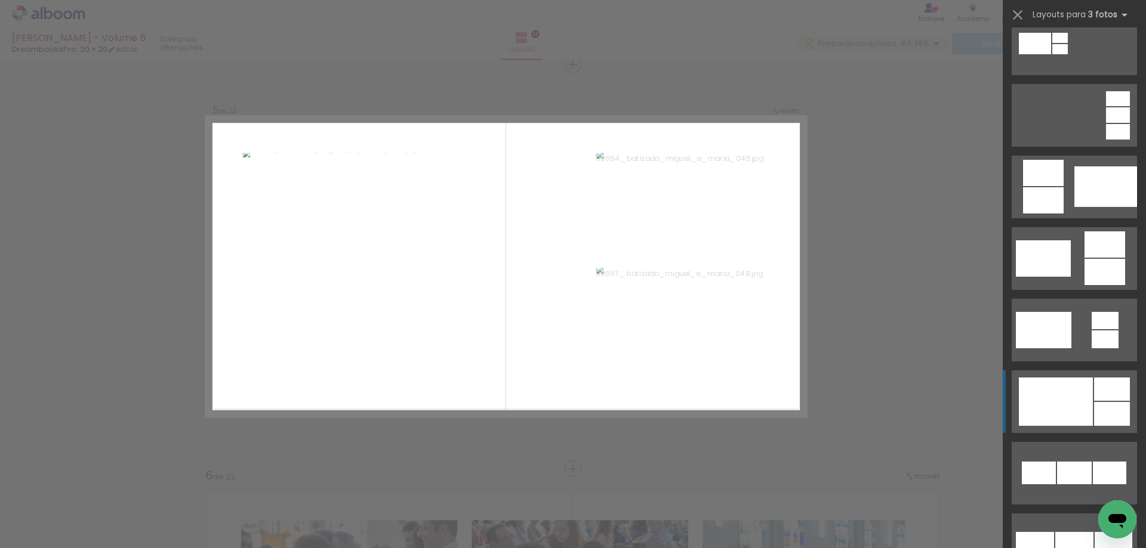
click at [1107, 399] on div at bounding box center [1112, 389] width 36 height 23
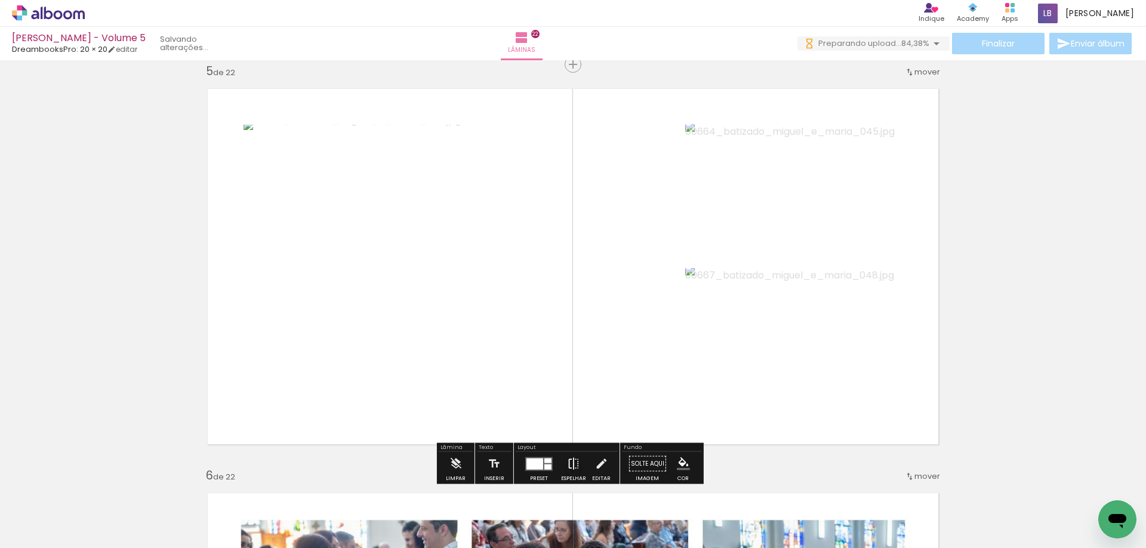
click at [570, 464] on iron-icon at bounding box center [573, 464] width 13 height 24
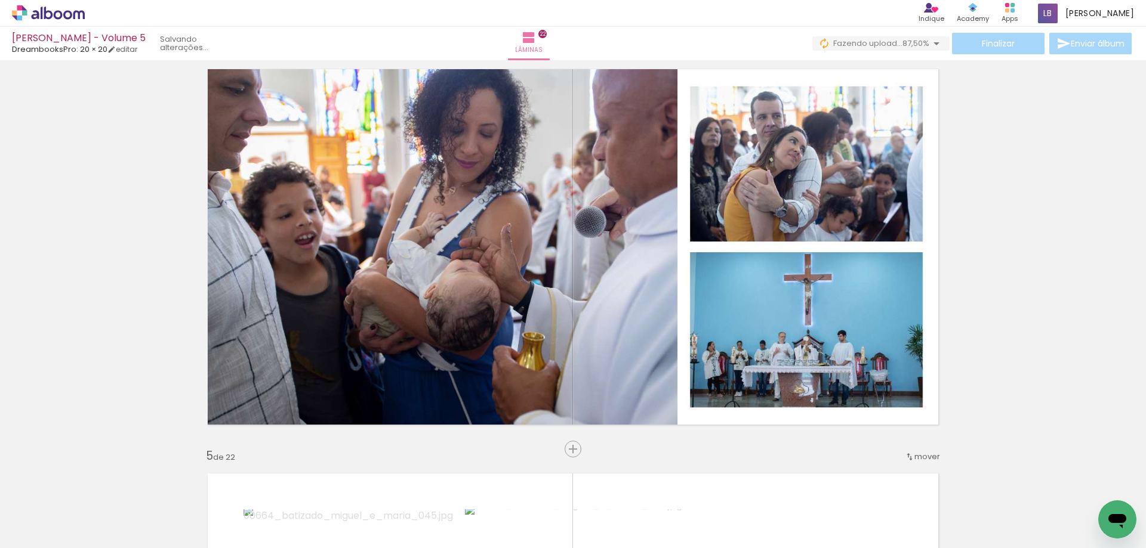
scroll to position [1216, 0]
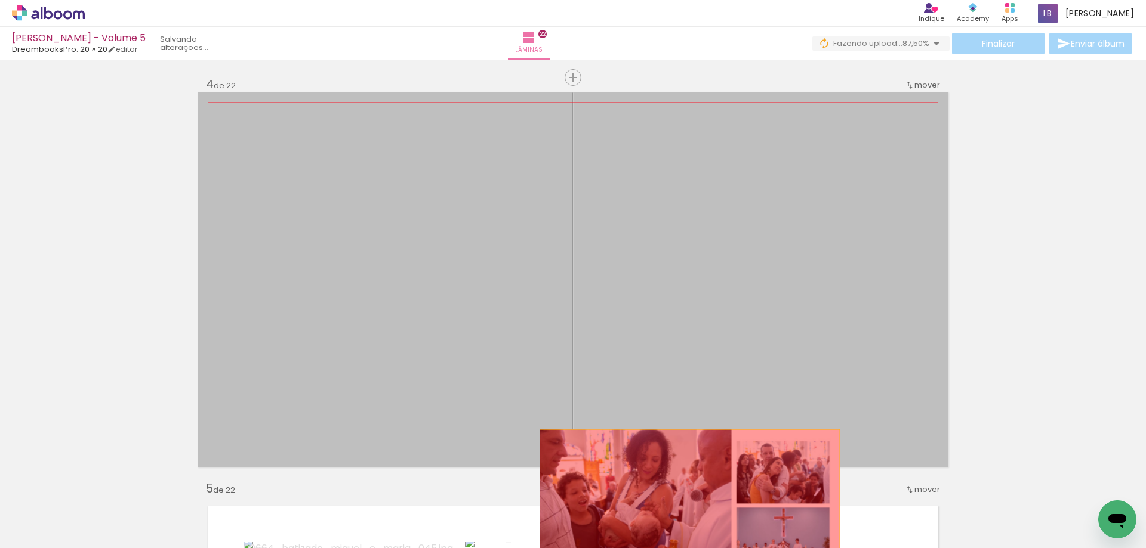
drag, startPoint x: 820, startPoint y: 230, endPoint x: 685, endPoint y: 504, distance: 306.1
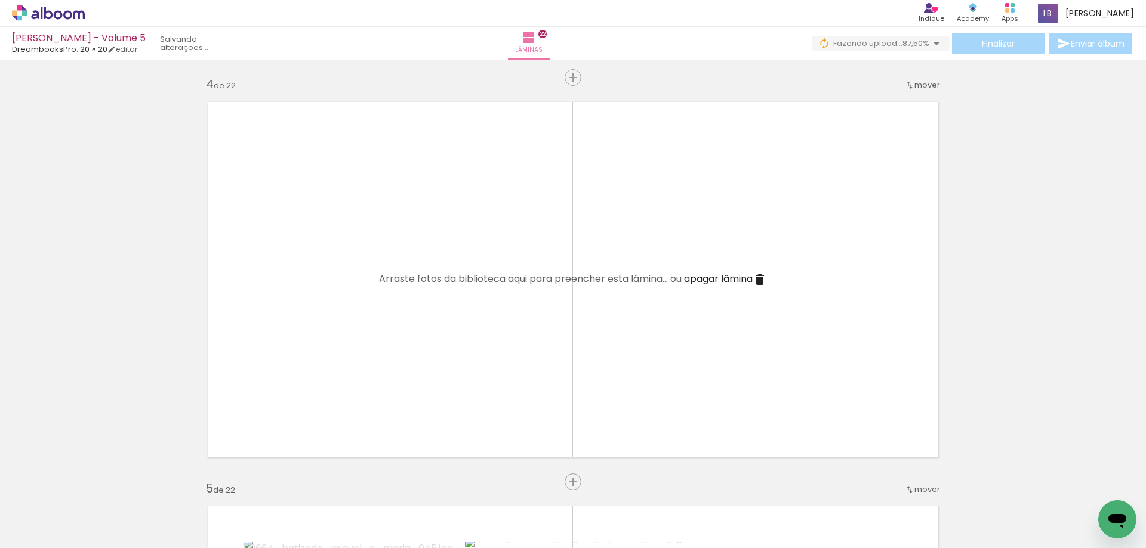
click at [685, 285] on span "apagar lâmina" at bounding box center [718, 279] width 69 height 14
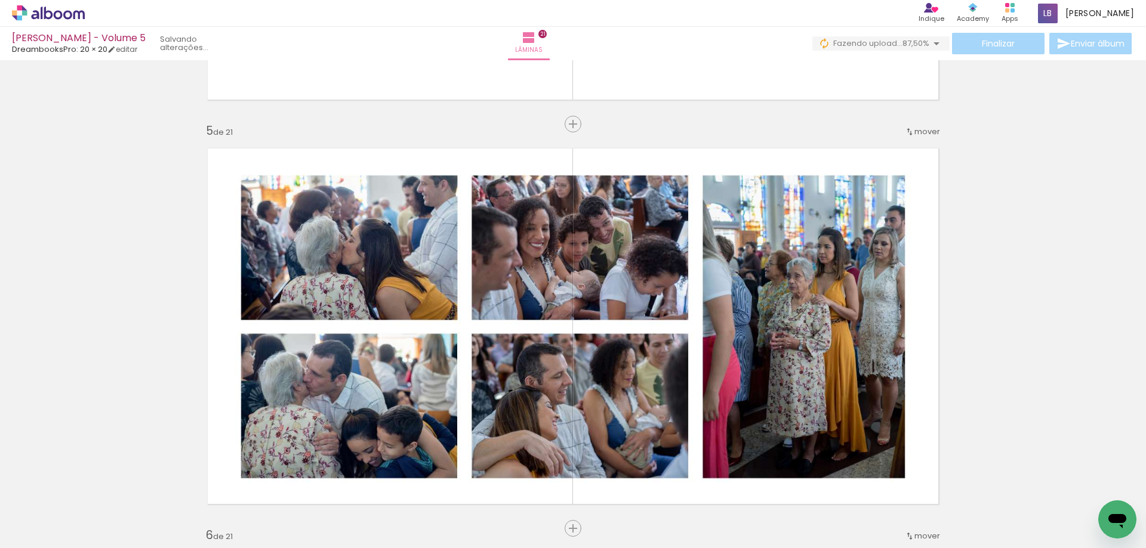
scroll to position [1634, 0]
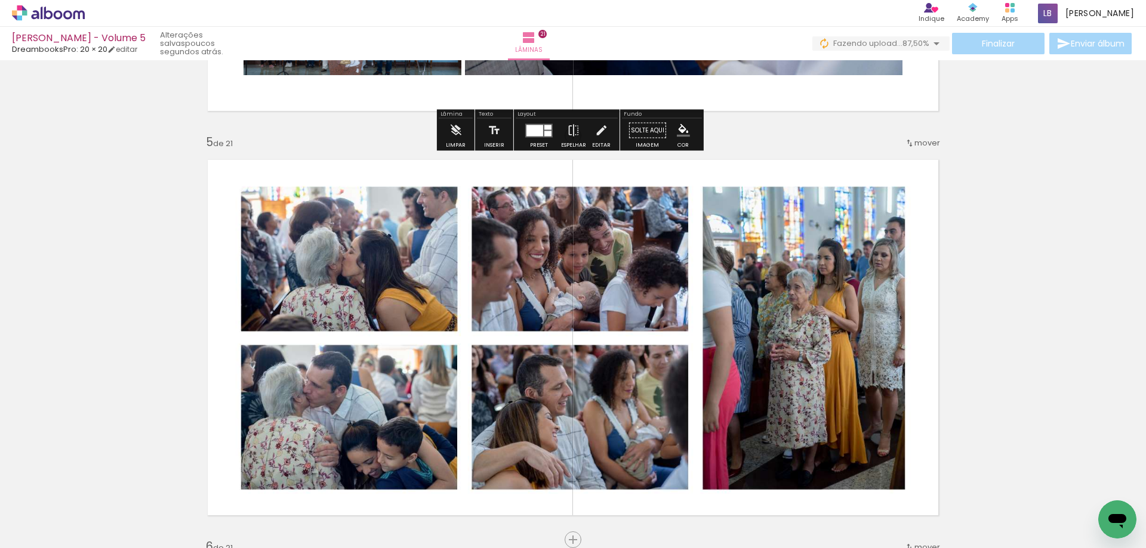
scroll to position [1634, 0]
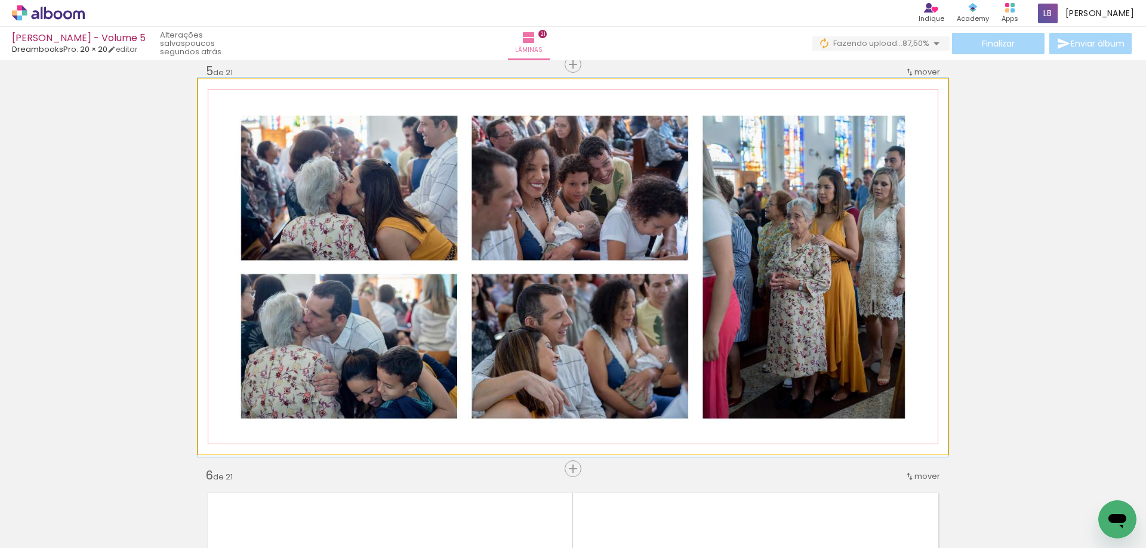
drag, startPoint x: 542, startPoint y: 224, endPoint x: 574, endPoint y: 224, distance: 31.6
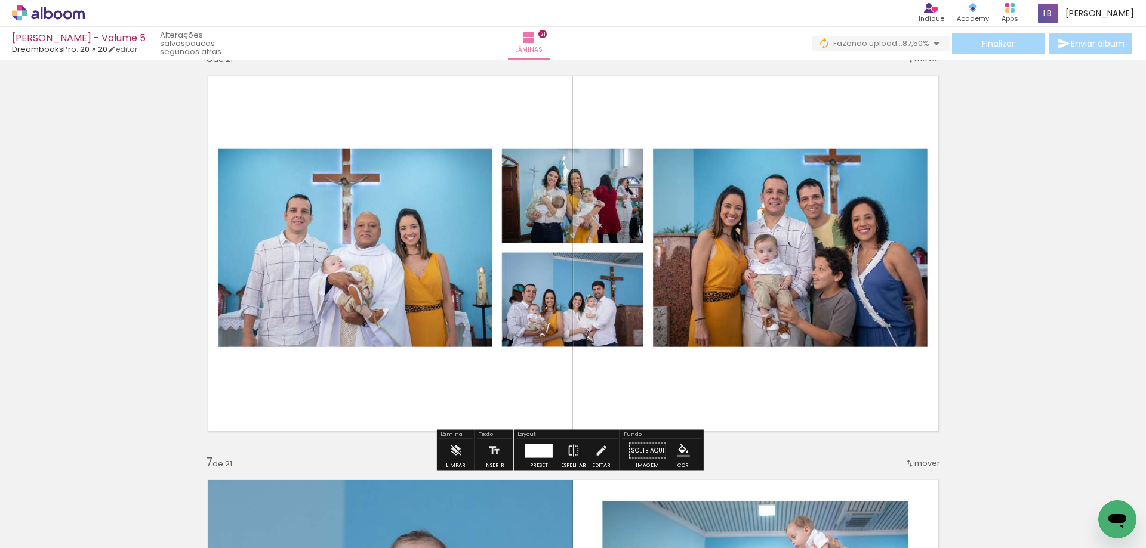
scroll to position [2230, 0]
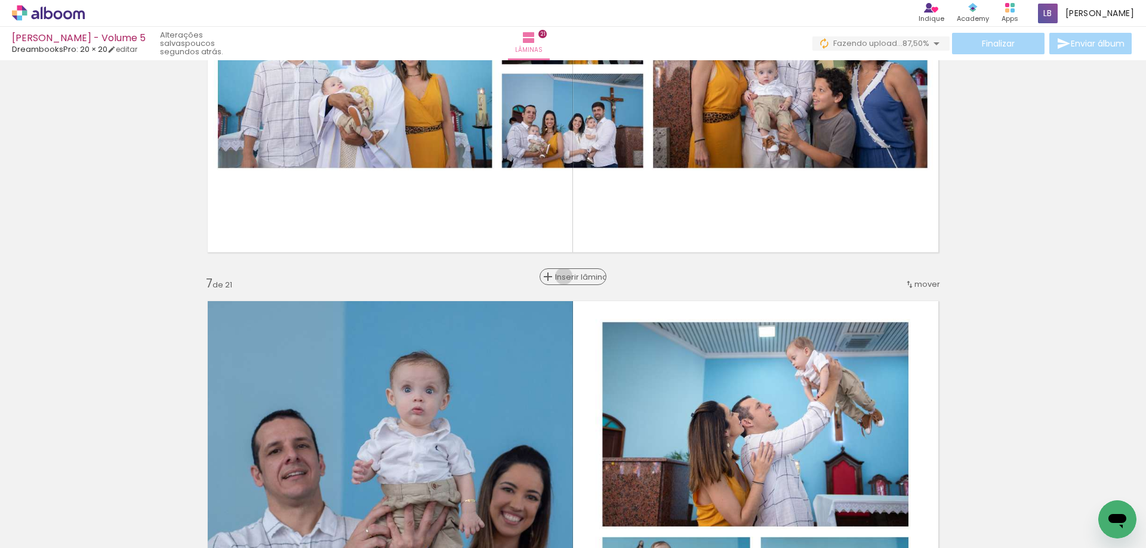
click at [568, 276] on span "Inserir lâmina" at bounding box center [578, 277] width 47 height 8
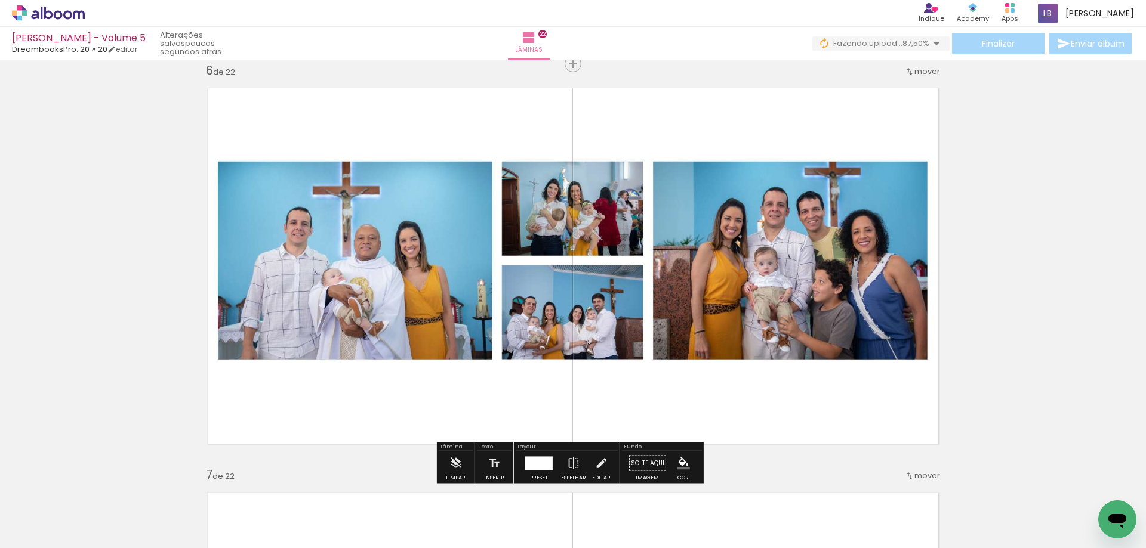
scroll to position [2051, 0]
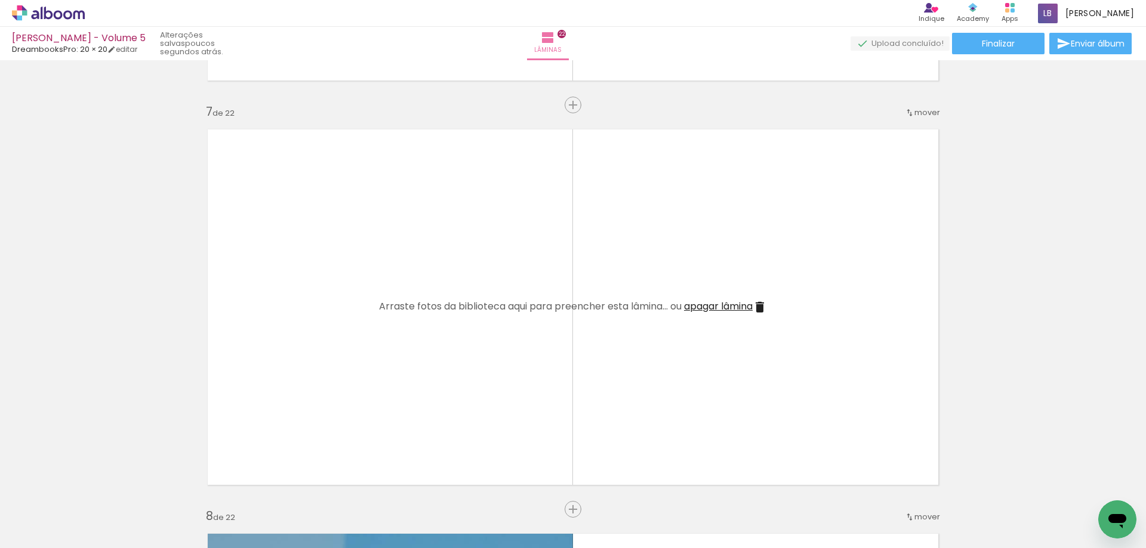
scroll to position [2409, 0]
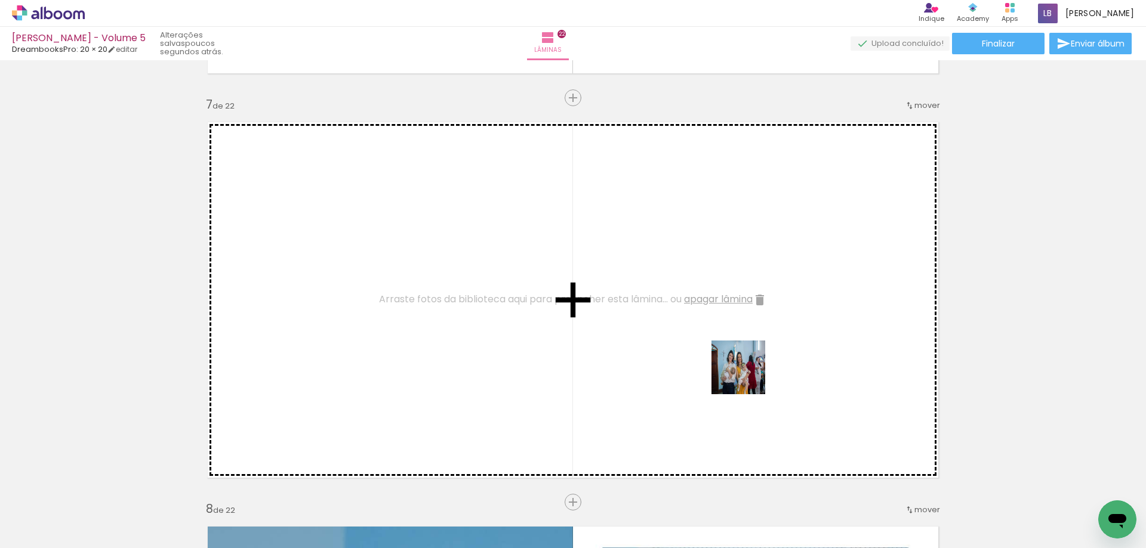
drag, startPoint x: 973, startPoint y: 513, endPoint x: 747, endPoint y: 377, distance: 263.9
click at [747, 377] on quentale-workspace at bounding box center [573, 274] width 1146 height 548
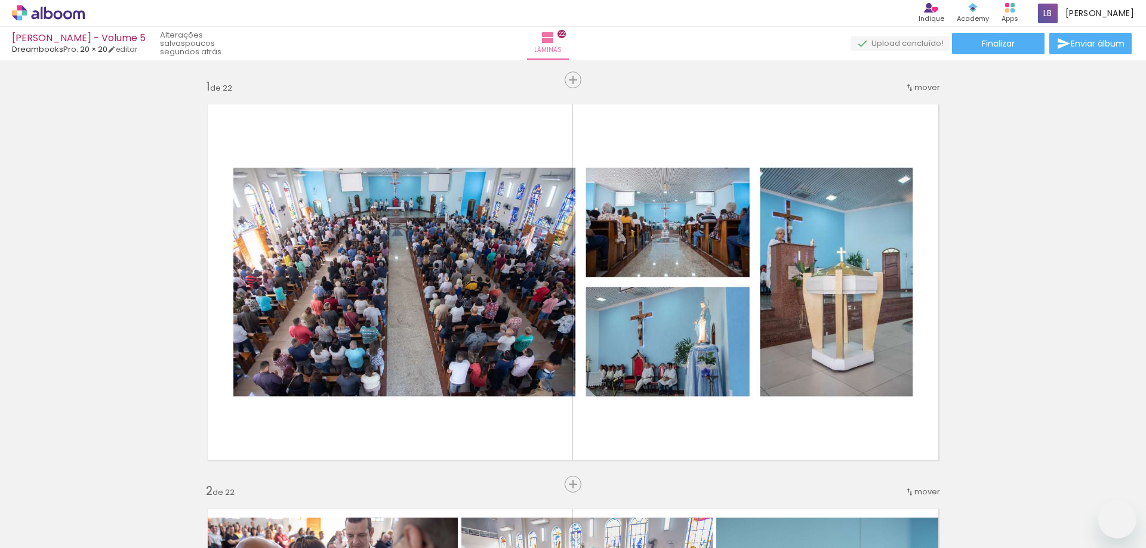
drag, startPoint x: 0, startPoint y: 0, endPoint x: 783, endPoint y: 351, distance: 858.4
click at [786, 352] on quentale-workspace at bounding box center [573, 274] width 1146 height 548
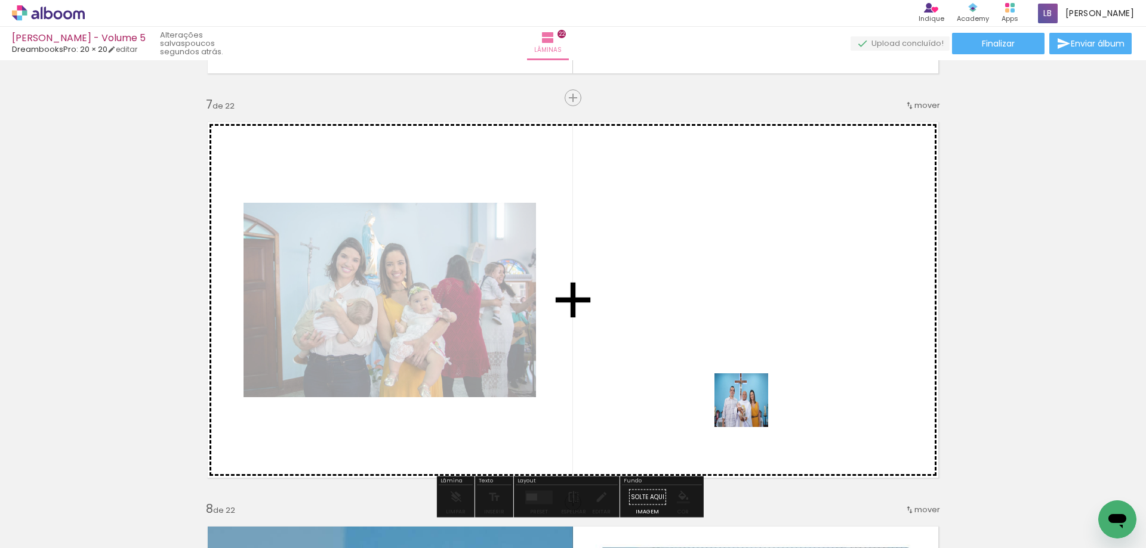
drag, startPoint x: 1037, startPoint y: 520, endPoint x: 1097, endPoint y: 493, distance: 66.0
click at [749, 409] on quentale-workspace at bounding box center [573, 274] width 1146 height 548
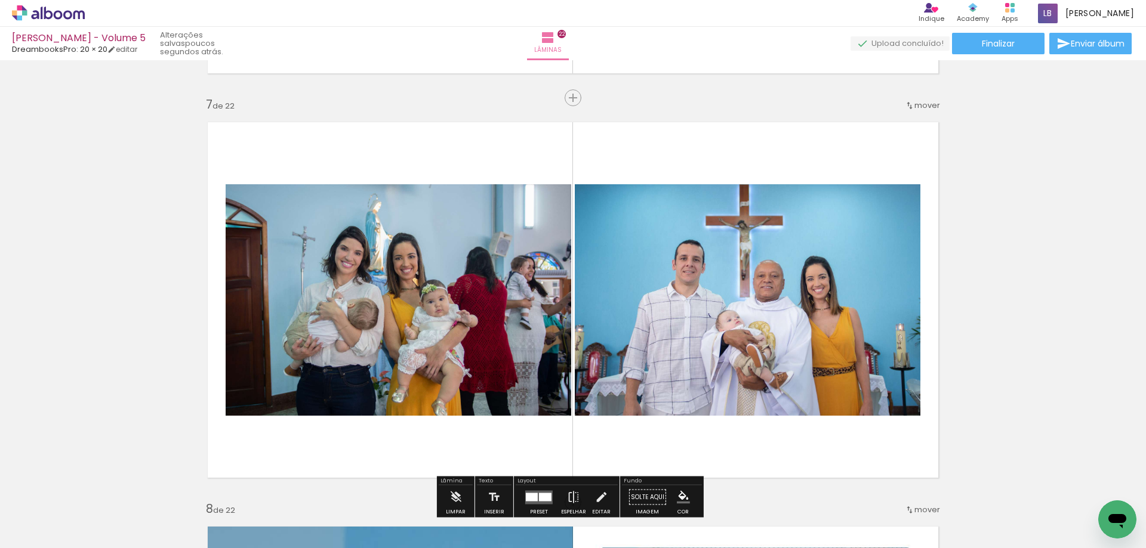
scroll to position [0, 1295]
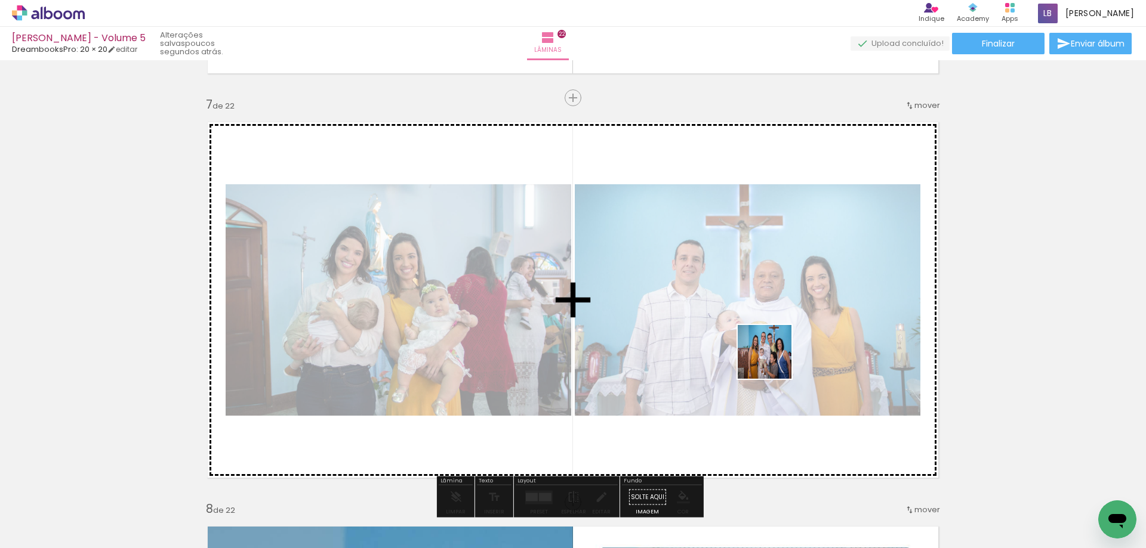
drag, startPoint x: 1093, startPoint y: 512, endPoint x: 741, endPoint y: 344, distance: 389.9
click at [741, 344] on quentale-workspace at bounding box center [573, 274] width 1146 height 548
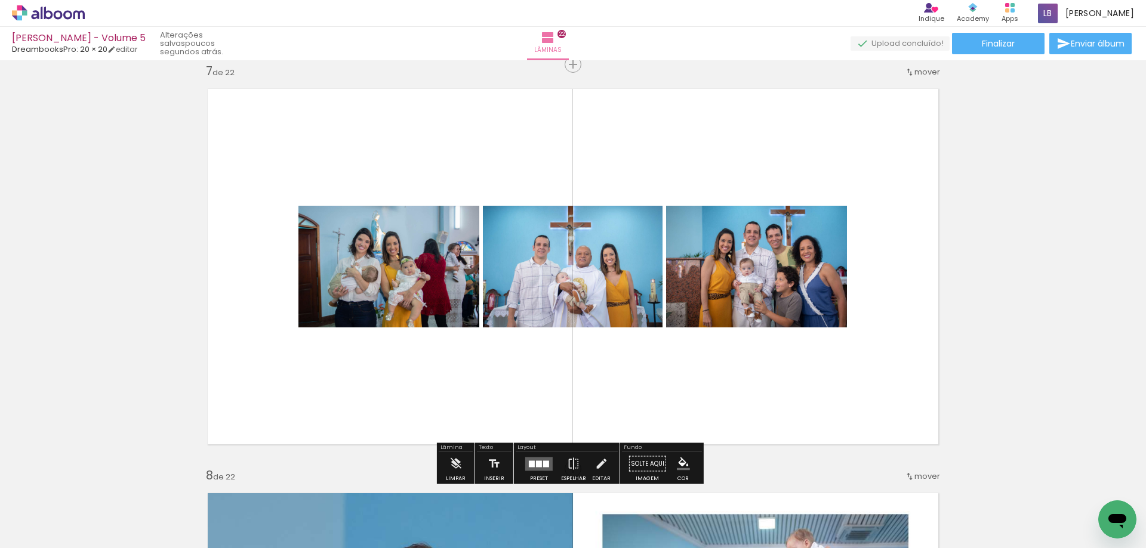
scroll to position [2469, 0]
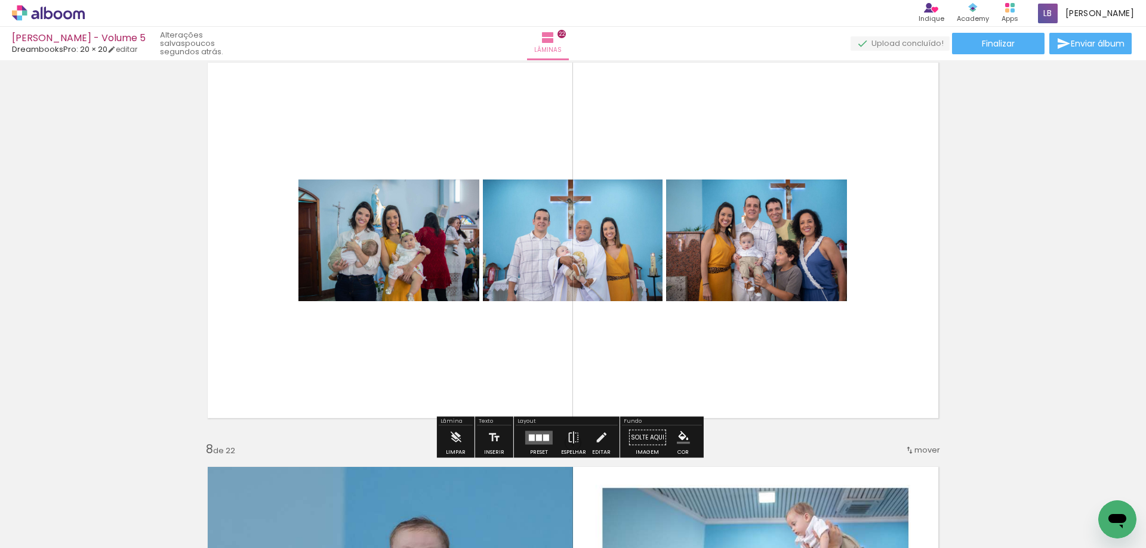
click at [536, 435] on div at bounding box center [539, 437] width 6 height 7
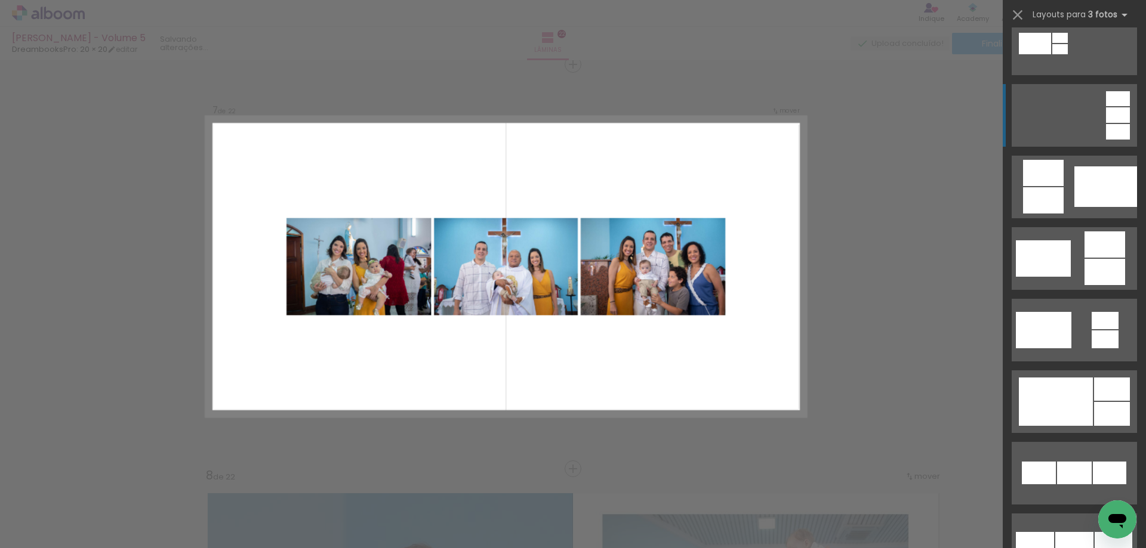
scroll to position [358, 0]
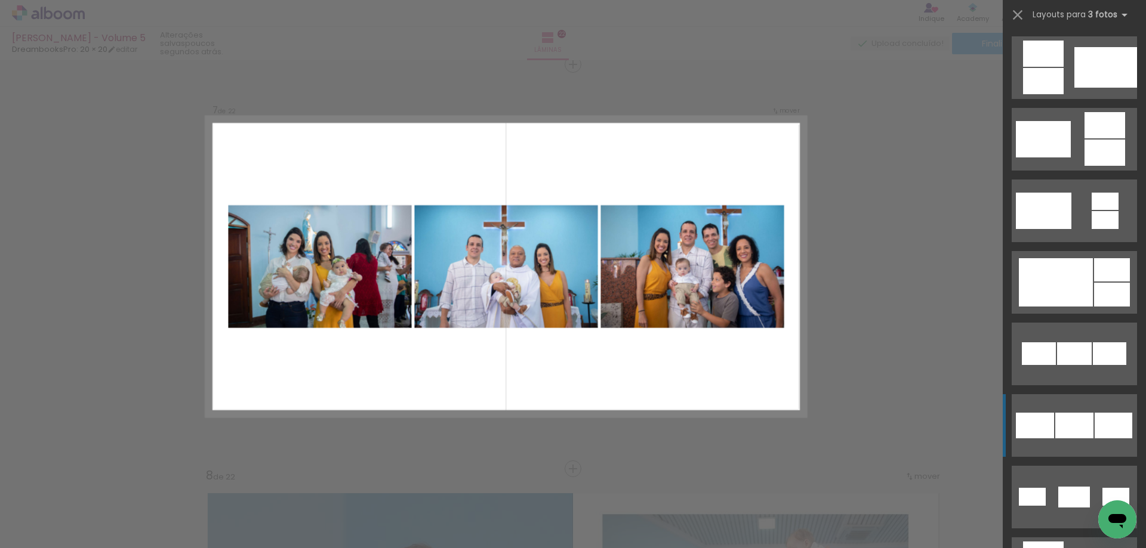
click at [1084, 421] on div at bounding box center [1074, 426] width 38 height 26
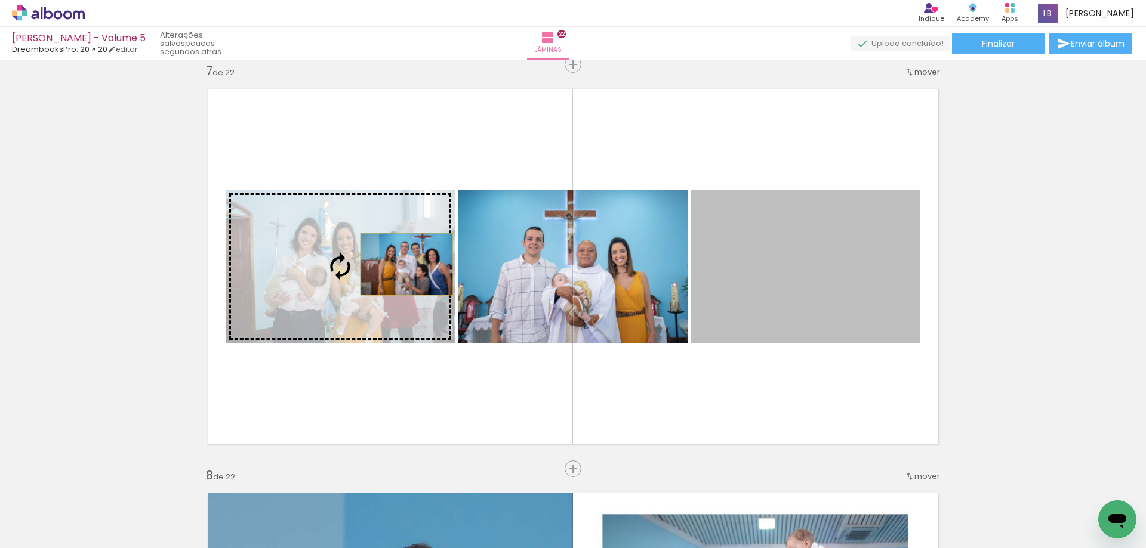
drag, startPoint x: 808, startPoint y: 291, endPoint x: 402, endPoint y: 264, distance: 406.6
click at [0, 0] on slot at bounding box center [0, 0] width 0 height 0
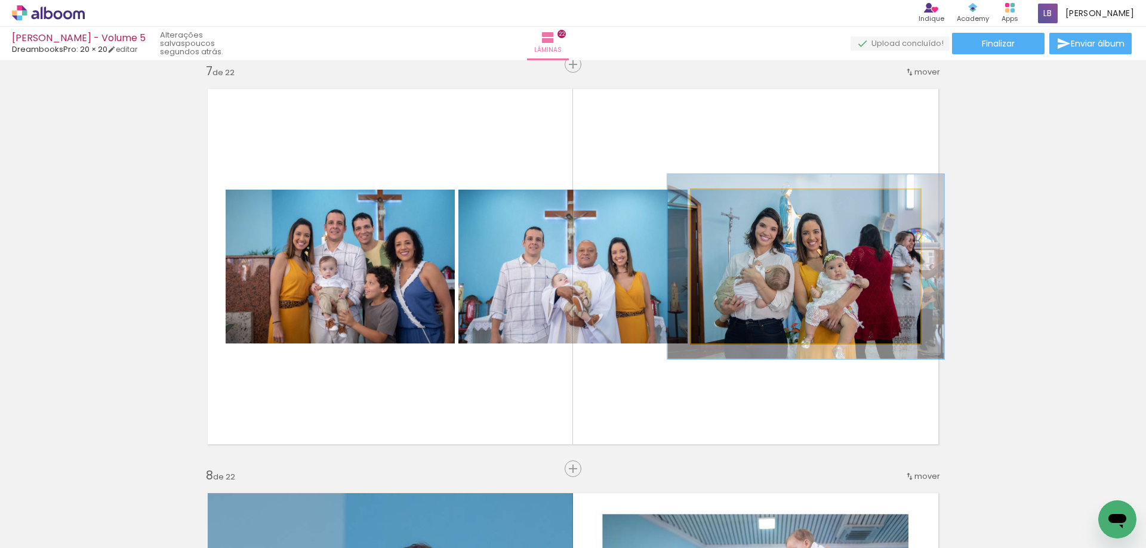
drag, startPoint x: 712, startPoint y: 203, endPoint x: 720, endPoint y: 211, distance: 11.0
click at [720, 211] on div at bounding box center [727, 202] width 19 height 19
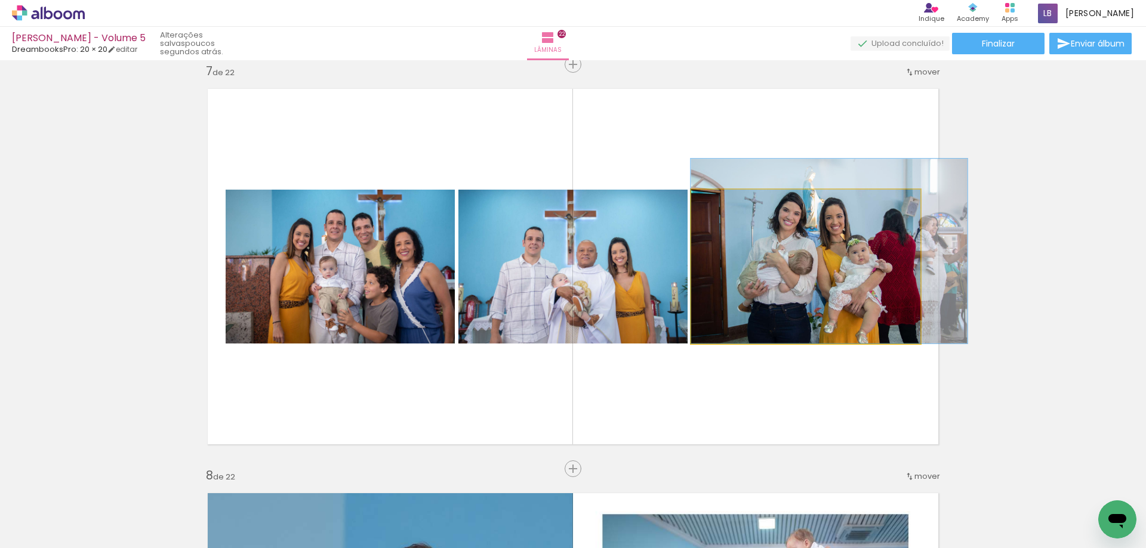
drag, startPoint x: 822, startPoint y: 292, endPoint x: 846, endPoint y: 253, distance: 46.4
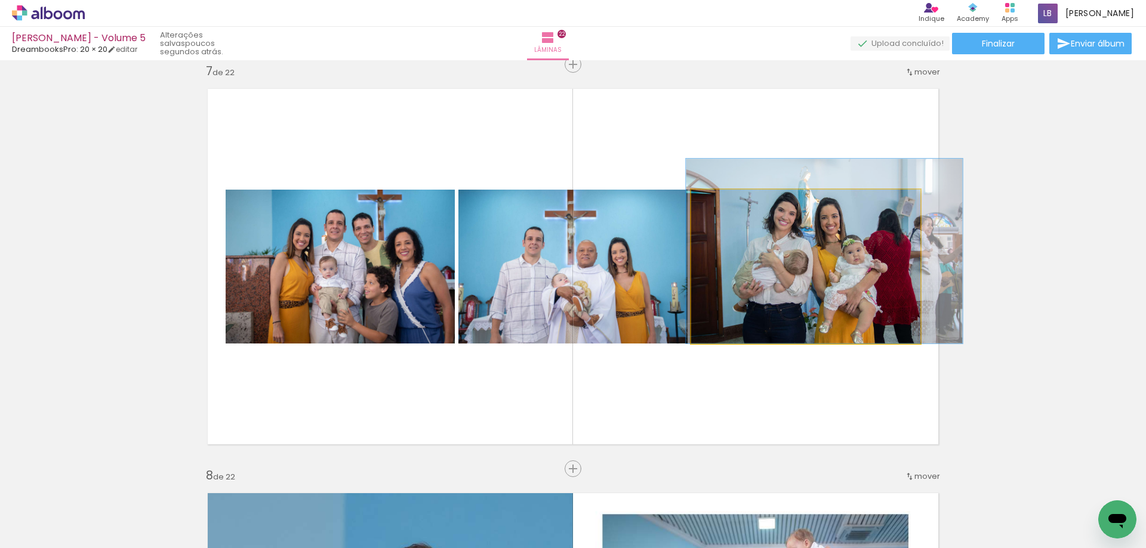
drag, startPoint x: 852, startPoint y: 300, endPoint x: 847, endPoint y: 286, distance: 15.1
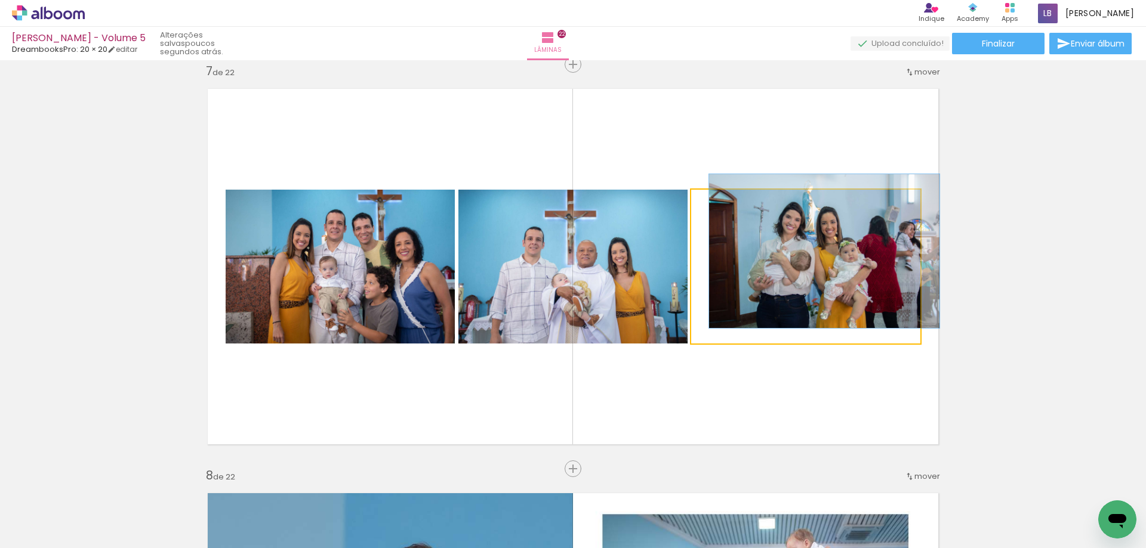
drag, startPoint x: 724, startPoint y: 207, endPoint x: 677, endPoint y: 212, distance: 48.0
type paper-slider "100"
click at [0, 0] on slot at bounding box center [0, 0] width 0 height 0
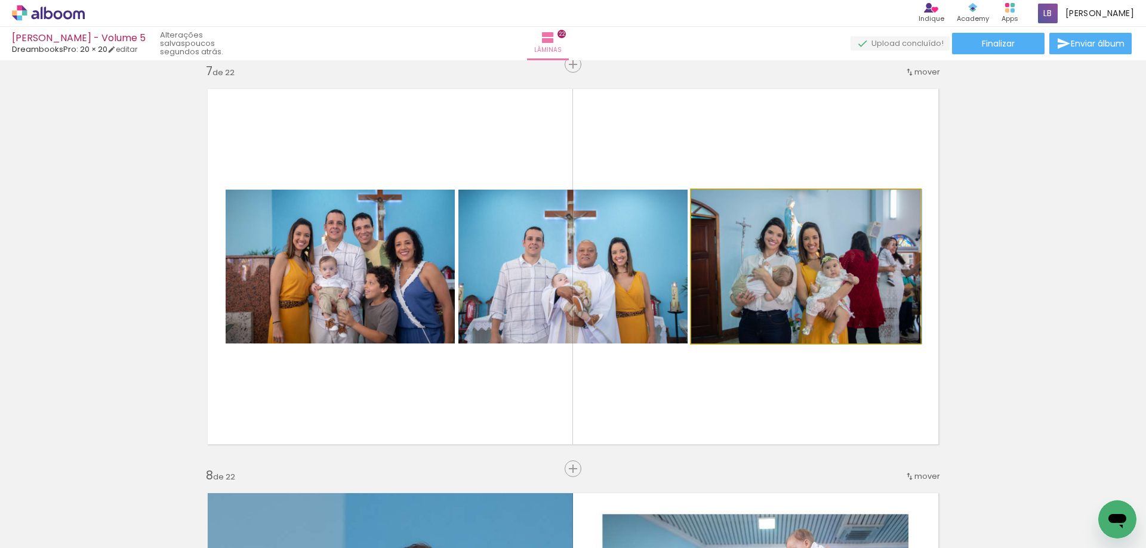
drag, startPoint x: 817, startPoint y: 259, endPoint x: 802, endPoint y: 271, distance: 19.6
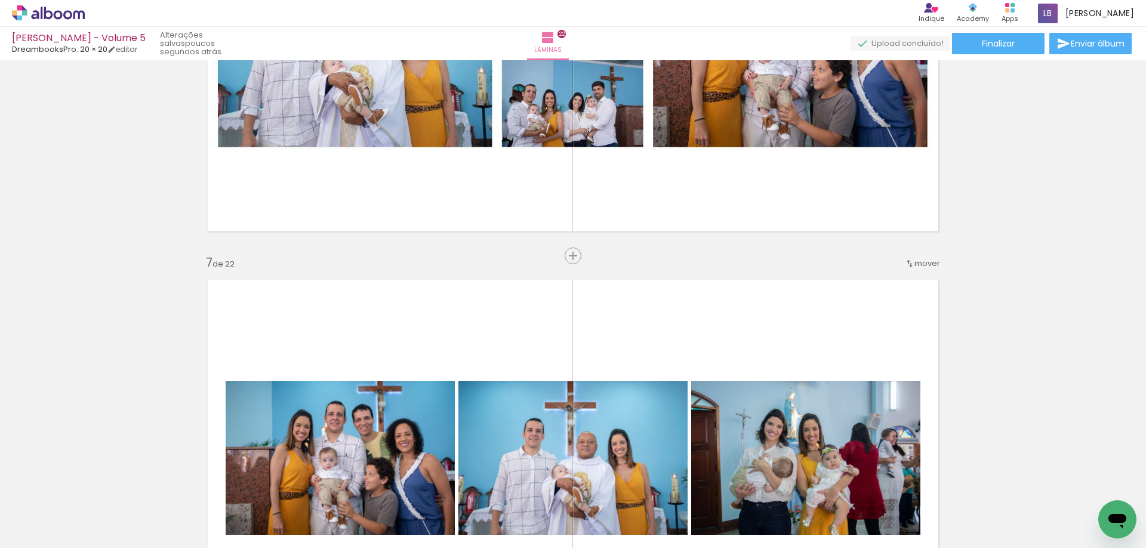
scroll to position [2025, 0]
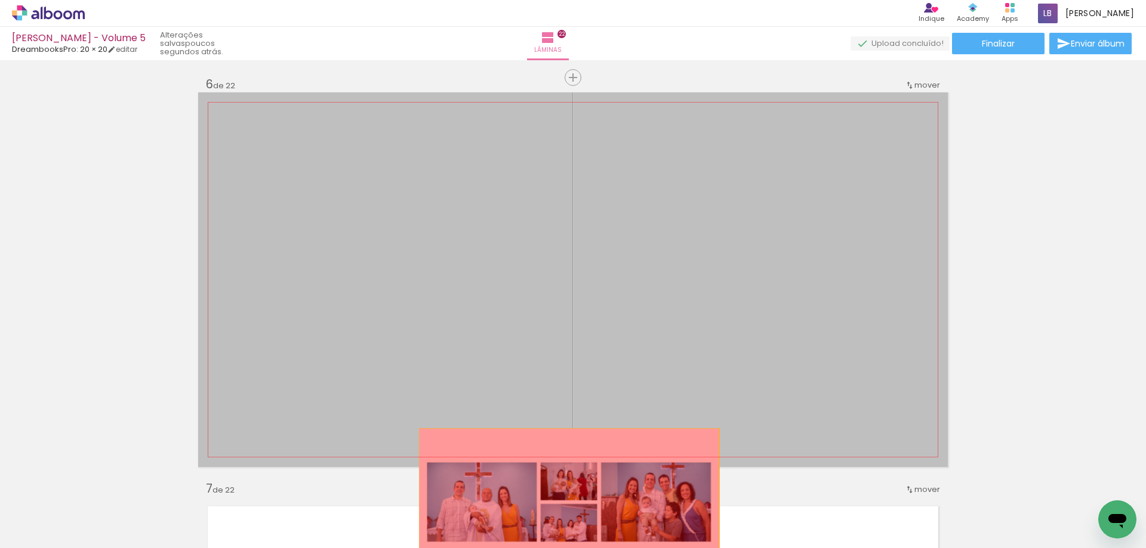
drag, startPoint x: 690, startPoint y: 242, endPoint x: 567, endPoint y: 504, distance: 289.3
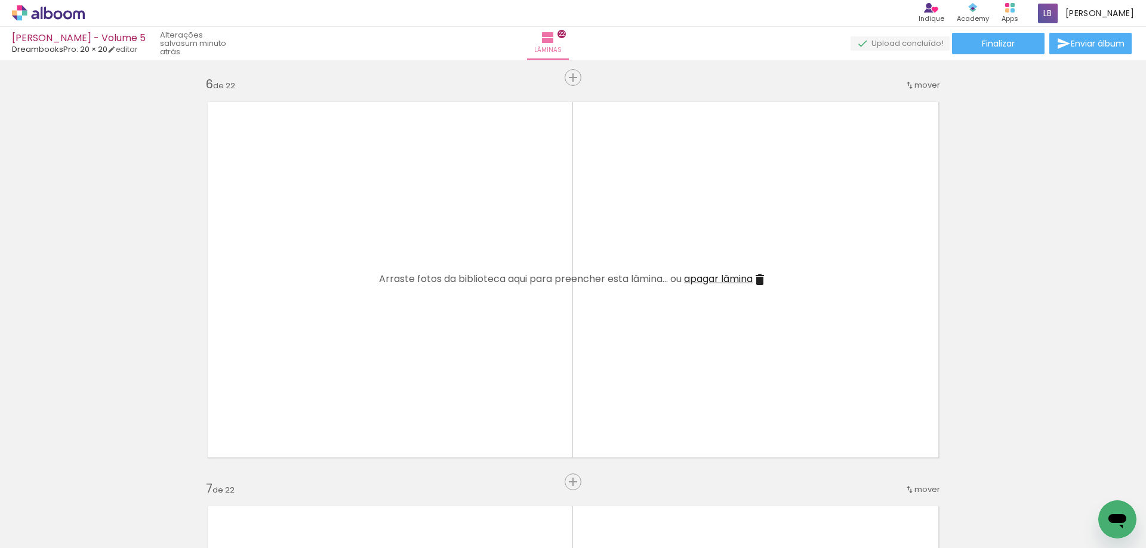
click at [732, 272] on span "apagar lâmina" at bounding box center [718, 279] width 69 height 14
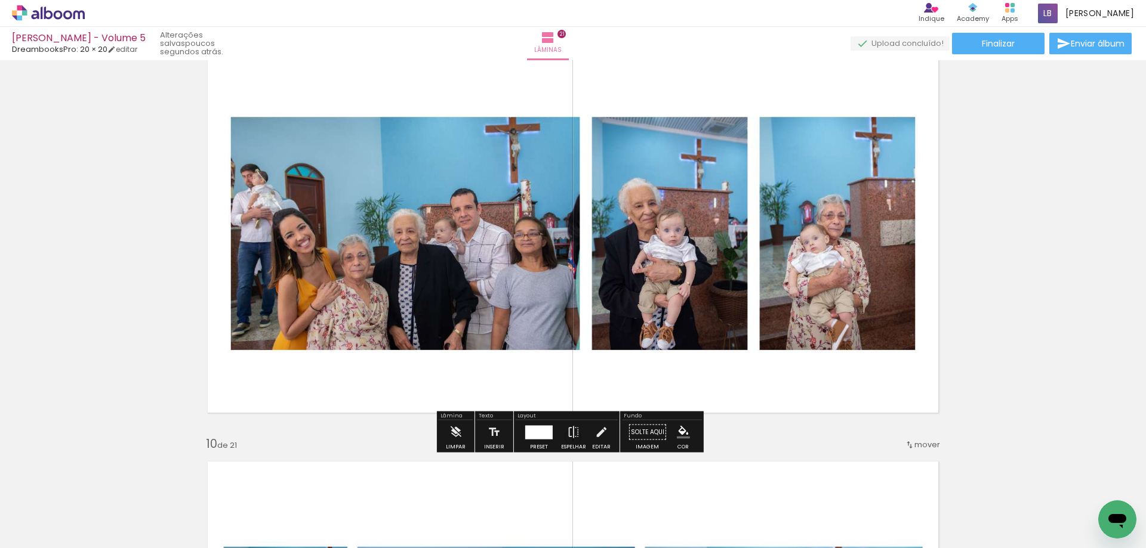
scroll to position [3338, 0]
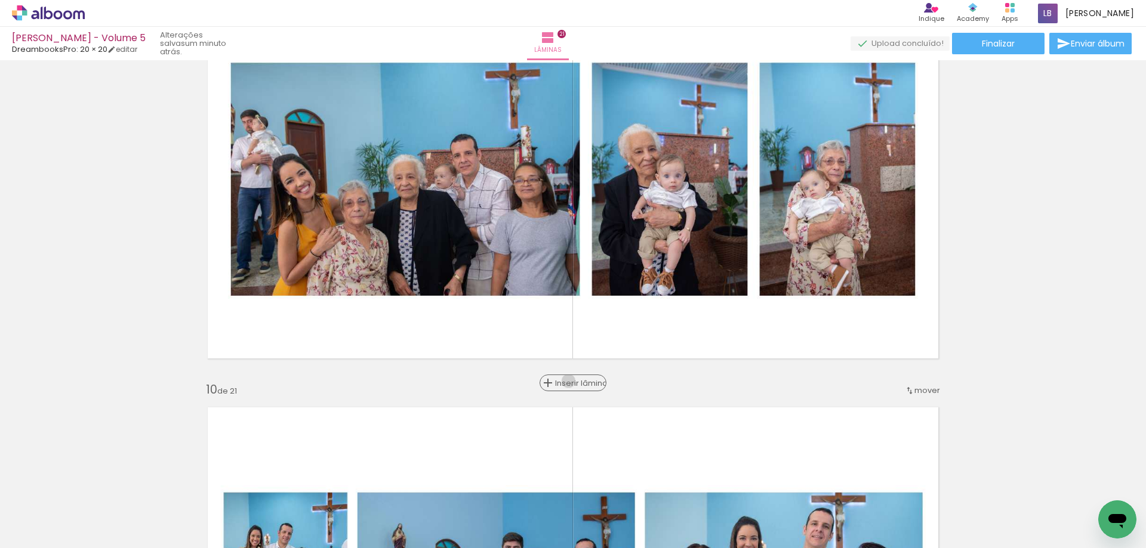
click at [570, 381] on span "Inserir lâmina" at bounding box center [578, 383] width 47 height 8
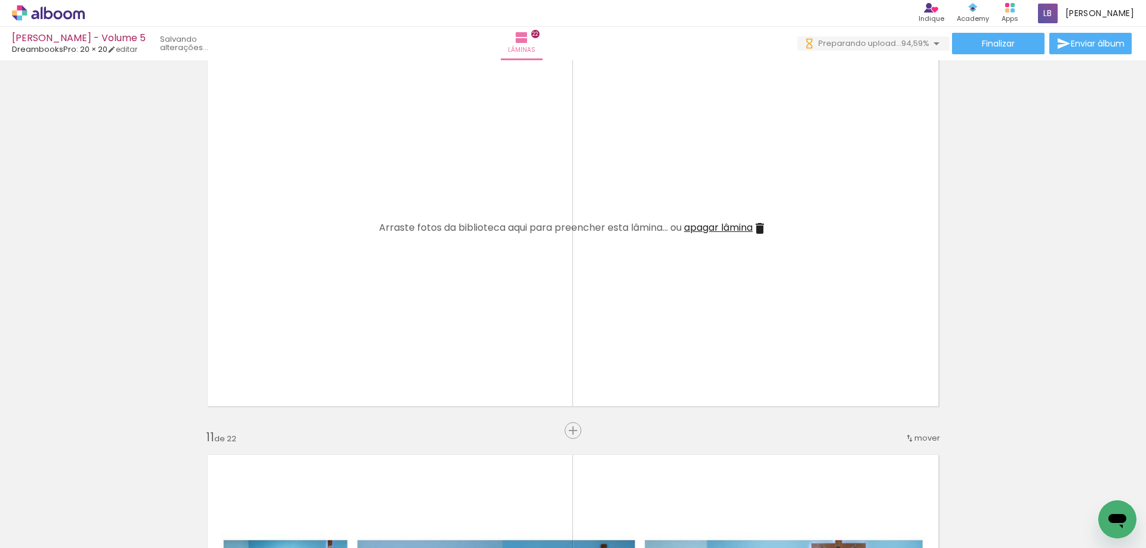
scroll to position [3696, 0]
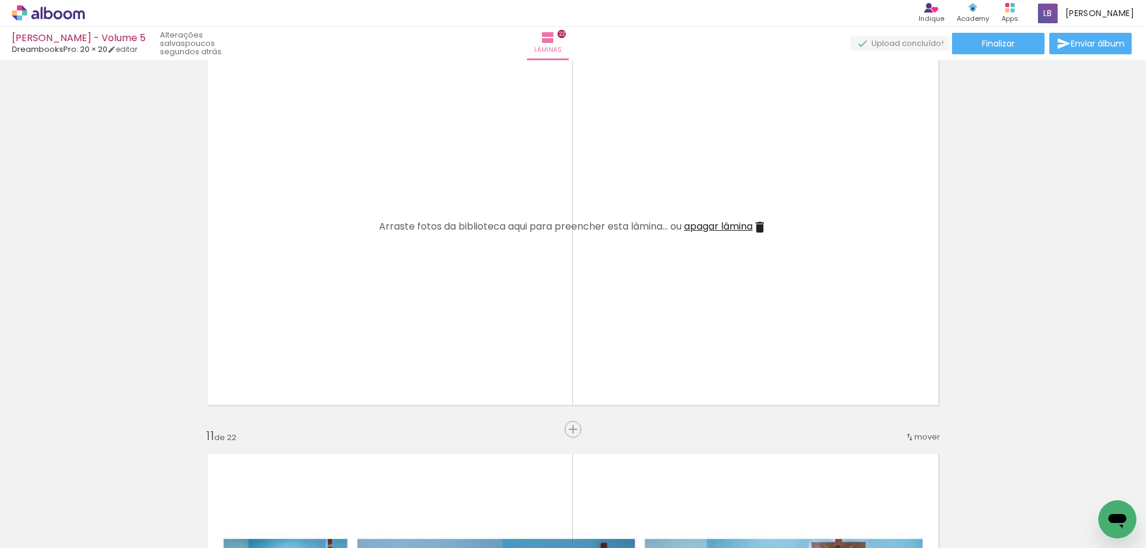
scroll to position [0, 1495]
drag, startPoint x: 964, startPoint y: 509, endPoint x: 604, endPoint y: 239, distance: 450.1
click at [608, 249] on quentale-workspace at bounding box center [573, 274] width 1146 height 548
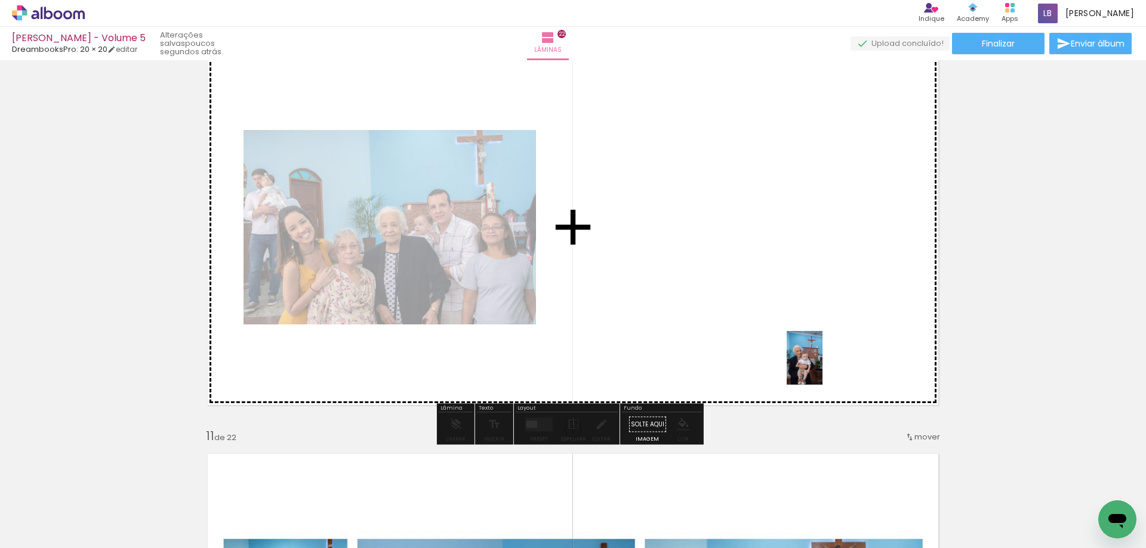
drag, startPoint x: 1039, startPoint y: 499, endPoint x: 821, endPoint y: 366, distance: 255.5
click at [821, 366] on quentale-workspace at bounding box center [573, 274] width 1146 height 548
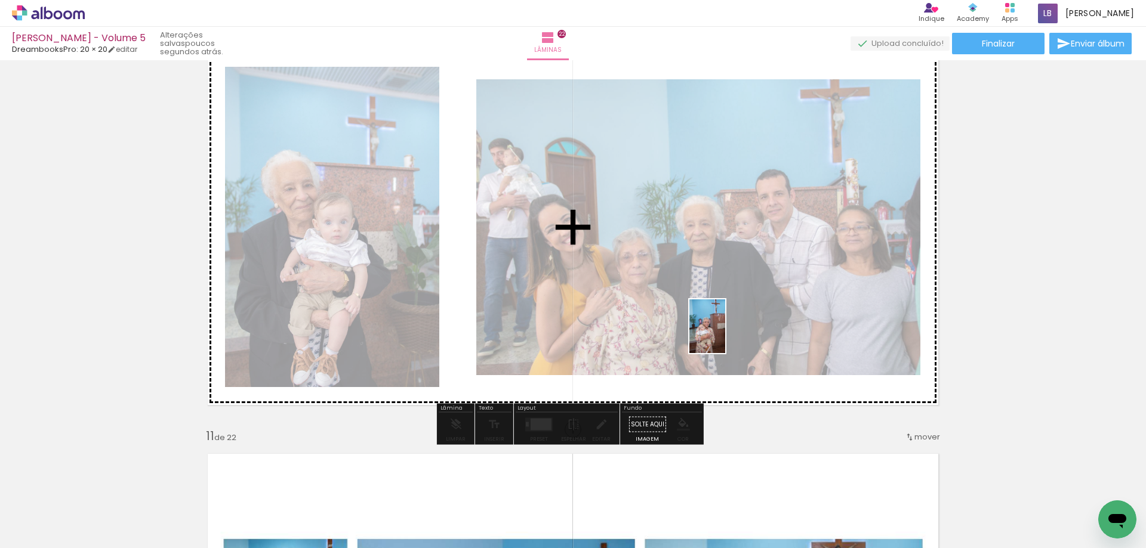
drag, startPoint x: 1091, startPoint y: 510, endPoint x: 725, endPoint y: 335, distance: 405.4
click at [725, 335] on quentale-workspace at bounding box center [573, 274] width 1146 height 548
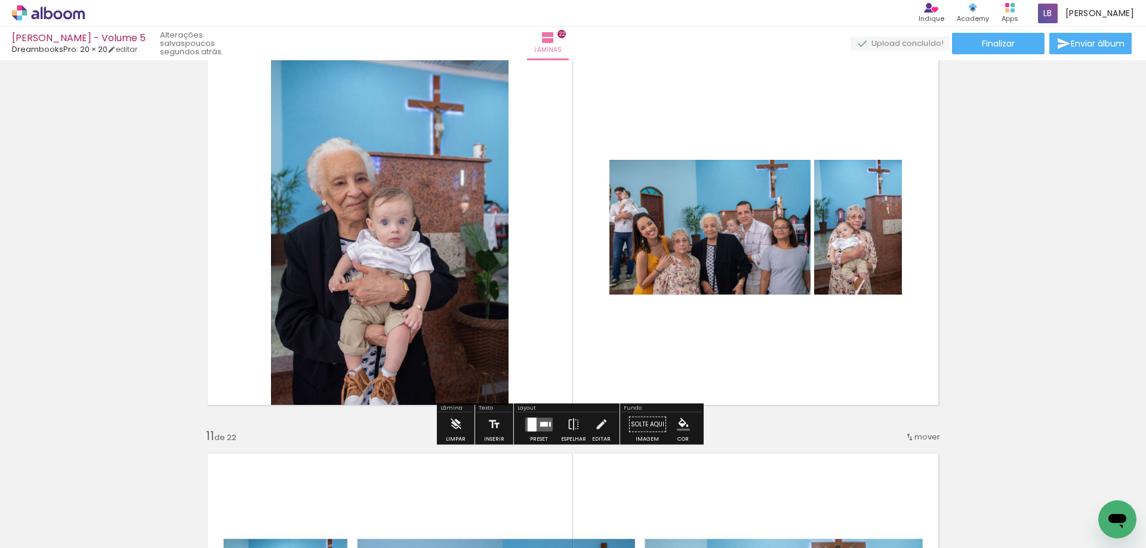
click at [531, 436] on div at bounding box center [539, 425] width 32 height 24
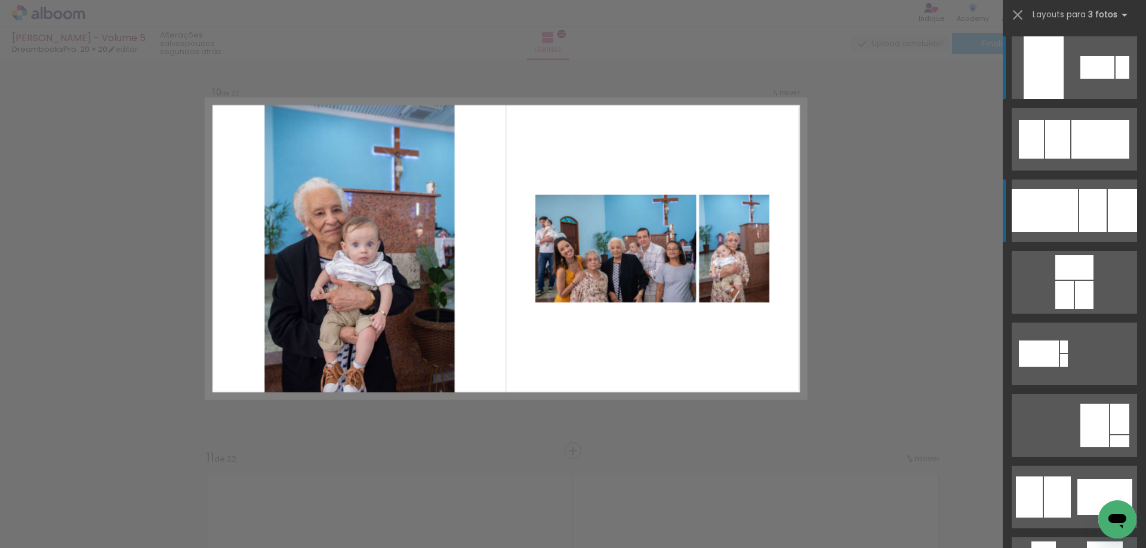
scroll to position [3656, 0]
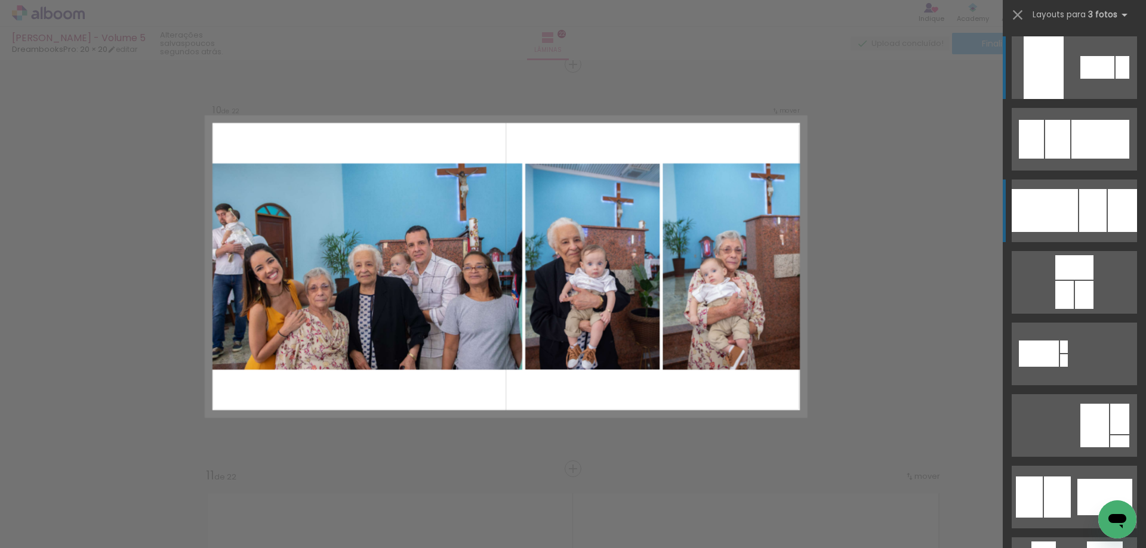
click at [1091, 212] on div at bounding box center [1092, 210] width 27 height 43
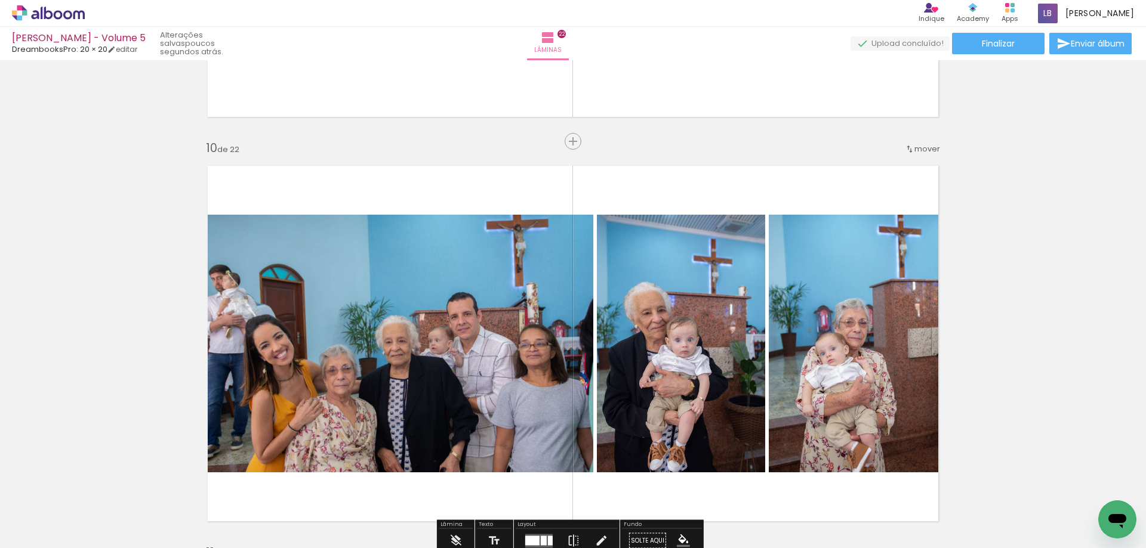
scroll to position [3597, 0]
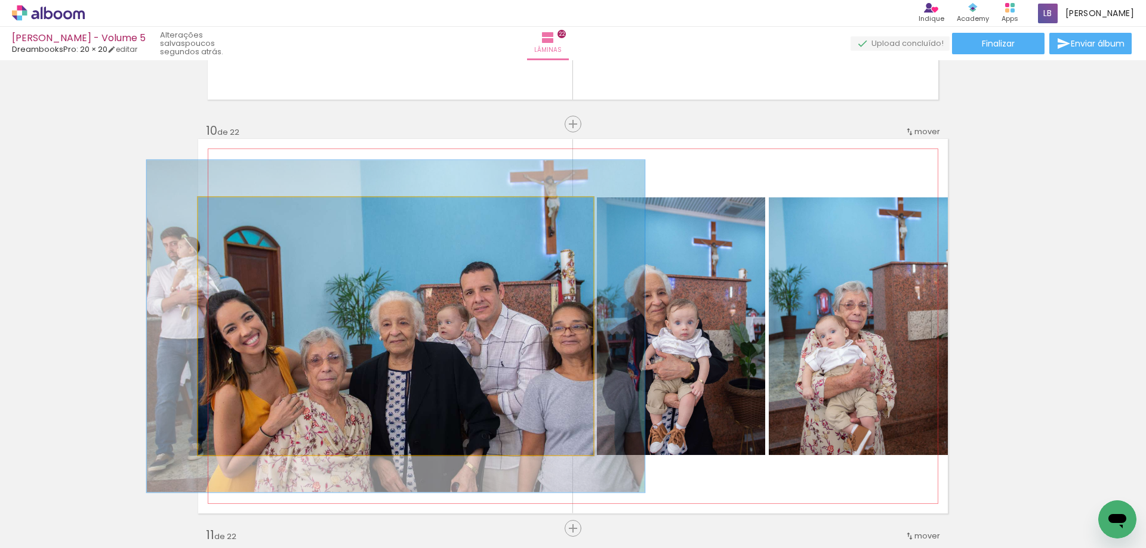
drag, startPoint x: 217, startPoint y: 212, endPoint x: 228, endPoint y: 215, distance: 11.1
click at [228, 215] on div at bounding box center [236, 209] width 19 height 19
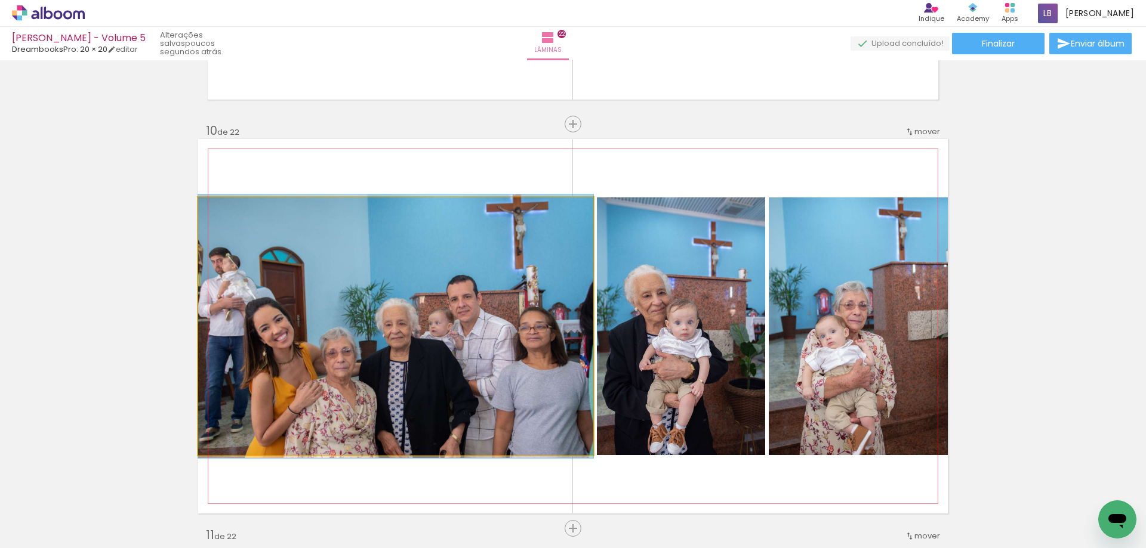
drag, startPoint x: 235, startPoint y: 214, endPoint x: 203, endPoint y: 217, distance: 31.8
click at [203, 217] on div at bounding box center [243, 210] width 83 height 18
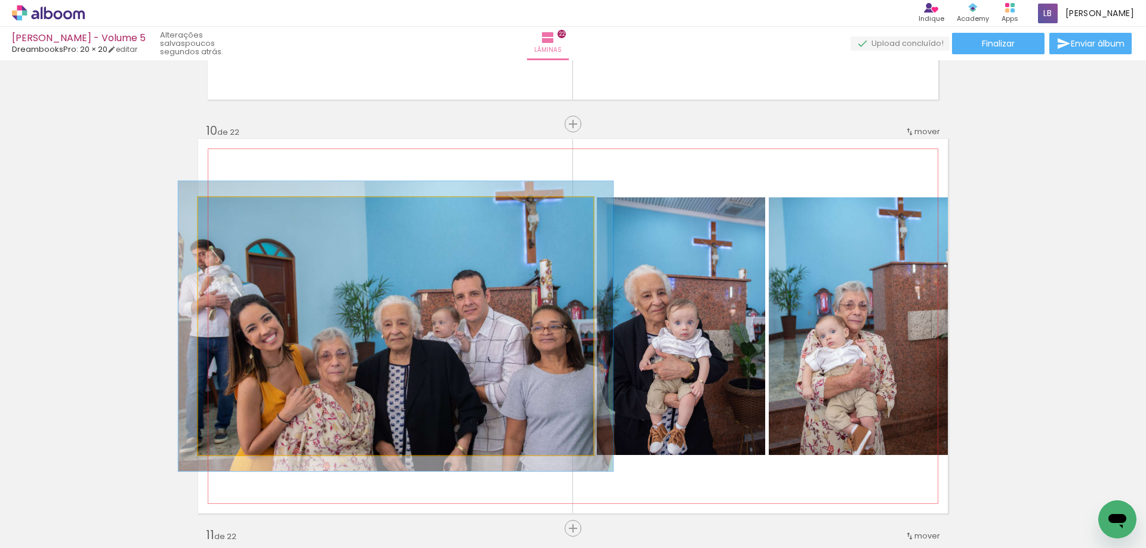
drag, startPoint x: 223, startPoint y: 214, endPoint x: 227, endPoint y: 218, distance: 6.3
click at [227, 218] on div at bounding box center [230, 209] width 19 height 19
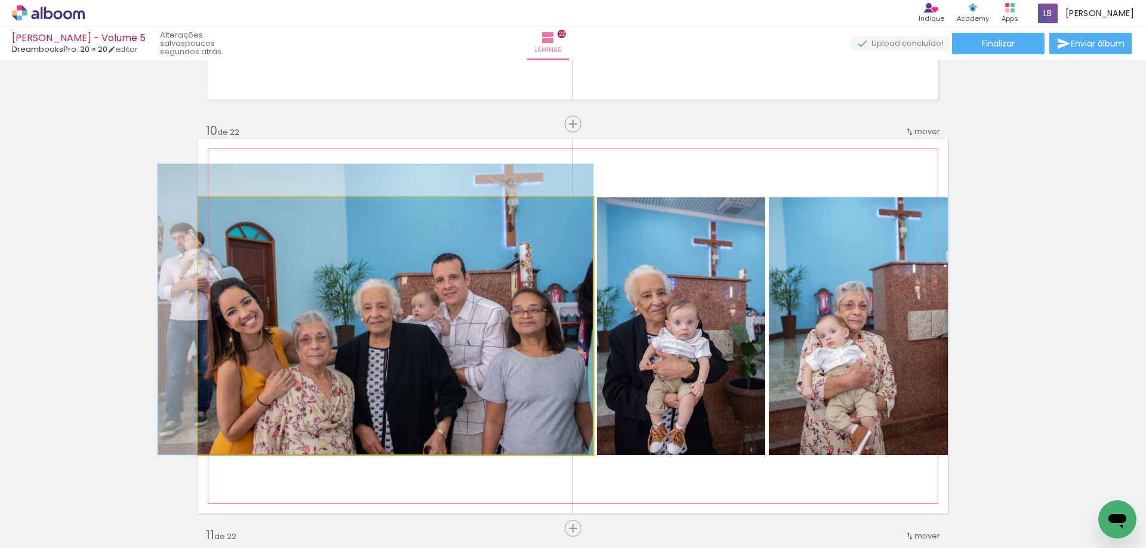
drag, startPoint x: 394, startPoint y: 362, endPoint x: 350, endPoint y: 274, distance: 98.2
drag, startPoint x: 322, startPoint y: 290, endPoint x: 321, endPoint y: 247, distance: 43.0
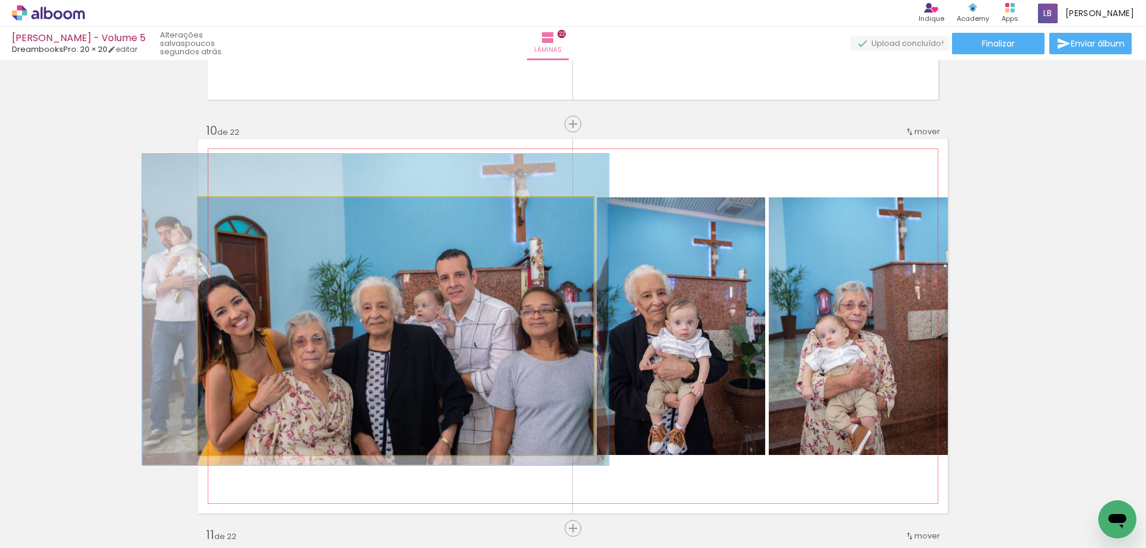
type paper-slider "118"
click at [229, 212] on div at bounding box center [234, 210] width 11 height 11
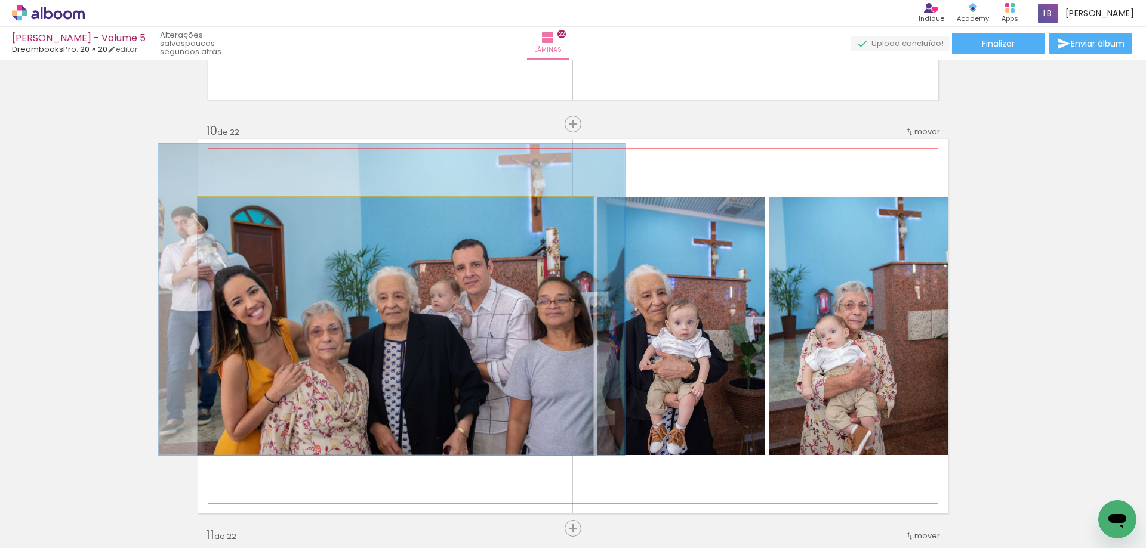
drag, startPoint x: 322, startPoint y: 341, endPoint x: 338, endPoint y: 251, distance: 90.9
click at [423, 308] on quentale-photo at bounding box center [395, 327] width 395 height 258
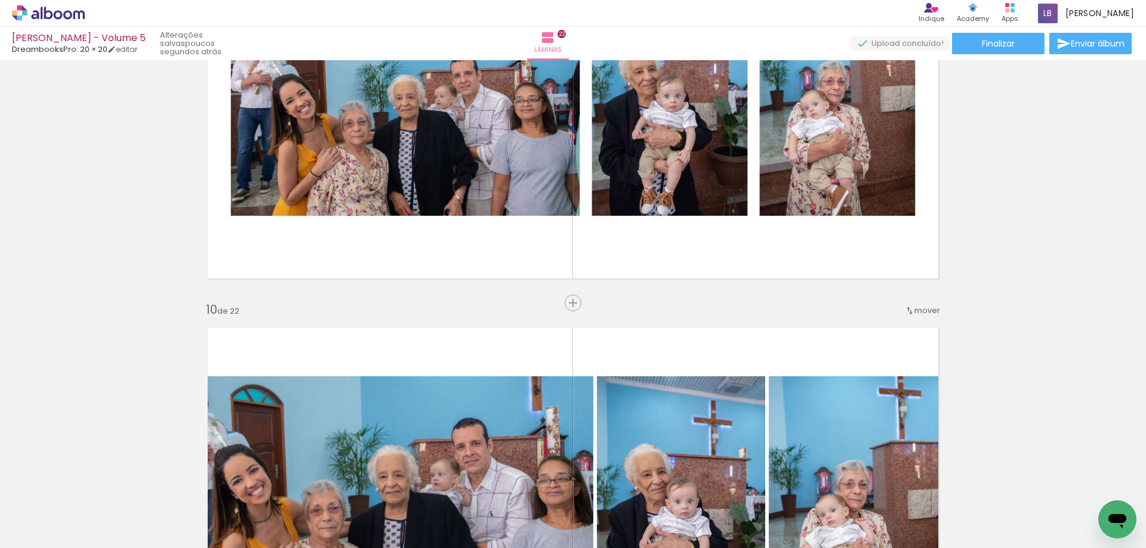
scroll to position [3358, 0]
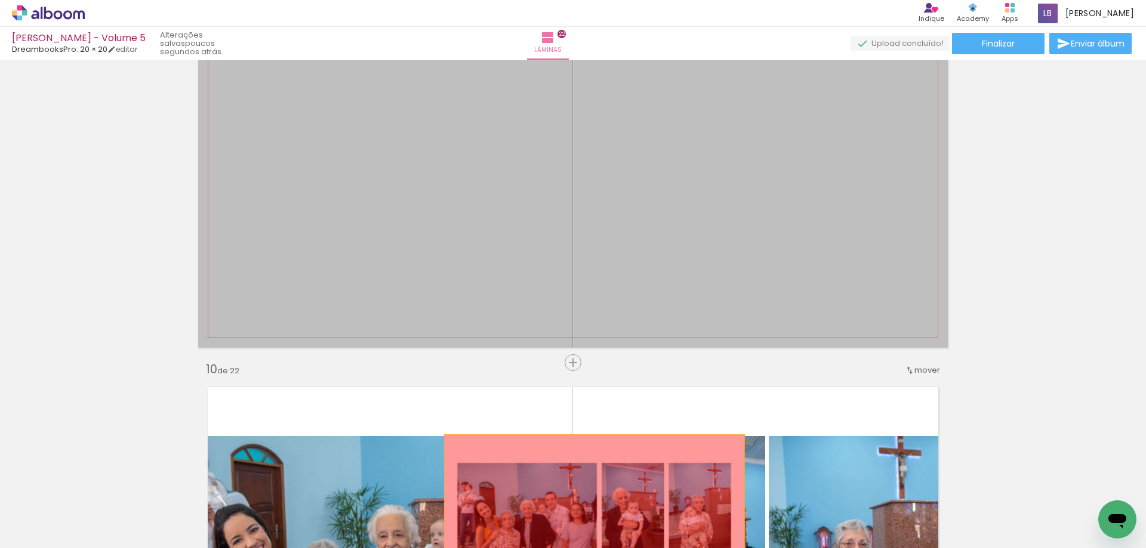
drag, startPoint x: 688, startPoint y: 232, endPoint x: 590, endPoint y: 510, distance: 295.0
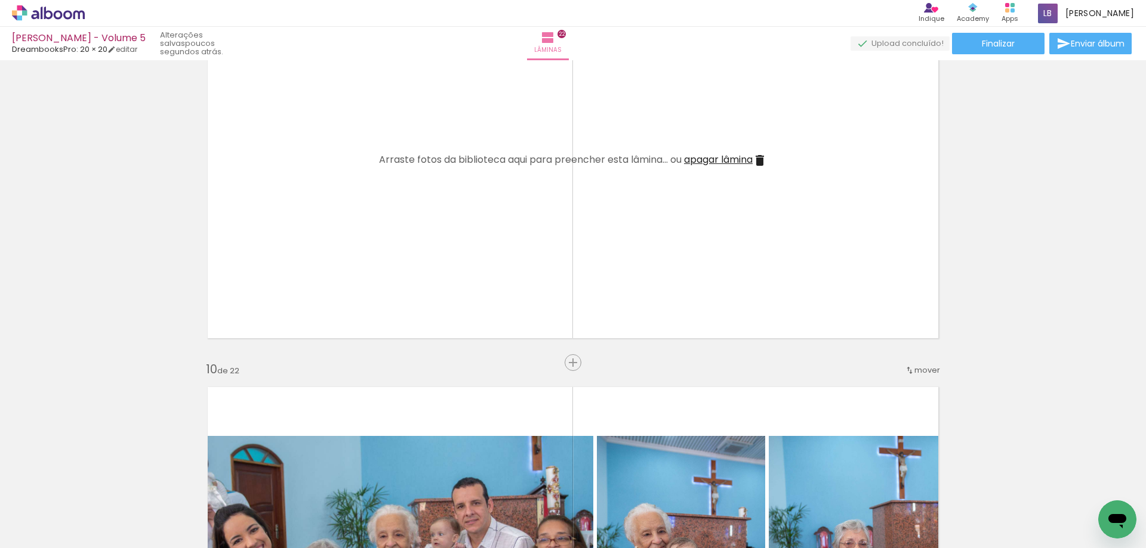
click at [694, 162] on span "apagar lâmina" at bounding box center [718, 160] width 69 height 14
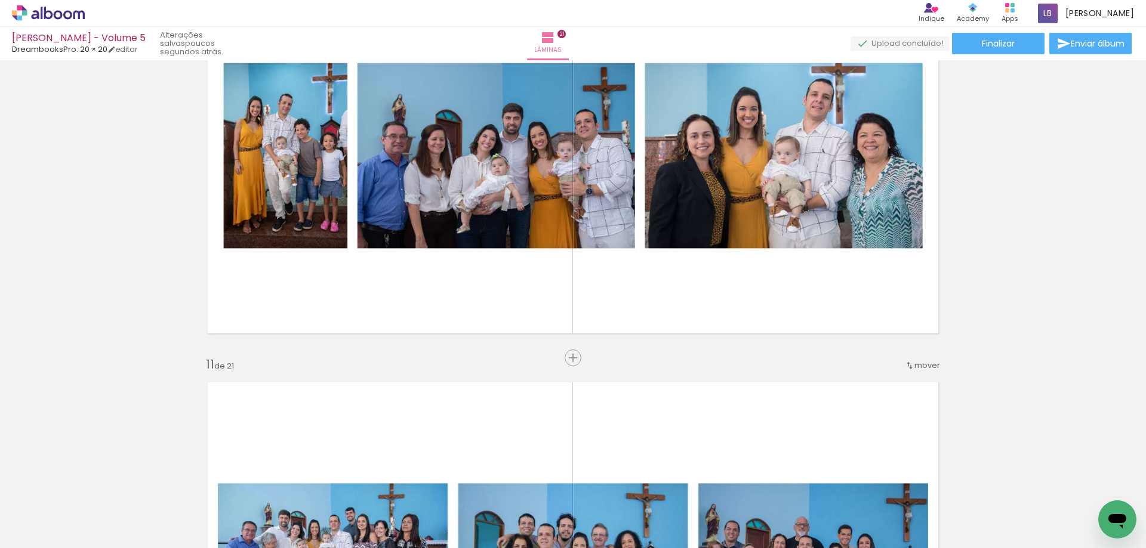
scroll to position [3716, 0]
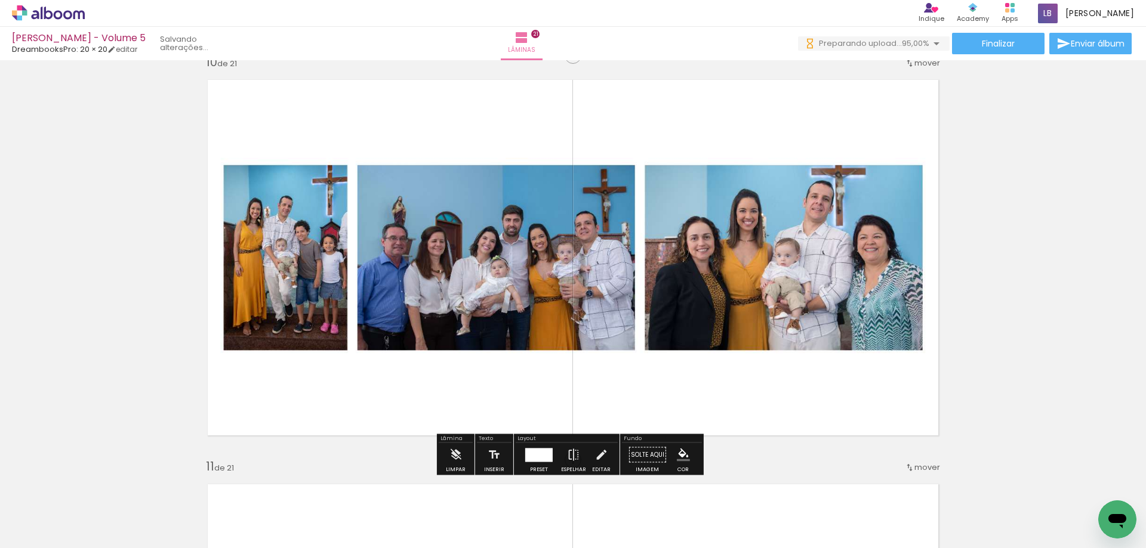
scroll to position [3716, 0]
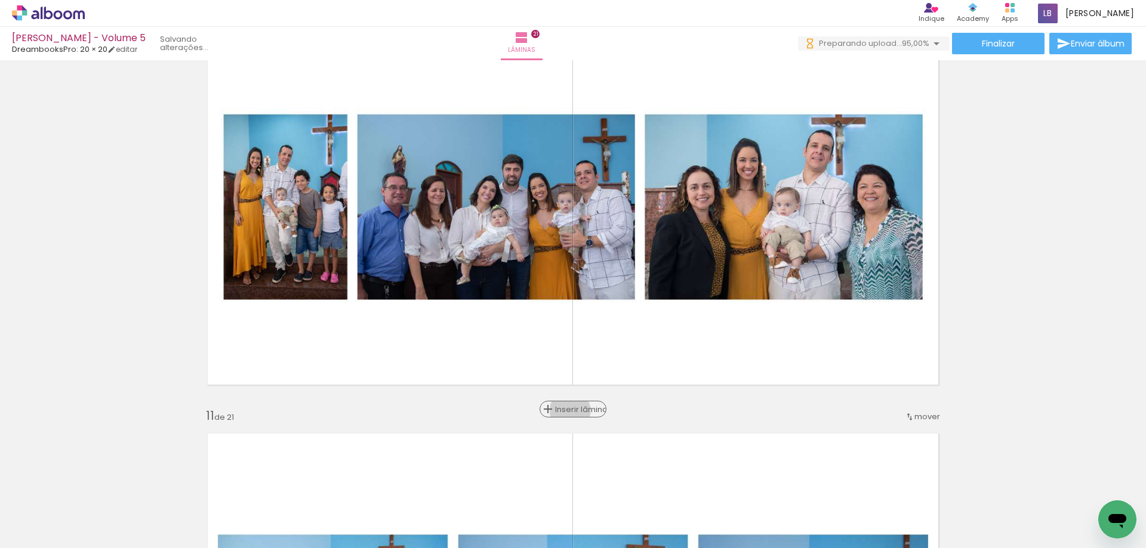
click at [570, 411] on span "Inserir lâmina" at bounding box center [578, 410] width 47 height 8
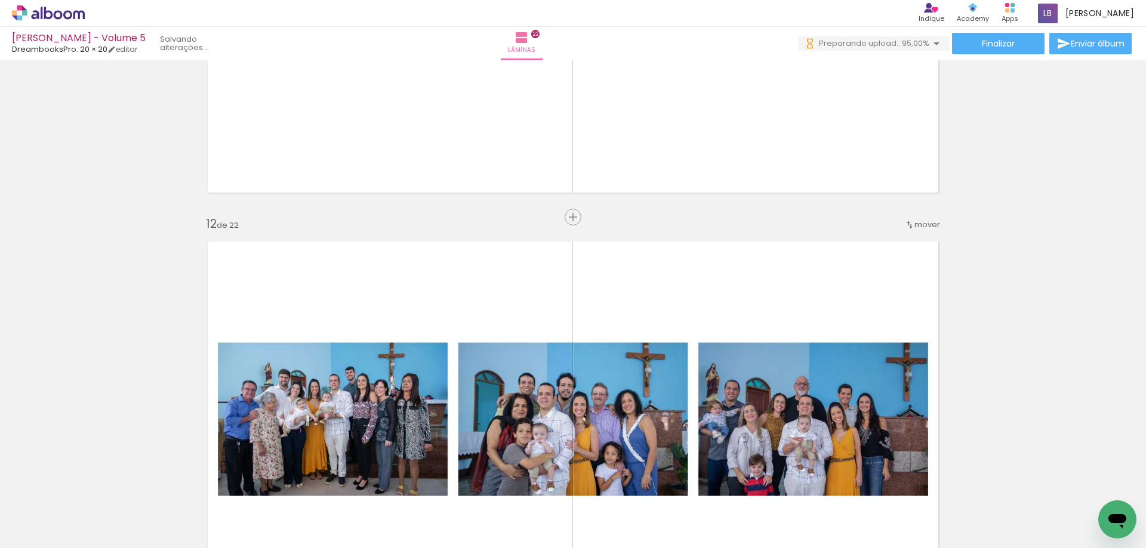
scroll to position [0, 1629]
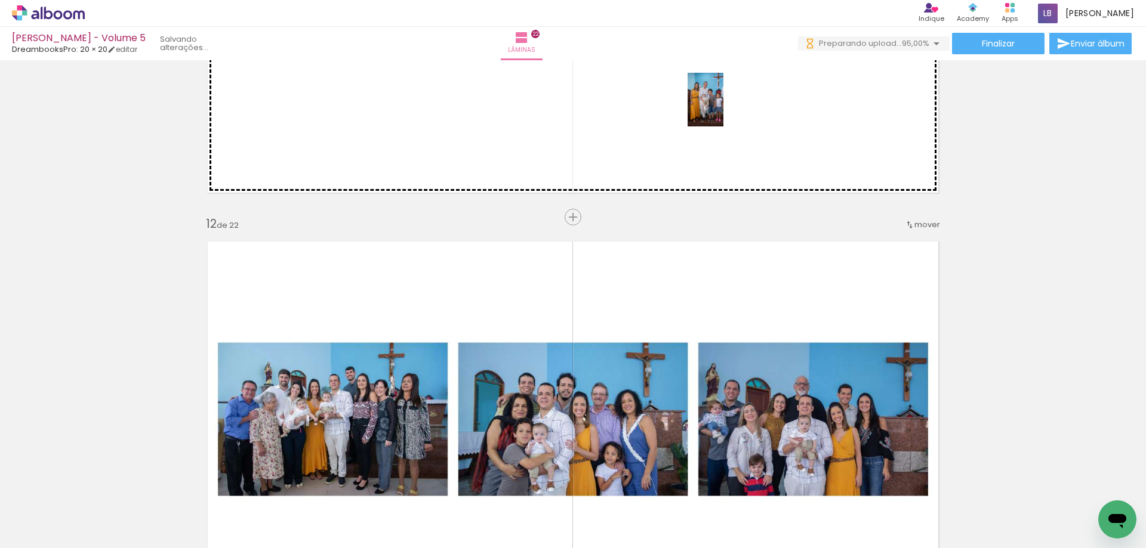
drag, startPoint x: 1026, startPoint y: 506, endPoint x: 723, endPoint y: 109, distance: 499.8
click at [723, 109] on quentale-workspace at bounding box center [573, 274] width 1146 height 548
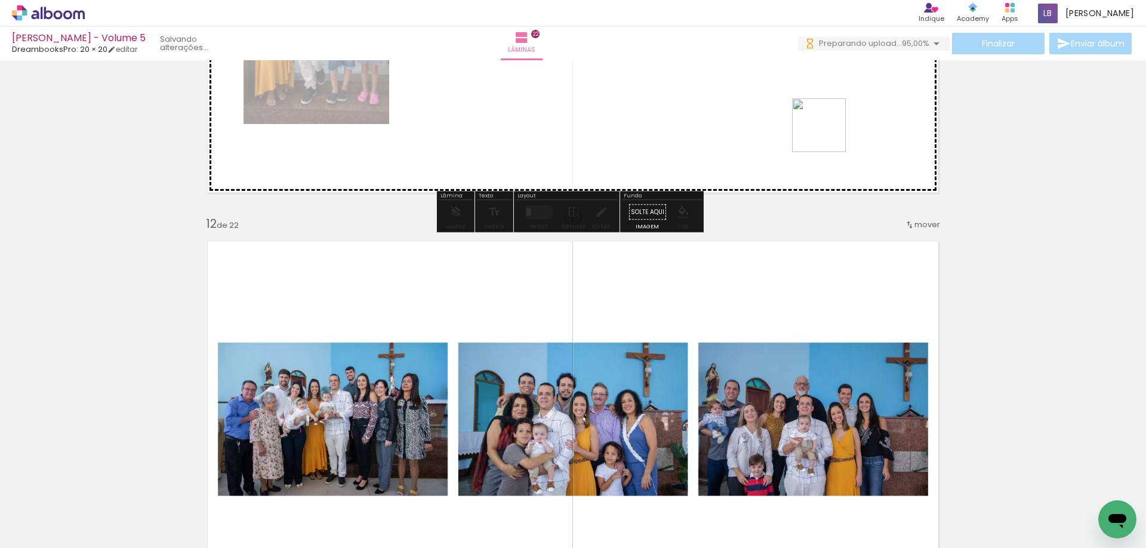
drag, startPoint x: 1091, startPoint y: 509, endPoint x: 828, endPoint y: 134, distance: 457.9
click at [828, 134] on quentale-workspace at bounding box center [573, 274] width 1146 height 548
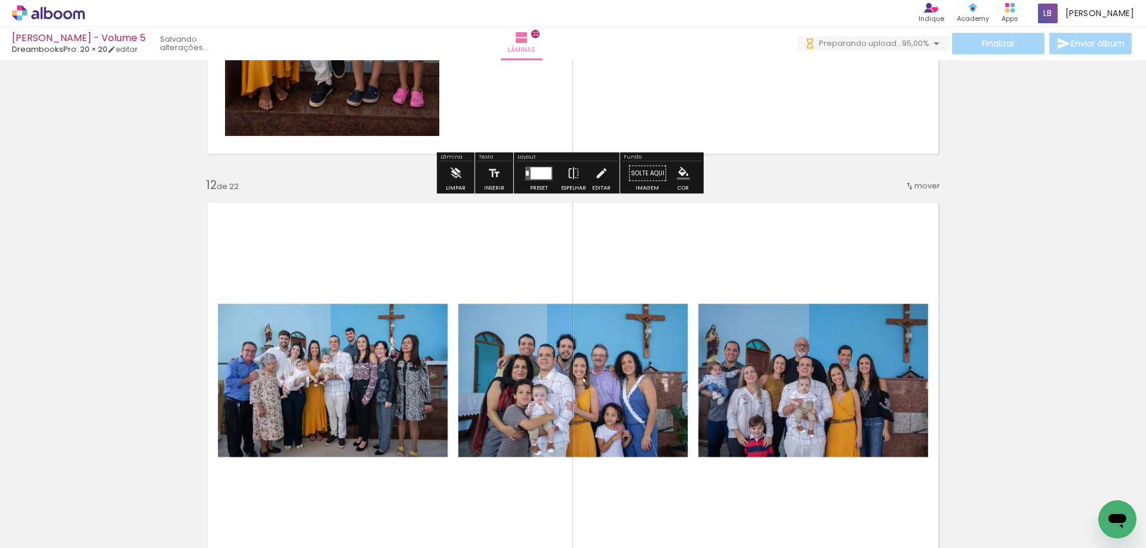
scroll to position [4372, 0]
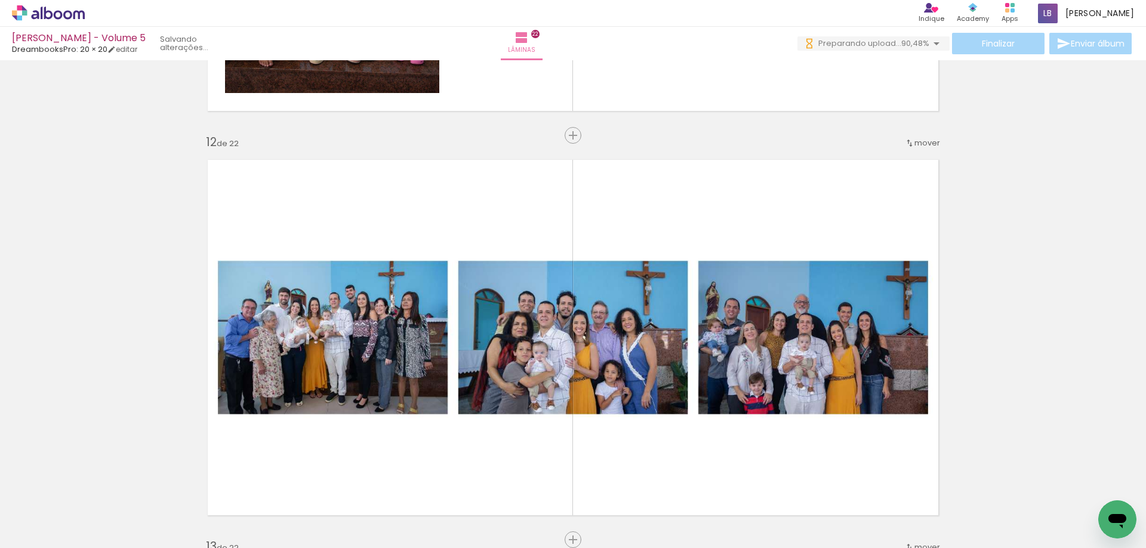
scroll to position [4432, 0]
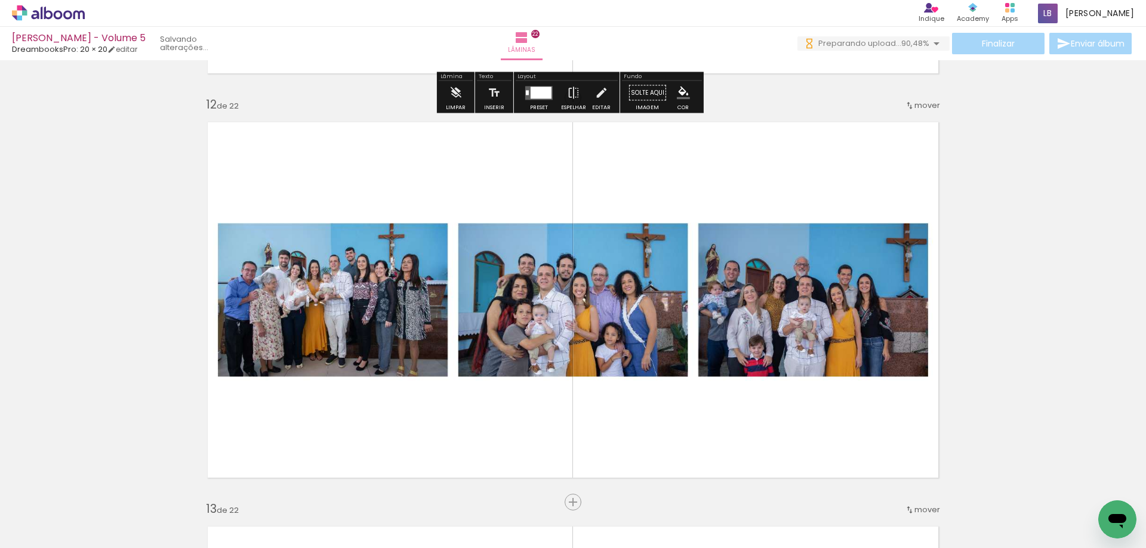
click at [930, 47] on iron-icon at bounding box center [936, 43] width 14 height 14
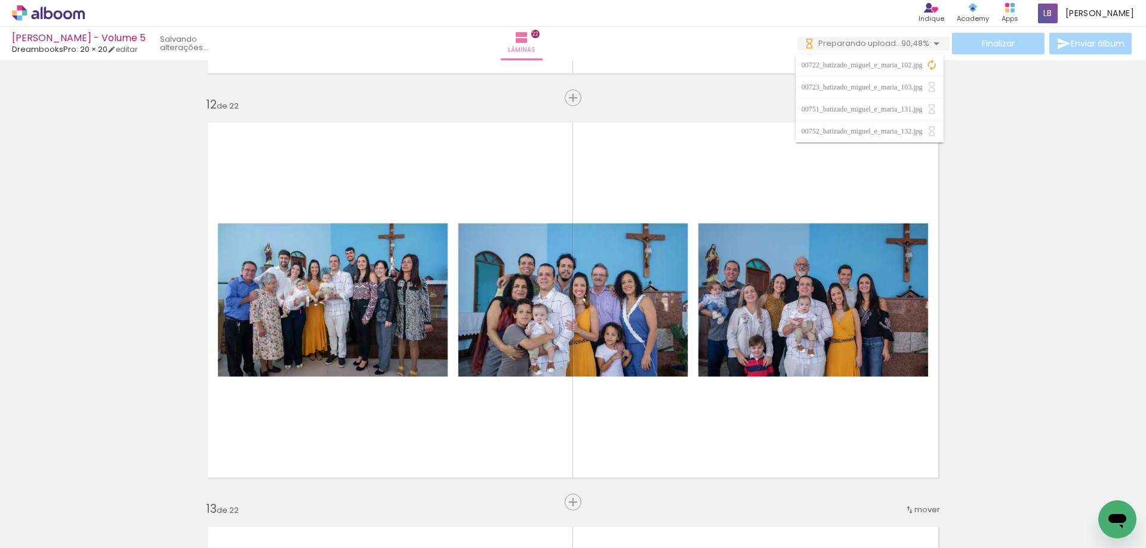
scroll to position [0, 1763]
click at [1014, 250] on div "Inserir lâmina 1 de 22 Inserir lâmina 2 de 22 Inserir lâmina 3 de 22 Inserir lâ…" at bounding box center [573, 284] width 1146 height 9305
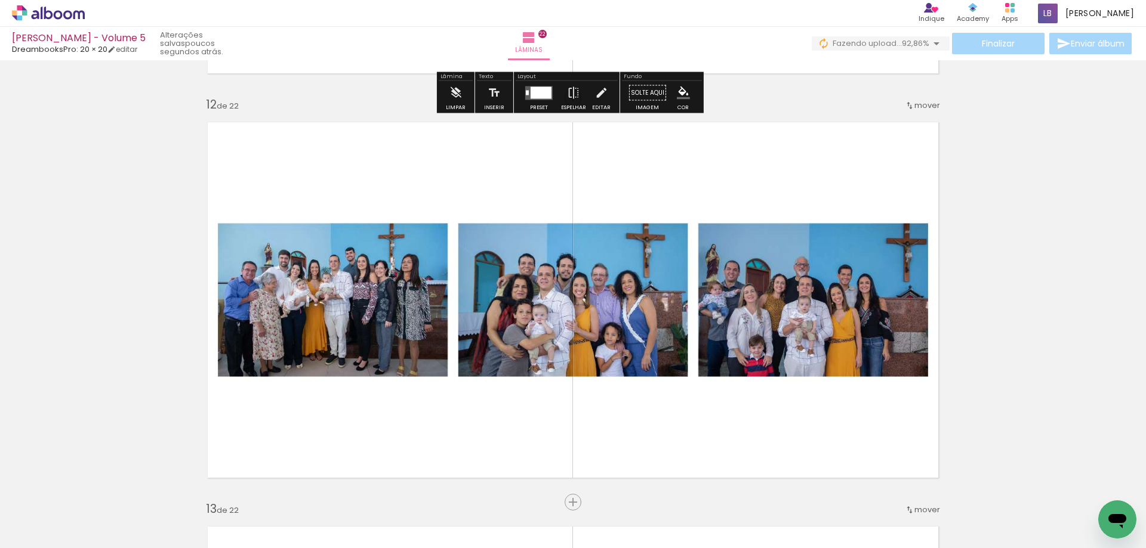
click at [906, 40] on span "92,86%" at bounding box center [915, 43] width 27 height 11
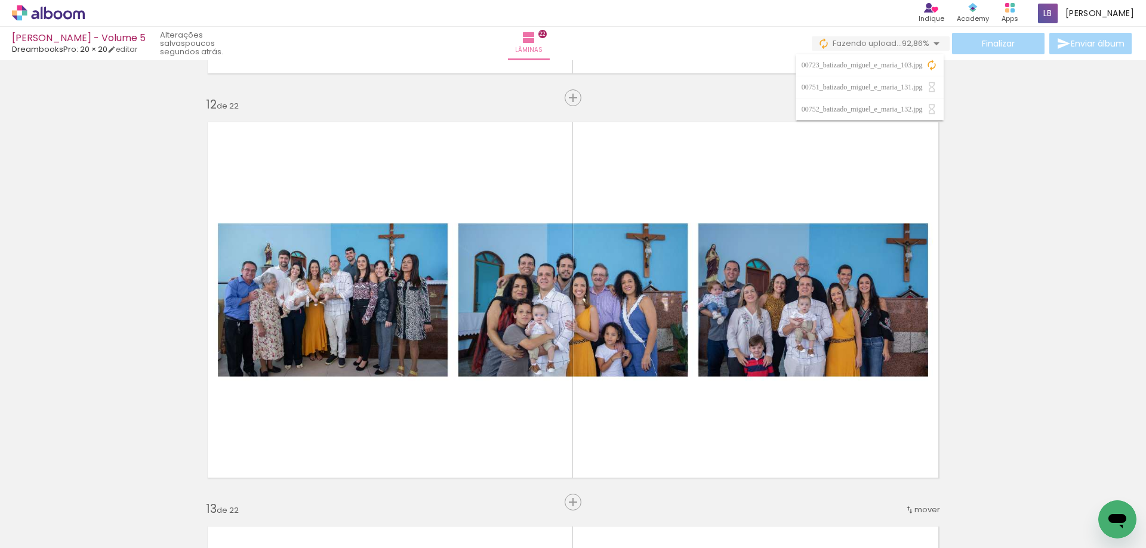
click at [1017, 236] on div "Inserir lâmina 1 de 22 Inserir lâmina 2 de 22 Inserir lâmina 3 de 22 Inserir lâ…" at bounding box center [573, 284] width 1146 height 9305
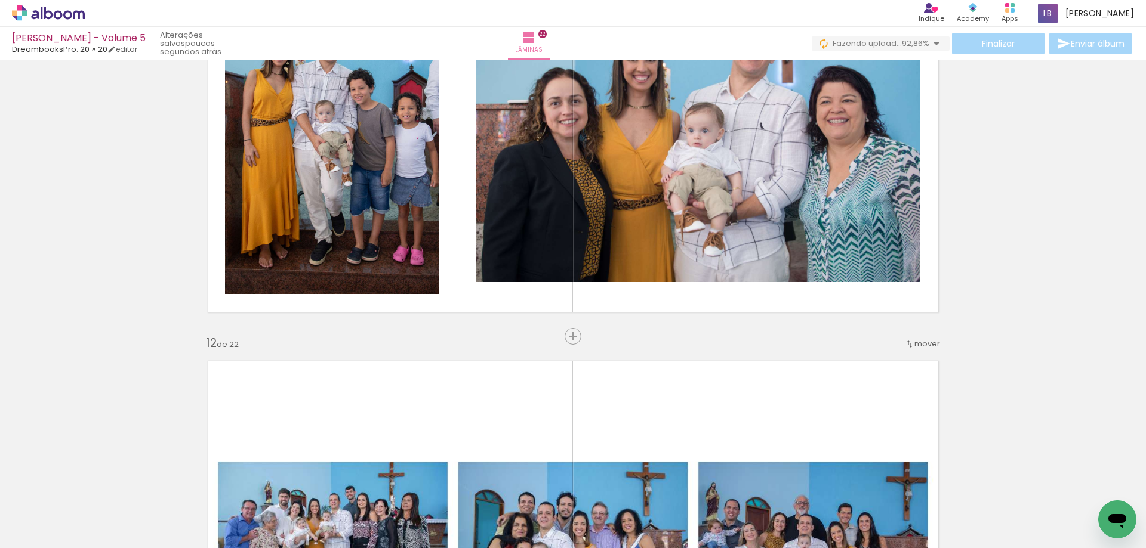
scroll to position [4134, 0]
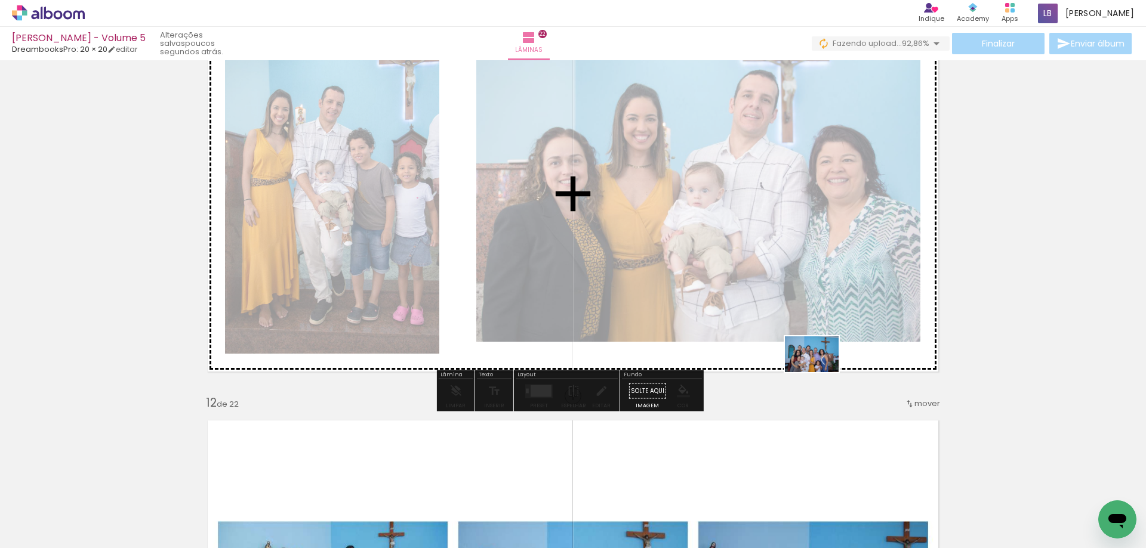
drag, startPoint x: 1043, startPoint y: 519, endPoint x: 810, endPoint y: 366, distance: 279.2
click at [810, 366] on quentale-workspace at bounding box center [573, 274] width 1146 height 548
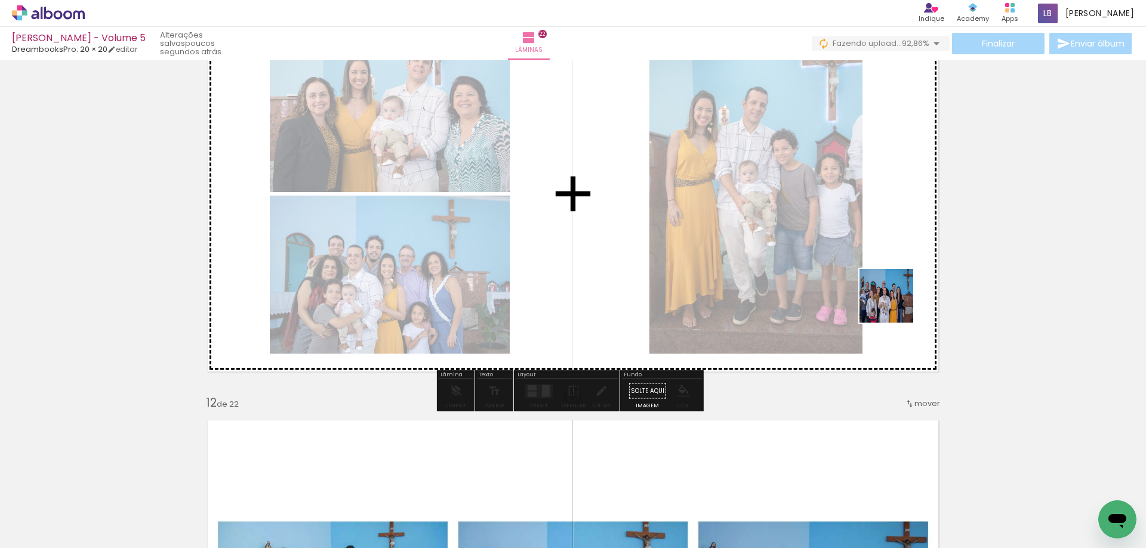
drag, startPoint x: 1090, startPoint y: 511, endPoint x: 875, endPoint y: 293, distance: 306.3
click at [875, 293] on quentale-workspace at bounding box center [573, 274] width 1146 height 548
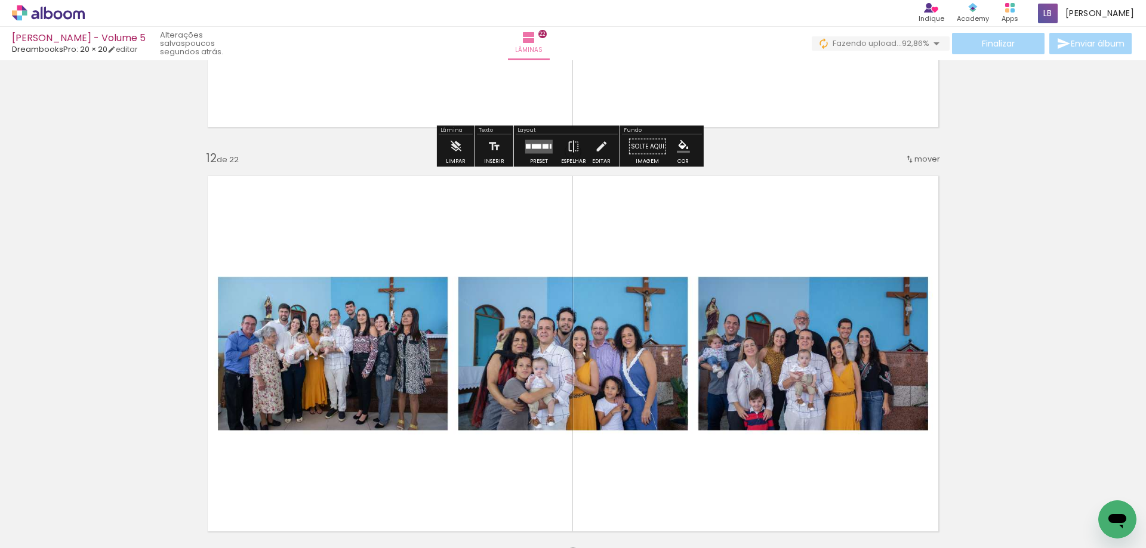
scroll to position [4492, 0]
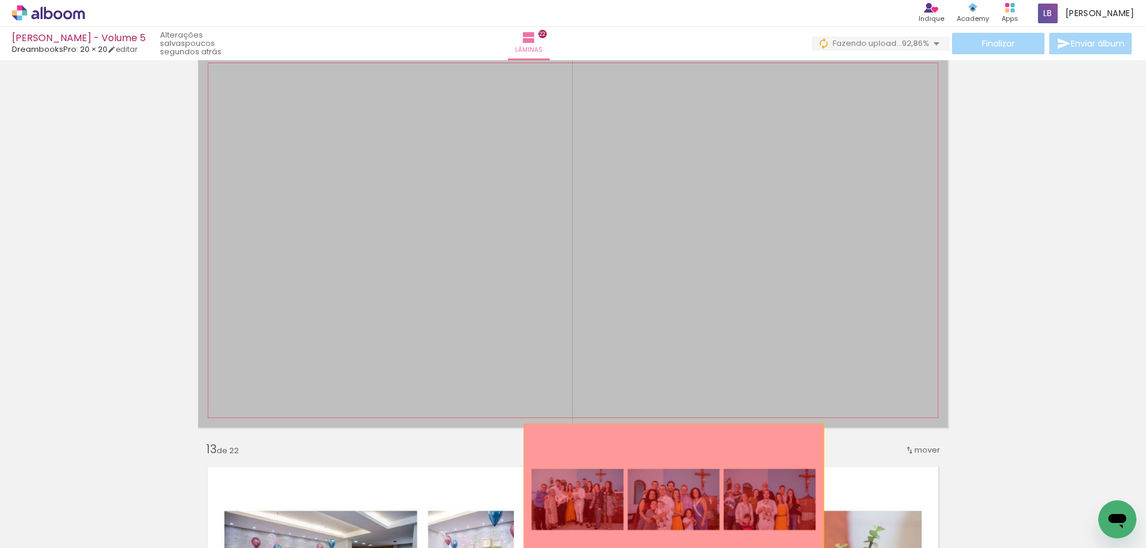
drag, startPoint x: 730, startPoint y: 261, endPoint x: 668, endPoint y: 505, distance: 251.8
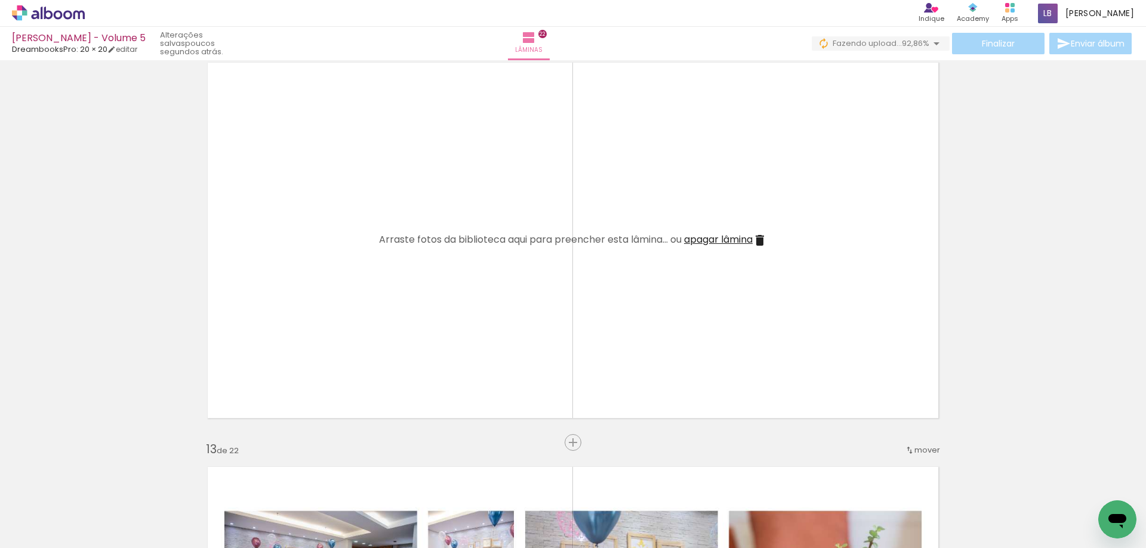
click at [690, 236] on span "apagar lâmina" at bounding box center [718, 240] width 69 height 14
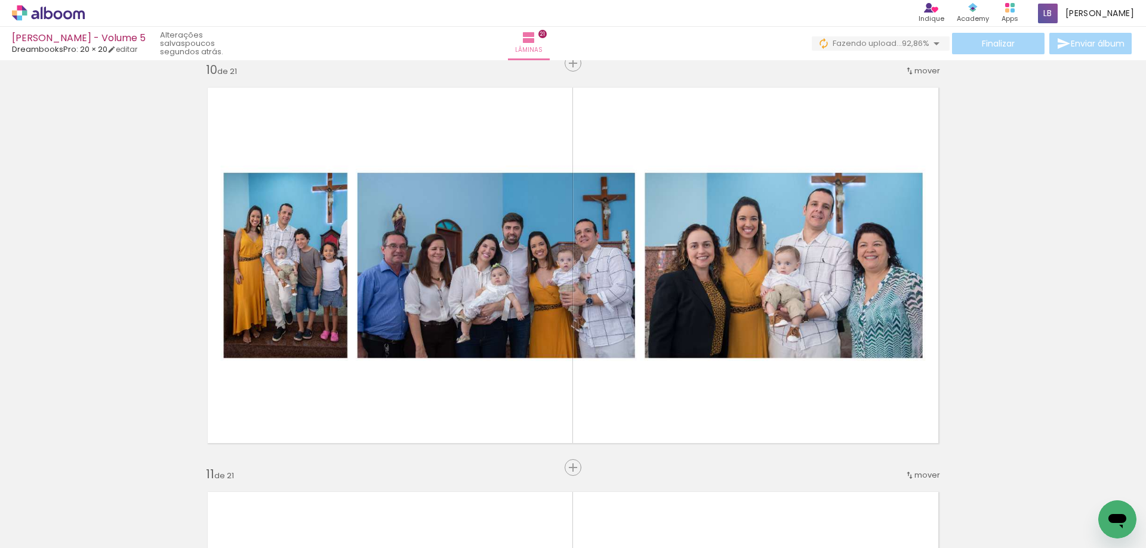
scroll to position [3656, 0]
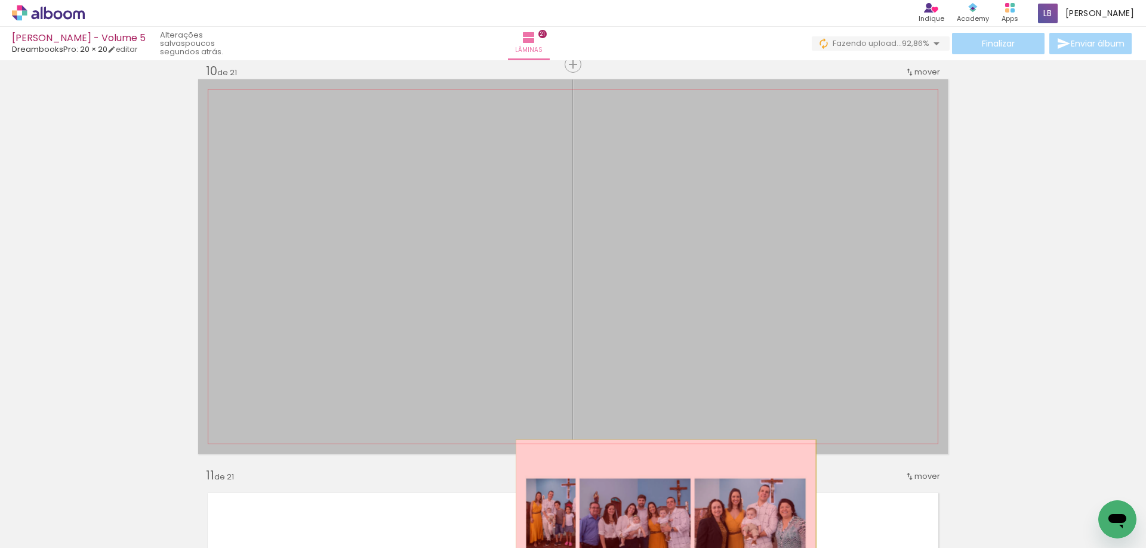
drag, startPoint x: 703, startPoint y: 262, endPoint x: 661, endPoint y: 515, distance: 256.5
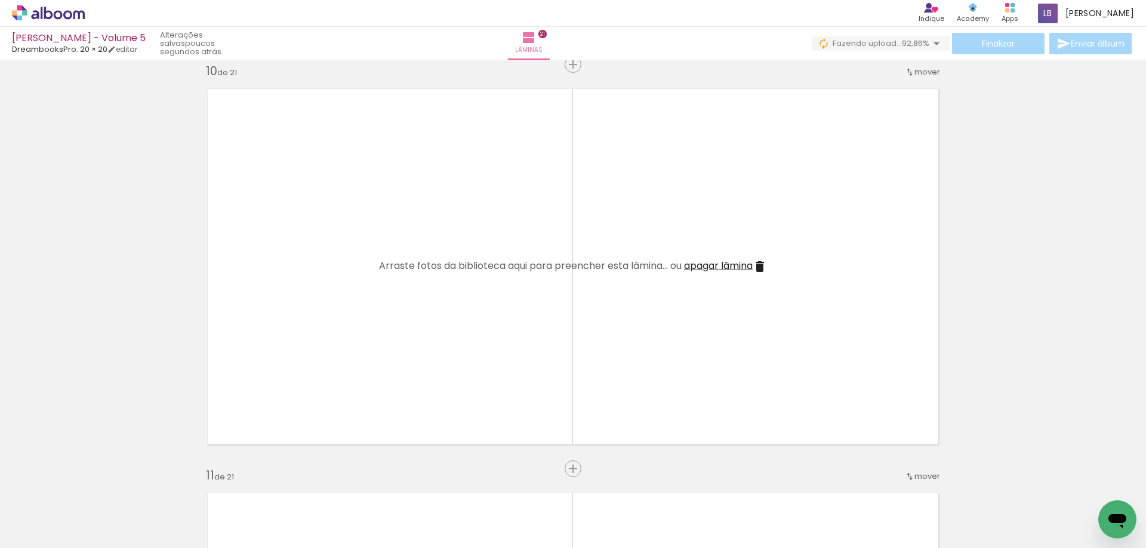
click at [693, 266] on span "apagar lâmina" at bounding box center [718, 266] width 69 height 14
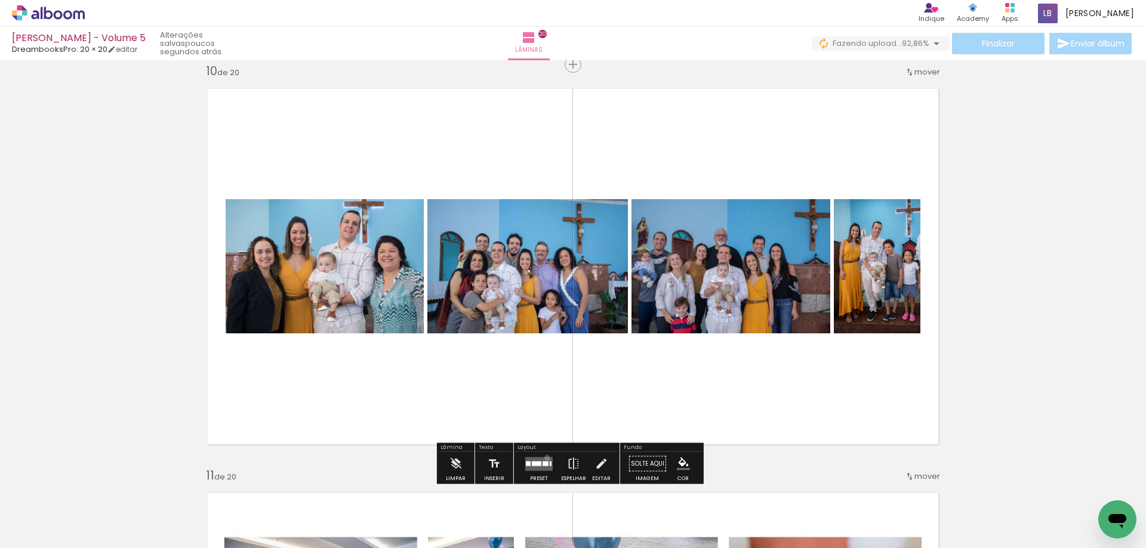
click at [544, 458] on quentale-layouter at bounding box center [538, 464] width 27 height 14
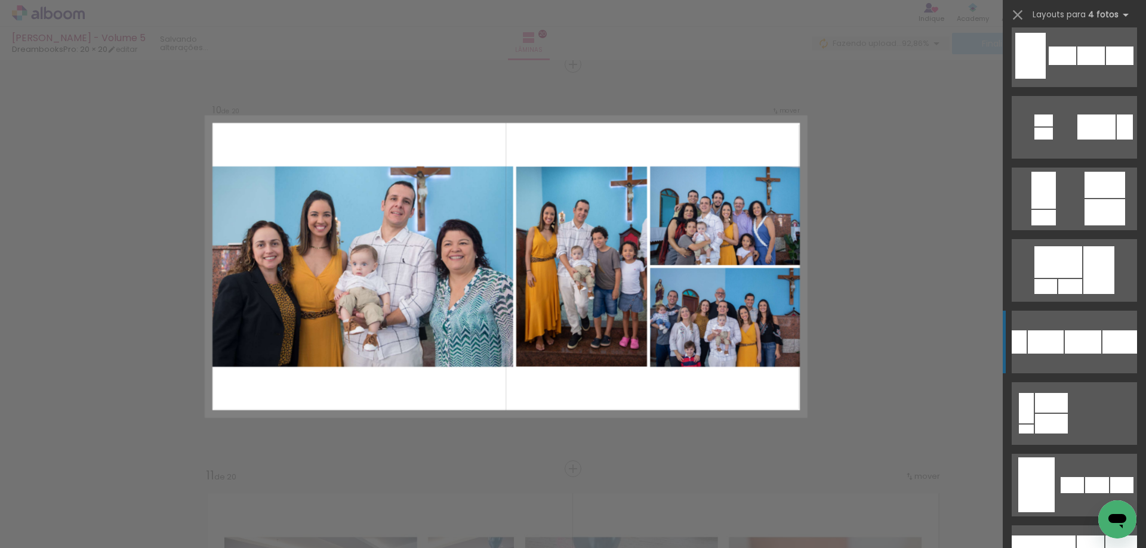
scroll to position [835, 0]
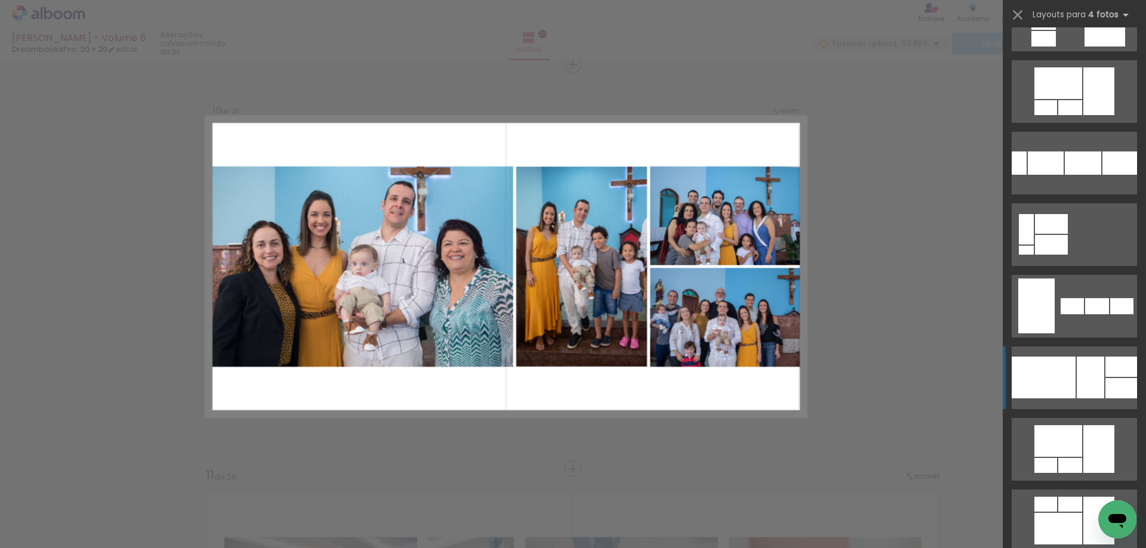
click at [1105, 371] on div at bounding box center [1121, 367] width 32 height 20
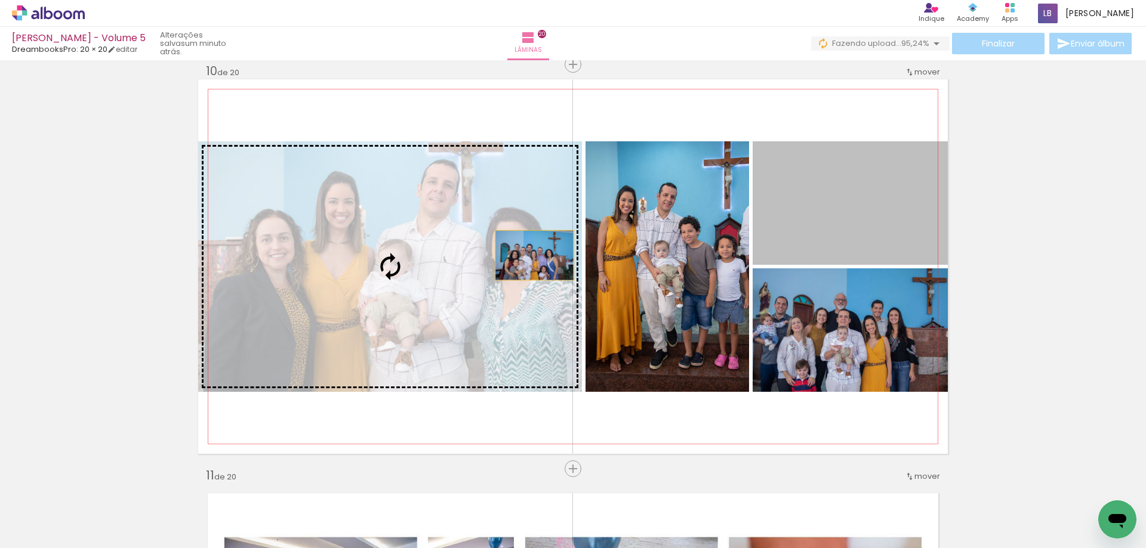
drag, startPoint x: 898, startPoint y: 218, endPoint x: 527, endPoint y: 257, distance: 372.5
click at [0, 0] on slot at bounding box center [0, 0] width 0 height 0
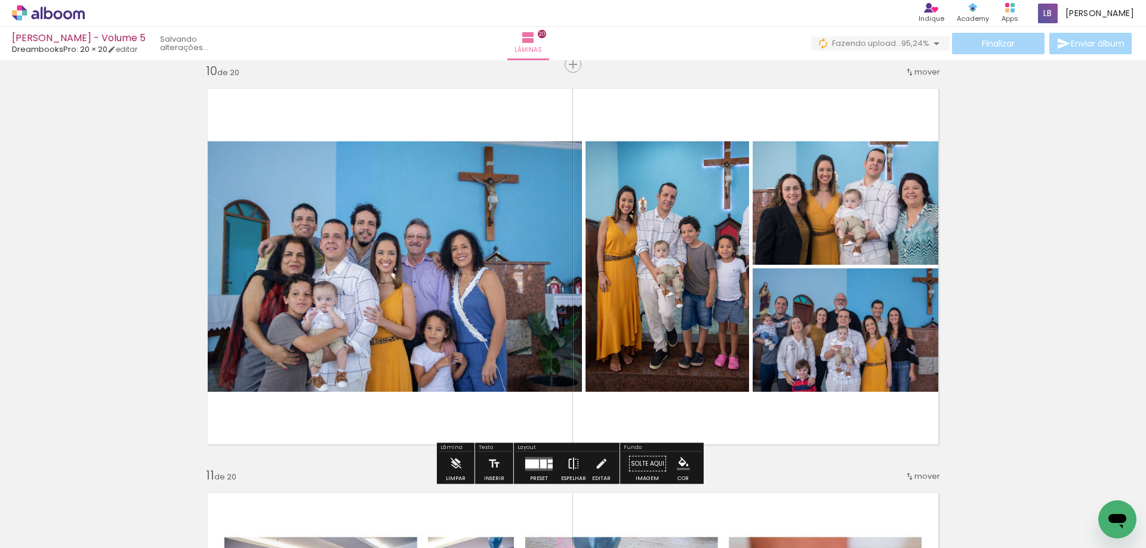
click at [570, 463] on iron-icon at bounding box center [573, 464] width 13 height 24
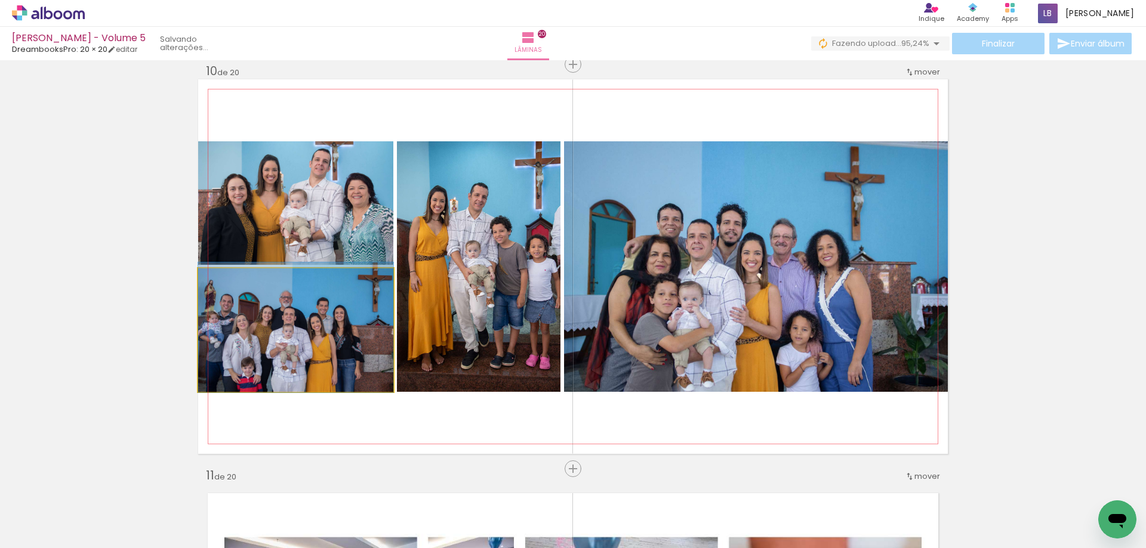
drag, startPoint x: 355, startPoint y: 330, endPoint x: 369, endPoint y: 328, distance: 14.5
click at [369, 328] on quentale-photo at bounding box center [295, 331] width 195 height 124
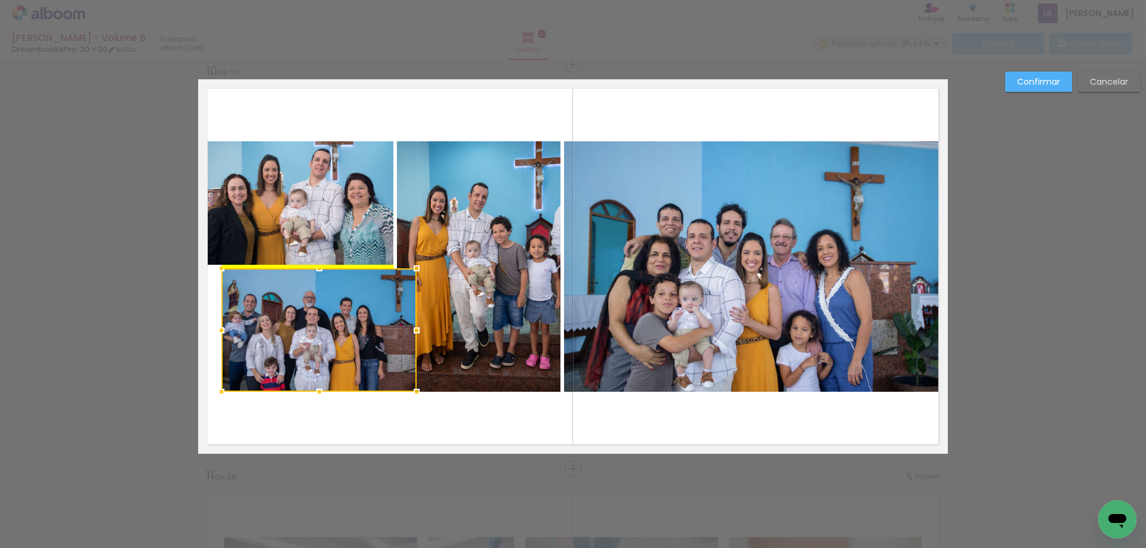
drag, startPoint x: 325, startPoint y: 339, endPoint x: 348, endPoint y: 339, distance: 23.3
click at [348, 339] on div at bounding box center [318, 331] width 195 height 124
click at [0, 0] on slot "Cancelar" at bounding box center [0, 0] width 0 height 0
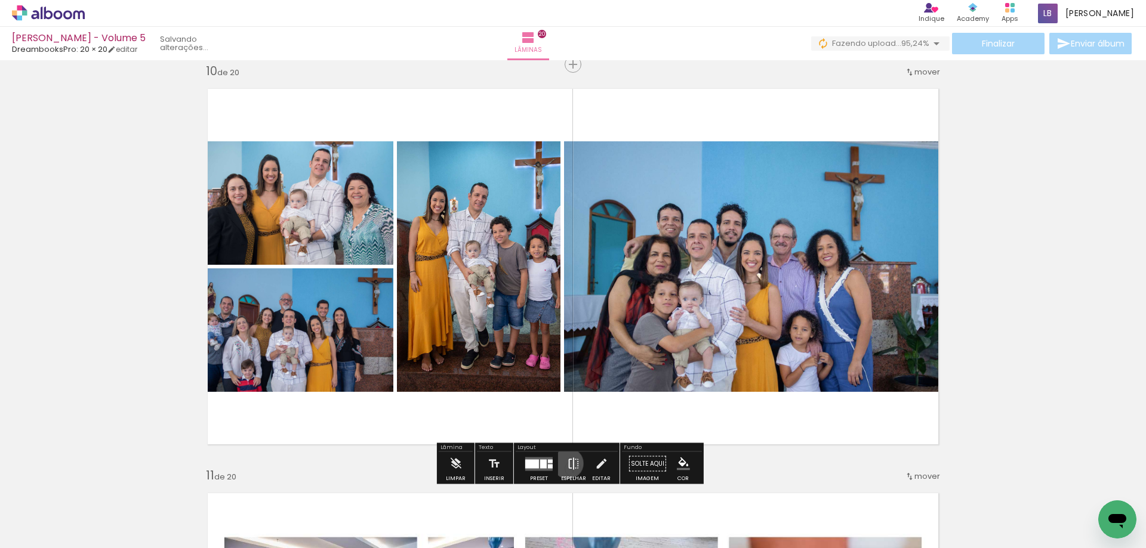
click at [567, 464] on iron-icon at bounding box center [573, 464] width 13 height 24
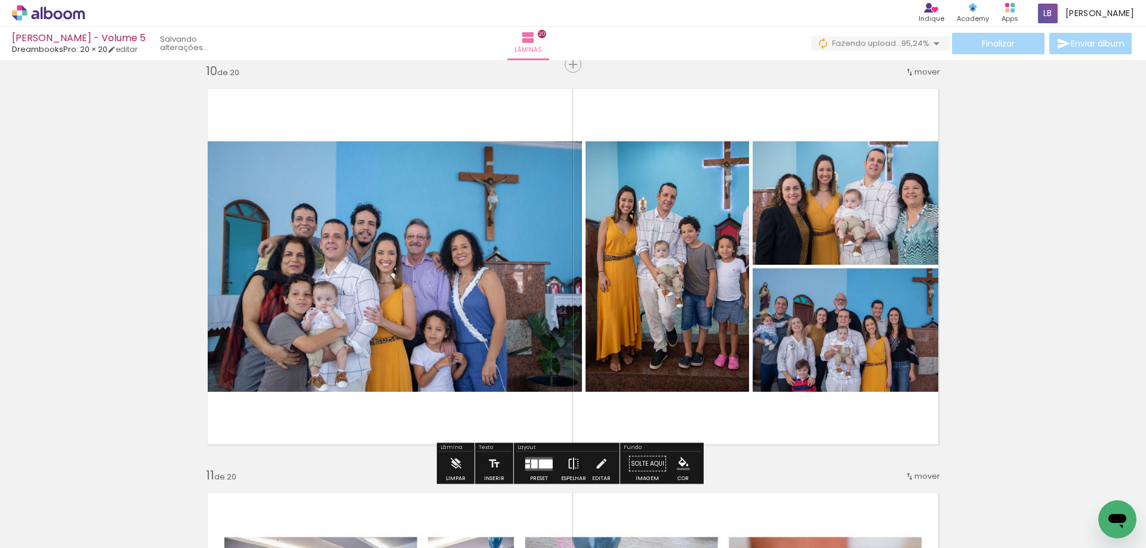
click at [567, 464] on iron-icon at bounding box center [573, 464] width 13 height 24
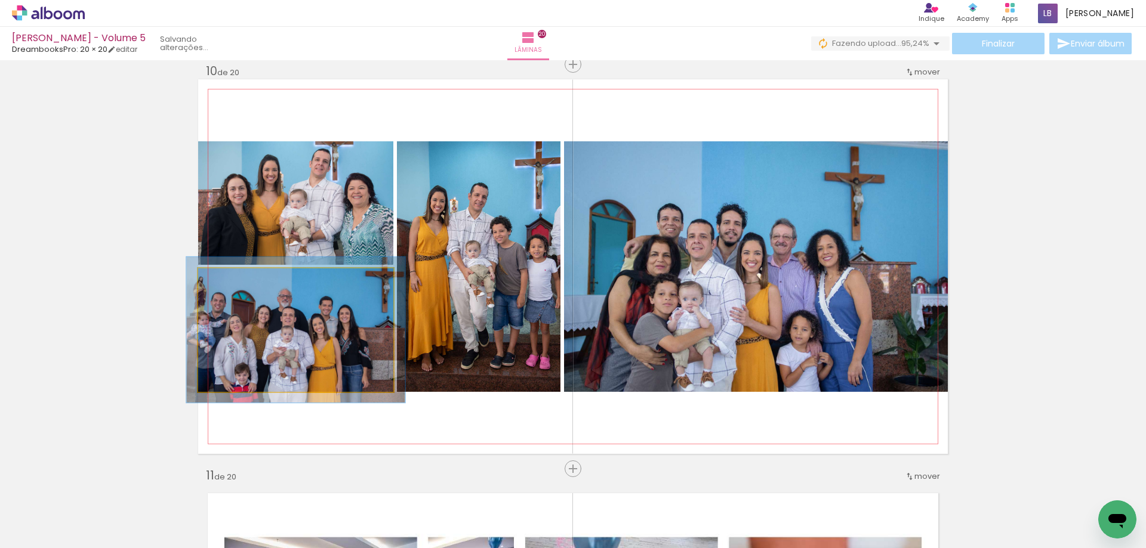
click at [224, 288] on div at bounding box center [230, 280] width 19 height 19
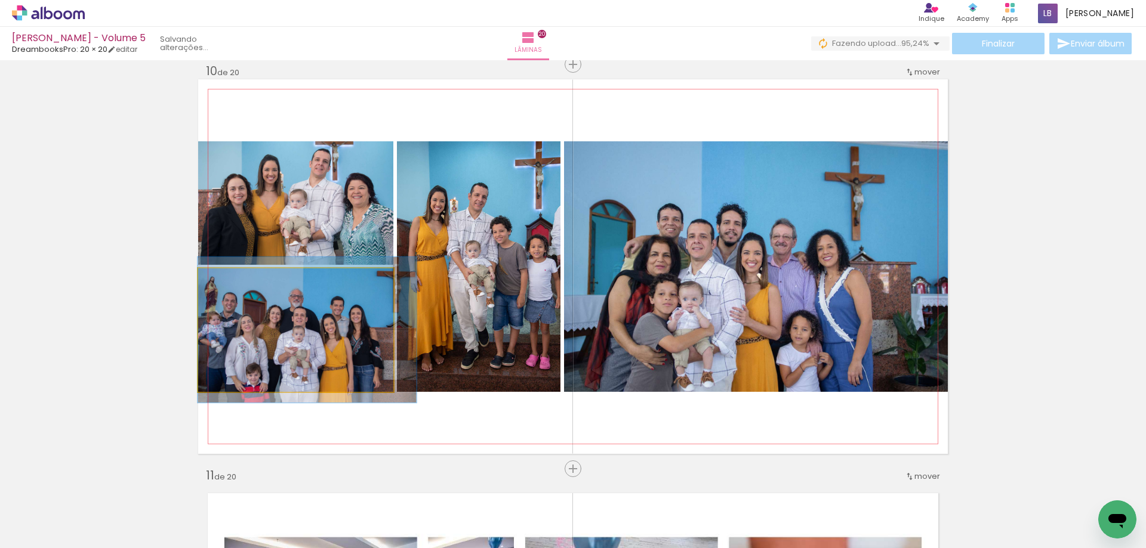
drag, startPoint x: 283, startPoint y: 362, endPoint x: 374, endPoint y: 362, distance: 90.7
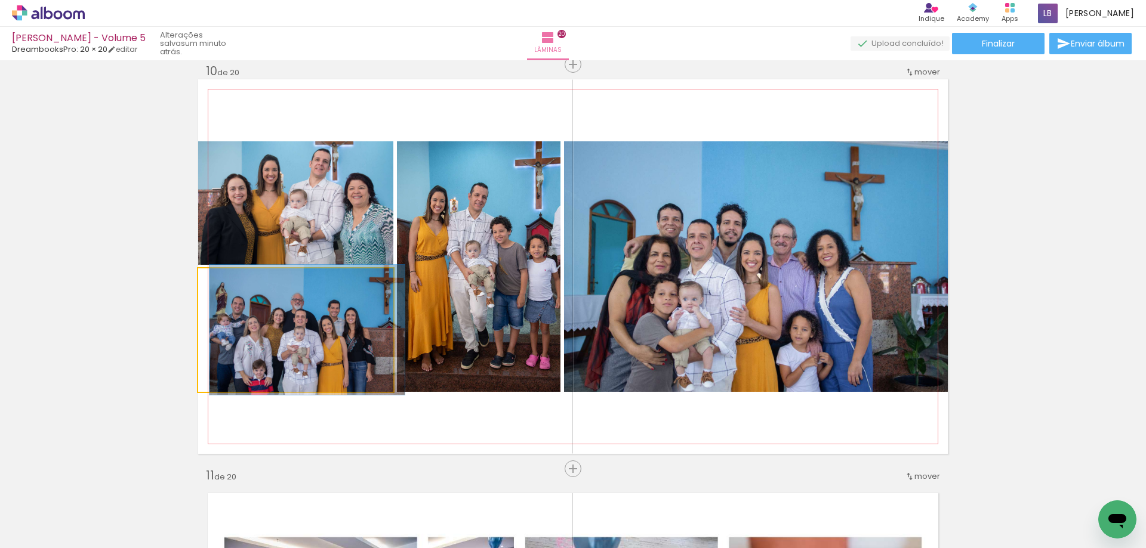
drag, startPoint x: 225, startPoint y: 283, endPoint x: 202, endPoint y: 283, distance: 22.7
type paper-slider "100"
click at [202, 283] on div at bounding box center [243, 281] width 83 height 18
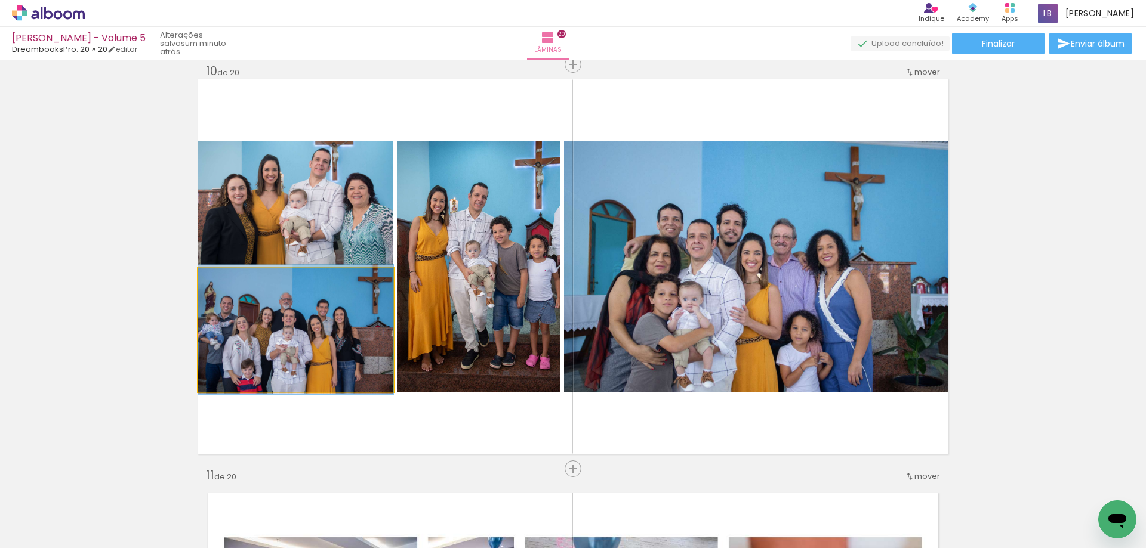
drag, startPoint x: 270, startPoint y: 343, endPoint x: 341, endPoint y: 342, distance: 70.4
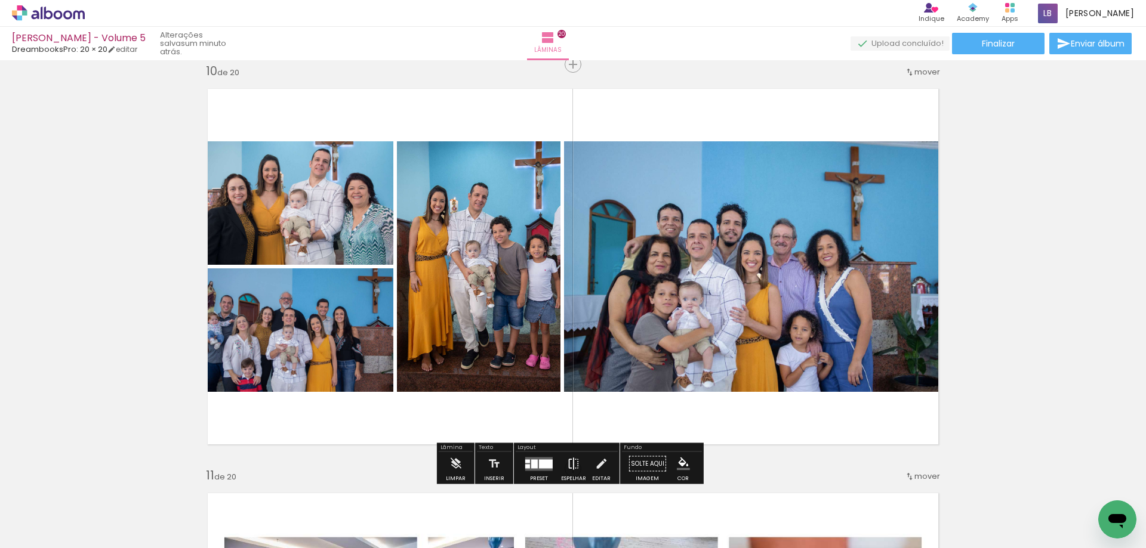
click at [577, 461] on paper-button "Espelhar" at bounding box center [573, 467] width 31 height 30
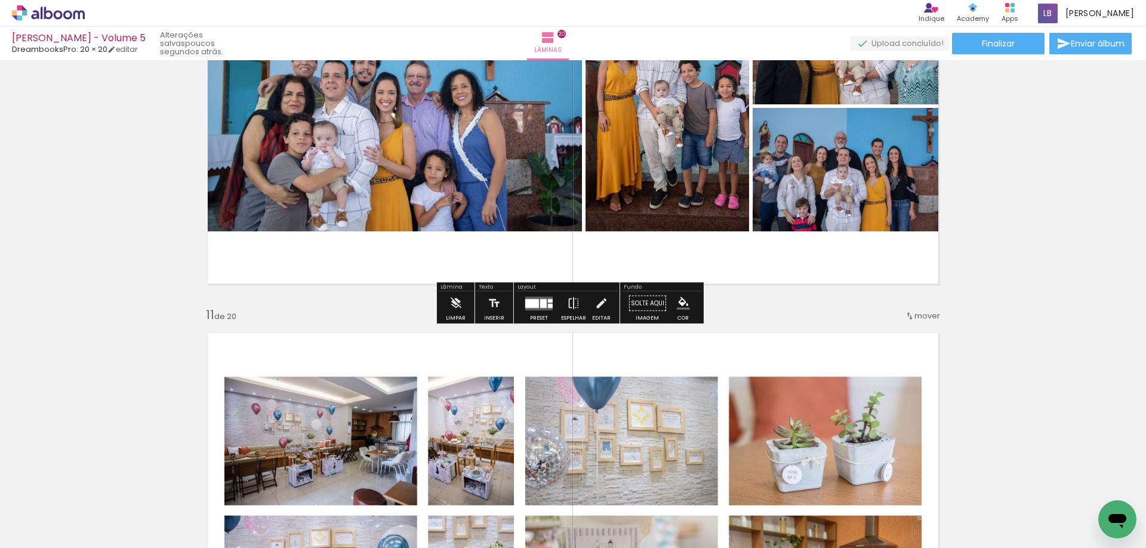
scroll to position [3835, 0]
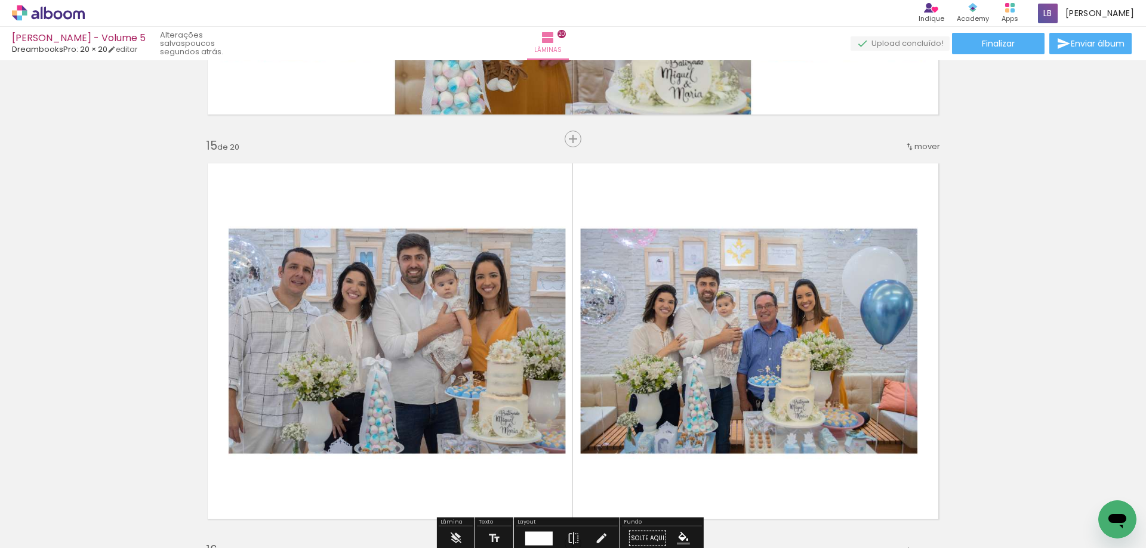
scroll to position [5685, 0]
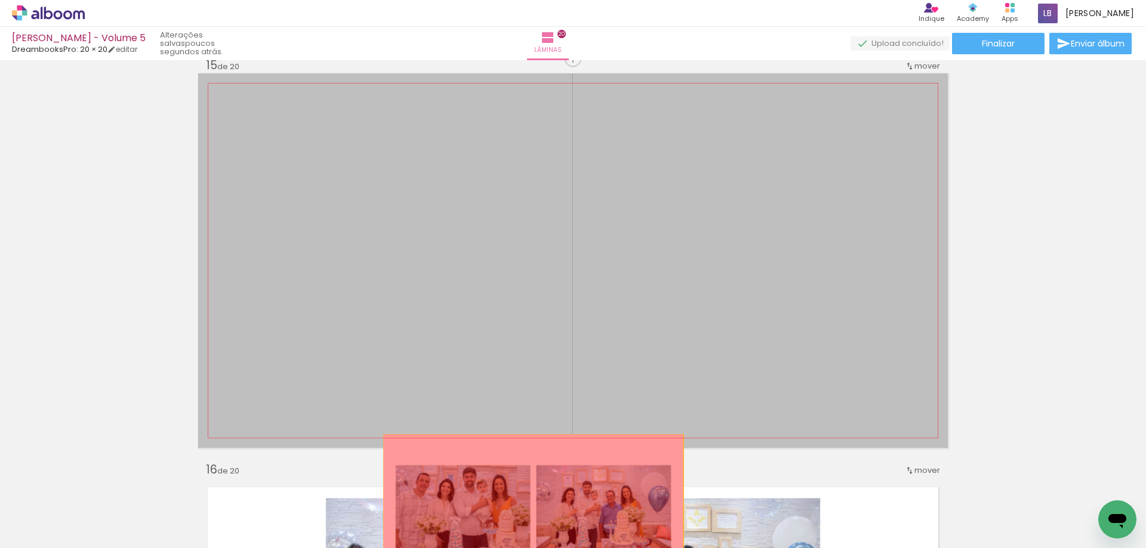
drag, startPoint x: 658, startPoint y: 205, endPoint x: 529, endPoint y: 510, distance: 331.3
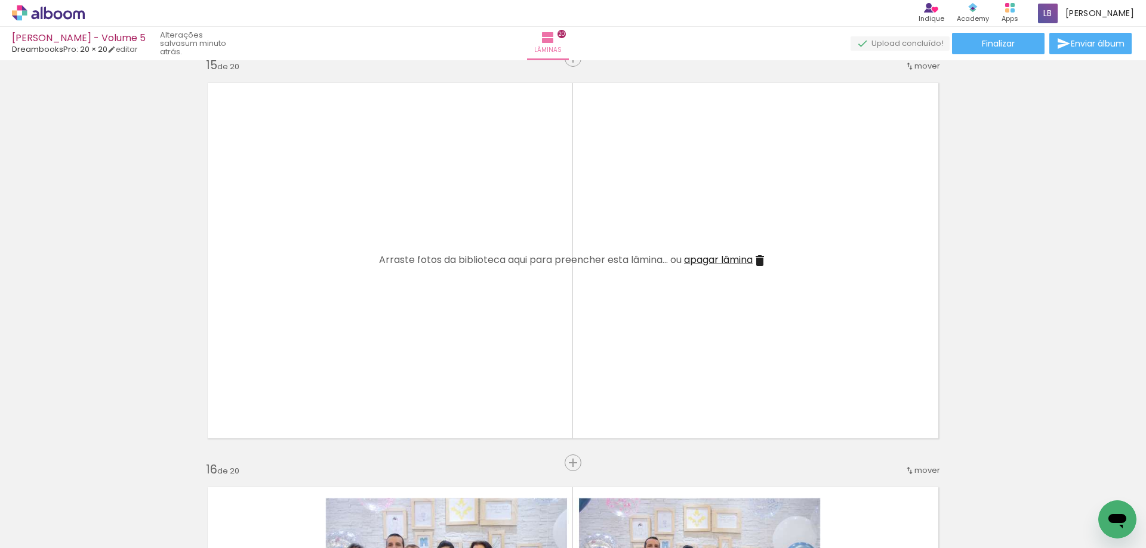
click at [699, 265] on span "apagar lâmina" at bounding box center [718, 260] width 69 height 14
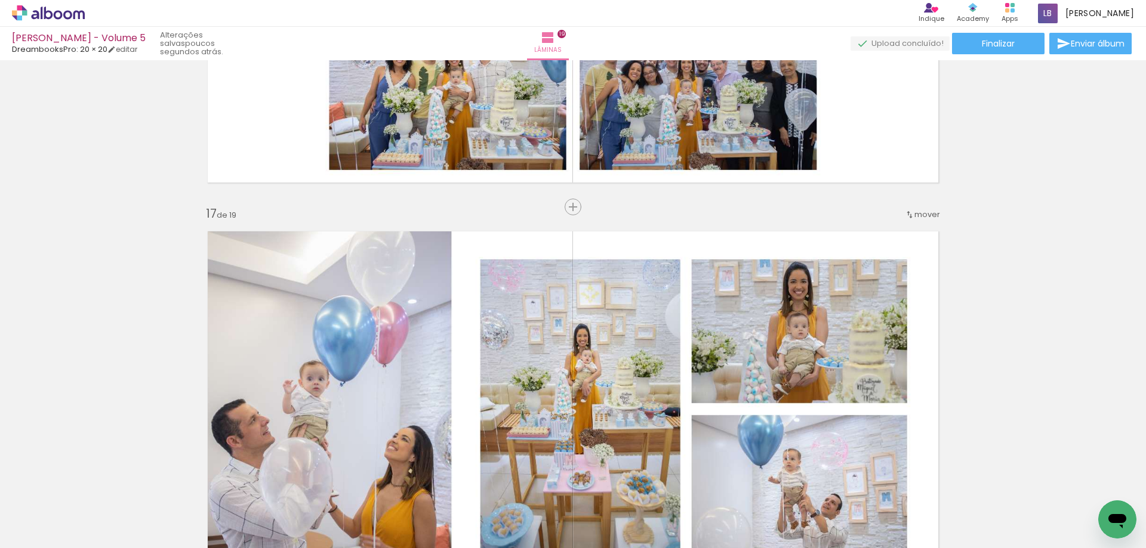
scroll to position [6352, 0]
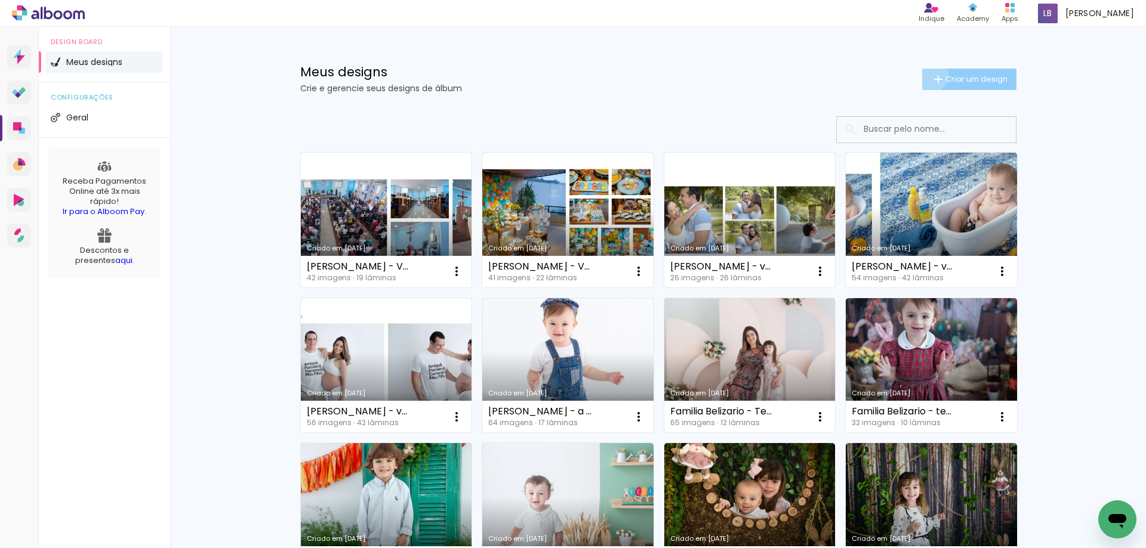
click at [922, 74] on paper-button "Criar um design" at bounding box center [969, 79] width 94 height 21
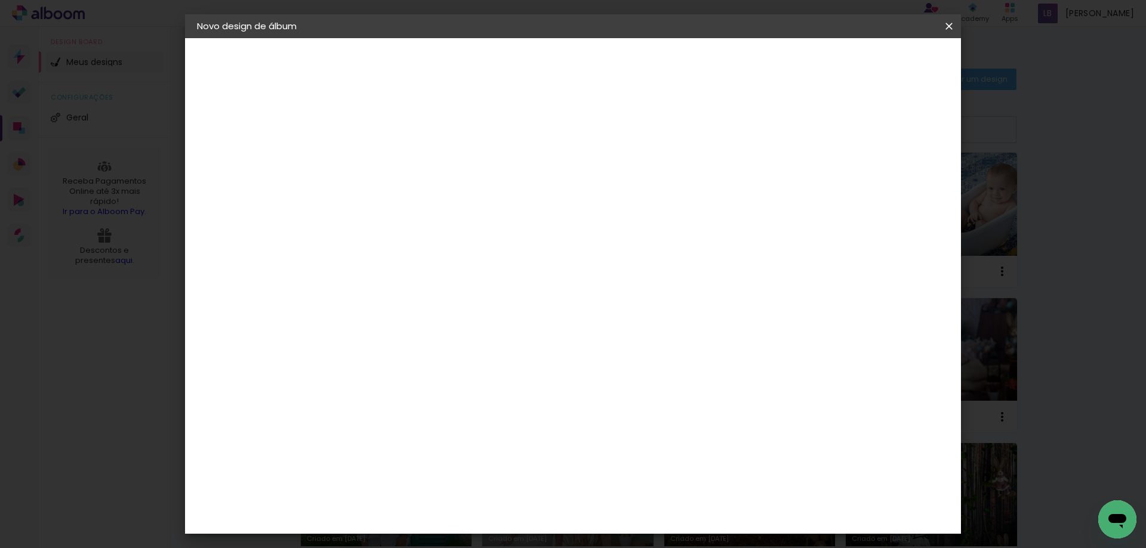
click at [392, 154] on input at bounding box center [392, 160] width 0 height 18
type input "[PERSON_NAME] - Volume 6"
type paper-input "[PERSON_NAME] - Volume 6"
click at [0, 0] on slot "Avançar" at bounding box center [0, 0] width 0 height 0
click at [483, 228] on input at bounding box center [422, 227] width 121 height 15
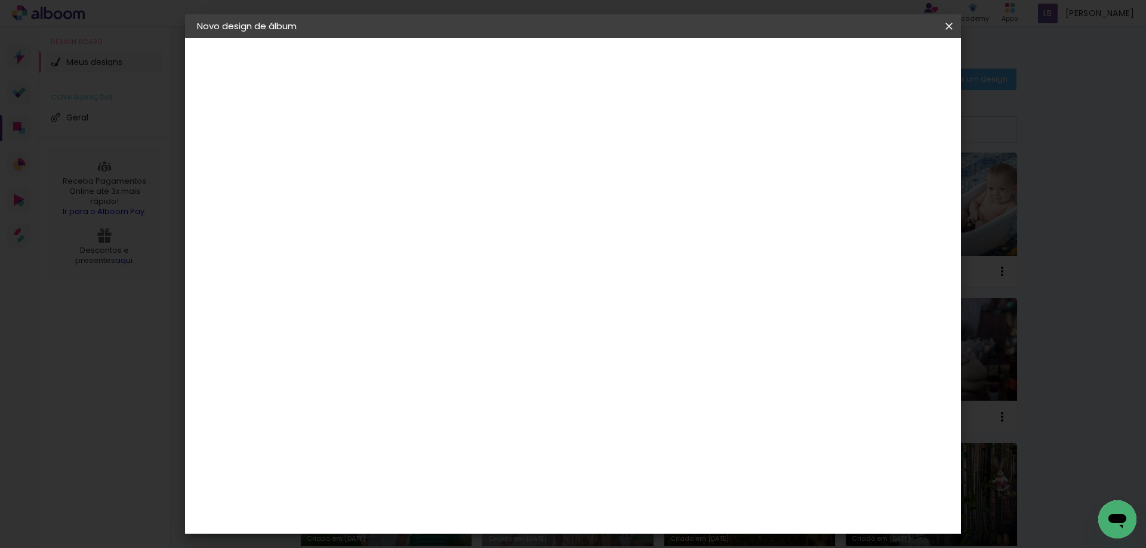
type input "drea"
type paper-input "drea"
click at [462, 271] on div "DreambooksPro" at bounding box center [423, 270] width 78 height 10
click at [0, 0] on slot "Avançar" at bounding box center [0, 0] width 0 height 0
click at [439, 199] on input "text" at bounding box center [415, 208] width 47 height 18
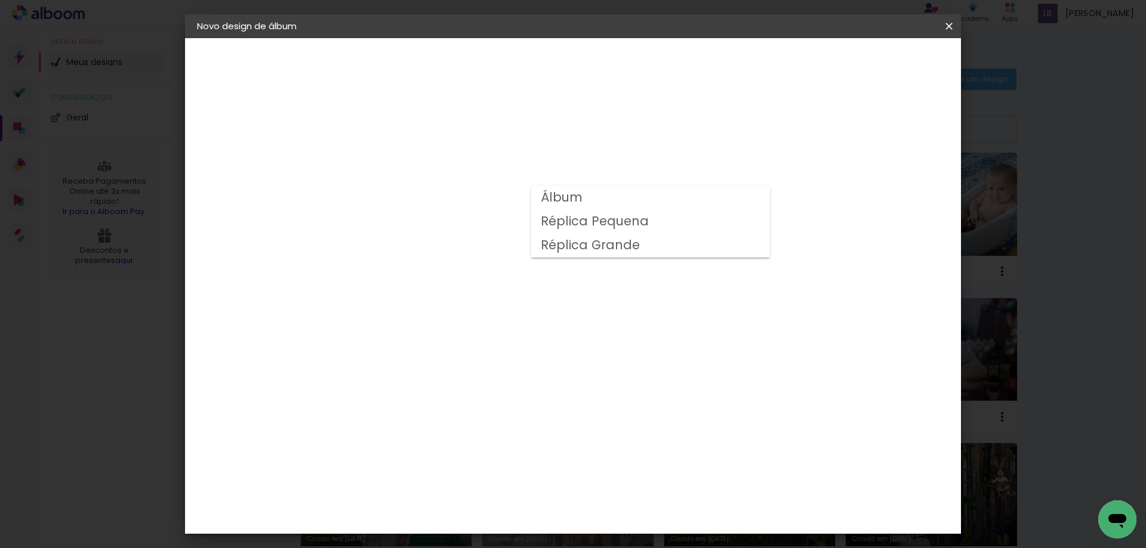
click at [628, 199] on paper-item "Álbum" at bounding box center [650, 198] width 239 height 24
type input "Álbum"
click at [473, 517] on span "20 × 20" at bounding box center [444, 529] width 55 height 24
click at [0, 0] on slot "Avançar" at bounding box center [0, 0] width 0 height 0
click at [807, 125] on div at bounding box center [801, 129] width 11 height 11
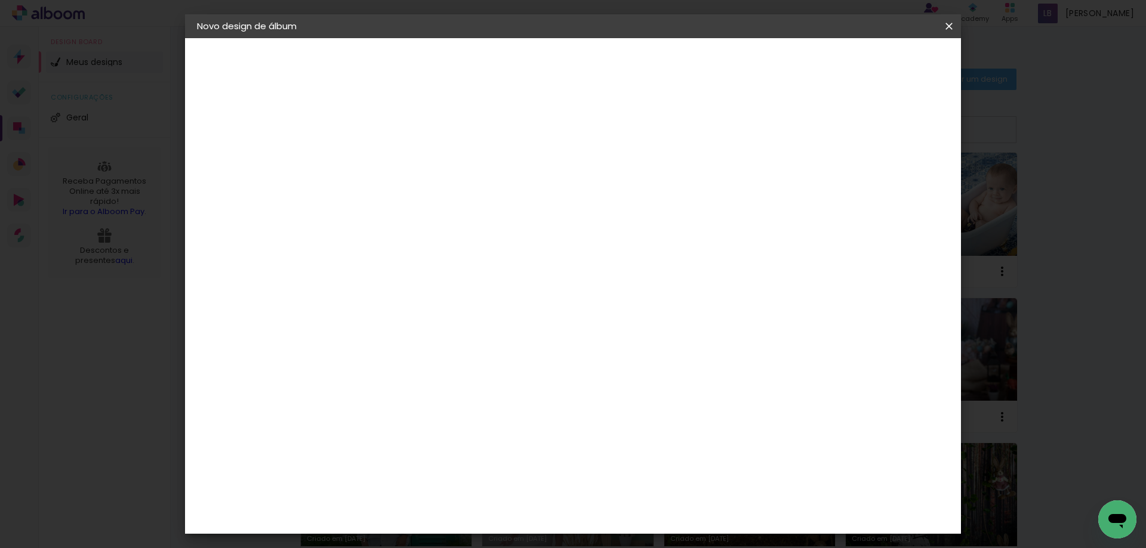
type paper-checkbox "on"
click at [874, 67] on span "Iniciar design" at bounding box center [847, 63] width 54 height 8
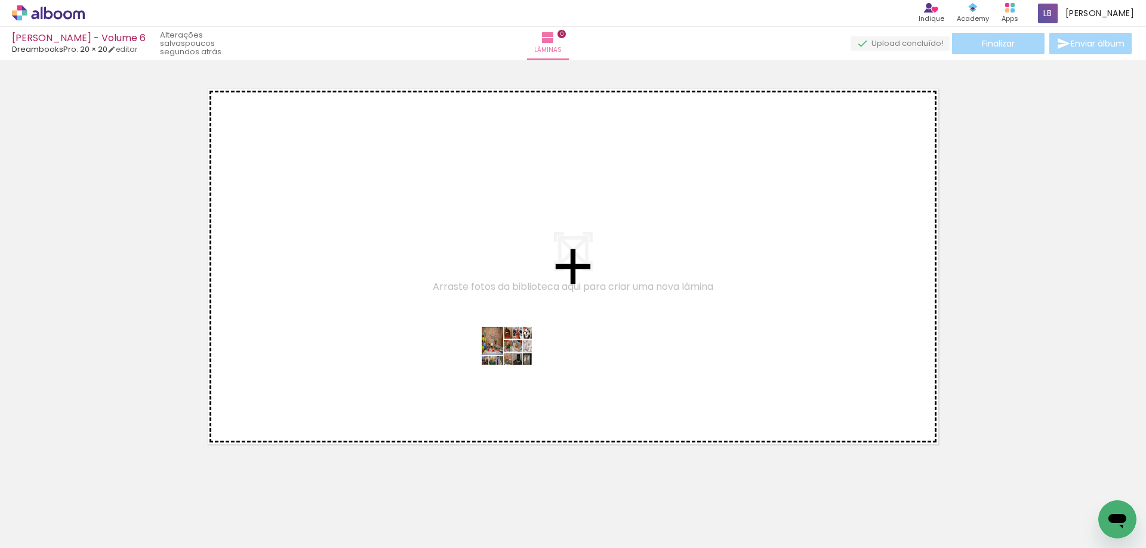
drag, startPoint x: 114, startPoint y: 515, endPoint x: 516, endPoint y: 355, distance: 432.2
click at [516, 355] on quentale-workspace at bounding box center [573, 274] width 1146 height 548
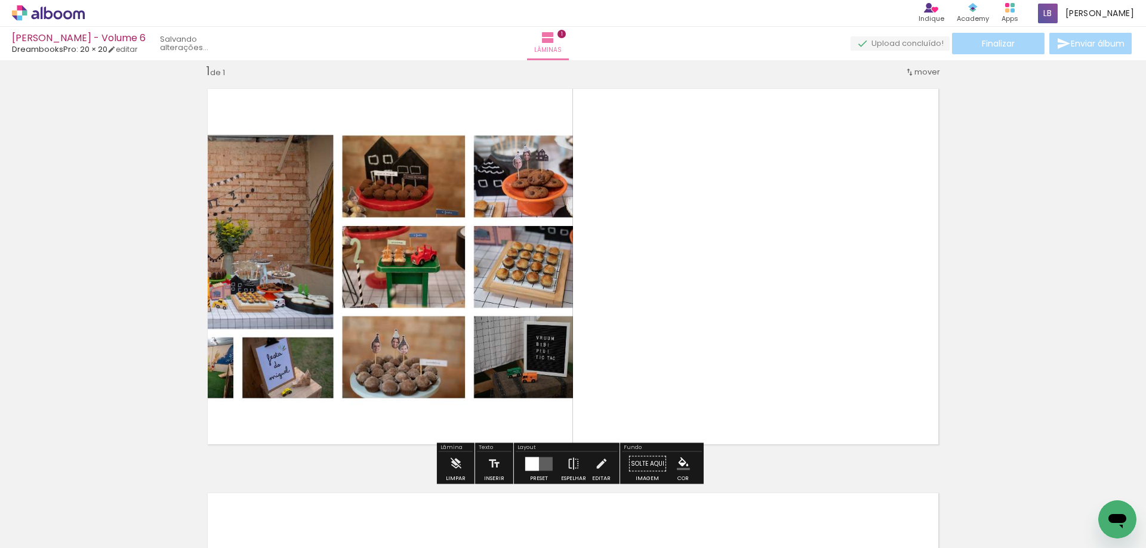
scroll to position [16, 0]
click at [527, 456] on div at bounding box center [539, 464] width 32 height 24
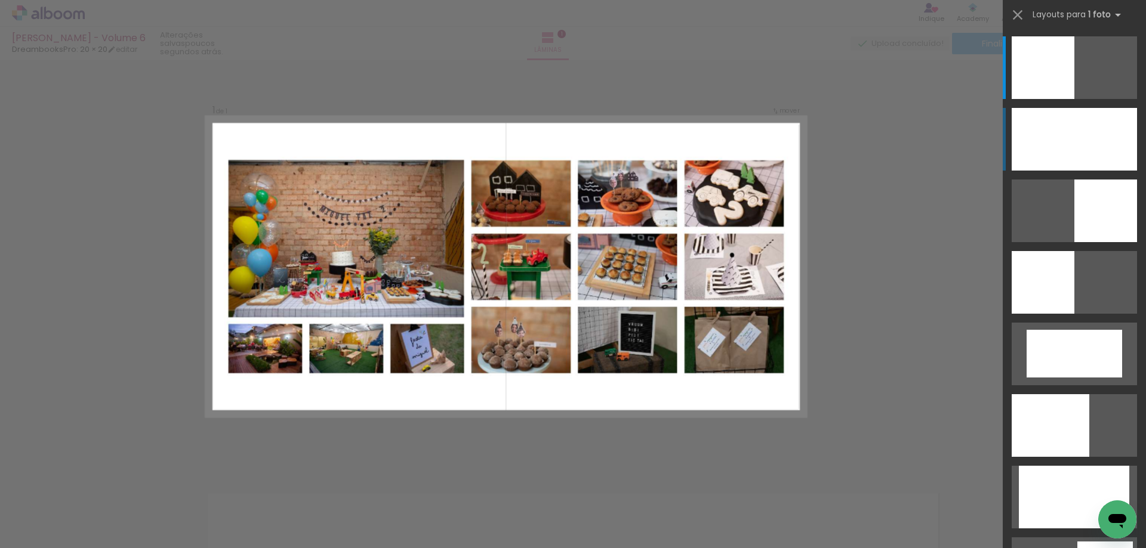
click at [1103, 146] on div at bounding box center [1073, 139] width 125 height 63
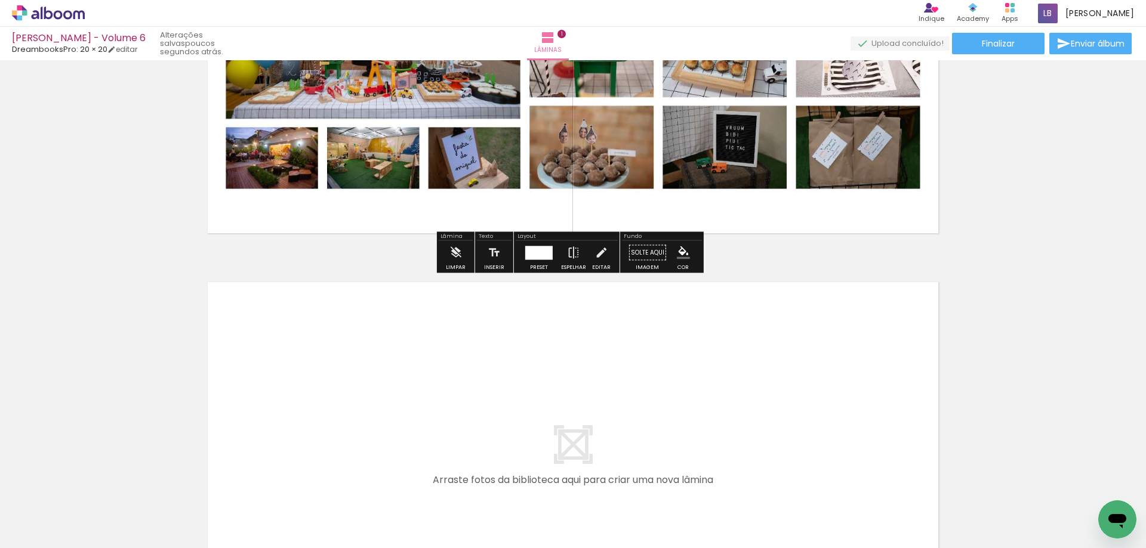
scroll to position [254, 0]
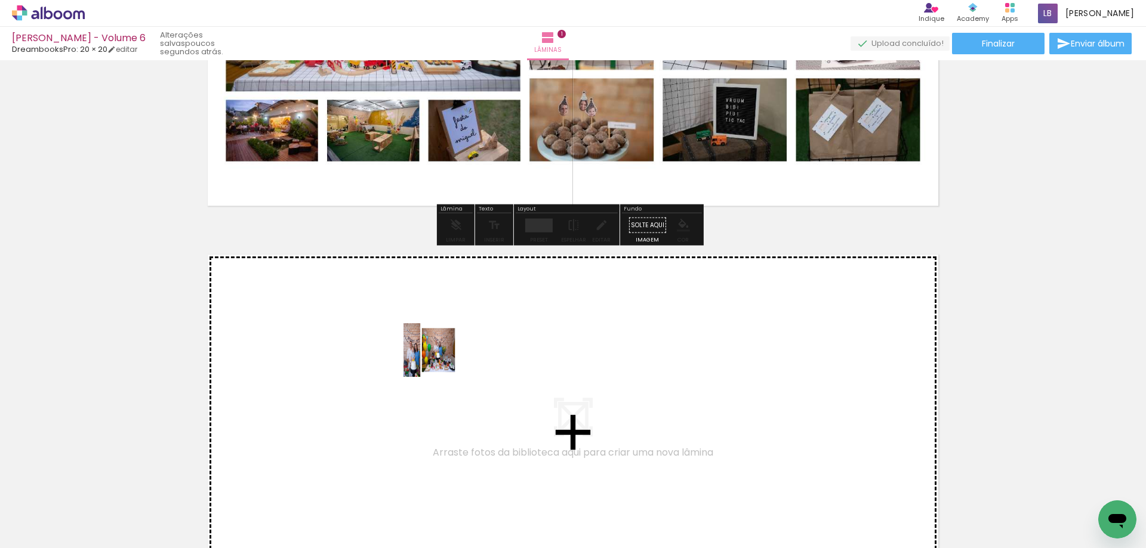
drag, startPoint x: 175, startPoint y: 512, endPoint x: 454, endPoint y: 353, distance: 321.0
click at [454, 353] on quentale-workspace at bounding box center [573, 274] width 1146 height 548
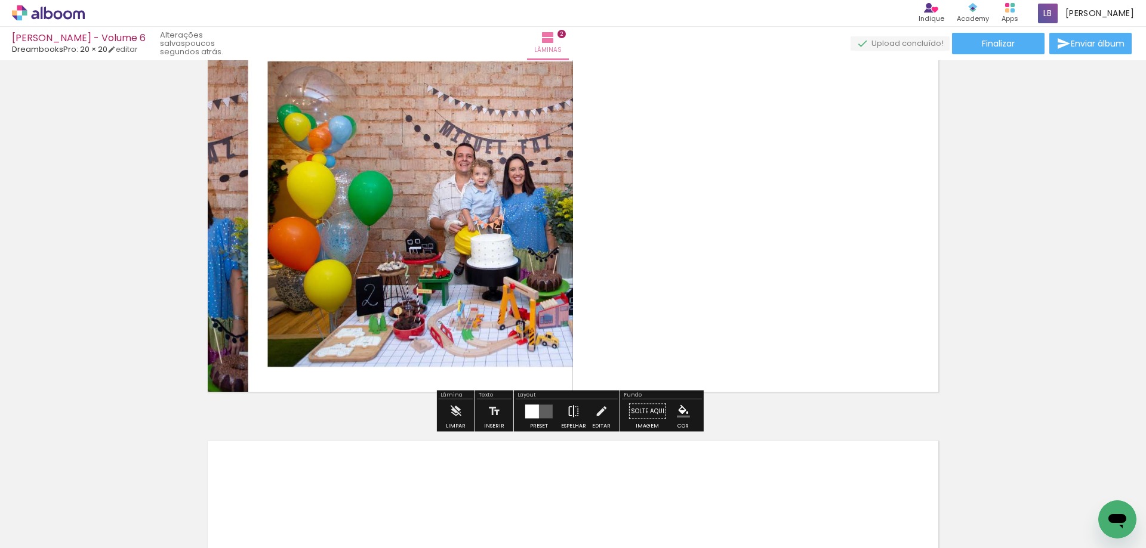
scroll to position [480, 0]
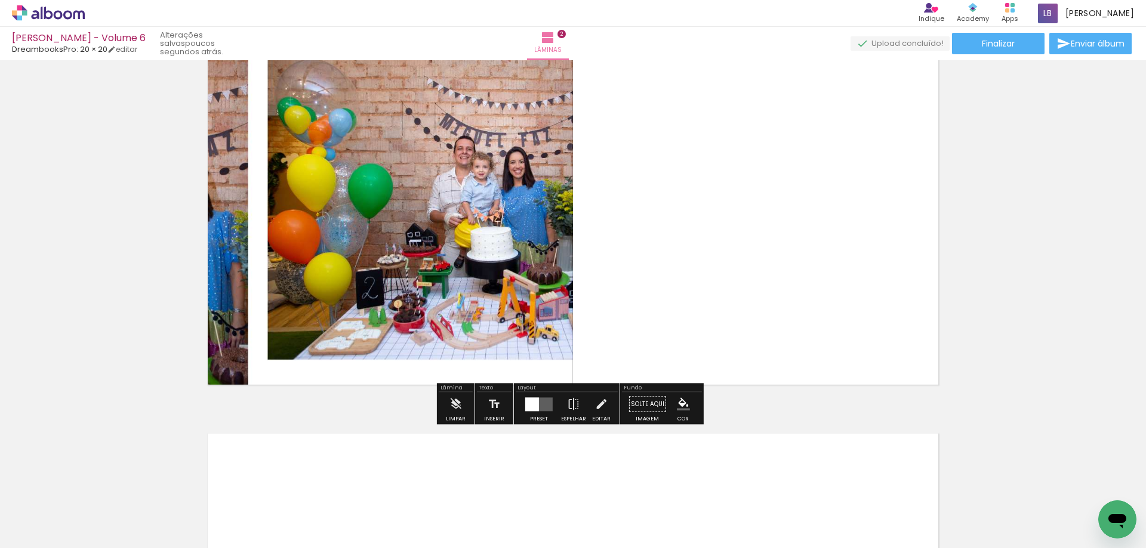
click at [541, 409] on quentale-layouter at bounding box center [538, 404] width 27 height 14
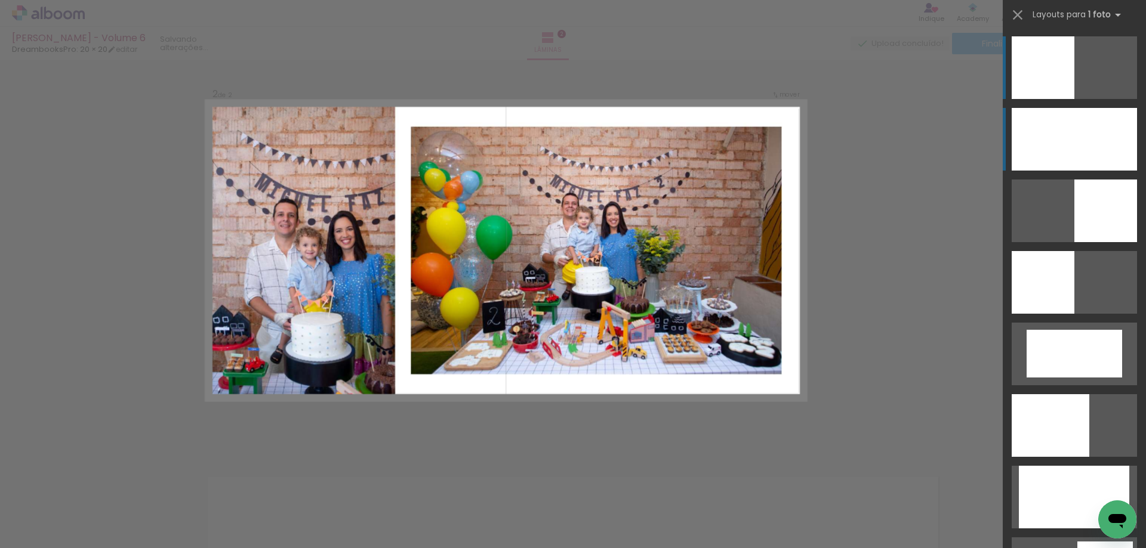
scroll to position [420, 0]
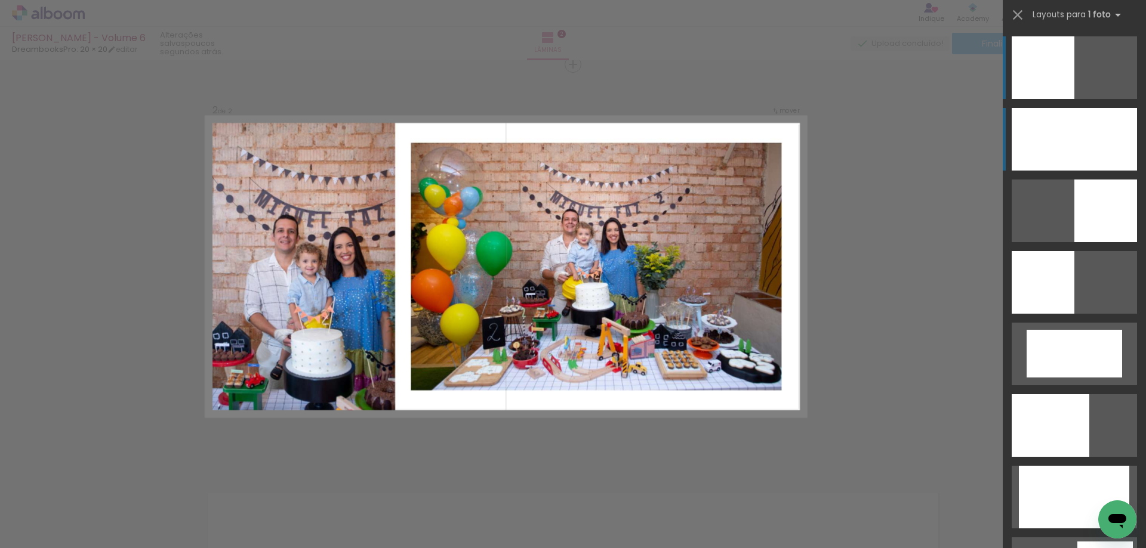
click at [1091, 141] on div at bounding box center [1073, 139] width 125 height 63
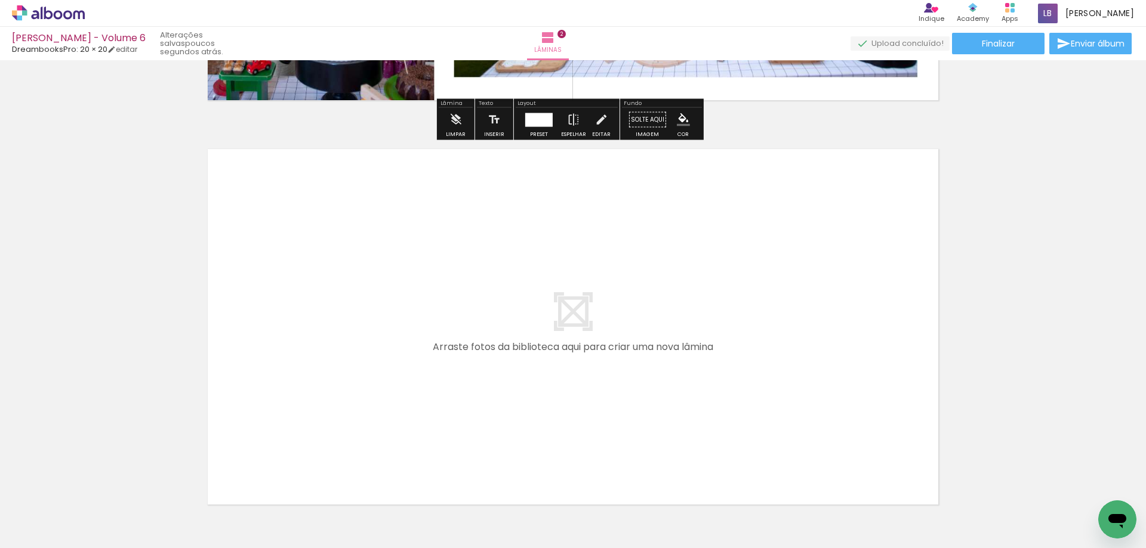
scroll to position [778, 0]
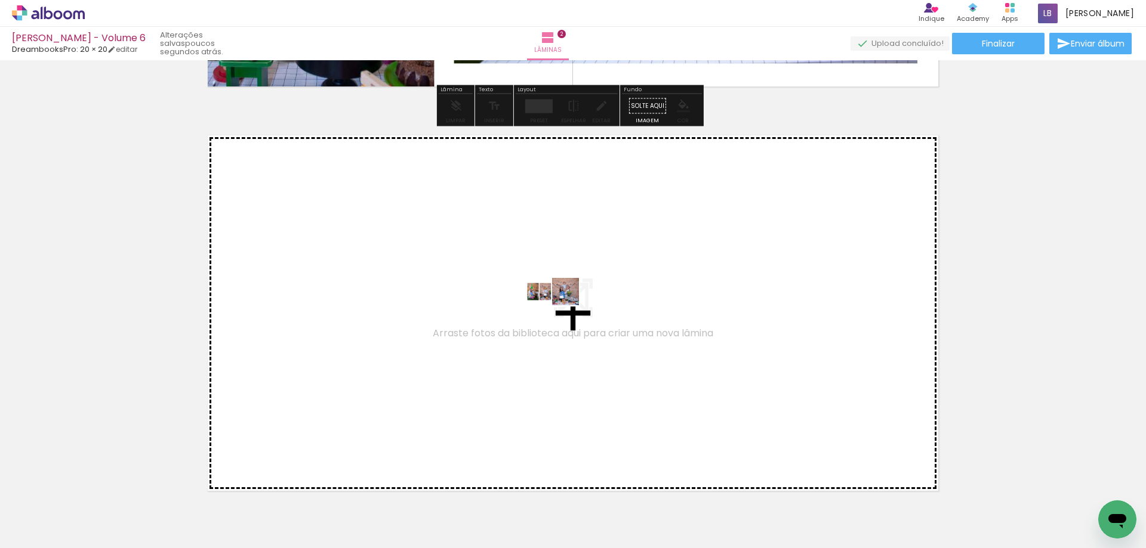
drag, startPoint x: 258, startPoint y: 501, endPoint x: 561, endPoint y: 314, distance: 355.8
click at [561, 314] on quentale-workspace at bounding box center [573, 274] width 1146 height 548
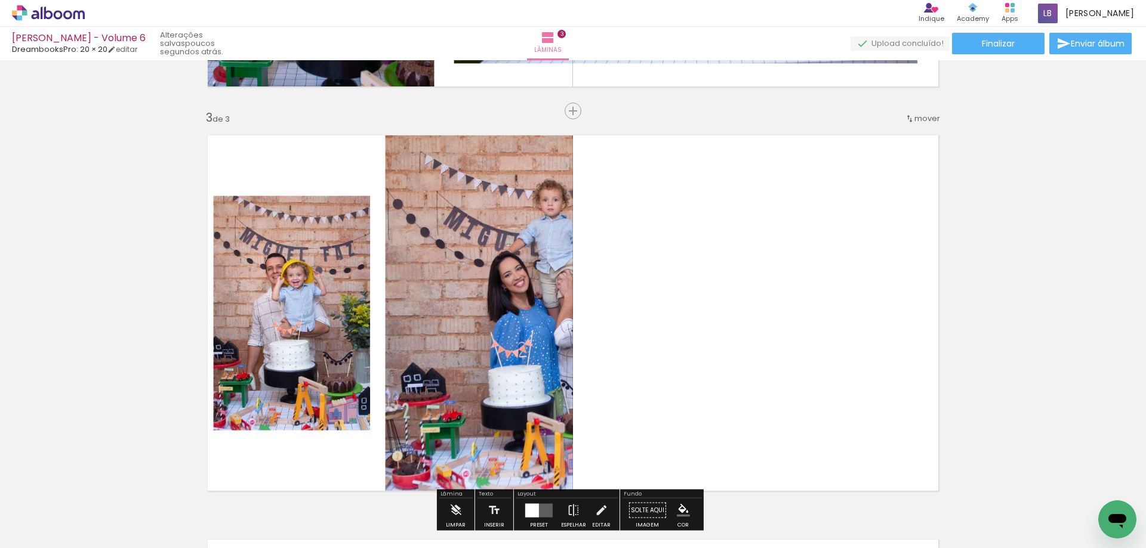
scroll to position [825, 0]
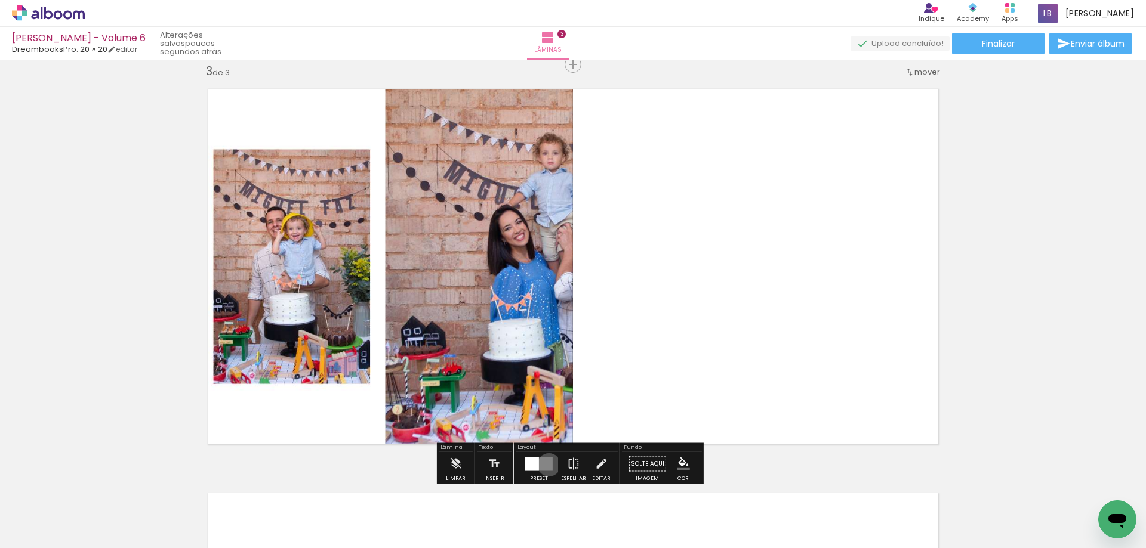
click at [546, 465] on quentale-layouter at bounding box center [538, 464] width 27 height 14
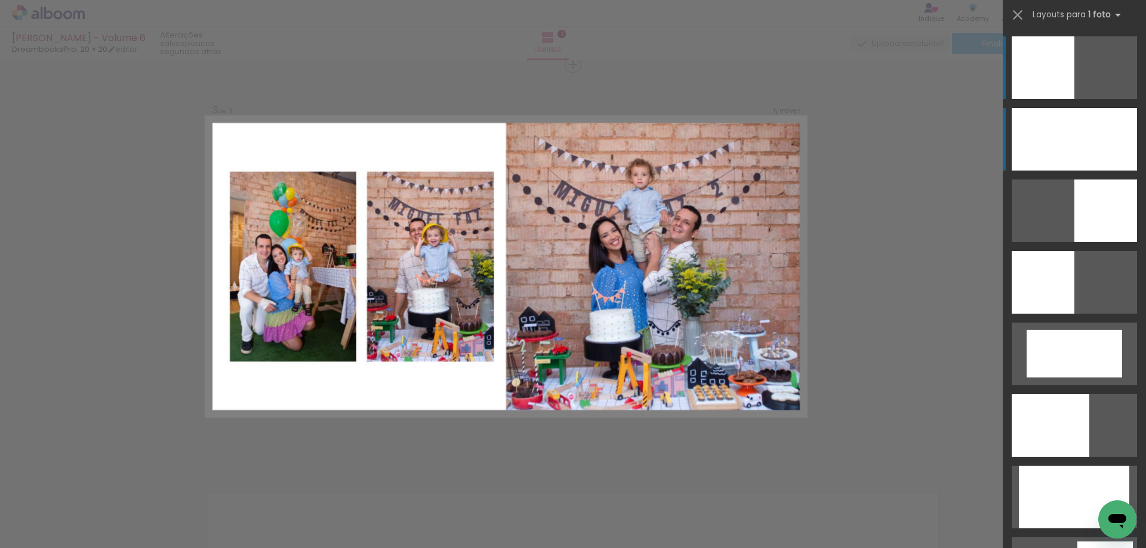
click at [1075, 131] on div at bounding box center [1073, 139] width 125 height 63
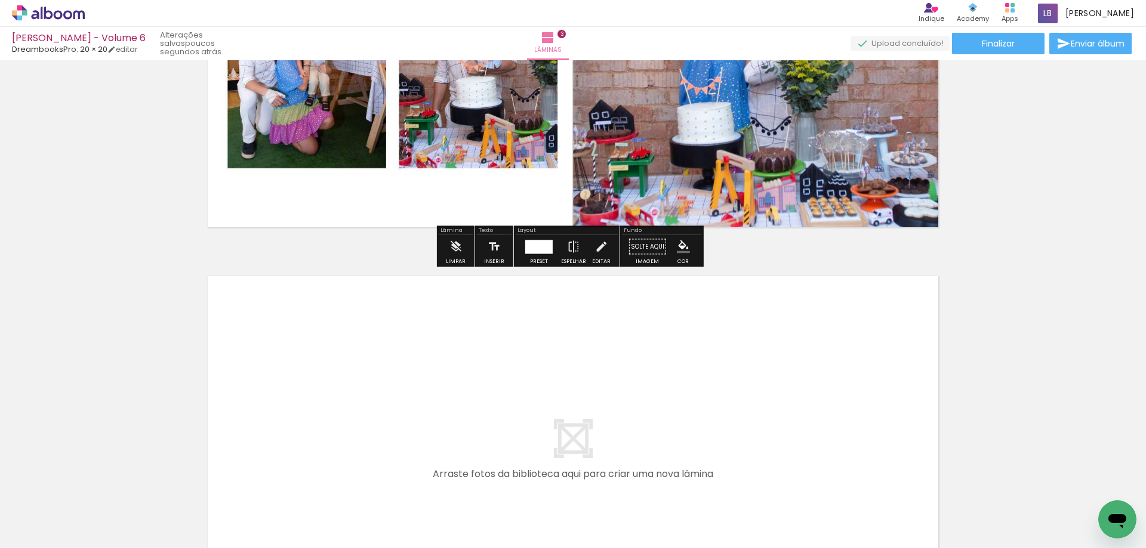
scroll to position [1063, 0]
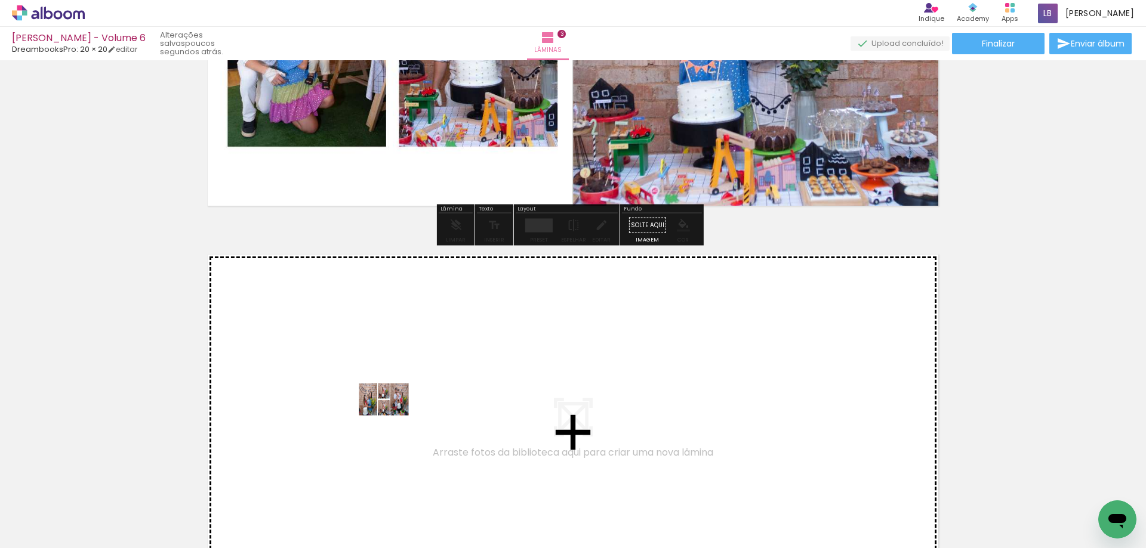
drag, startPoint x: 336, startPoint y: 501, endPoint x: 401, endPoint y: 399, distance: 121.0
click at [401, 399] on quentale-workspace at bounding box center [573, 274] width 1146 height 548
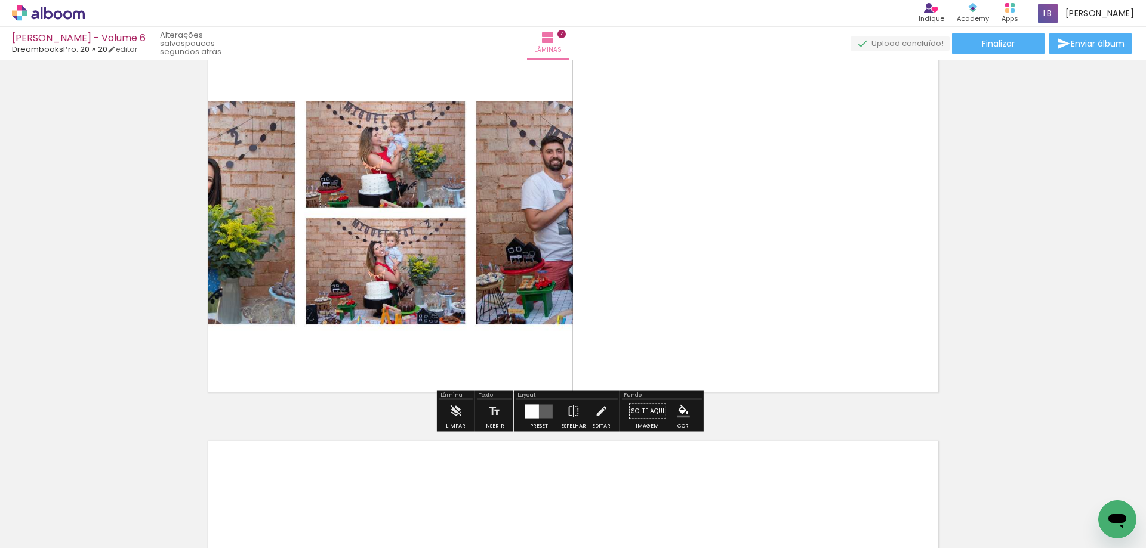
scroll to position [1289, 0]
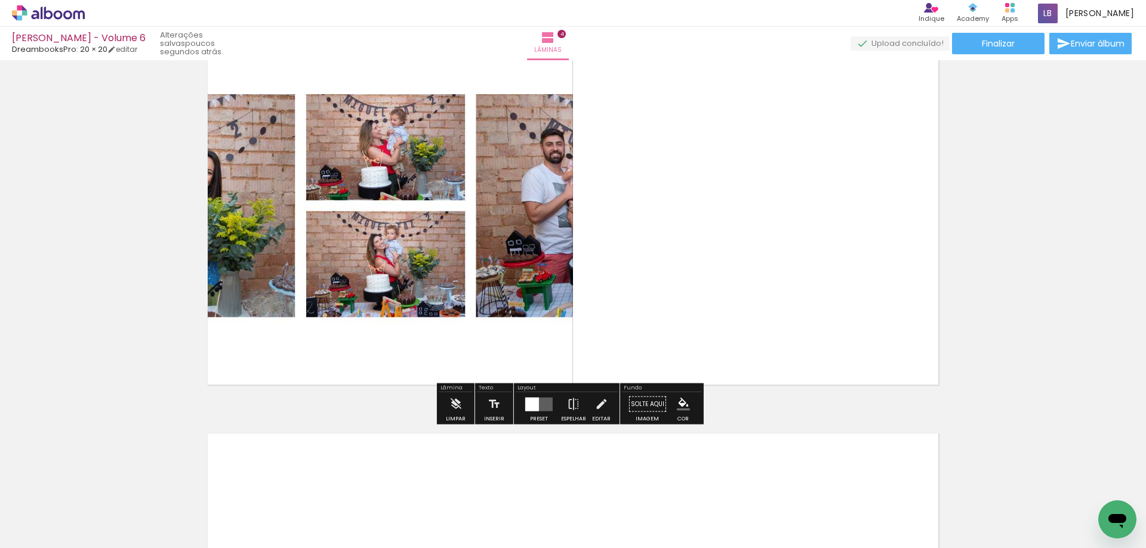
click at [535, 398] on div at bounding box center [532, 404] width 14 height 14
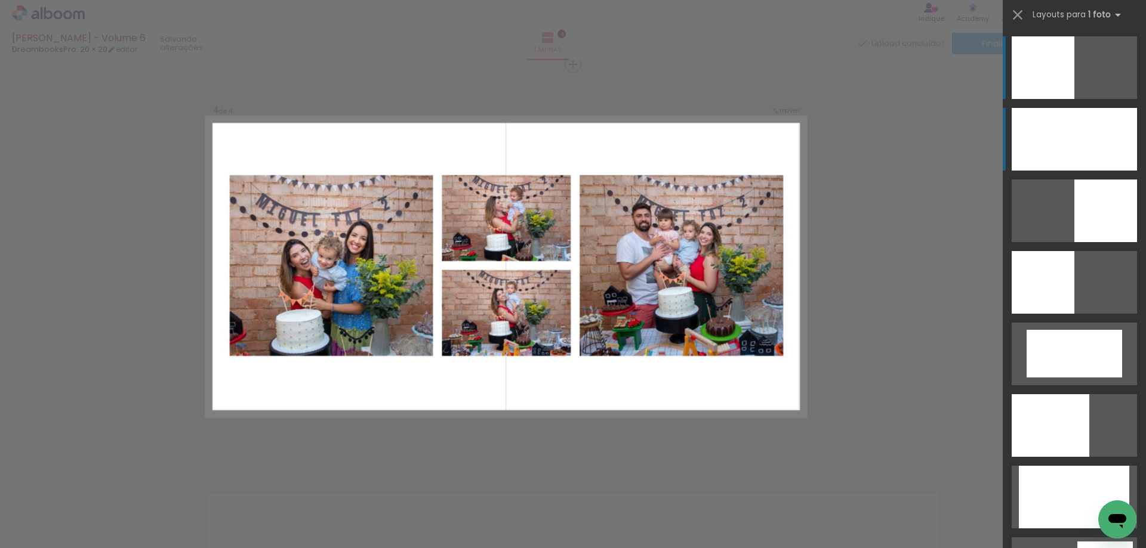
click at [1040, 144] on div at bounding box center [1073, 139] width 125 height 63
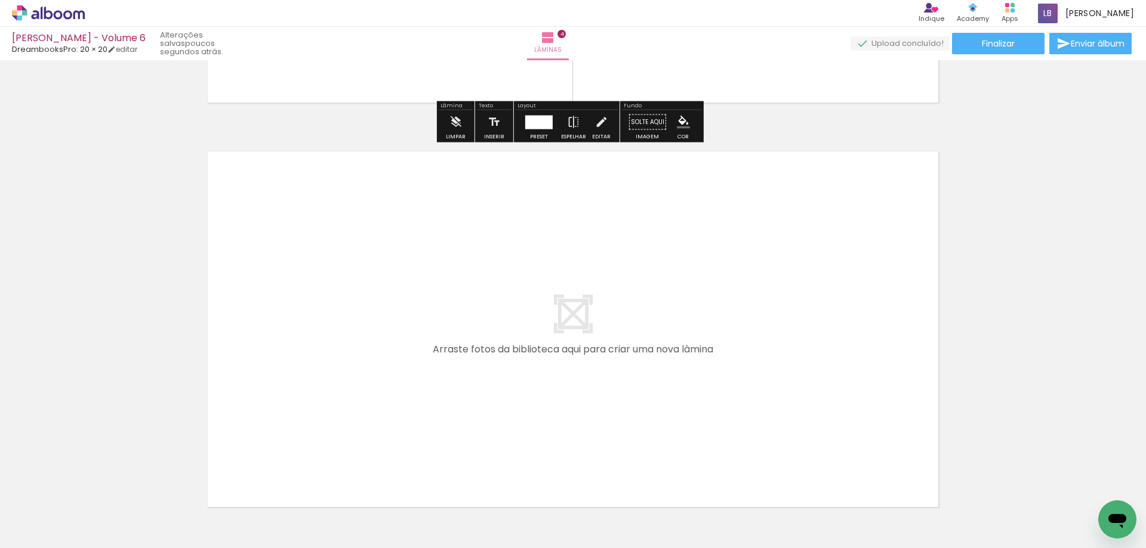
scroll to position [1647, 0]
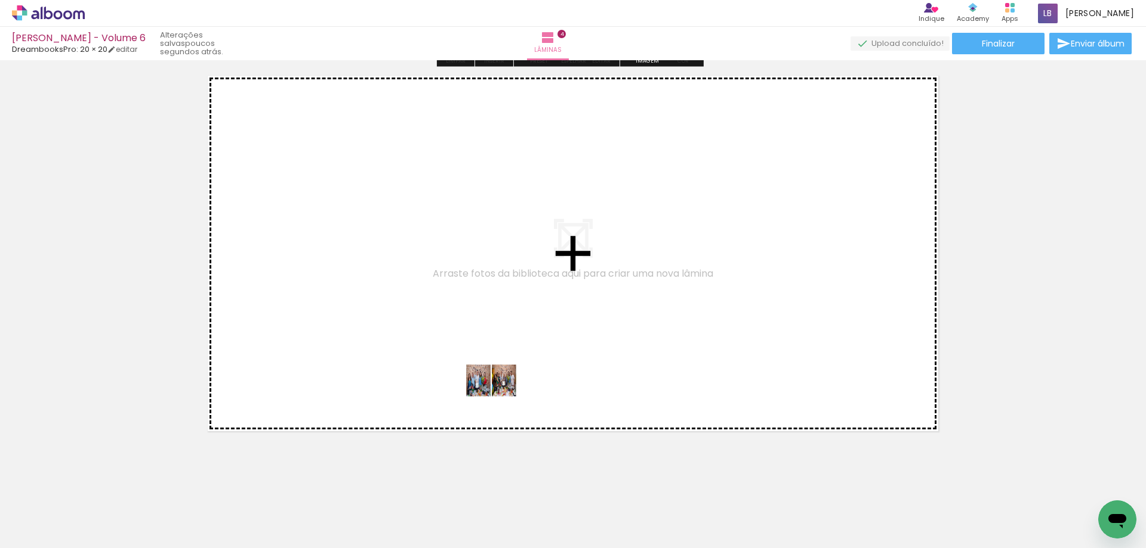
drag, startPoint x: 403, startPoint y: 514, endPoint x: 500, endPoint y: 390, distance: 158.1
click at [500, 390] on quentale-workspace at bounding box center [573, 274] width 1146 height 548
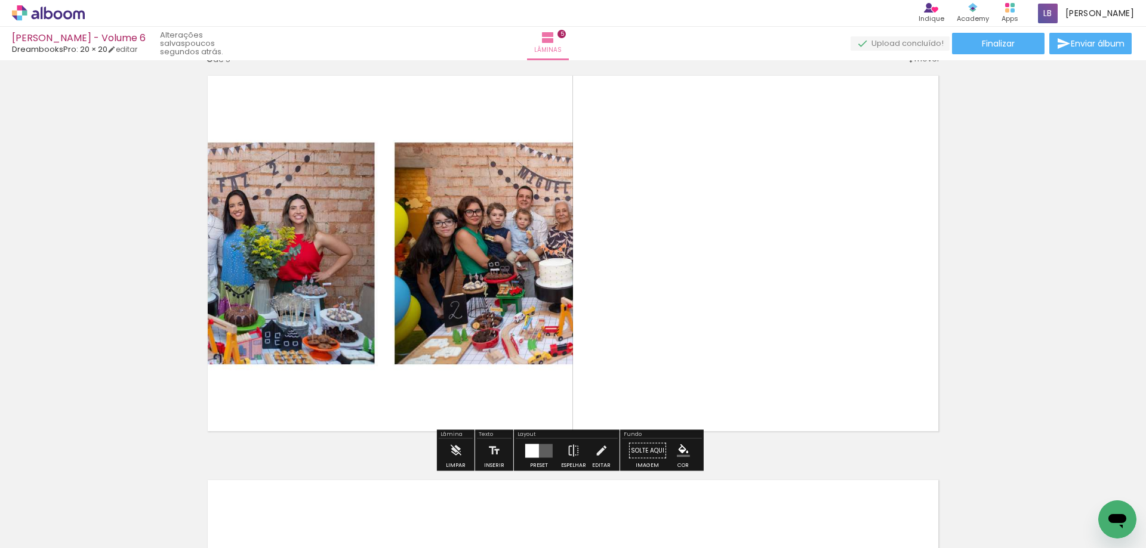
scroll to position [1634, 0]
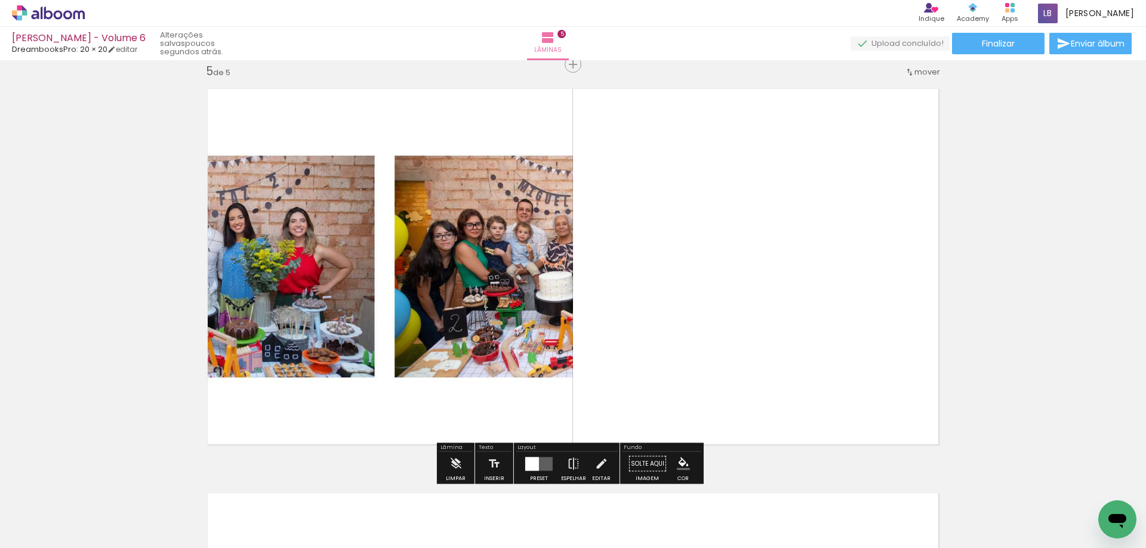
click at [528, 453] on div at bounding box center [539, 464] width 32 height 24
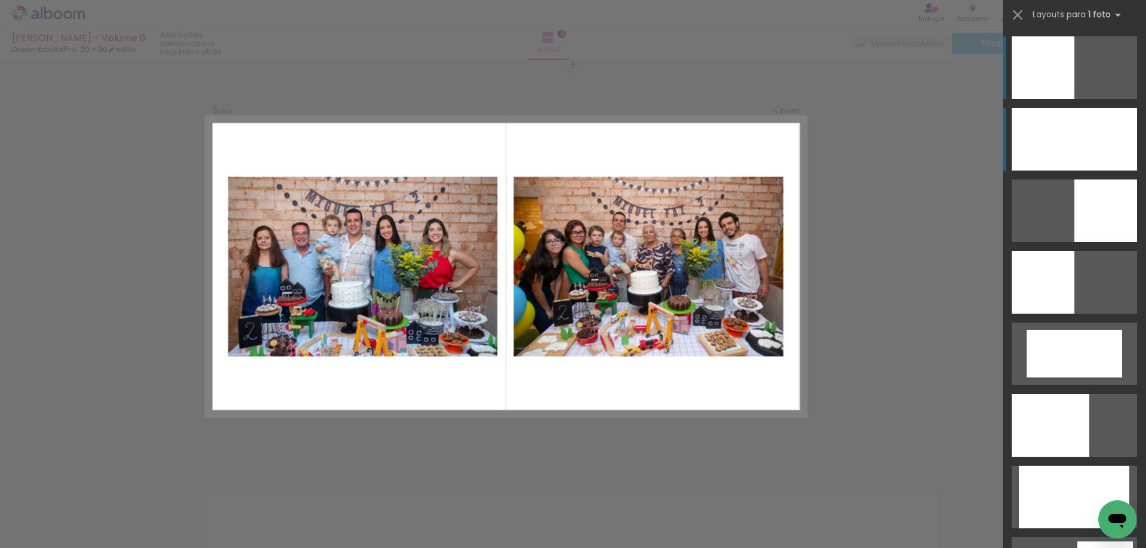
click at [1111, 136] on div at bounding box center [1073, 139] width 125 height 63
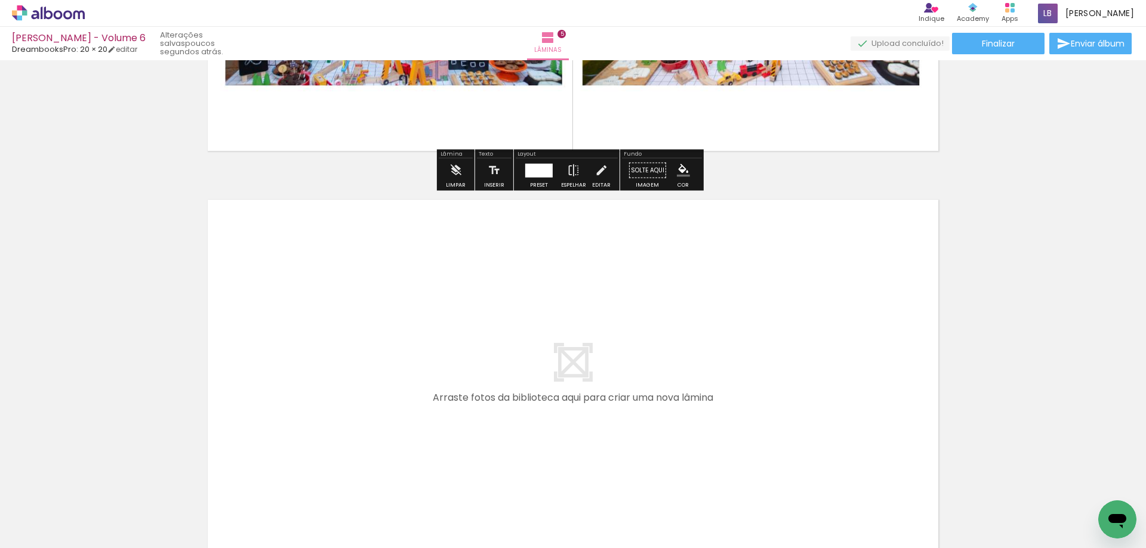
scroll to position [1932, 0]
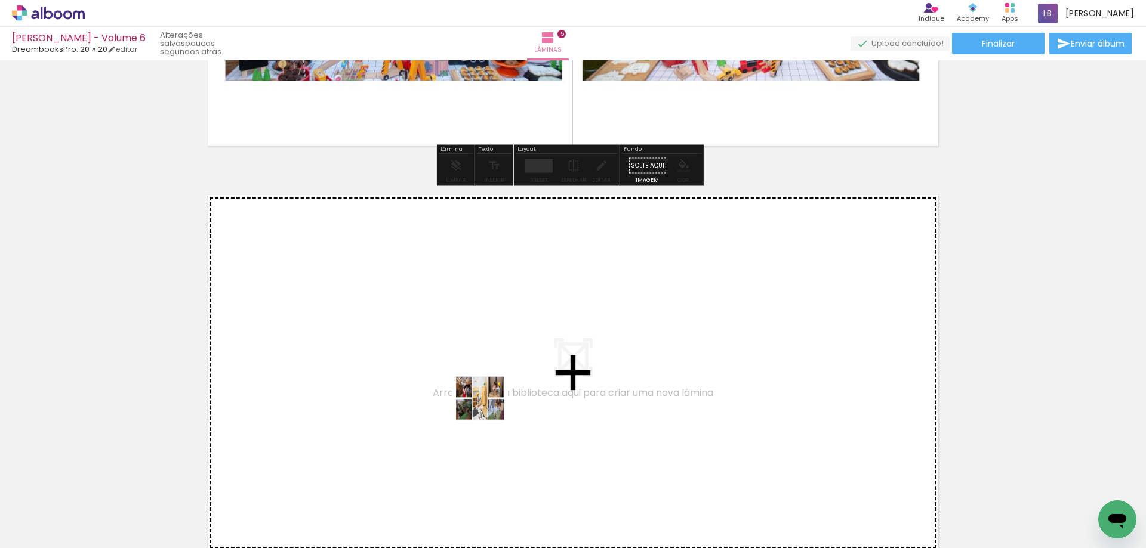
drag, startPoint x: 469, startPoint y: 508, endPoint x: 489, endPoint y: 408, distance: 102.2
click at [489, 408] on quentale-workspace at bounding box center [573, 274] width 1146 height 548
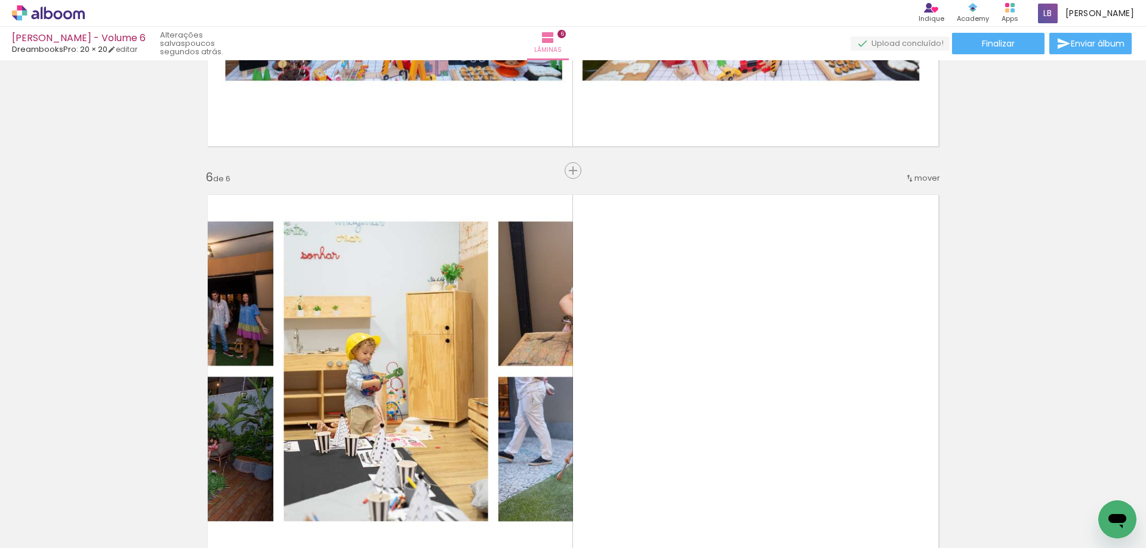
scroll to position [2038, 0]
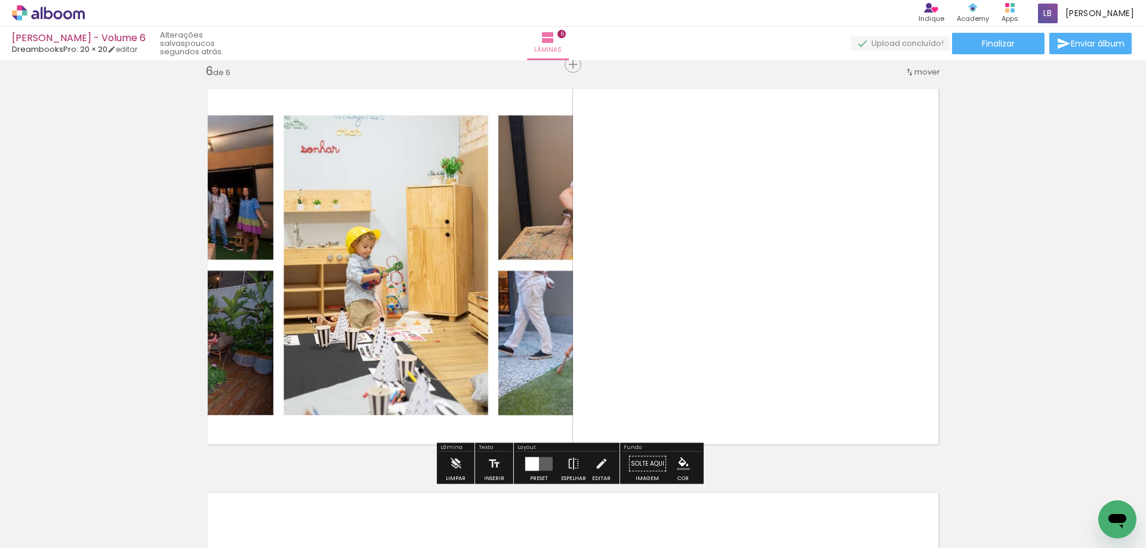
click at [536, 464] on quentale-layouter at bounding box center [538, 464] width 27 height 14
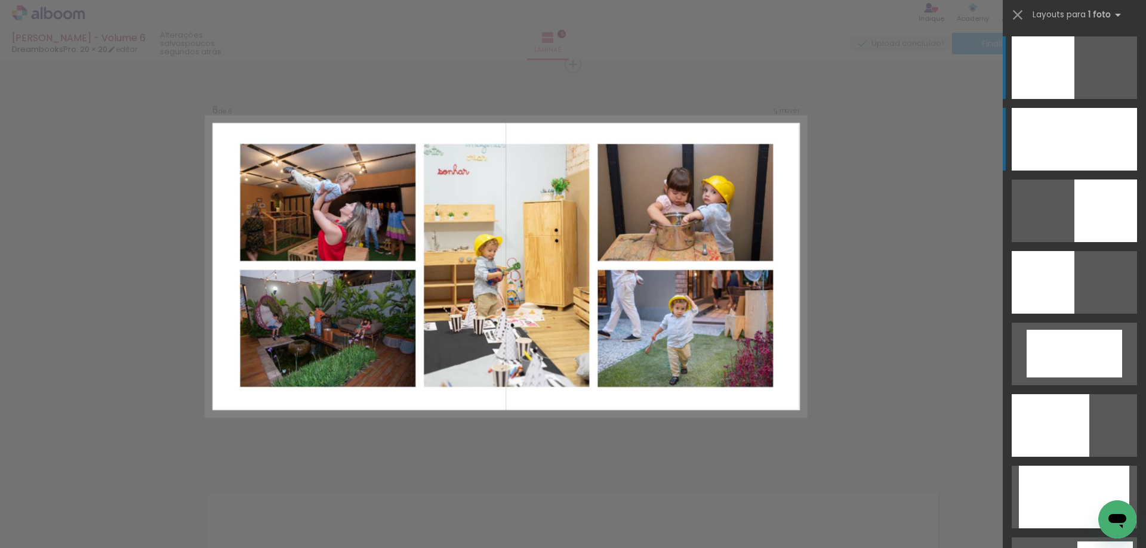
click at [1070, 119] on div at bounding box center [1073, 139] width 125 height 63
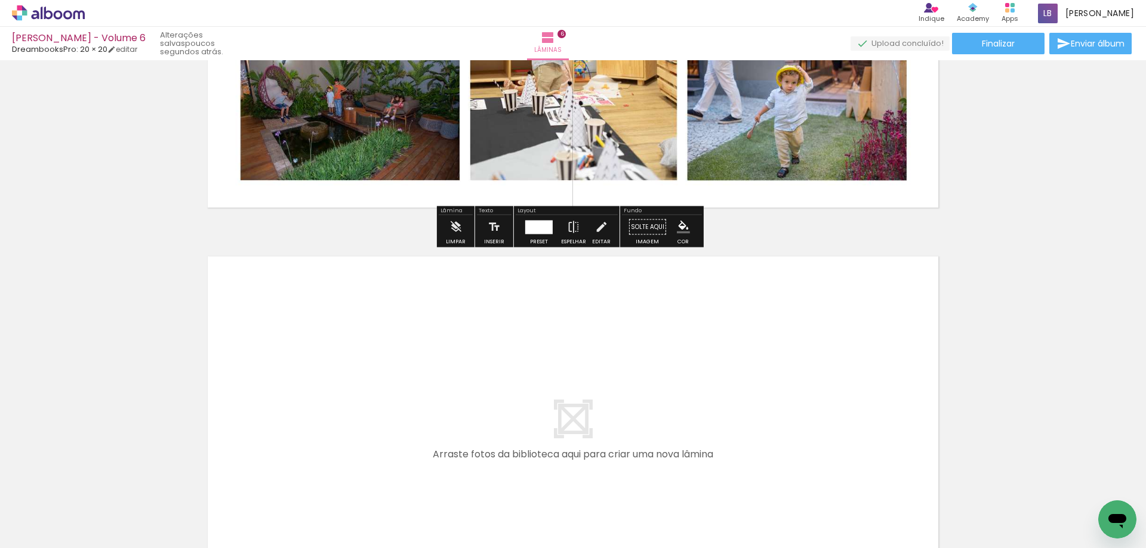
scroll to position [2277, 0]
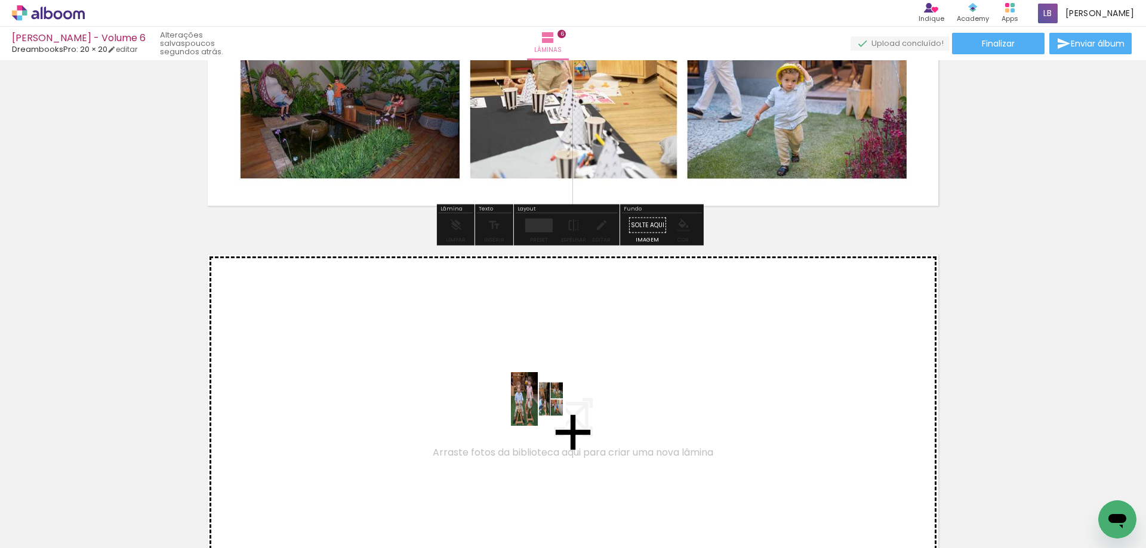
drag, startPoint x: 523, startPoint y: 511, endPoint x: 547, endPoint y: 408, distance: 105.4
click at [547, 408] on quentale-workspace at bounding box center [573, 274] width 1146 height 548
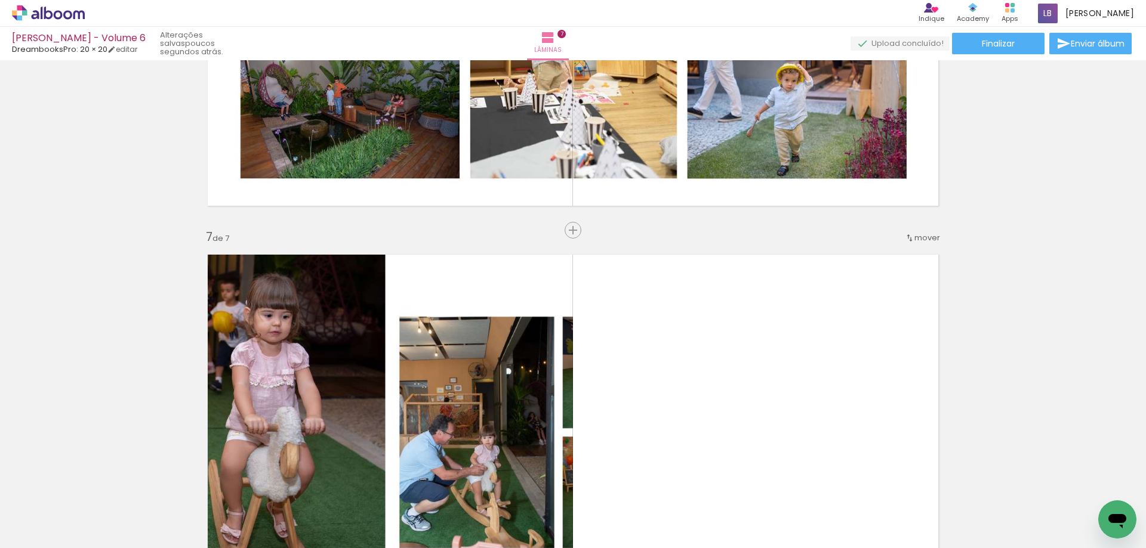
scroll to position [2443, 0]
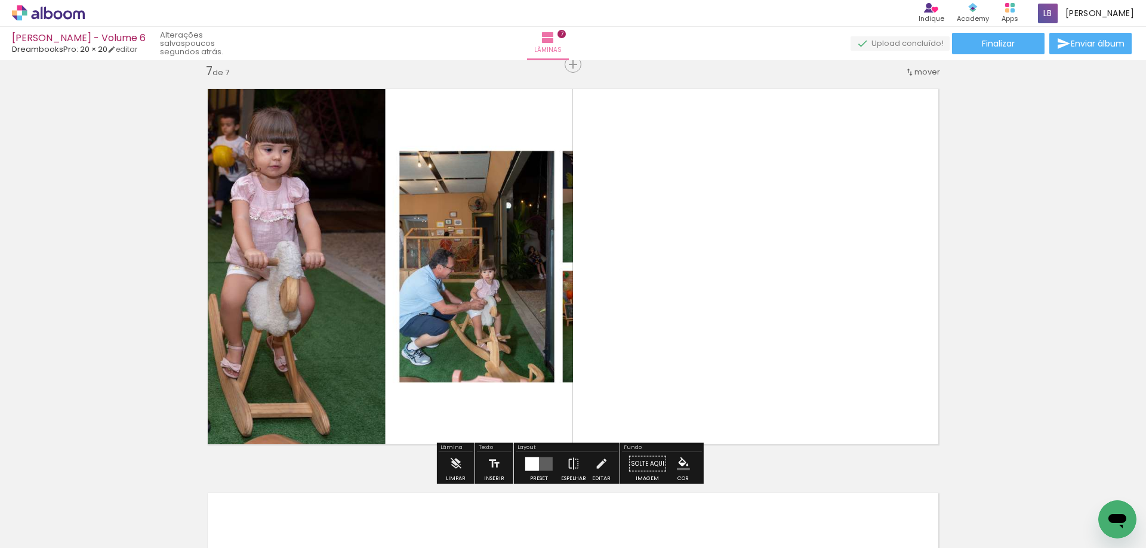
click at [536, 467] on div at bounding box center [532, 464] width 14 height 14
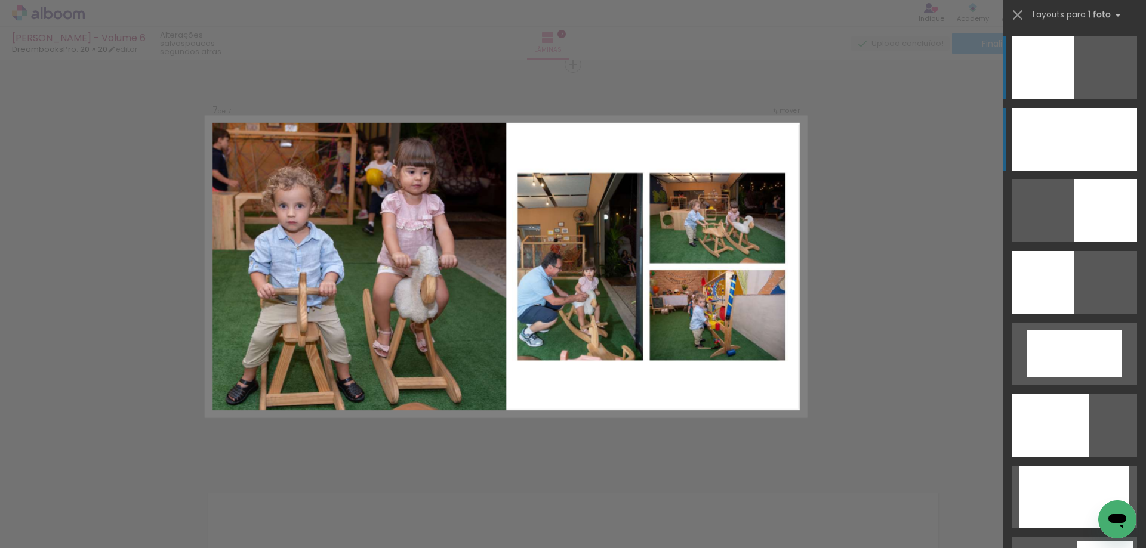
click at [1118, 141] on div at bounding box center [1073, 139] width 125 height 63
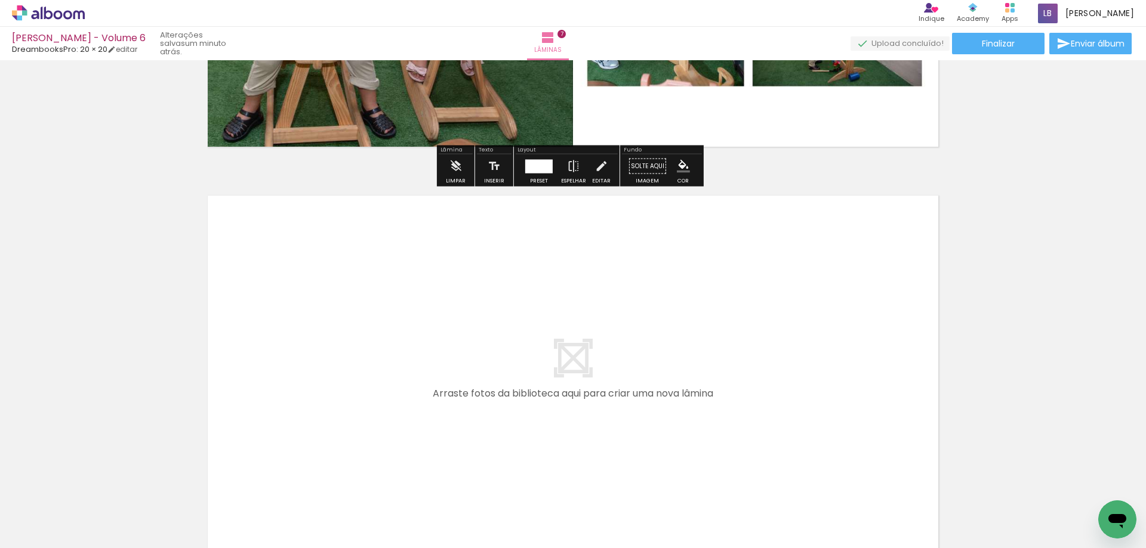
scroll to position [2741, 0]
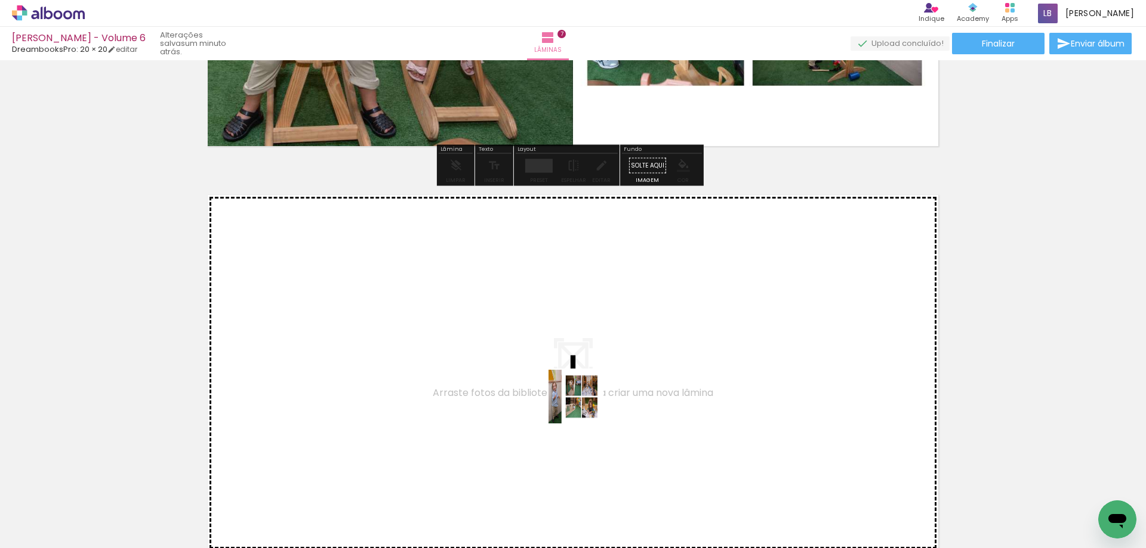
drag, startPoint x: 607, startPoint y: 505, endPoint x: 584, endPoint y: 394, distance: 113.5
click at [584, 394] on quentale-workspace at bounding box center [573, 274] width 1146 height 548
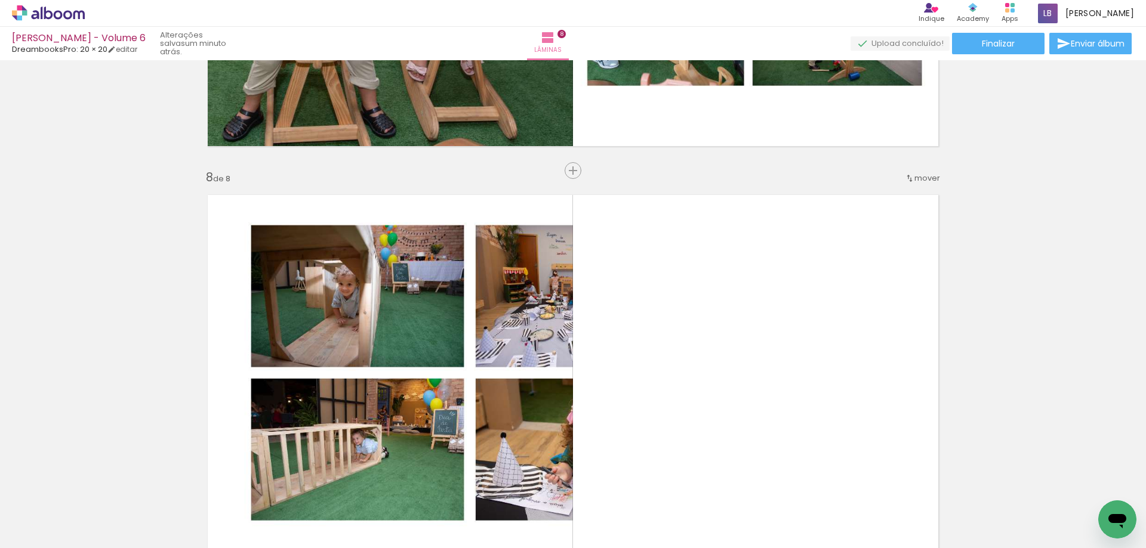
scroll to position [2847, 0]
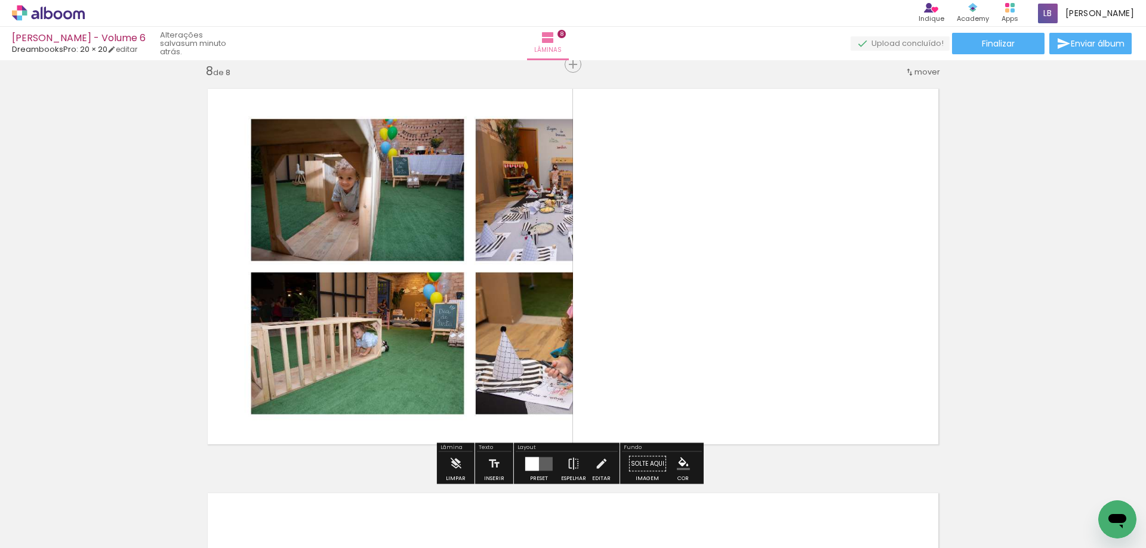
click at [542, 464] on quentale-layouter at bounding box center [538, 464] width 27 height 14
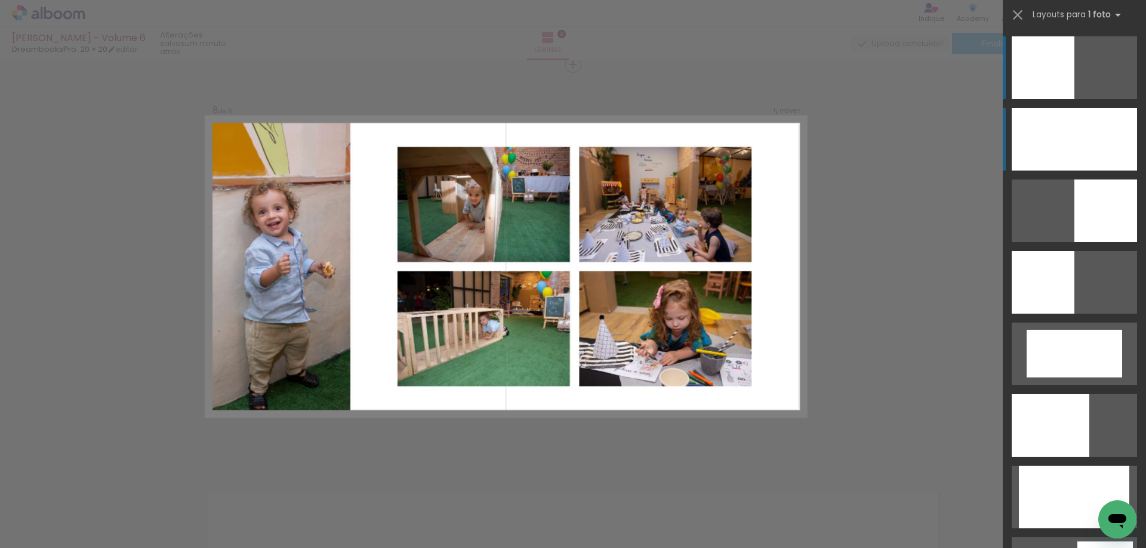
click at [1051, 137] on div at bounding box center [1073, 139] width 125 height 63
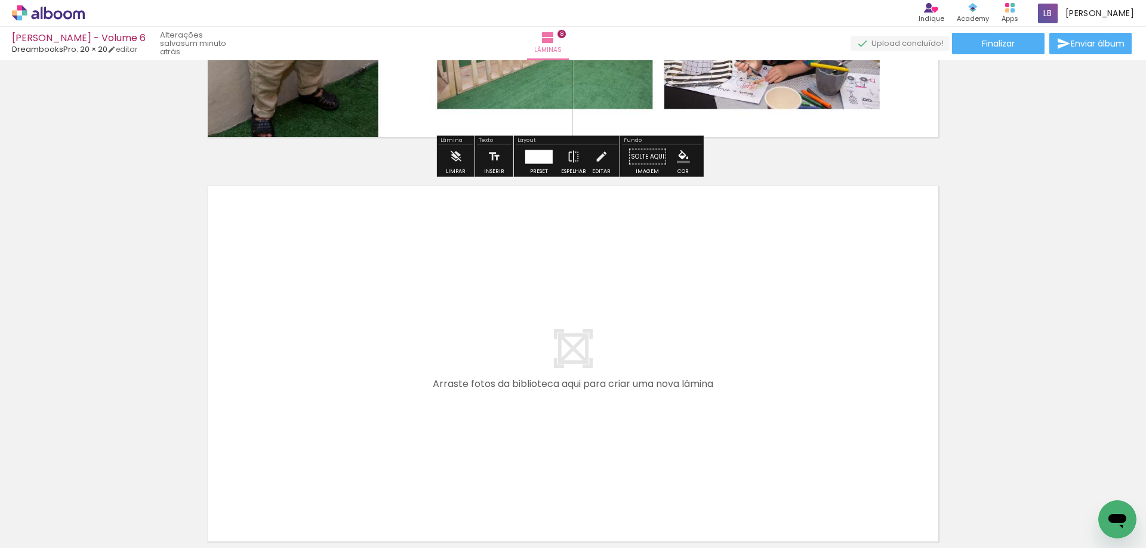
scroll to position [3146, 0]
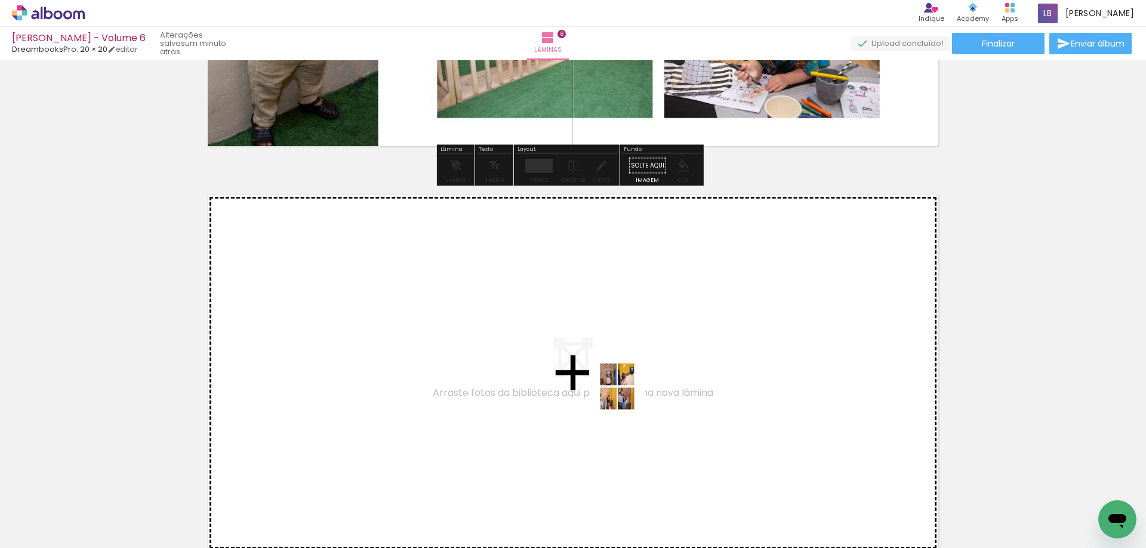
drag, startPoint x: 666, startPoint y: 512, endPoint x: 622, endPoint y: 388, distance: 131.5
click at [622, 388] on quentale-workspace at bounding box center [573, 274] width 1146 height 548
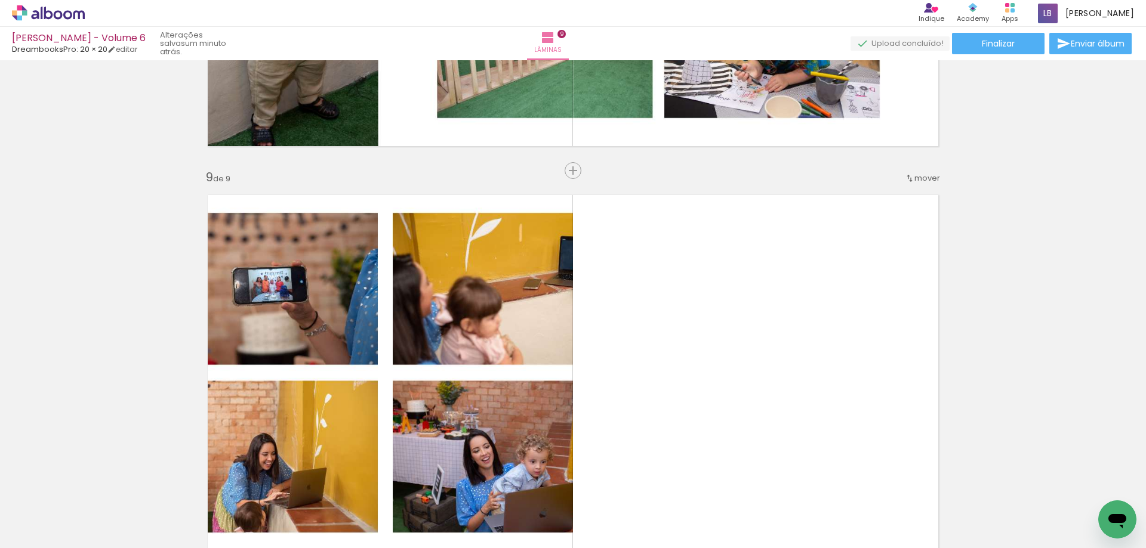
scroll to position [3252, 0]
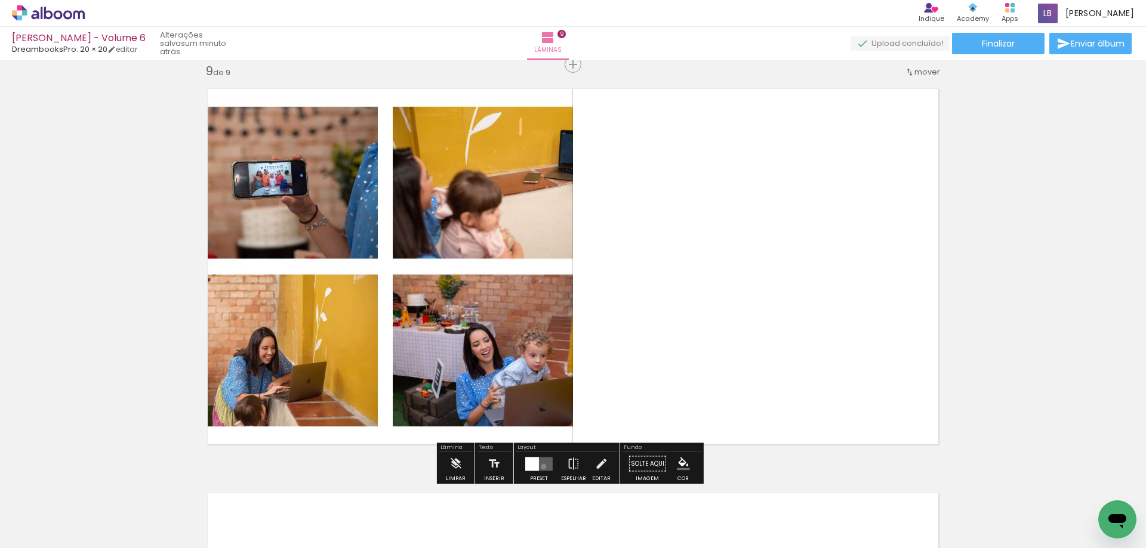
click at [541, 467] on quentale-layouter at bounding box center [538, 464] width 27 height 14
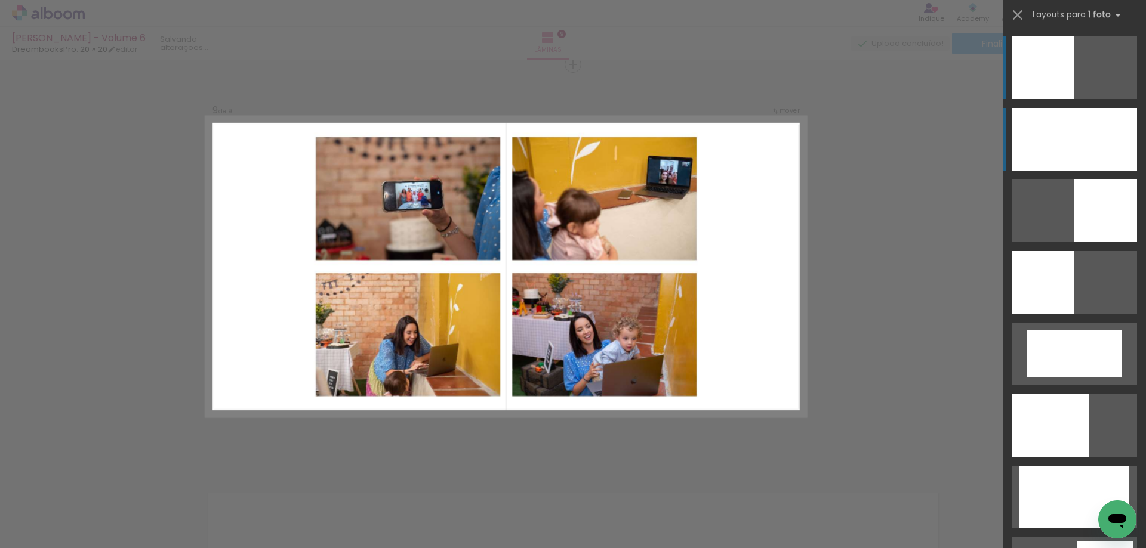
click at [1073, 128] on div at bounding box center [1073, 139] width 125 height 63
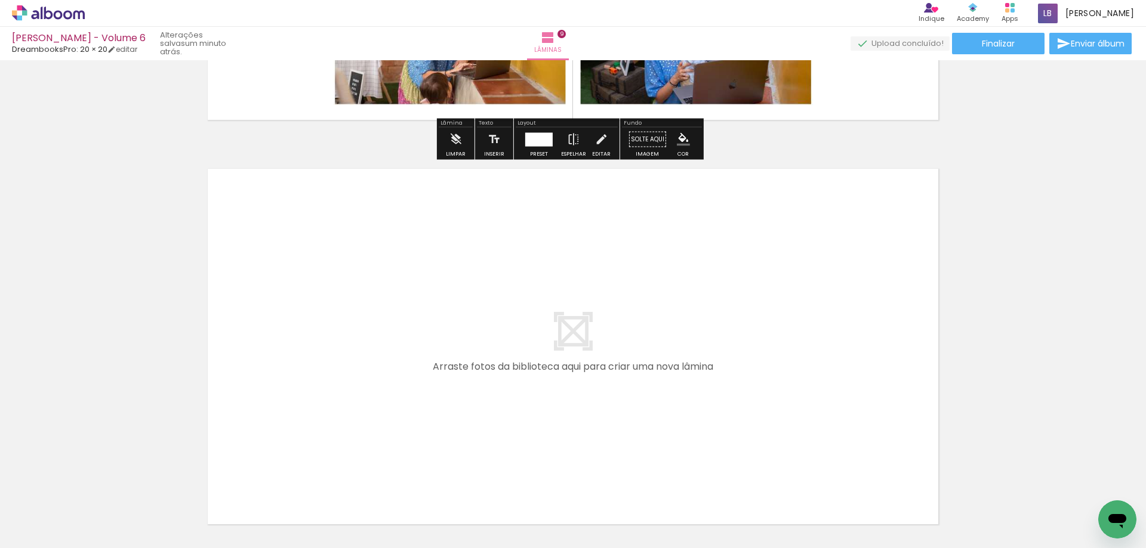
scroll to position [3610, 0]
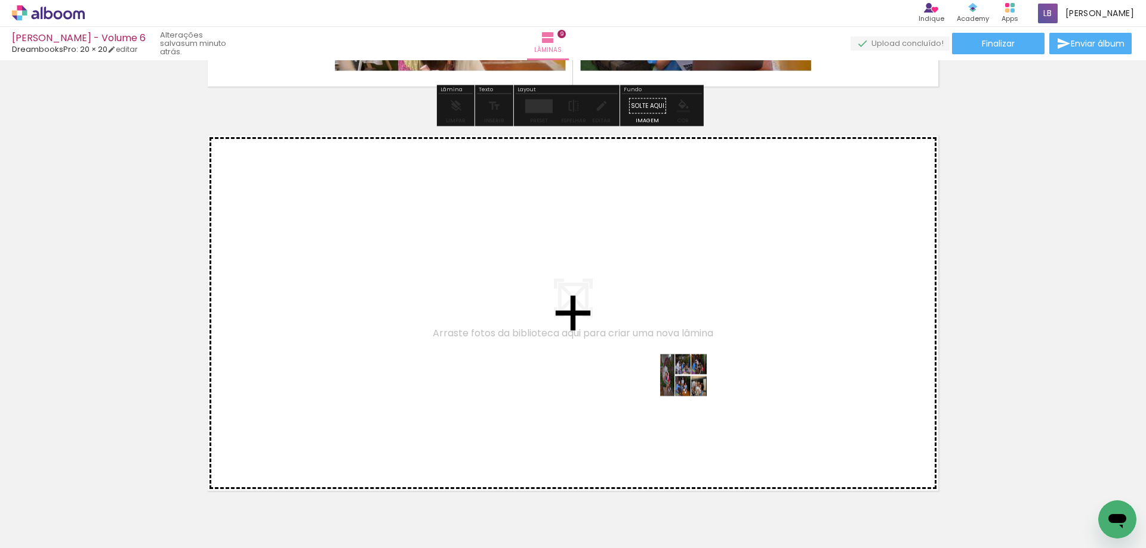
drag, startPoint x: 735, startPoint y: 505, endPoint x: 688, endPoint y: 377, distance: 137.2
click at [688, 377] on quentale-workspace at bounding box center [573, 274] width 1146 height 548
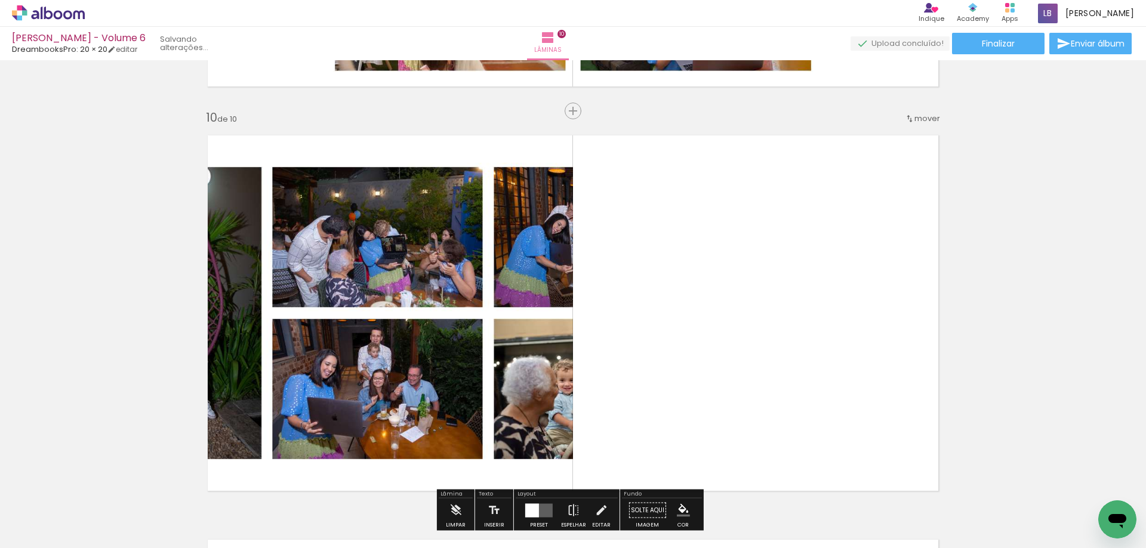
scroll to position [3656, 0]
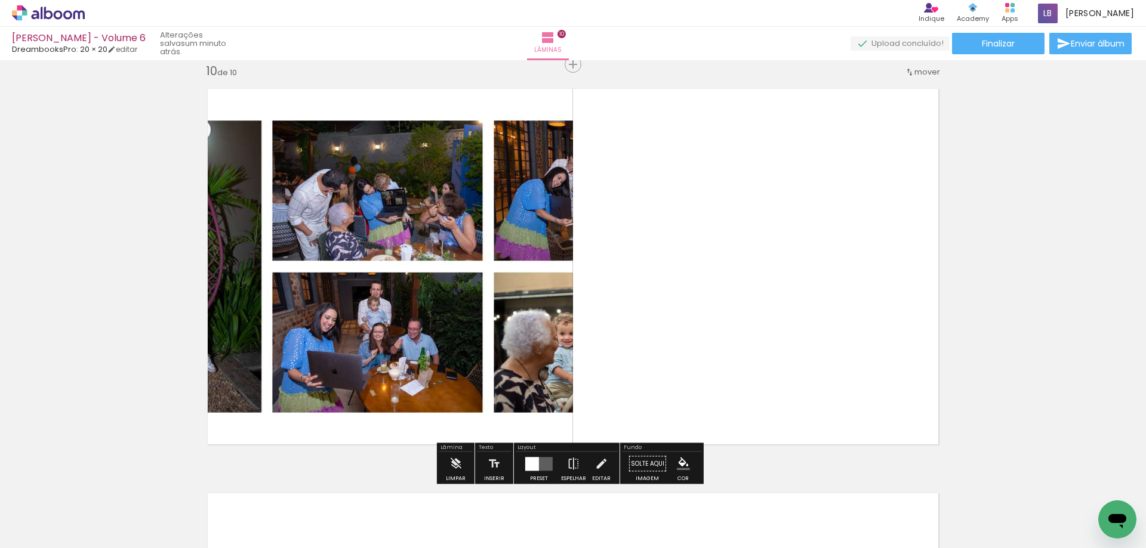
click at [527, 455] on div at bounding box center [539, 464] width 32 height 24
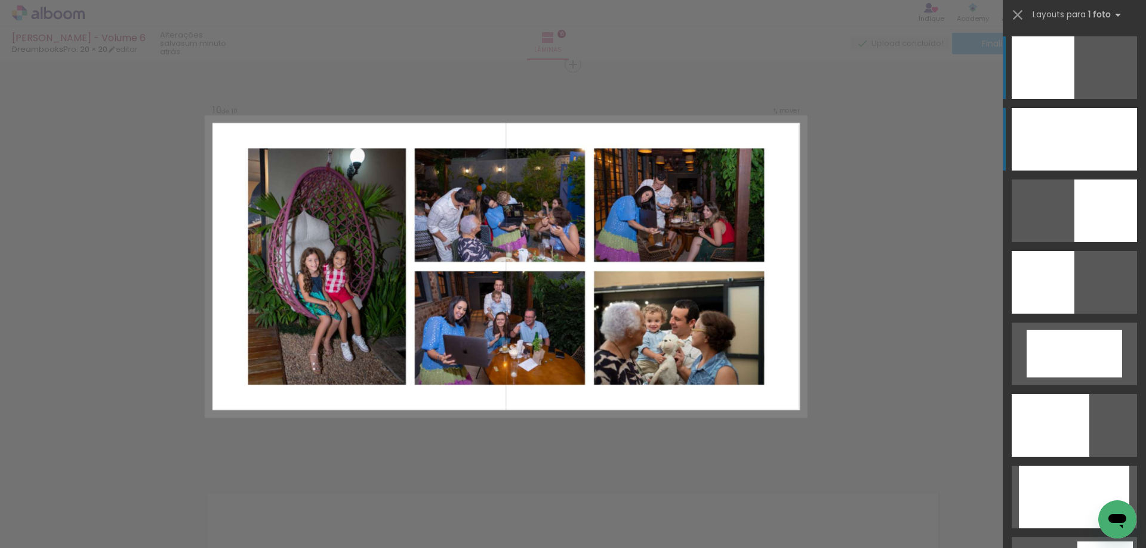
click at [1089, 118] on div at bounding box center [1073, 139] width 125 height 63
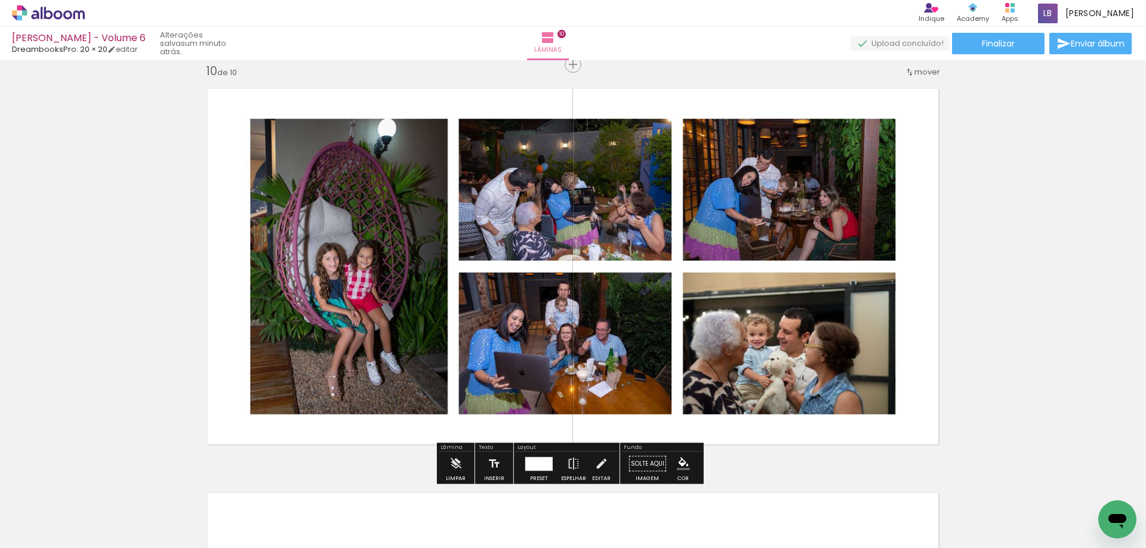
scroll to position [4074, 0]
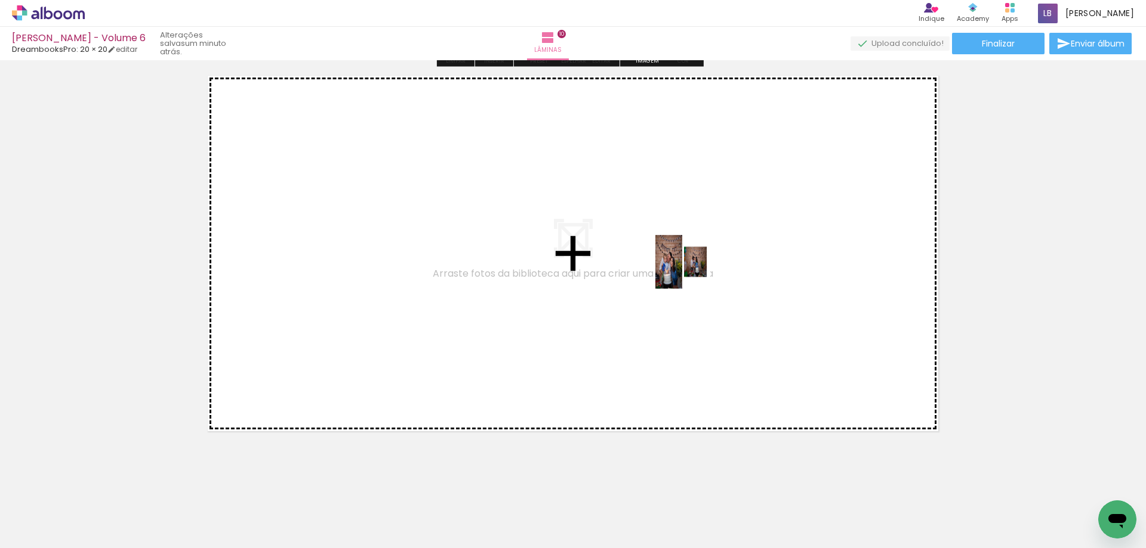
drag, startPoint x: 793, startPoint y: 503, endPoint x: 686, endPoint y: 256, distance: 269.1
click at [686, 256] on quentale-workspace at bounding box center [573, 274] width 1146 height 548
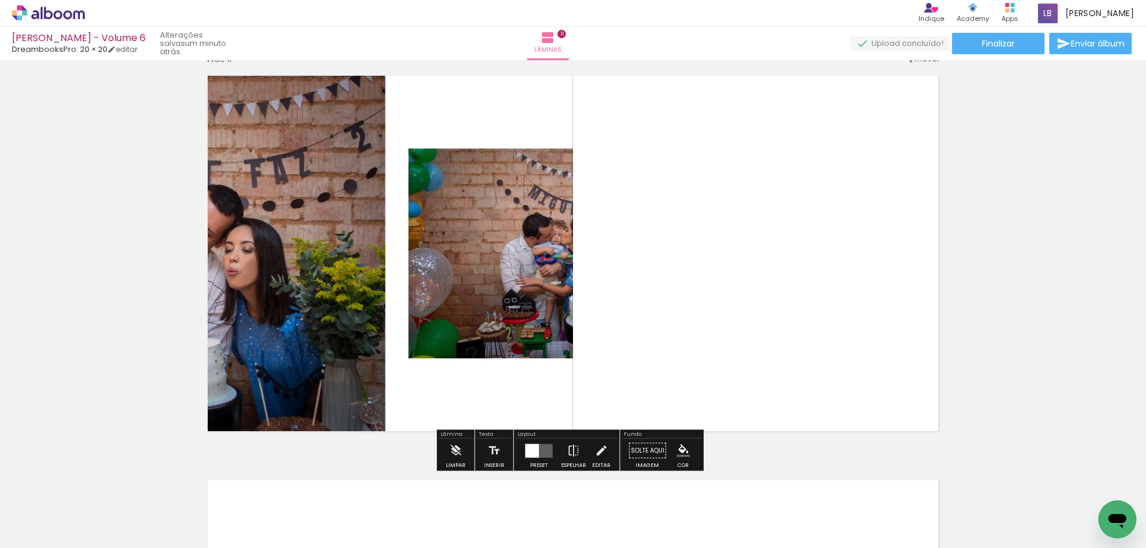
scroll to position [4061, 0]
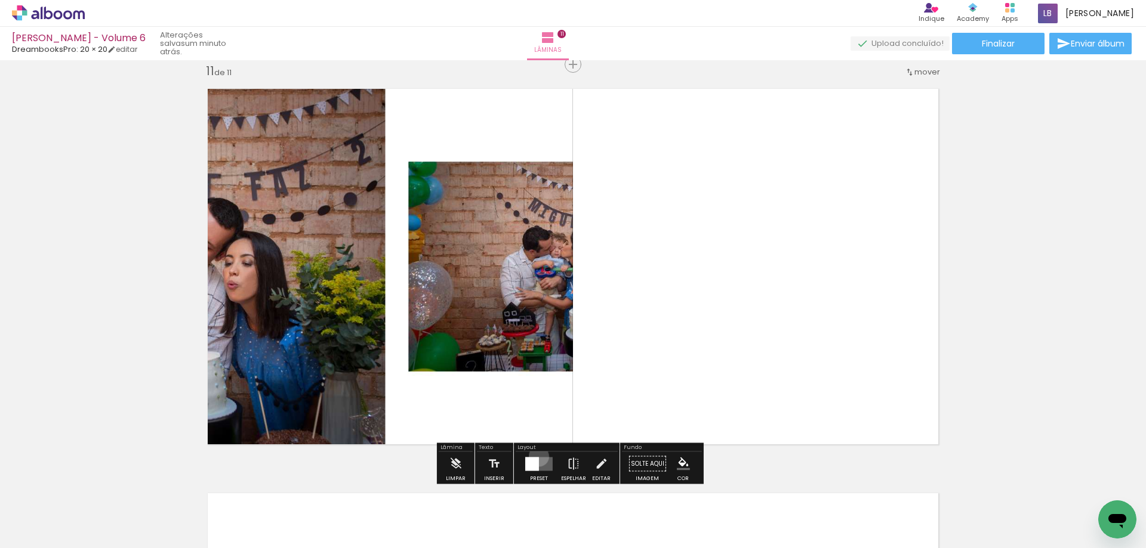
click at [536, 456] on div at bounding box center [539, 464] width 32 height 24
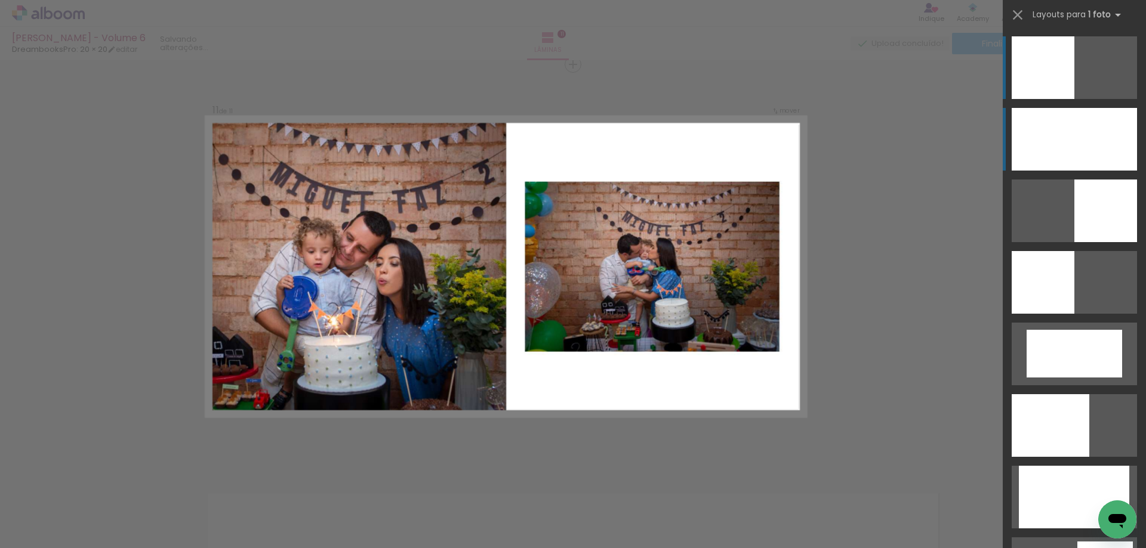
click at [1093, 138] on div at bounding box center [1073, 139] width 125 height 63
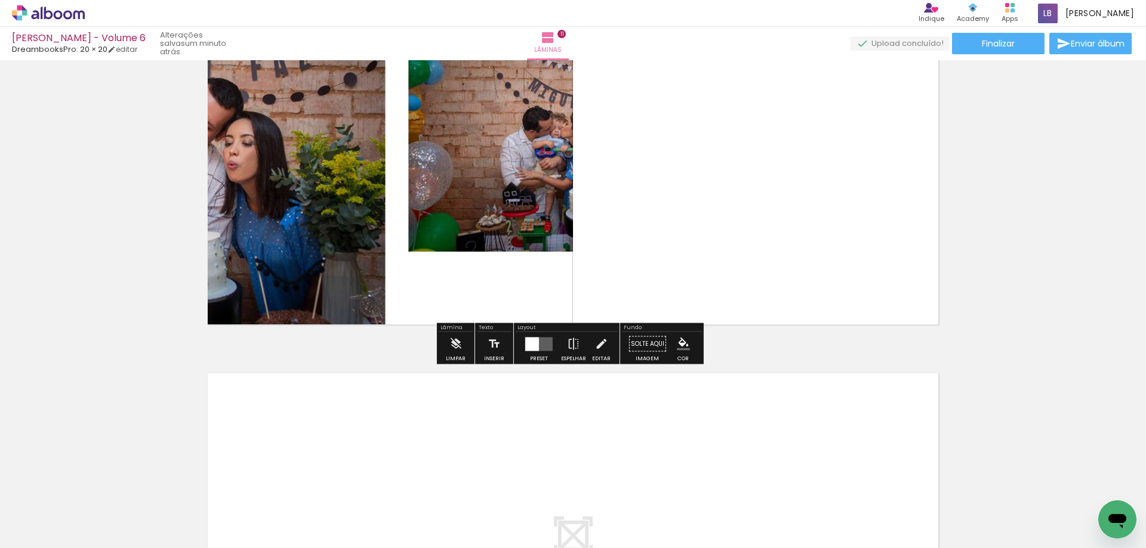
scroll to position [4180, 0]
click at [531, 343] on div at bounding box center [532, 345] width 14 height 14
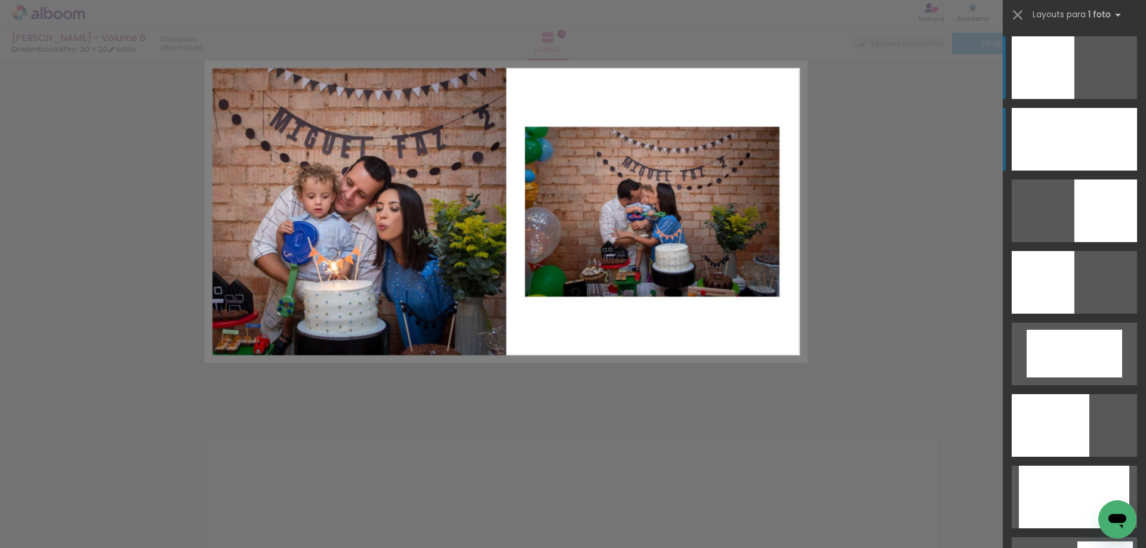
click at [1097, 138] on div at bounding box center [1073, 139] width 125 height 63
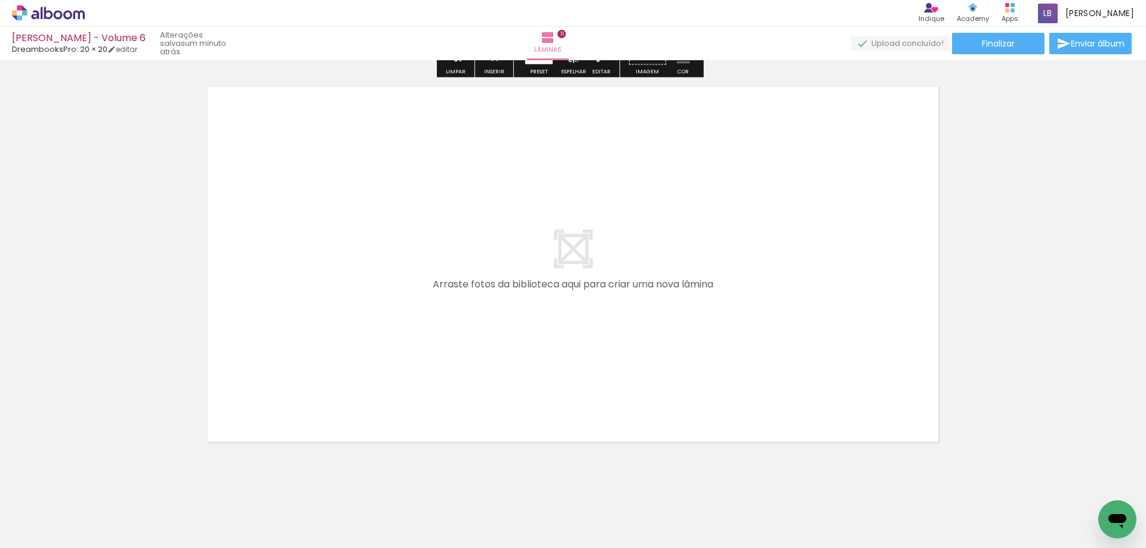
scroll to position [4479, 0]
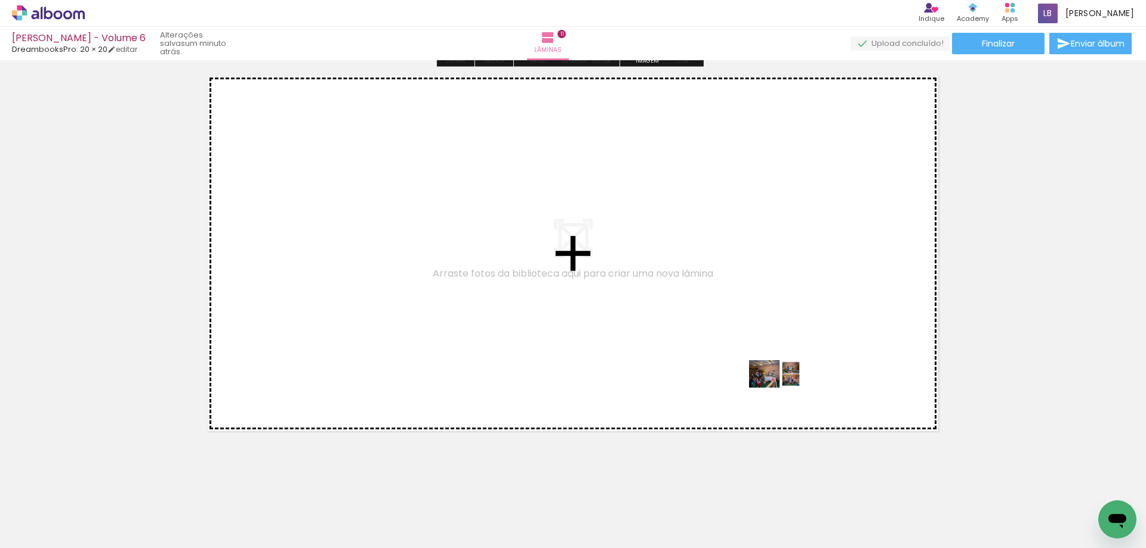
drag, startPoint x: 850, startPoint y: 503, endPoint x: 785, endPoint y: 396, distance: 125.0
click at [785, 396] on quentale-workspace at bounding box center [573, 274] width 1146 height 548
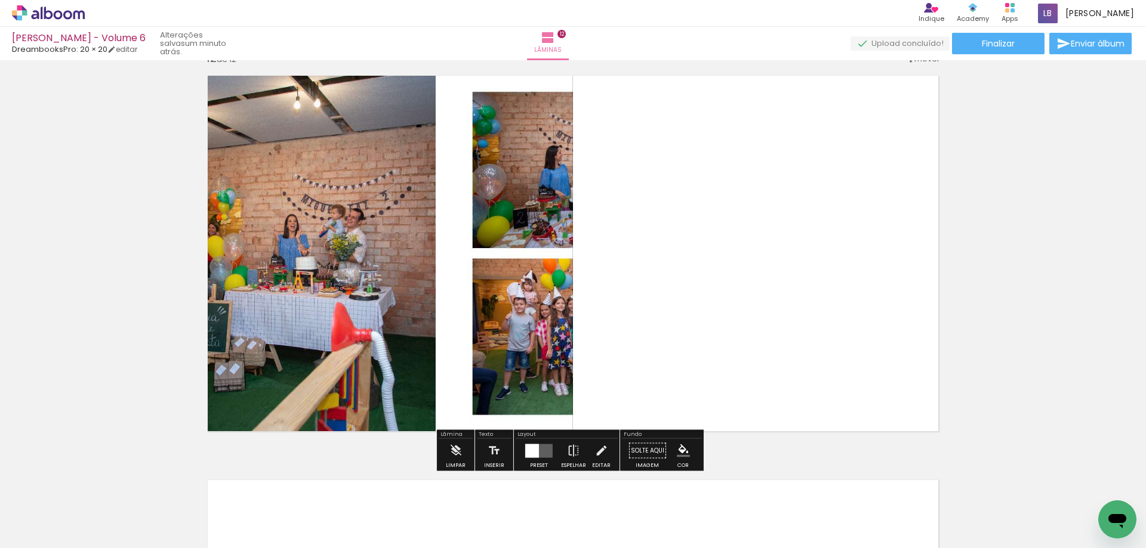
scroll to position [4466, 0]
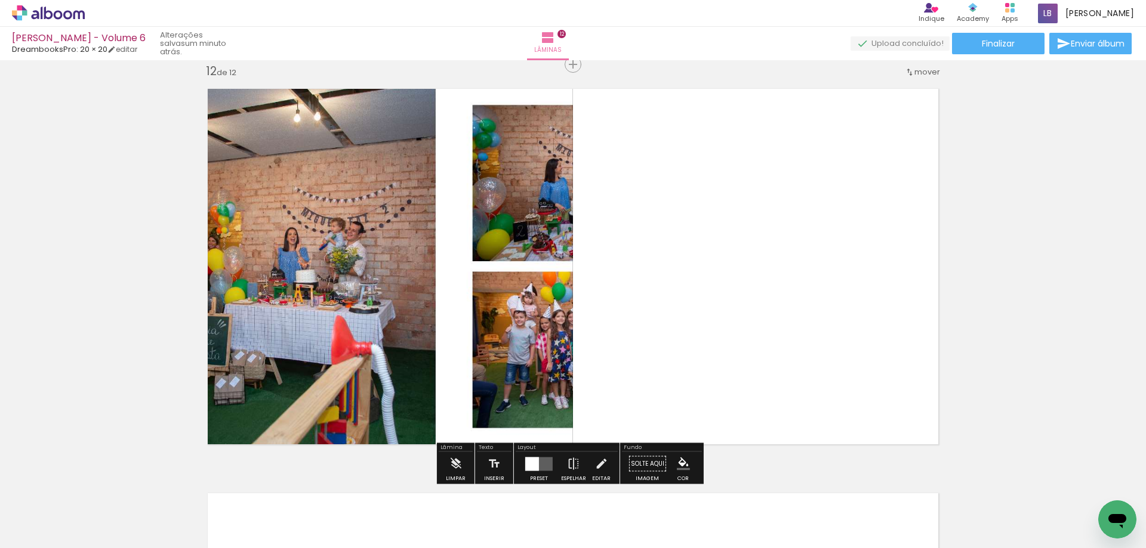
click at [548, 460] on quentale-layouter at bounding box center [538, 464] width 27 height 14
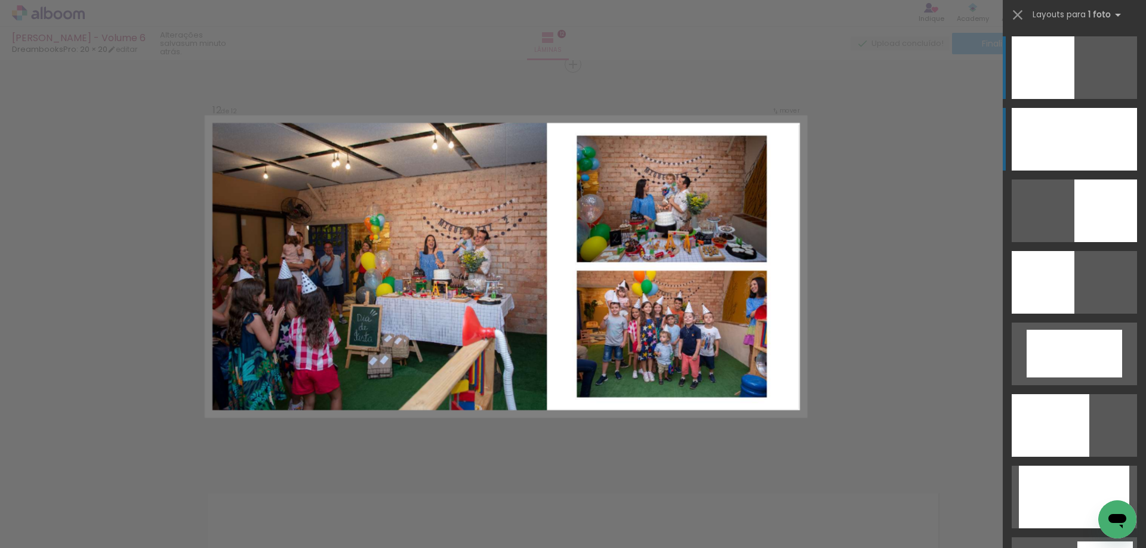
click at [1106, 116] on div at bounding box center [1073, 139] width 125 height 63
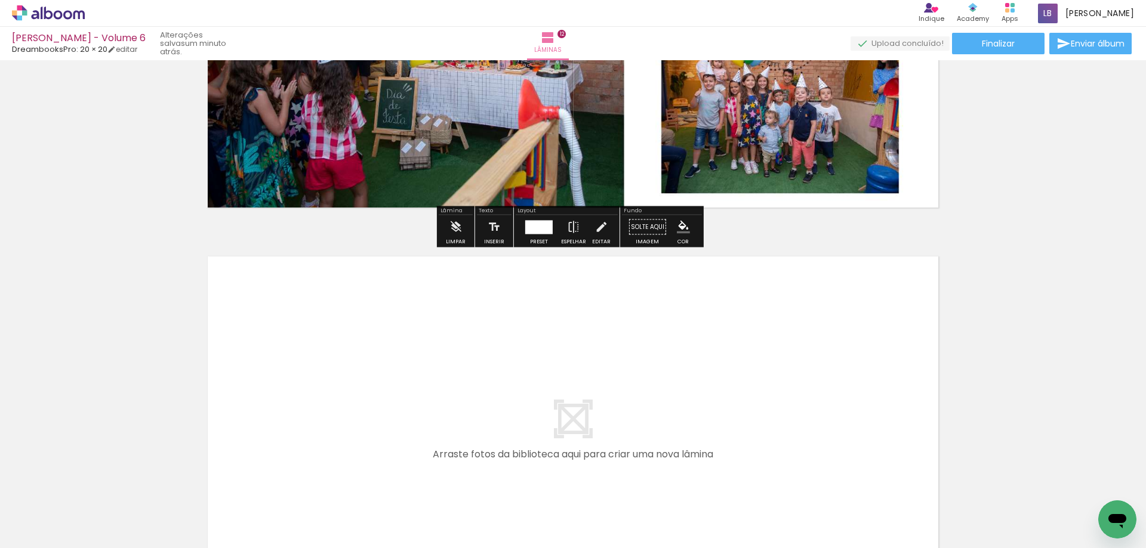
scroll to position [4704, 0]
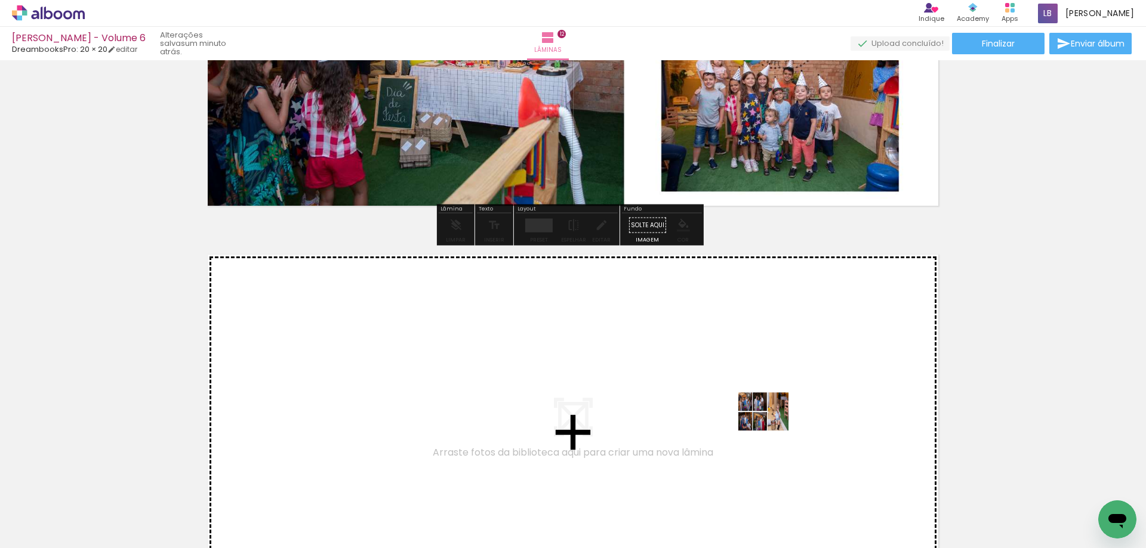
drag, startPoint x: 920, startPoint y: 510, endPoint x: 770, endPoint y: 419, distance: 174.8
click at [770, 419] on quentale-workspace at bounding box center [573, 274] width 1146 height 548
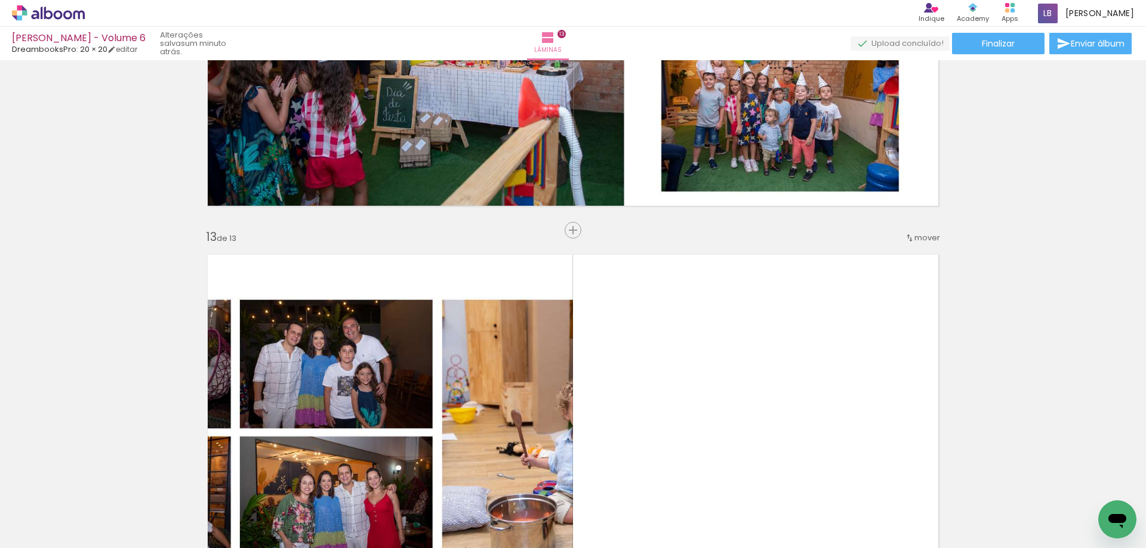
scroll to position [4870, 0]
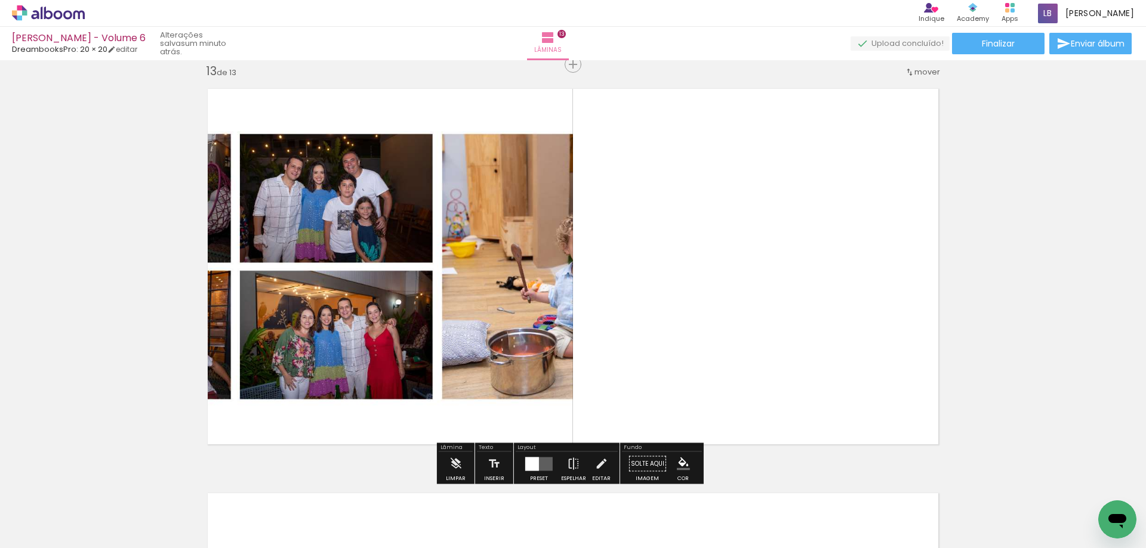
click at [544, 459] on quentale-layouter at bounding box center [538, 464] width 27 height 14
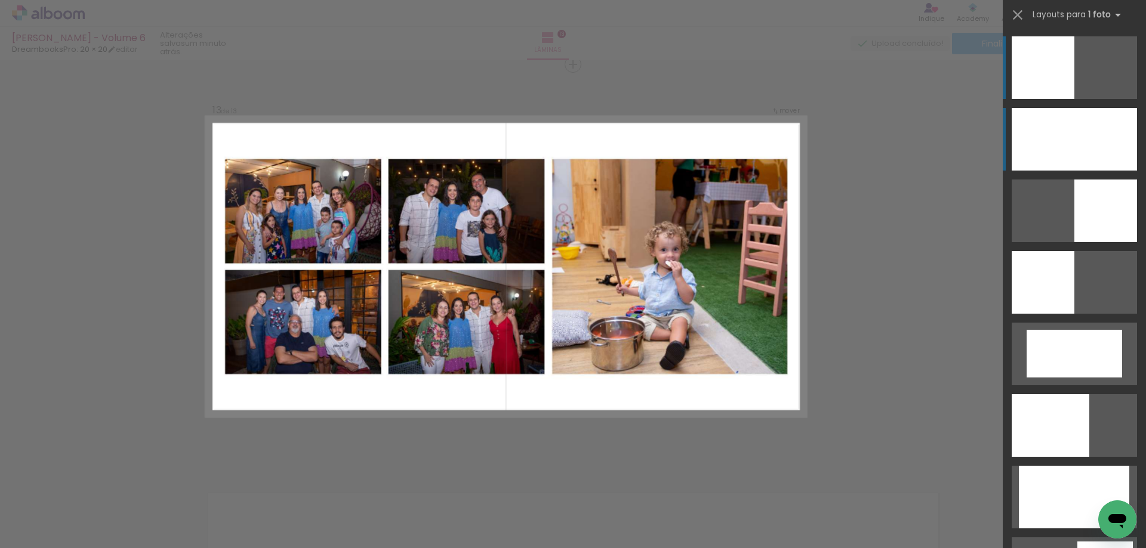
click at [1075, 153] on div at bounding box center [1073, 139] width 125 height 63
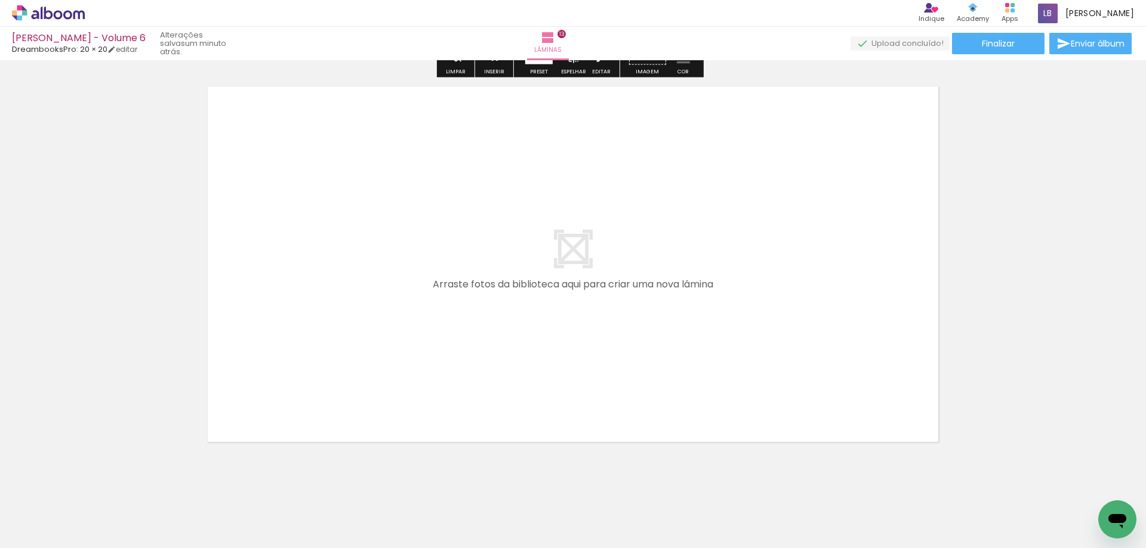
scroll to position [5297, 0]
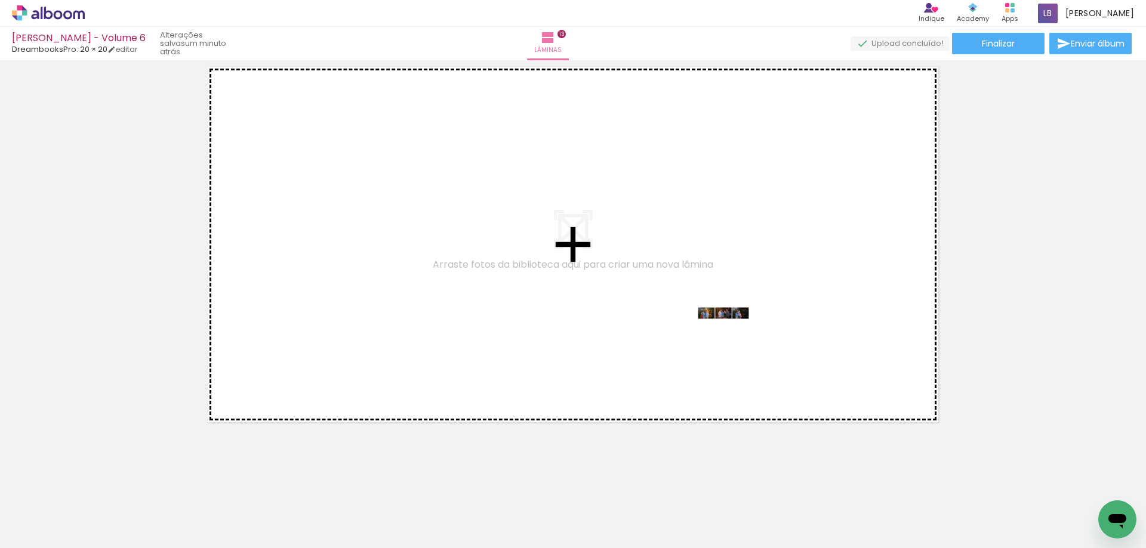
drag, startPoint x: 1007, startPoint y: 515, endPoint x: 732, endPoint y: 335, distance: 328.0
click at [732, 335] on quentale-workspace at bounding box center [573, 274] width 1146 height 548
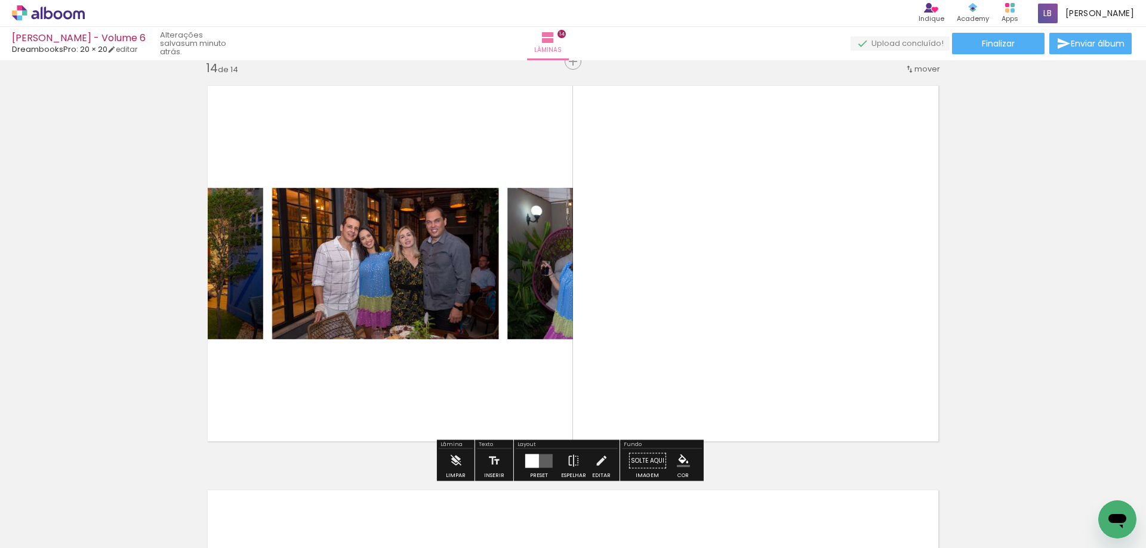
scroll to position [5275, 0]
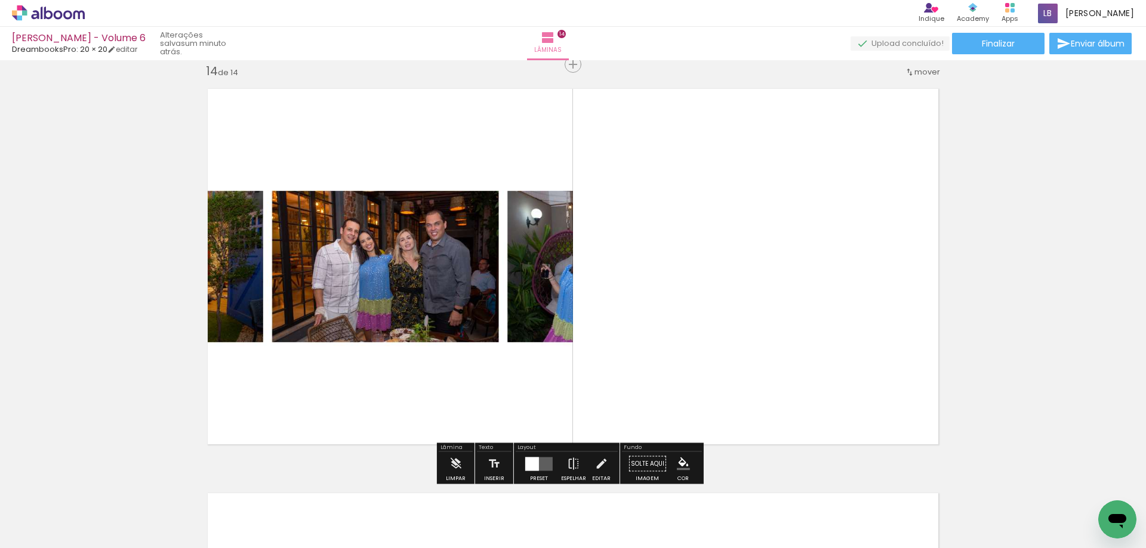
click at [531, 465] on div at bounding box center [532, 464] width 14 height 14
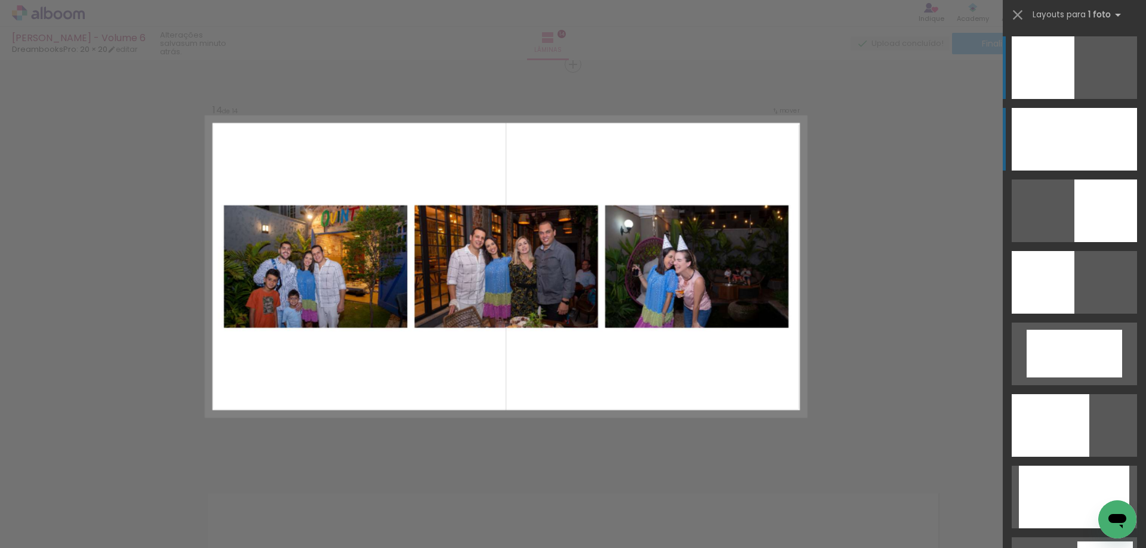
click at [1075, 134] on div at bounding box center [1073, 139] width 125 height 63
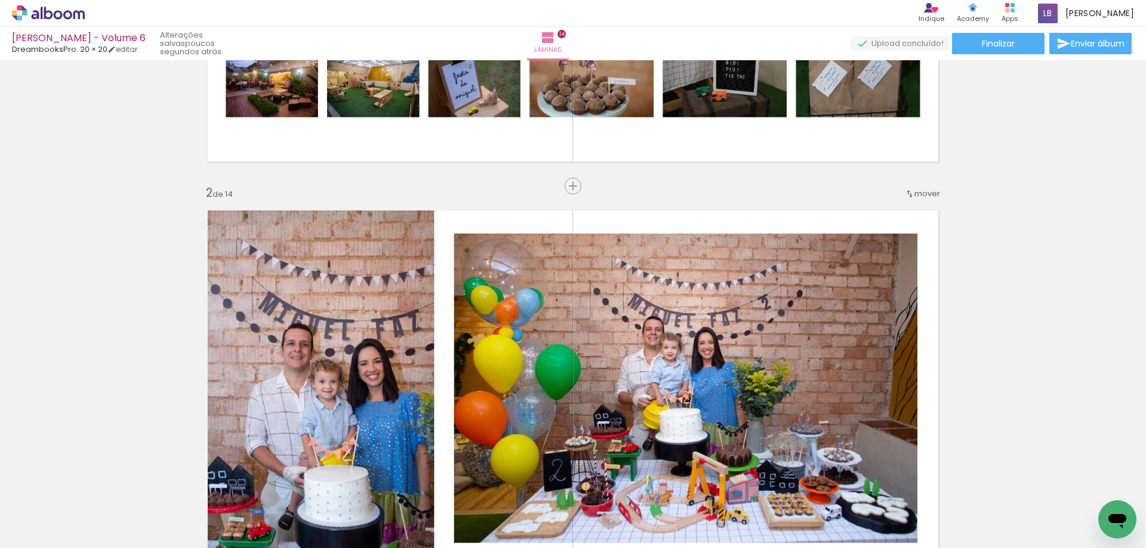
scroll to position [0, 0]
